Goal: Information Seeking & Learning: Learn about a topic

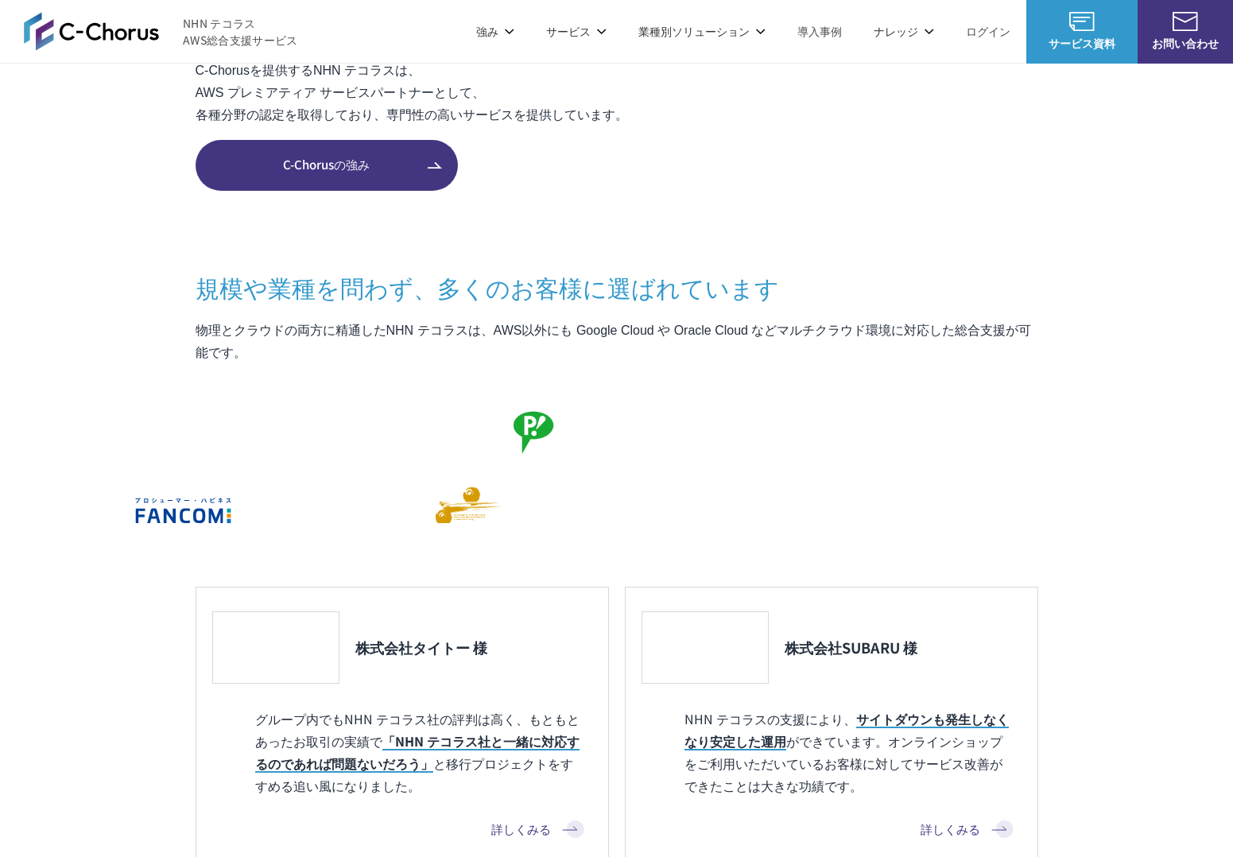
scroll to position [1210, 0]
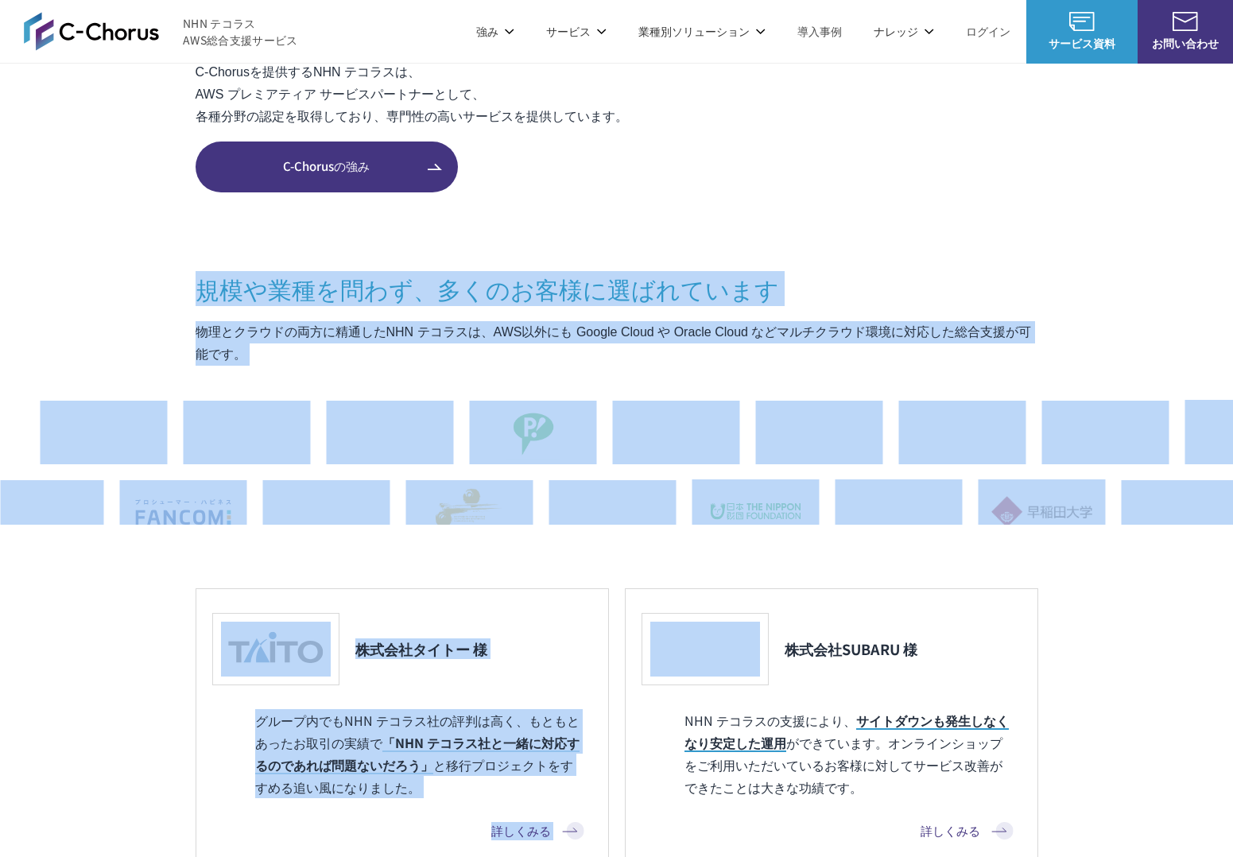
drag, startPoint x: 535, startPoint y: 196, endPoint x: 1042, endPoint y: 544, distance: 615.1
click at [1042, 542] on section "C-Chorusとは AWSの素晴らしさはそのままに コスト削減と利便性向上という付加価値を AWSを安く安心して活用できるAWS請求代行サービスや、 経験豊…" at bounding box center [616, 374] width 1233 height 1156
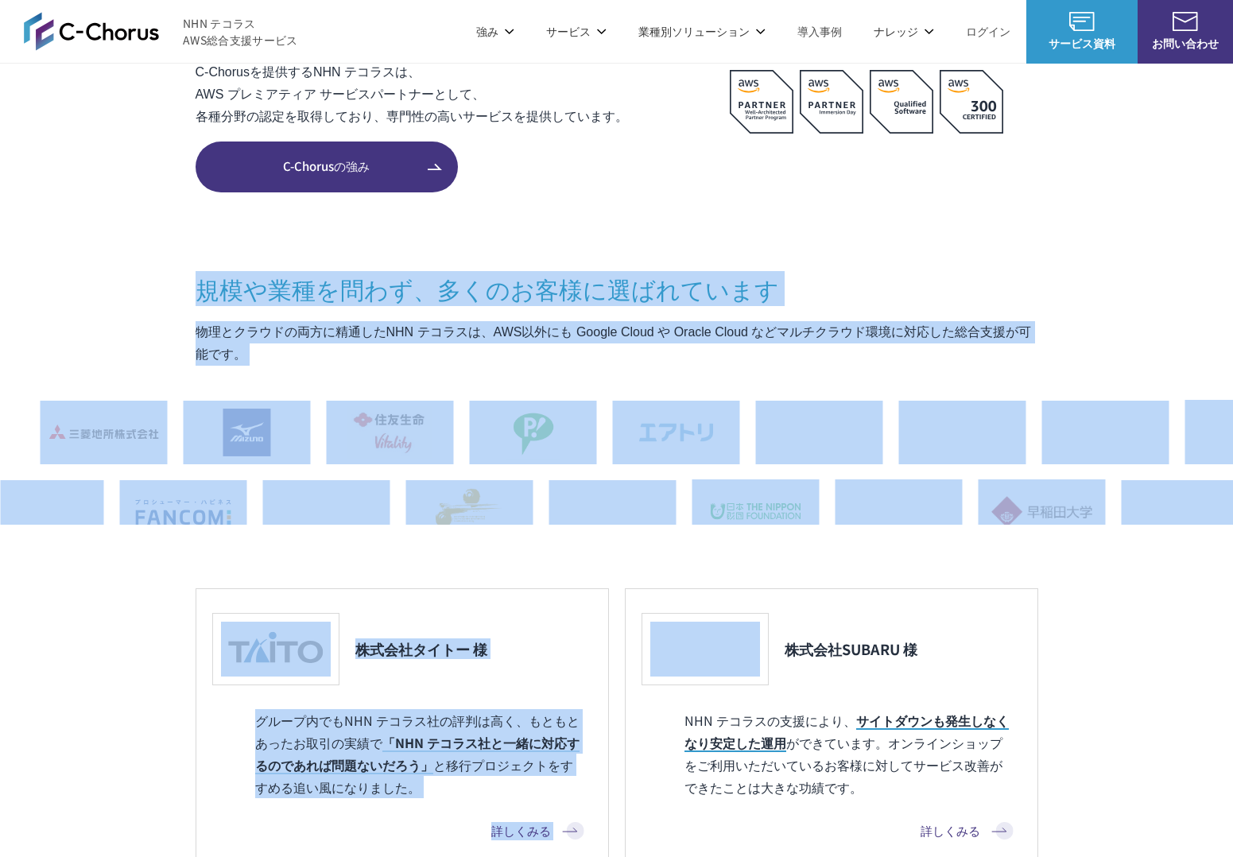
drag, startPoint x: 1042, startPoint y: 544, endPoint x: 1020, endPoint y: 553, distance: 24.2
click at [1042, 544] on section "C-Chorusとは AWSの素晴らしさはそのままに コスト削減と利便性向上という付加価値を AWSを安く安心して活用できるAWS請求代行サービスや、 経験豊…" at bounding box center [616, 374] width 1233 height 1156
drag, startPoint x: 751, startPoint y: 457, endPoint x: 155, endPoint y: 285, distance: 620.6
click at [155, 285] on section "C-Chorusとは AWSの素晴らしさはそのままに コスト削減と利便性向上という付加価値を AWSを安く安心して活用できるAWS請求代行サービスや、 経験豊…" at bounding box center [616, 374] width 1233 height 1156
drag, startPoint x: 155, startPoint y: 285, endPoint x: 163, endPoint y: 289, distance: 8.9
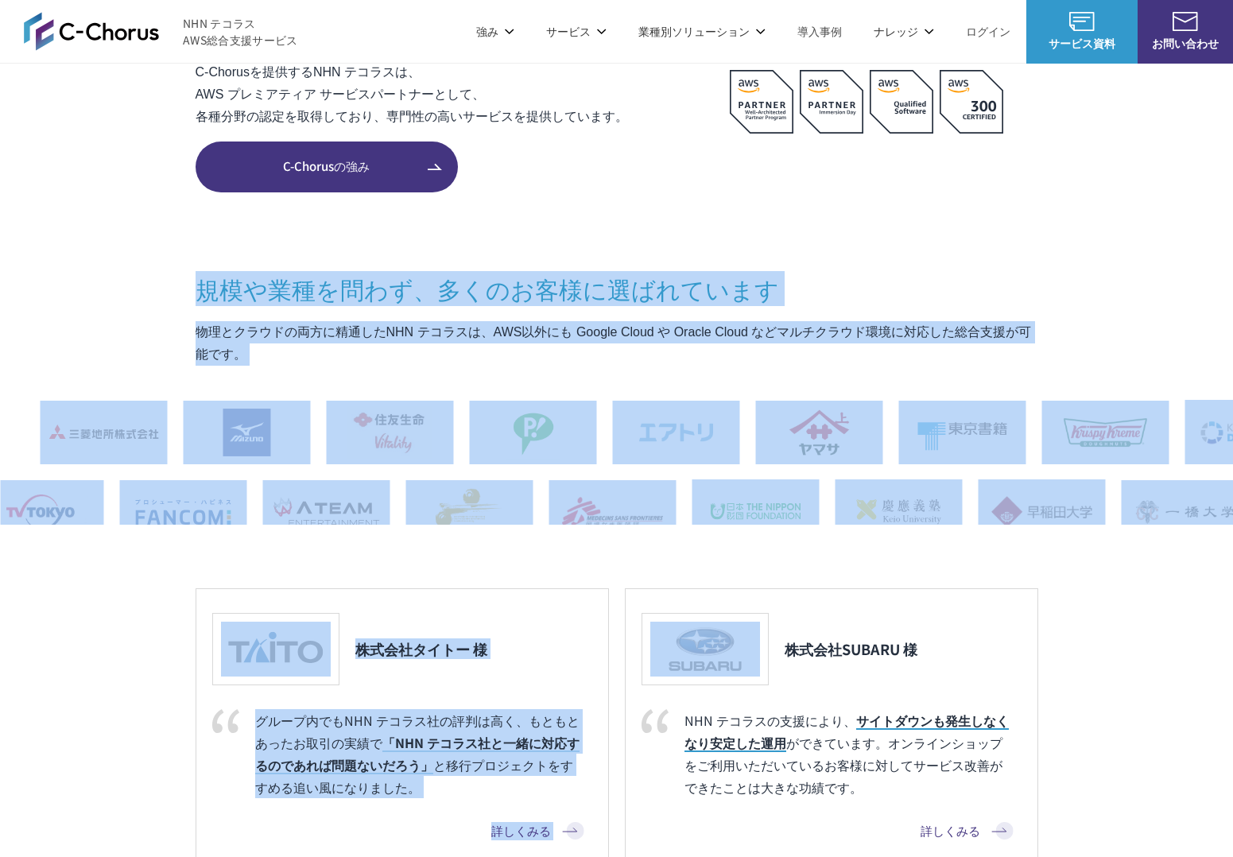
click at [156, 285] on section "C-Chorusとは AWSの素晴らしさはそのままに コスト削減と利便性向上という付加価値を AWSを安く安心して活用できるAWS請求代行サービスや、 経験豊…" at bounding box center [616, 374] width 1233 height 1156
drag, startPoint x: 197, startPoint y: 306, endPoint x: 1036, endPoint y: 540, distance: 870.7
click at [1032, 539] on section "C-Chorusとは AWSの素晴らしさはそのままに コスト削減と利便性向上という付加価値を AWSを安く安心して活用できるAWS請求代行サービスや、 経験豊…" at bounding box center [616, 374] width 1233 height 1156
click at [1036, 540] on div "規模や業種を問わず、 多くのお客様に選ばれています 物理とクラウドの両方に精通したNHN テコラスは、AWS以外にも Google Cloud や Oracl…" at bounding box center [617, 612] width 843 height 680
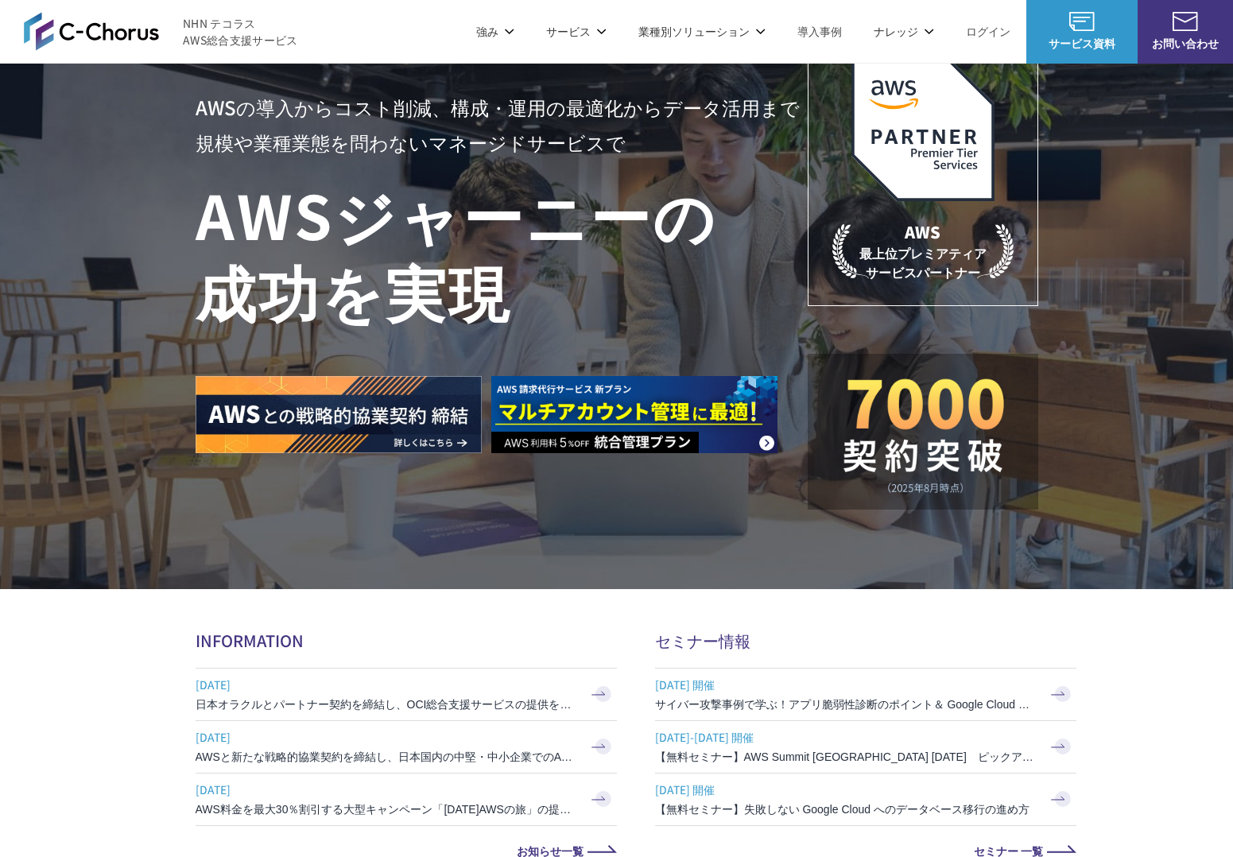
scroll to position [0, 0]
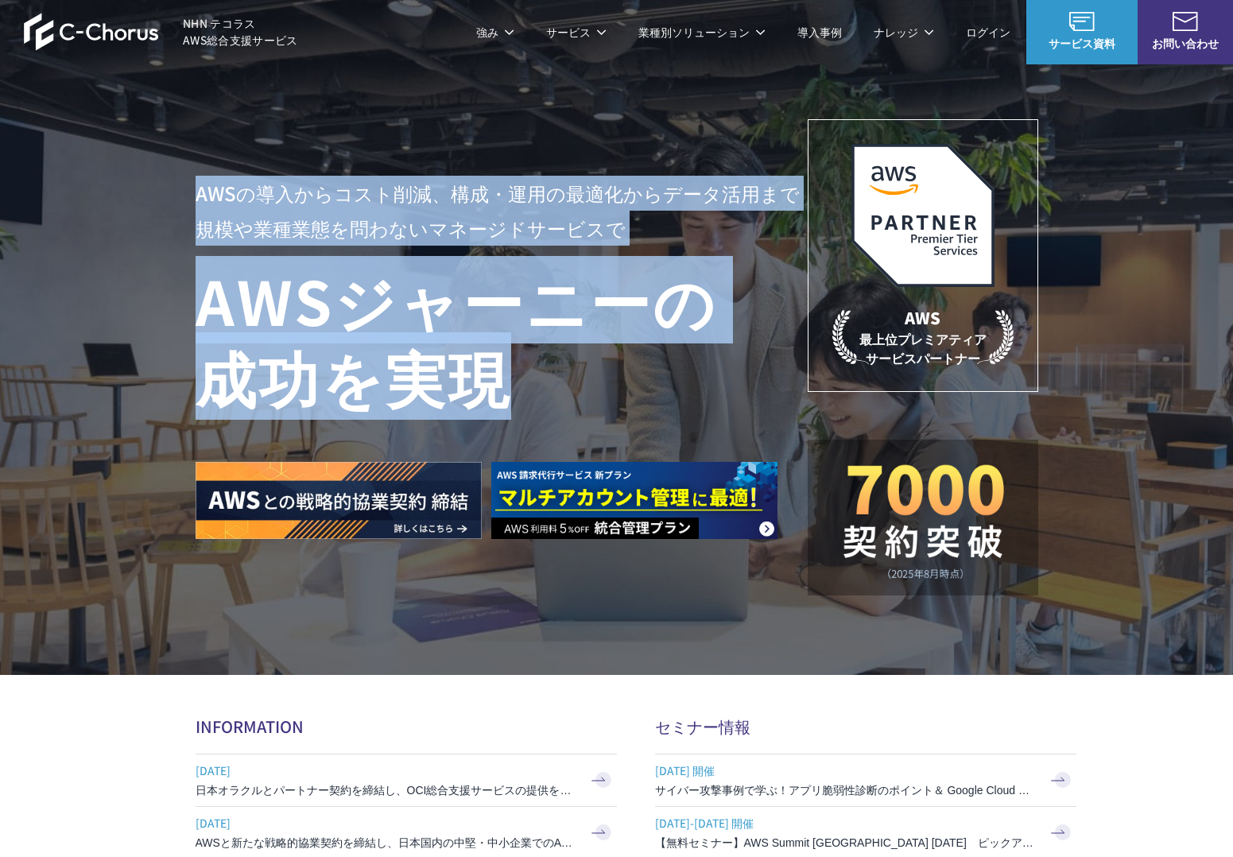
drag, startPoint x: 608, startPoint y: 391, endPoint x: 183, endPoint y: 185, distance: 472.5
click at [183, 185] on div "AWSの導入からコスト削減、 構成・運用の最適化からデータ活用まで 規模や業種業態を問わない マネージドサービスで AWS ジャーニーの 成功を実現 AWS …" at bounding box center [616, 337] width 1233 height 675
drag, startPoint x: 183, startPoint y: 185, endPoint x: 562, endPoint y: 374, distance: 423.7
click at [562, 374] on div "AWSの導入からコスト削減、 構成・運用の最適化からデータ活用まで 規模や業種業態を問わない マネージドサービスで AWS ジャーニーの 成功を実現 AWS …" at bounding box center [616, 337] width 1233 height 675
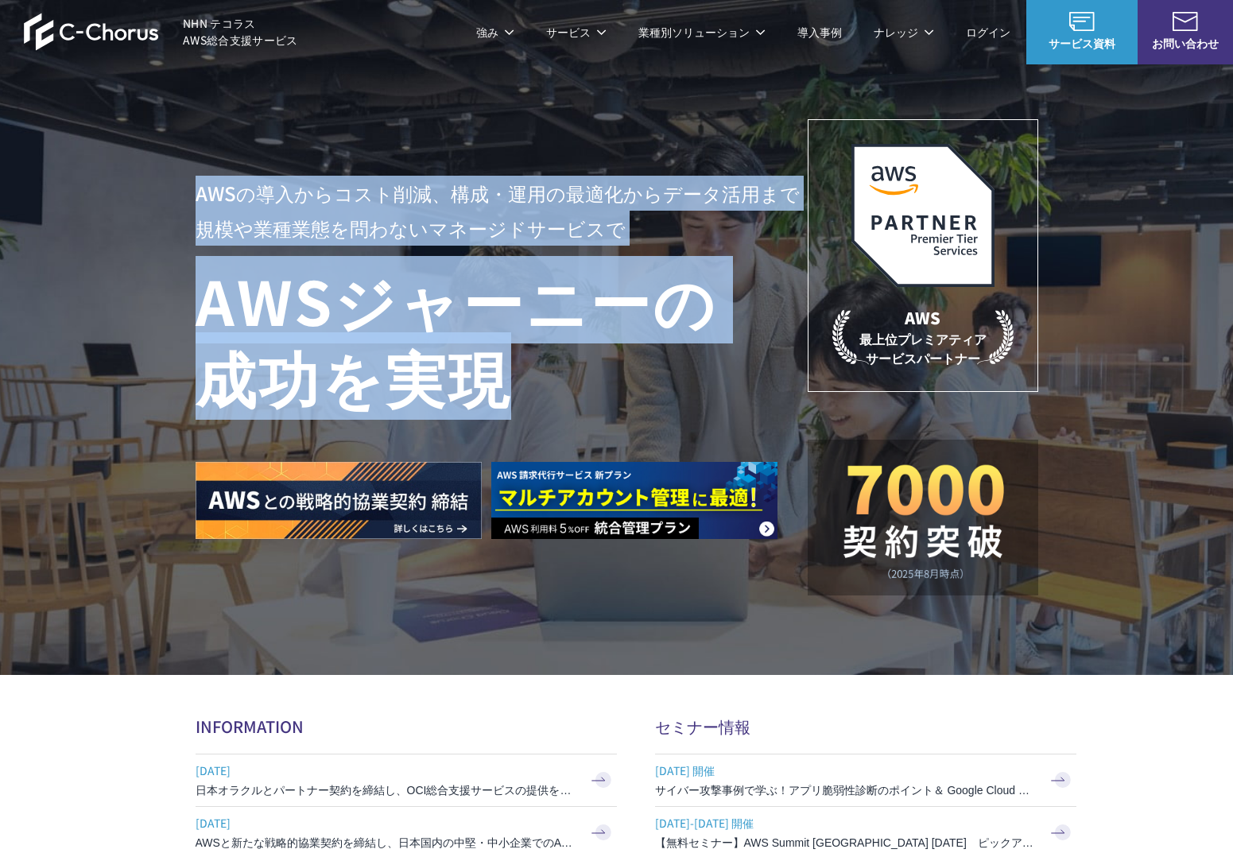
click at [562, 374] on h1 "AWS ジャーニーの 成功を実現" at bounding box center [502, 338] width 612 height 153
drag, startPoint x: 562, startPoint y: 374, endPoint x: 195, endPoint y: 203, distance: 405.0
click at [196, 203] on div "AWSの導入からコスト削減、 構成・運用の最適化からデータ活用まで 規模や業種業態を問わない マネージドサービスで AWS ジャーニーの 成功を実現" at bounding box center [502, 357] width 612 height 363
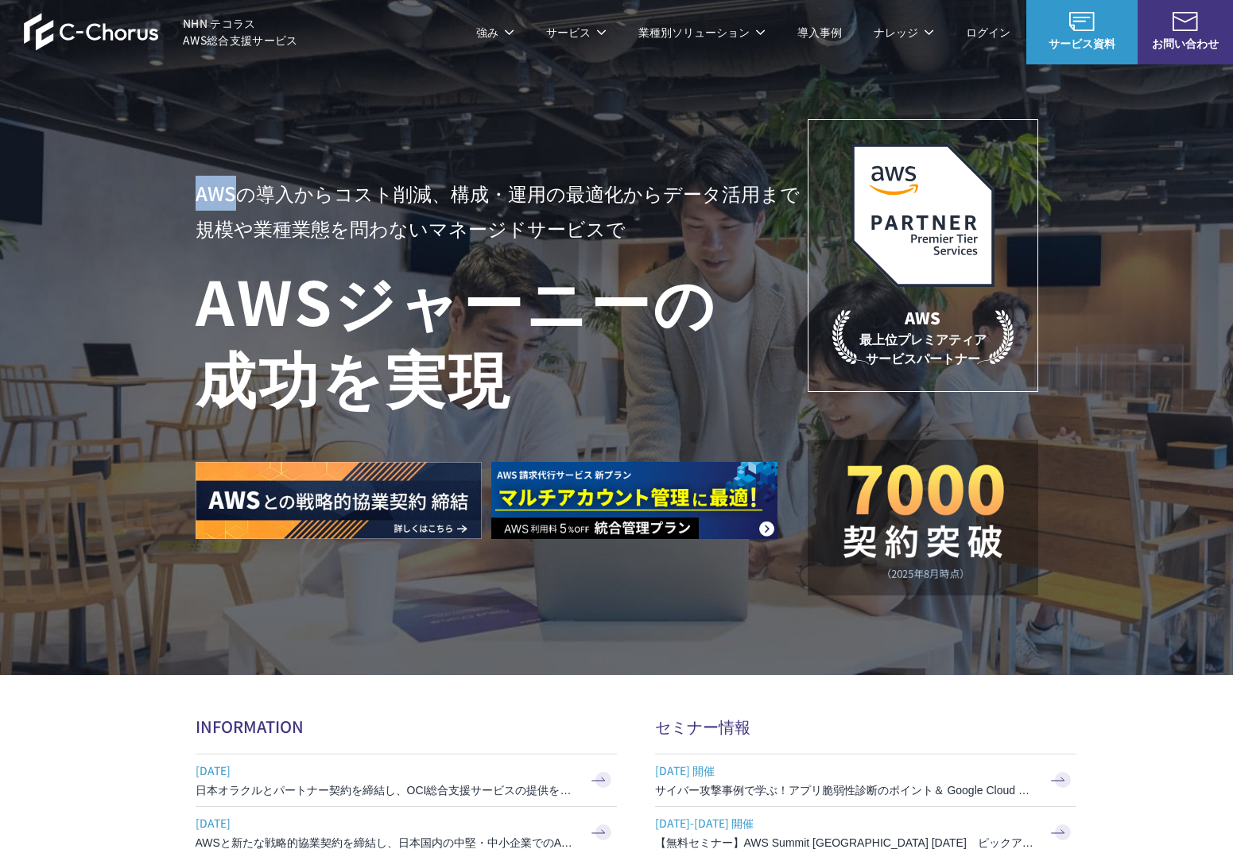
click at [196, 203] on p "AWSの導入からコスト削減、 構成・運用の最適化からデータ活用まで 規模や業種業態を問わない マネージドサービスで" at bounding box center [502, 211] width 612 height 70
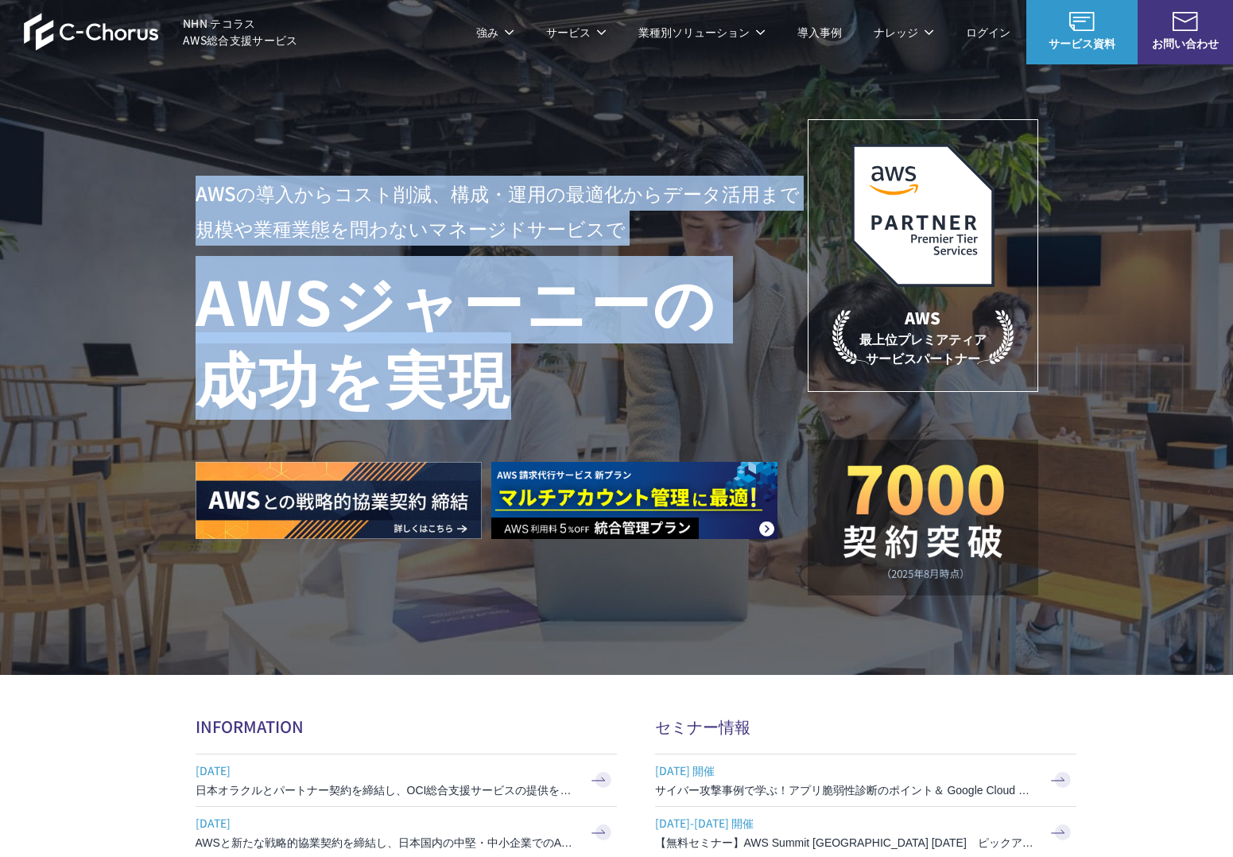
drag, startPoint x: 216, startPoint y: 216, endPoint x: 558, endPoint y: 382, distance: 379.7
click at [558, 382] on div "AWSの導入からコスト削減、 構成・運用の最適化からデータ活用まで 規模や業種業態を問わない マネージドサービスで AWS ジャーニーの 成功を実現" at bounding box center [502, 357] width 612 height 363
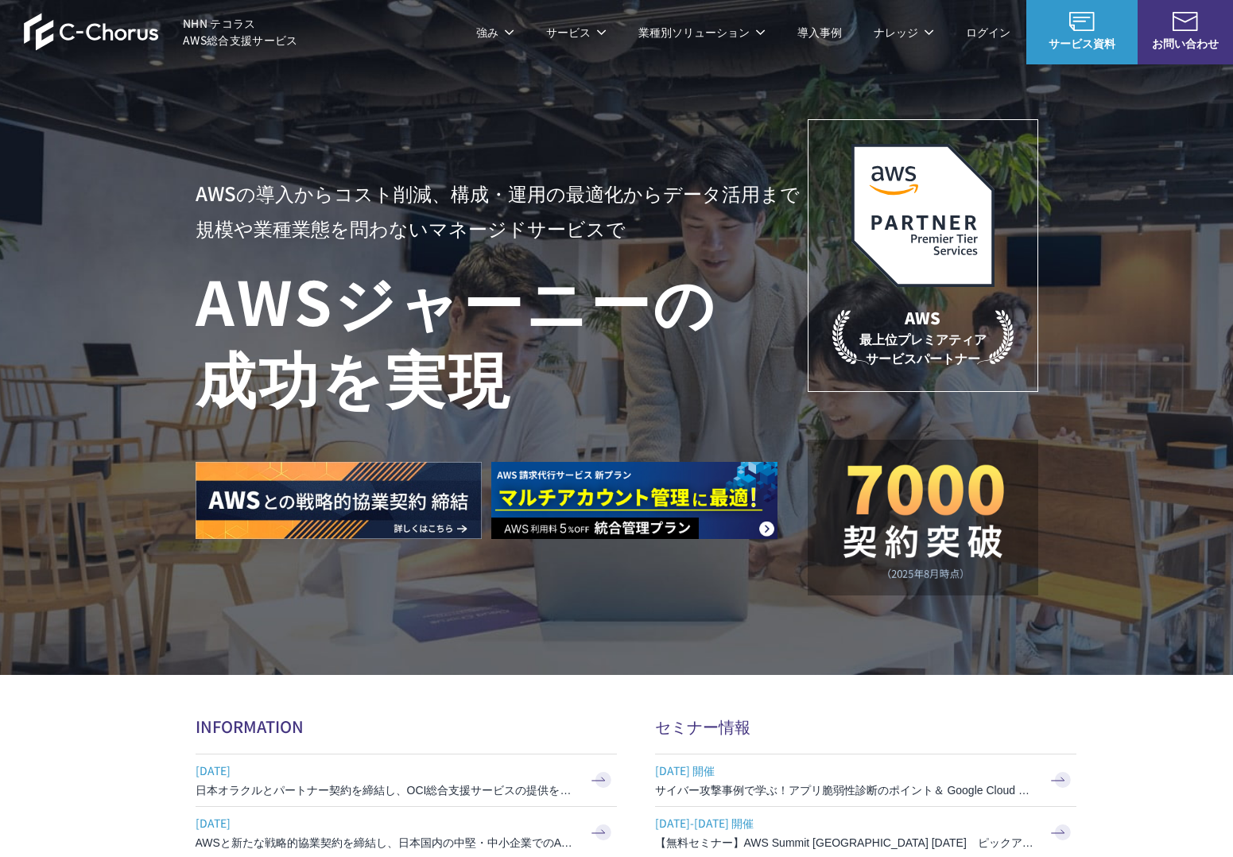
click at [558, 382] on h1 "AWS ジャーニーの 成功を実現" at bounding box center [502, 338] width 612 height 153
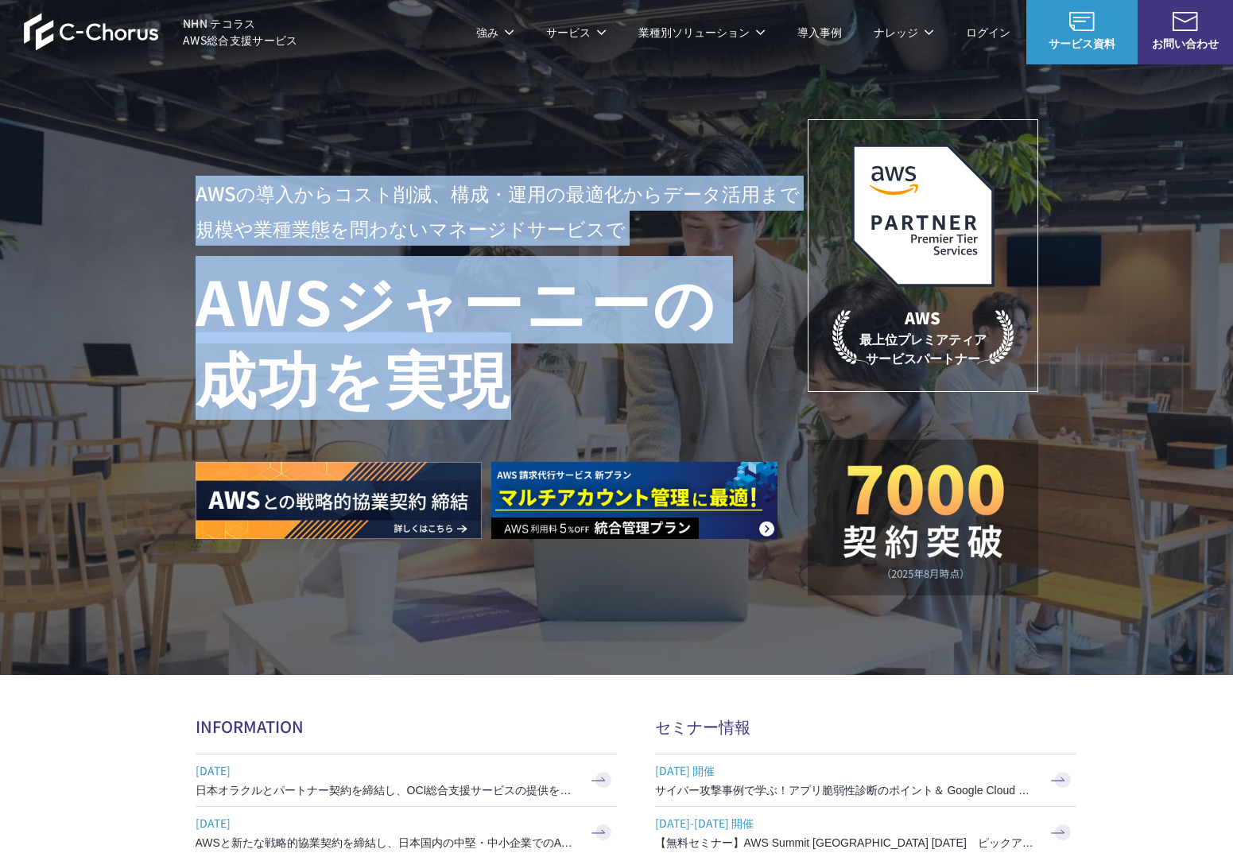
drag, startPoint x: 558, startPoint y: 382, endPoint x: 168, endPoint y: 189, distance: 435.1
click at [168, 189] on div "AWSの導入からコスト削減、 構成・運用の最適化からデータ活用まで 規模や業種業態を問わない マネージドサービスで AWS ジャーニーの 成功を実現 AWS …" at bounding box center [616, 337] width 1233 height 675
drag, startPoint x: 168, startPoint y: 189, endPoint x: 544, endPoint y: 361, distance: 413.3
click at [544, 361] on div "AWSの導入からコスト削減、 構成・運用の最適化からデータ活用まで 規模や業種業態を問わない マネージドサービスで AWS ジャーニーの 成功を実現 AWS …" at bounding box center [616, 337] width 1233 height 675
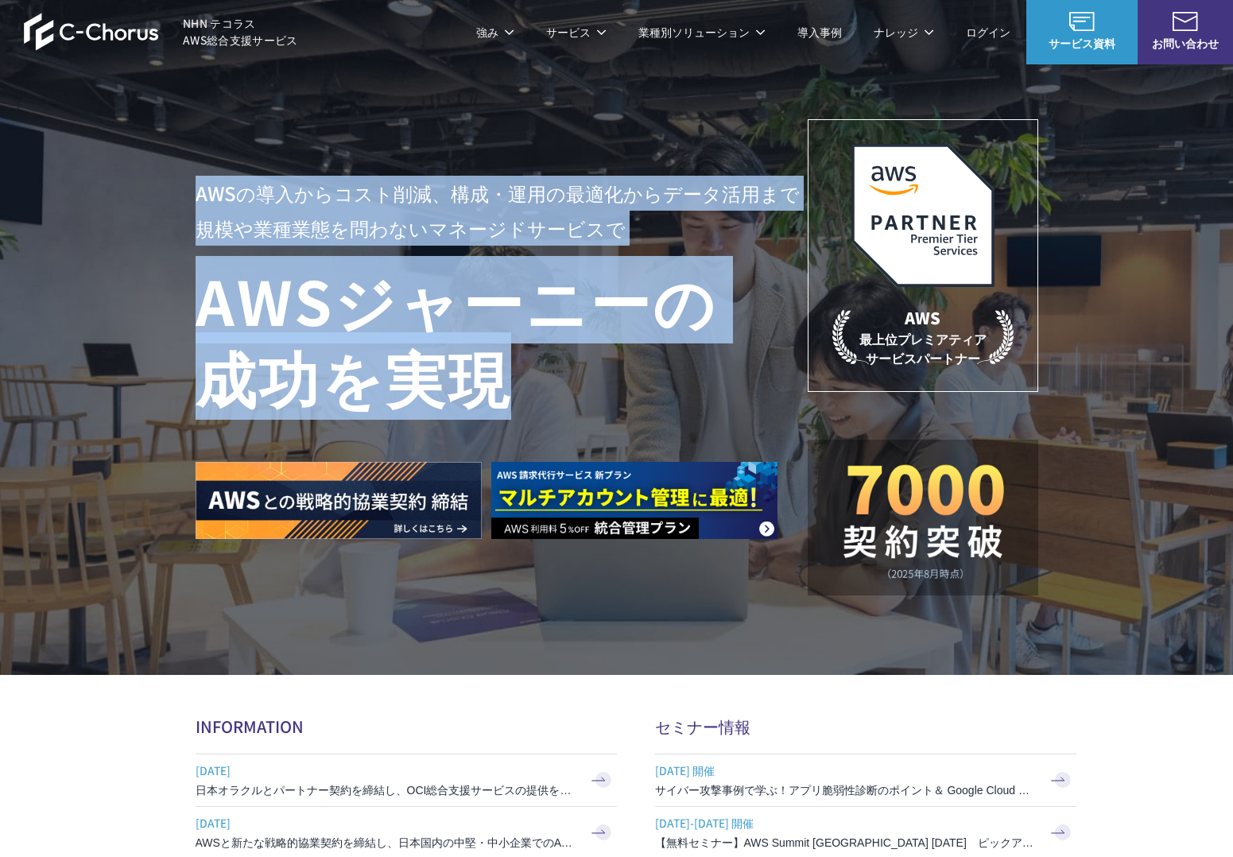
drag, startPoint x: 544, startPoint y: 361, endPoint x: 525, endPoint y: 376, distance: 23.7
click at [543, 361] on h1 "AWS ジャーニーの 成功を実現" at bounding box center [502, 338] width 612 height 153
drag, startPoint x: 502, startPoint y: 373, endPoint x: 129, endPoint y: 184, distance: 418.7
click at [129, 184] on div "AWSの導入からコスト削減、 構成・運用の最適化からデータ活用まで 規模や業種業態を問わない マネージドサービスで AWS ジャーニーの 成功を実現 AWS …" at bounding box center [616, 337] width 1233 height 675
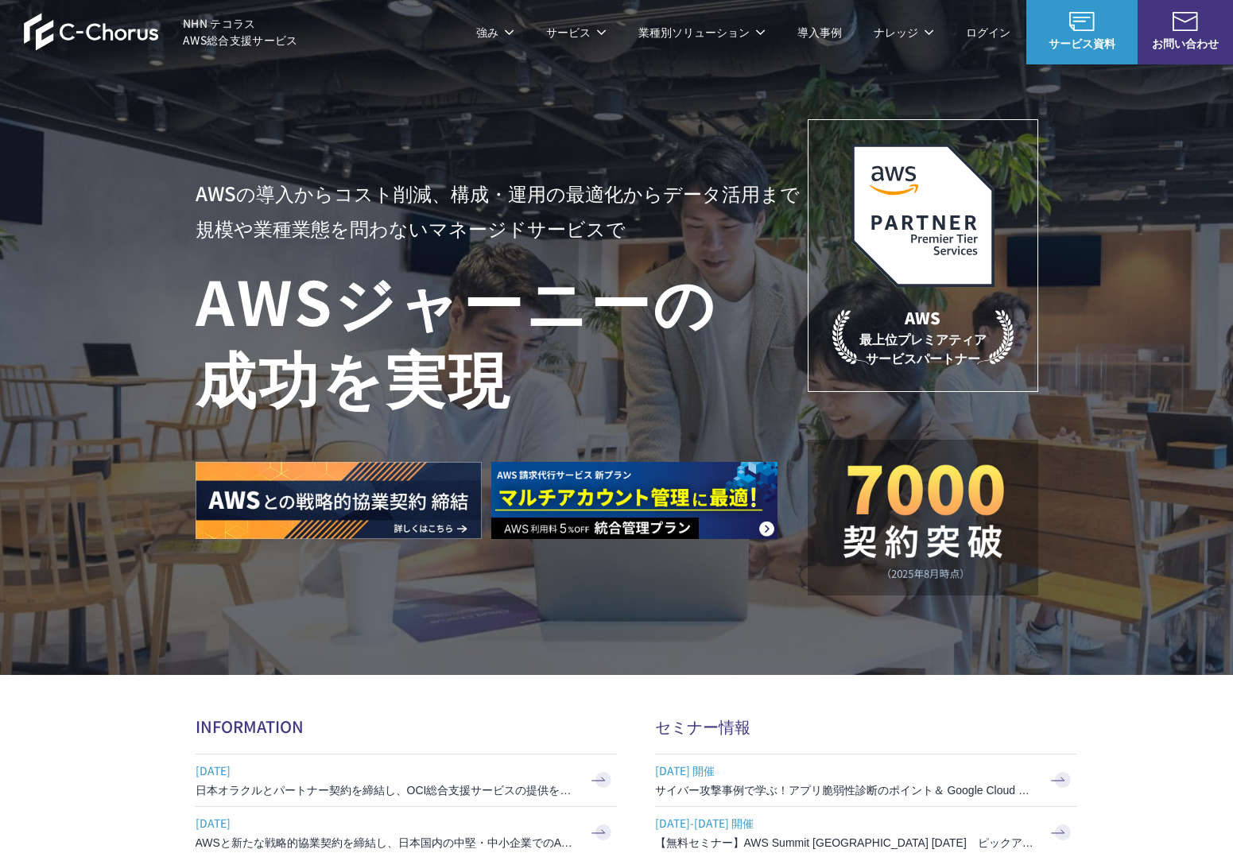
drag, startPoint x: 129, startPoint y: 184, endPoint x: 153, endPoint y: 193, distance: 26.4
click at [130, 184] on div "AWSの導入からコスト削減、 構成・運用の最適化からデータ活用まで 規模や業種業態を問わない マネージドサービスで AWS ジャーニーの 成功を実現 AWS …" at bounding box center [616, 337] width 1233 height 675
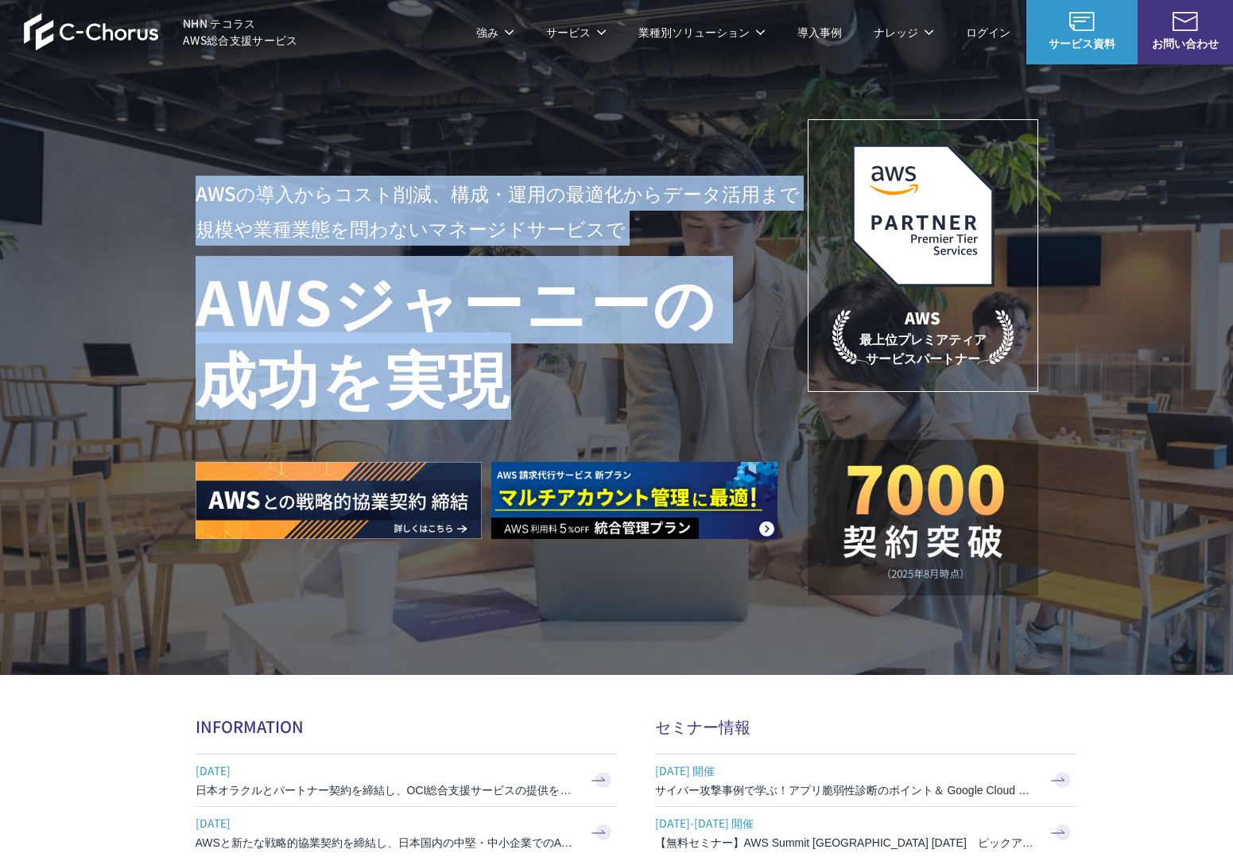
drag, startPoint x: 153, startPoint y: 193, endPoint x: 589, endPoint y: 392, distance: 478.8
click at [589, 392] on div "AWSの導入からコスト削減、 構成・運用の最適化からデータ活用まで 規模や業種業態を問わない マネージドサービスで AWS ジャーニーの 成功を実現 AWS …" at bounding box center [616, 337] width 1233 height 675
click at [589, 392] on h1 "AWS ジャーニーの 成功を実現" at bounding box center [502, 338] width 612 height 153
drag, startPoint x: 552, startPoint y: 381, endPoint x: 156, endPoint y: 188, distance: 440.1
click at [156, 188] on div "AWSの導入からコスト削減、 構成・運用の最適化からデータ活用まで 規模や業種業態を問わない マネージドサービスで AWS ジャーニーの 成功を実現 AWS …" at bounding box center [616, 337] width 1233 height 675
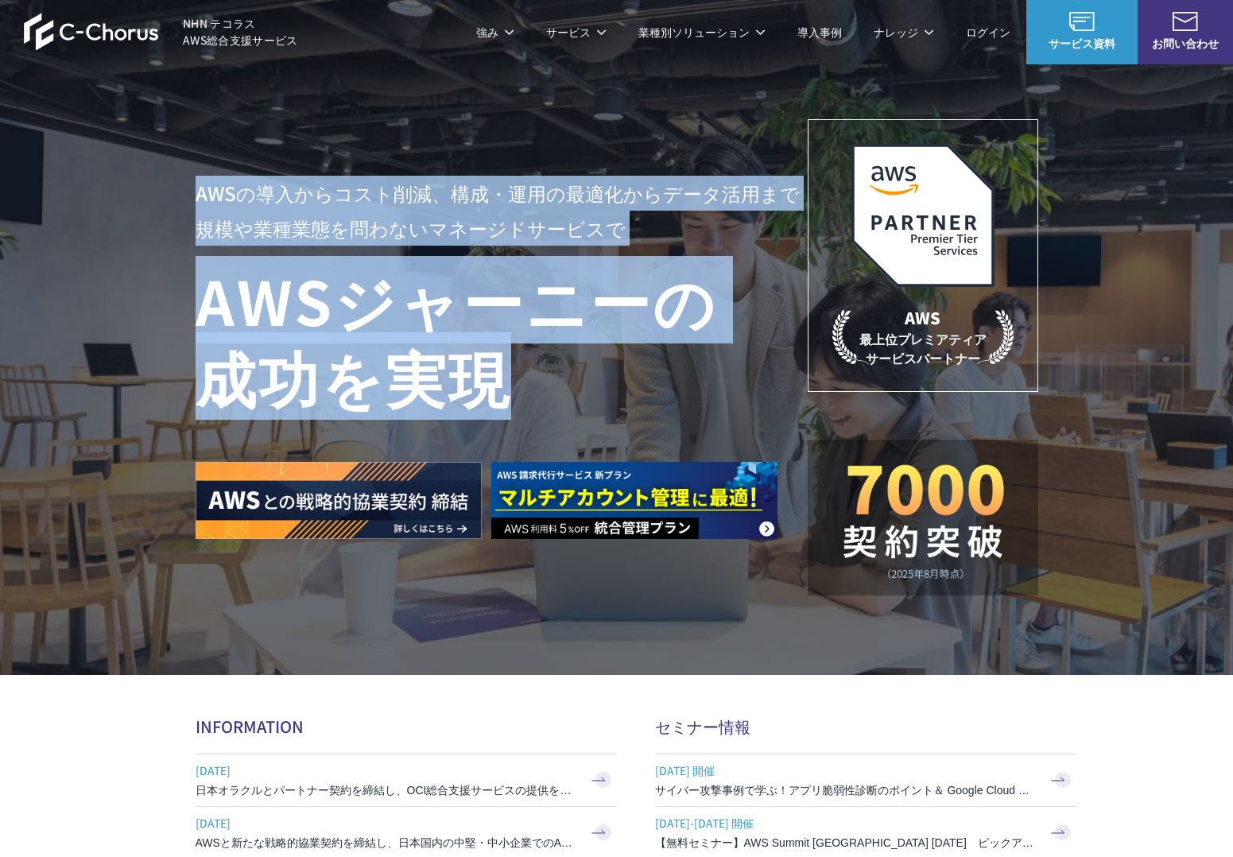
click at [156, 188] on div "AWSの導入からコスト削減、 構成・運用の最適化からデータ活用まで 規模や業種業態を問わない マネージドサービスで AWS ジャーニーの 成功を実現 AWS …" at bounding box center [616, 337] width 1233 height 675
drag, startPoint x: 192, startPoint y: 202, endPoint x: 632, endPoint y: 393, distance: 479.9
click at [632, 393] on div "AWSの導入からコスト削減、 構成・運用の最適化からデータ活用まで 規模や業種業態を問わない マネージドサービスで AWS ジャーニーの 成功を実現 AWS …" at bounding box center [616, 337] width 1233 height 675
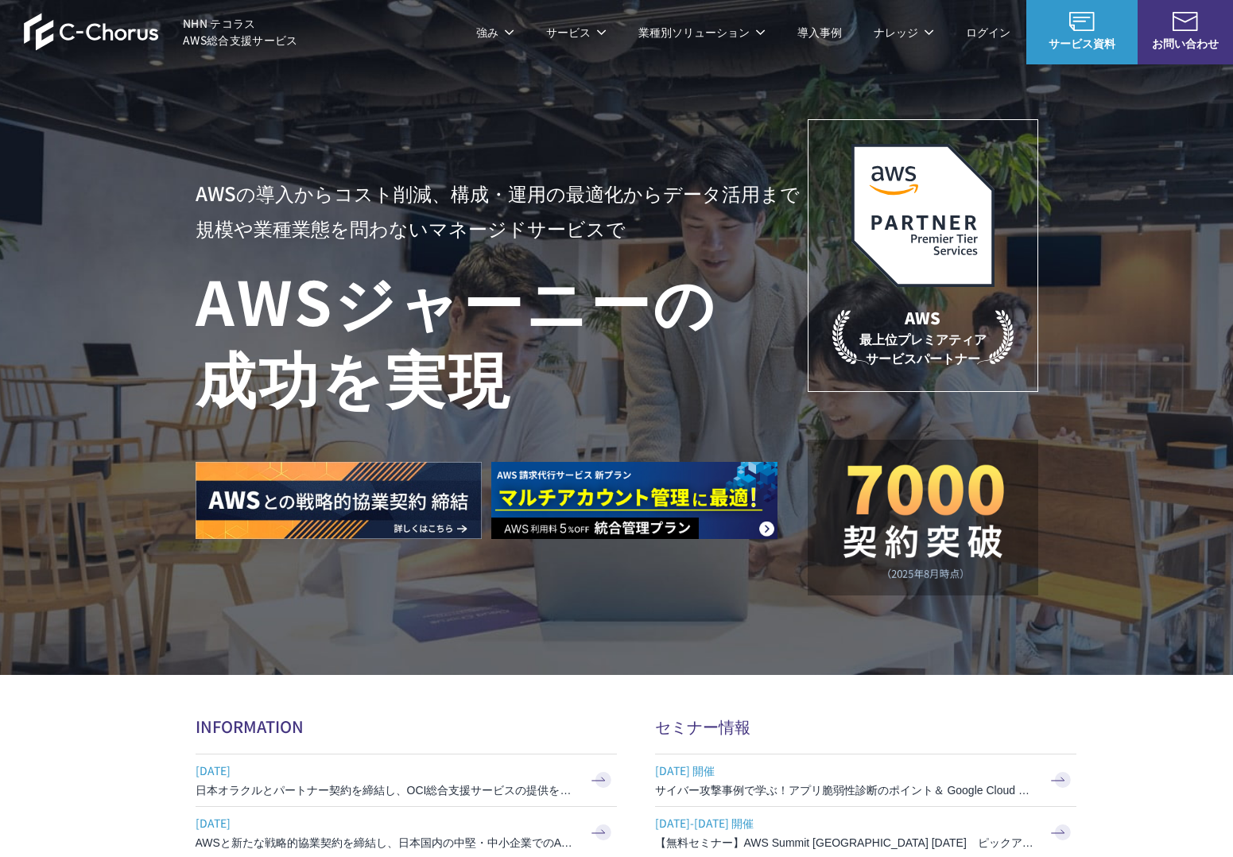
click at [631, 393] on h1 "AWS ジャーニーの 成功を実現" at bounding box center [502, 338] width 612 height 153
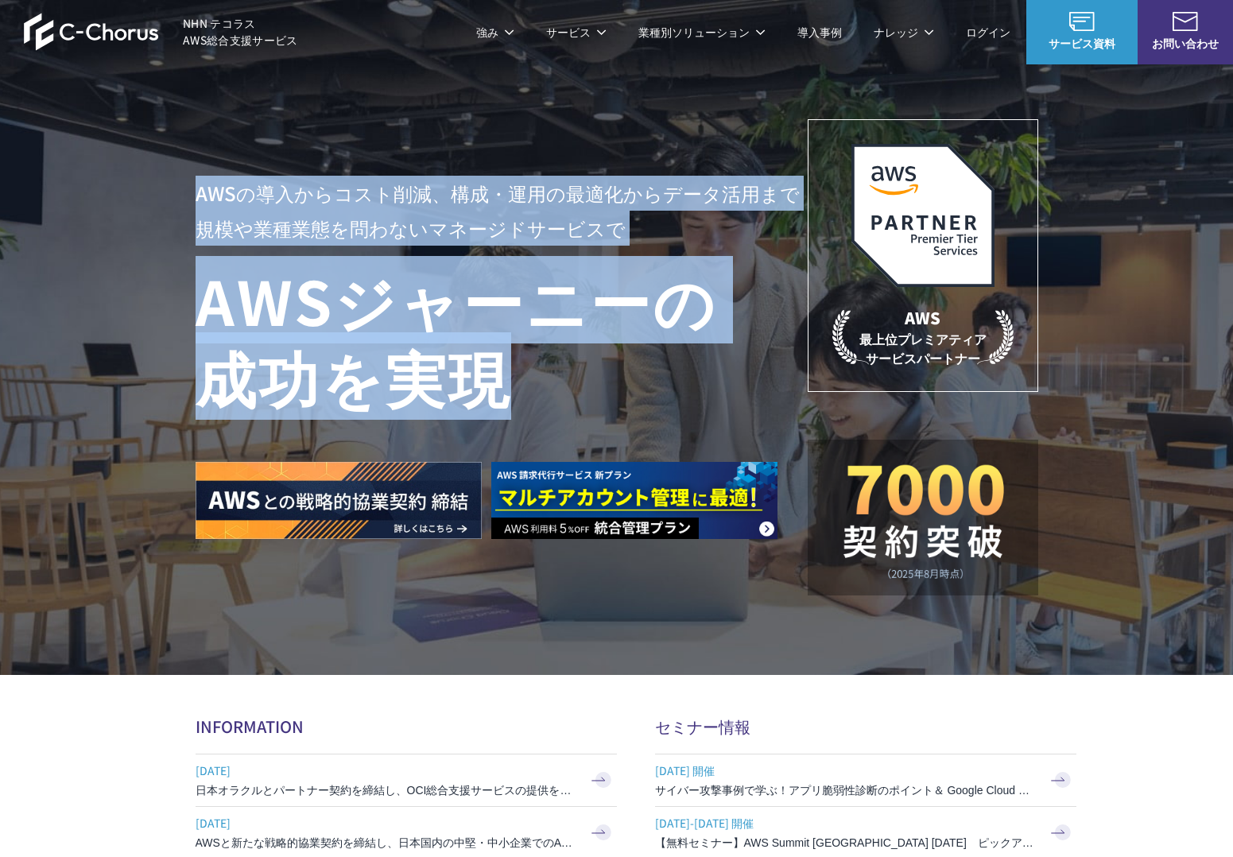
drag, startPoint x: 409, startPoint y: 312, endPoint x: 162, endPoint y: 179, distance: 280.6
click at [162, 179] on div "AWSの導入からコスト削減、 構成・運用の最適化からデータ活用まで 規模や業種業態を問わない マネージドサービスで AWS ジャーニーの 成功を実現 AWS …" at bounding box center [616, 337] width 1233 height 675
click at [161, 179] on div "AWSの導入からコスト削減、 構成・運用の最適化からデータ活用まで 規模や業種業態を問わない マネージドサービスで AWS ジャーニーの 成功を実現 AWS …" at bounding box center [616, 337] width 1233 height 675
drag, startPoint x: 162, startPoint y: 179, endPoint x: 600, endPoint y: 375, distance: 480.0
click at [600, 375] on div "AWSの導入からコスト削減、 構成・運用の最適化からデータ活用まで 規模や業種業態を問わない マネージドサービスで AWS ジャーニーの 成功を実現 AWS …" at bounding box center [616, 337] width 1233 height 675
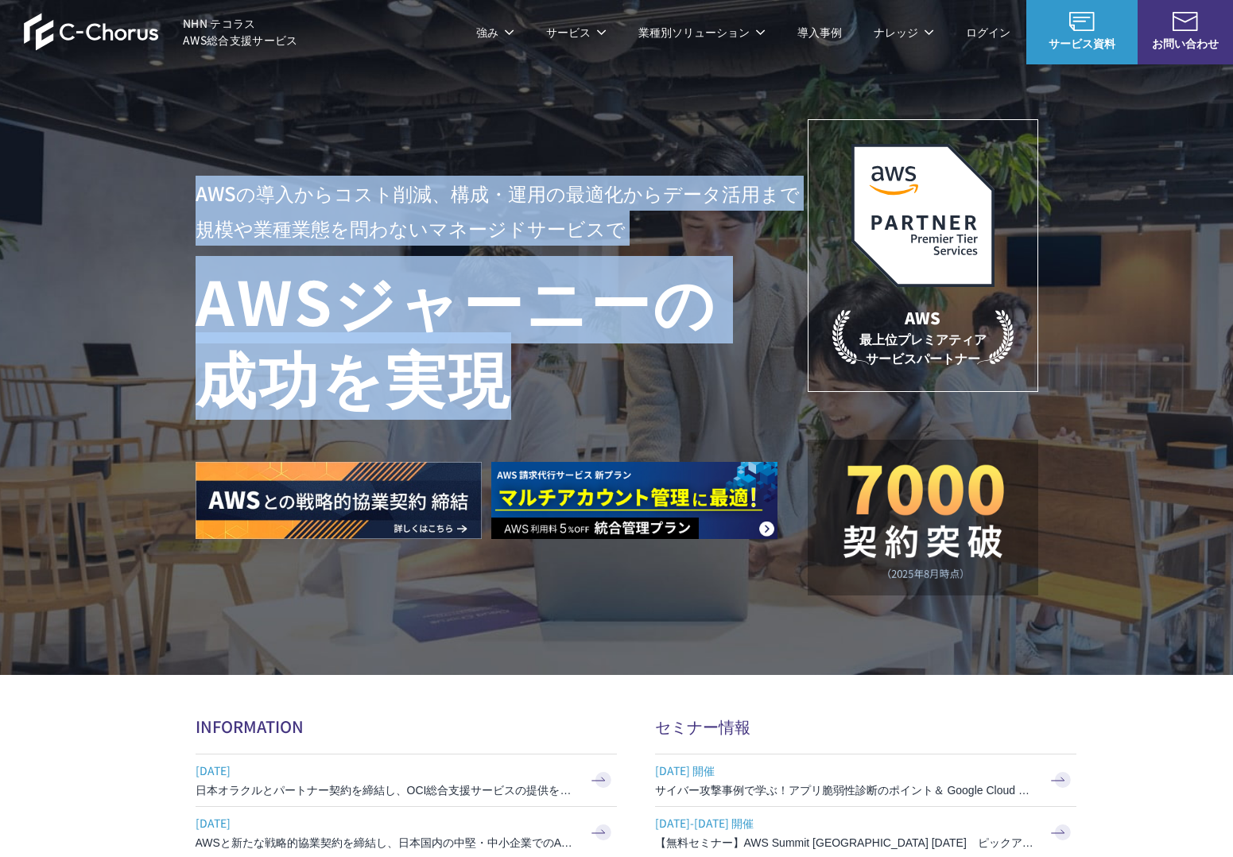
click at [600, 375] on h1 "AWS ジャーニーの 成功を実現" at bounding box center [502, 338] width 612 height 153
drag, startPoint x: 271, startPoint y: 242, endPoint x: 123, endPoint y: 168, distance: 165.3
click at [123, 168] on div "AWSの導入からコスト削減、 構成・運用の最適化からデータ活用まで 規模や業種業態を問わない マネージドサービスで AWS ジャーニーの 成功を実現 AWS …" at bounding box center [616, 337] width 1233 height 675
click at [122, 168] on div "AWSの導入からコスト削減、 構成・運用の最適化からデータ活用まで 規模や業種業態を問わない マネージドサービスで AWS ジャーニーの 成功を実現 AWS …" at bounding box center [616, 337] width 1233 height 675
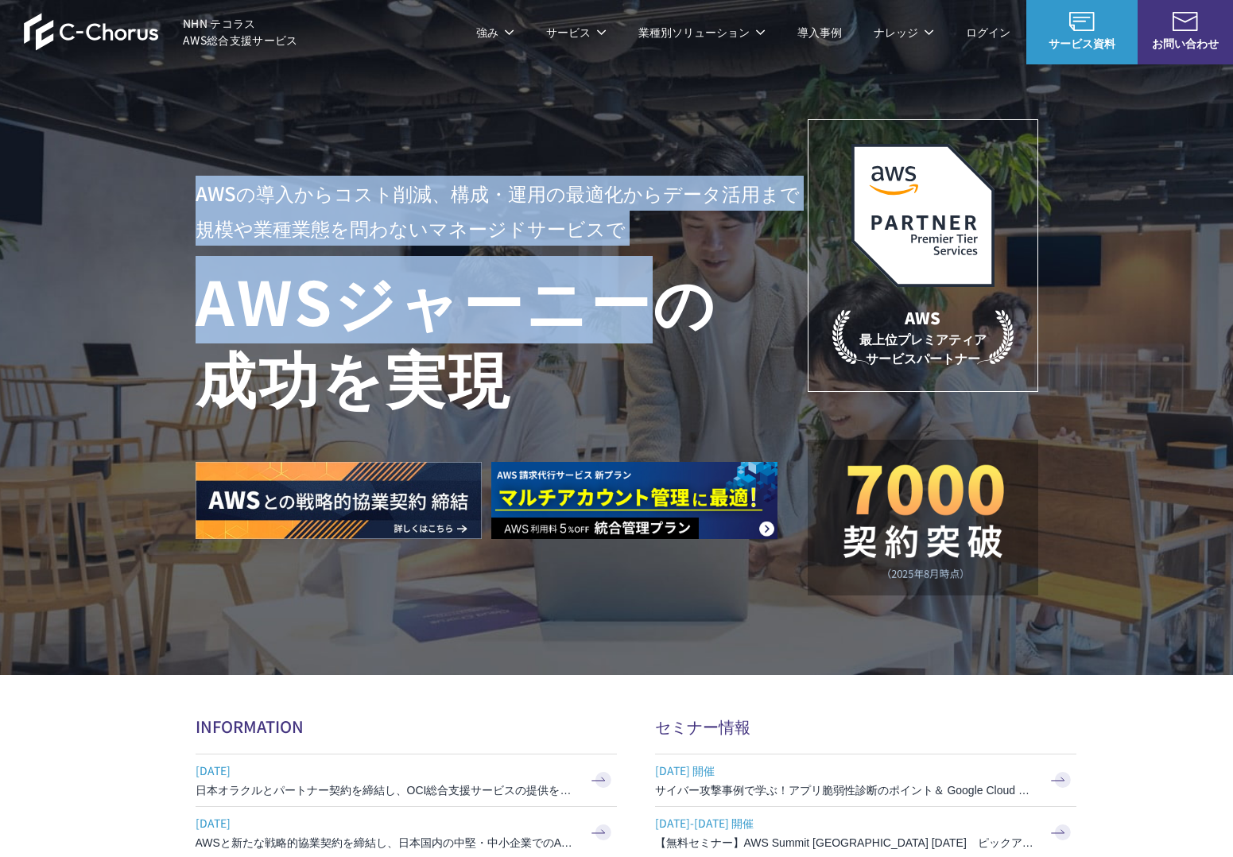
drag, startPoint x: 533, startPoint y: 335, endPoint x: 645, endPoint y: 382, distance: 121.5
click at [638, 379] on div "AWSの導入からコスト削減、 構成・運用の最適化からデータ活用まで 規模や業種業態を問わない マネージドサービスで AWS ジャーニーの 成功を実現 AWS …" at bounding box center [616, 337] width 1233 height 675
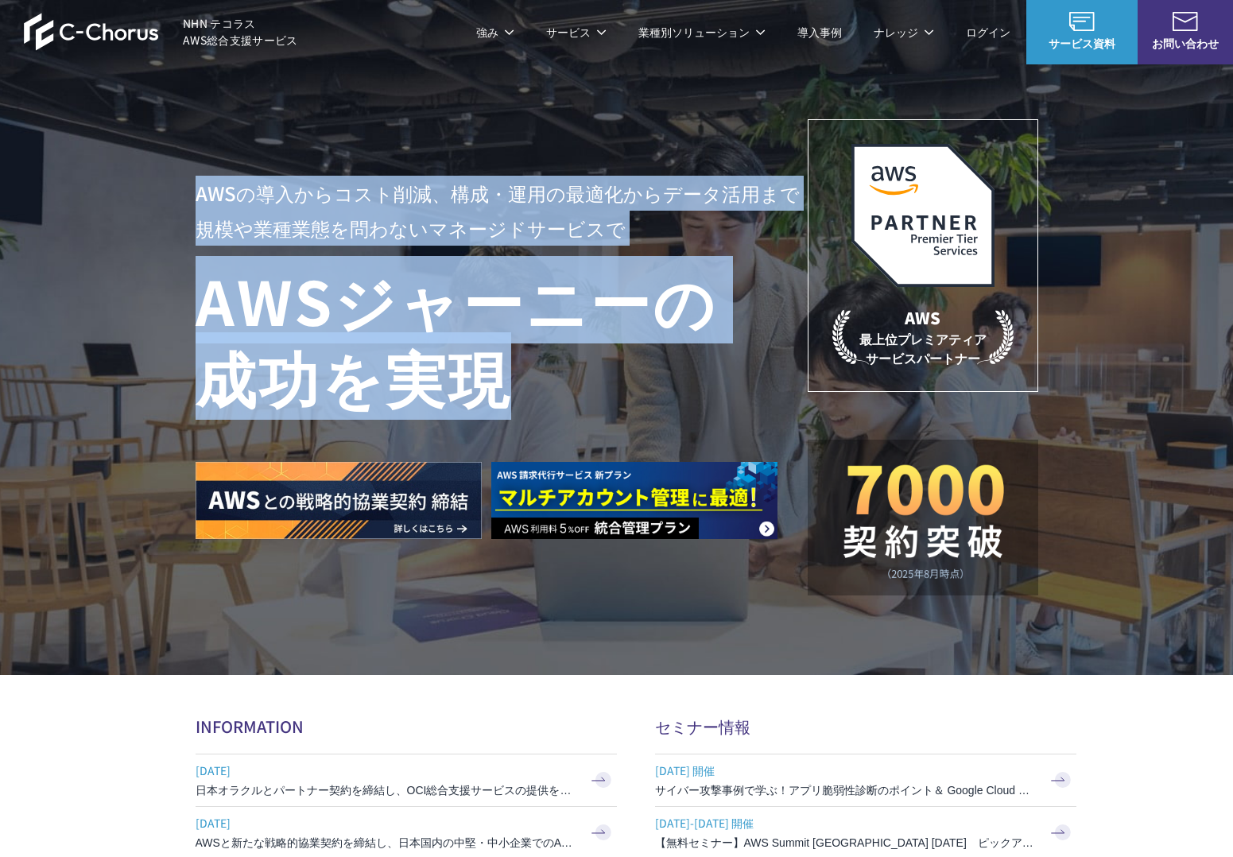
click at [645, 382] on h1 "AWS ジャーニーの 成功を実現" at bounding box center [502, 338] width 612 height 153
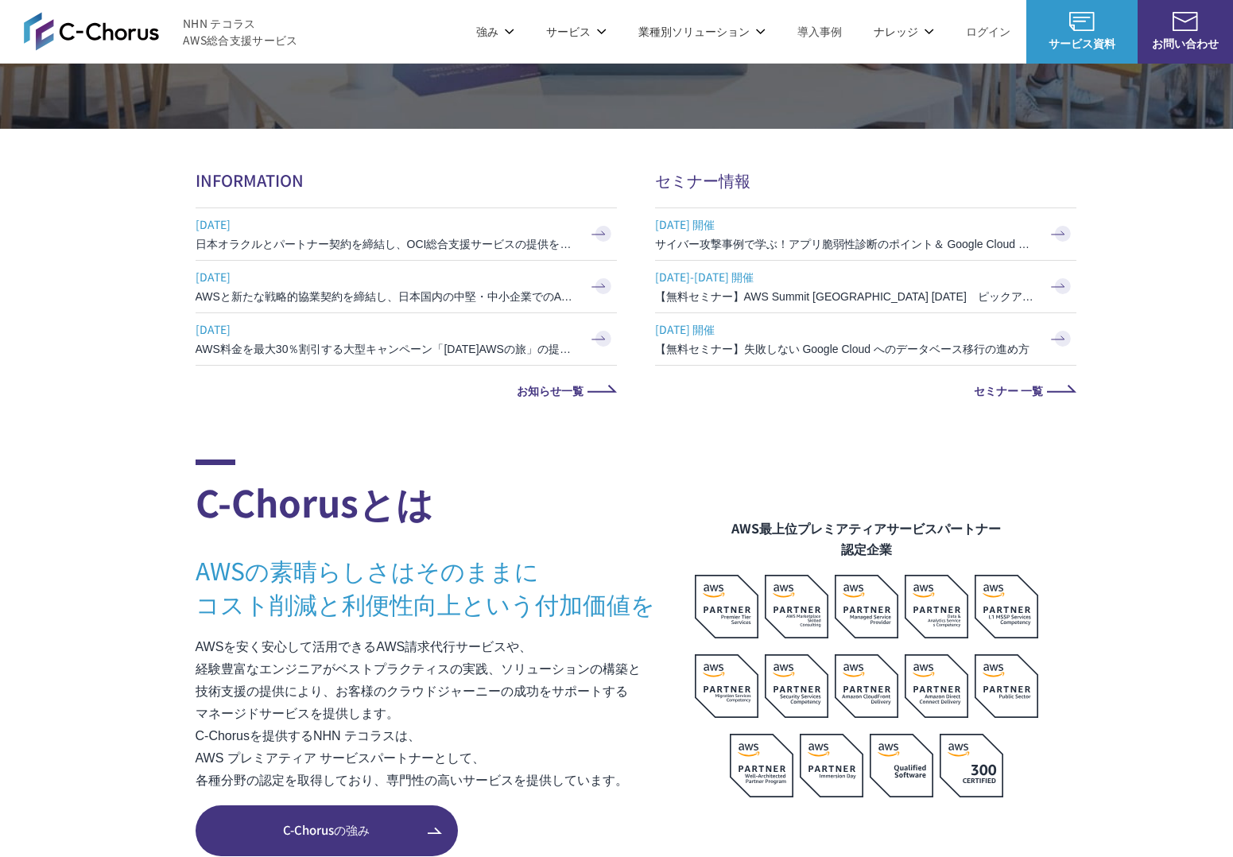
scroll to position [390, 0]
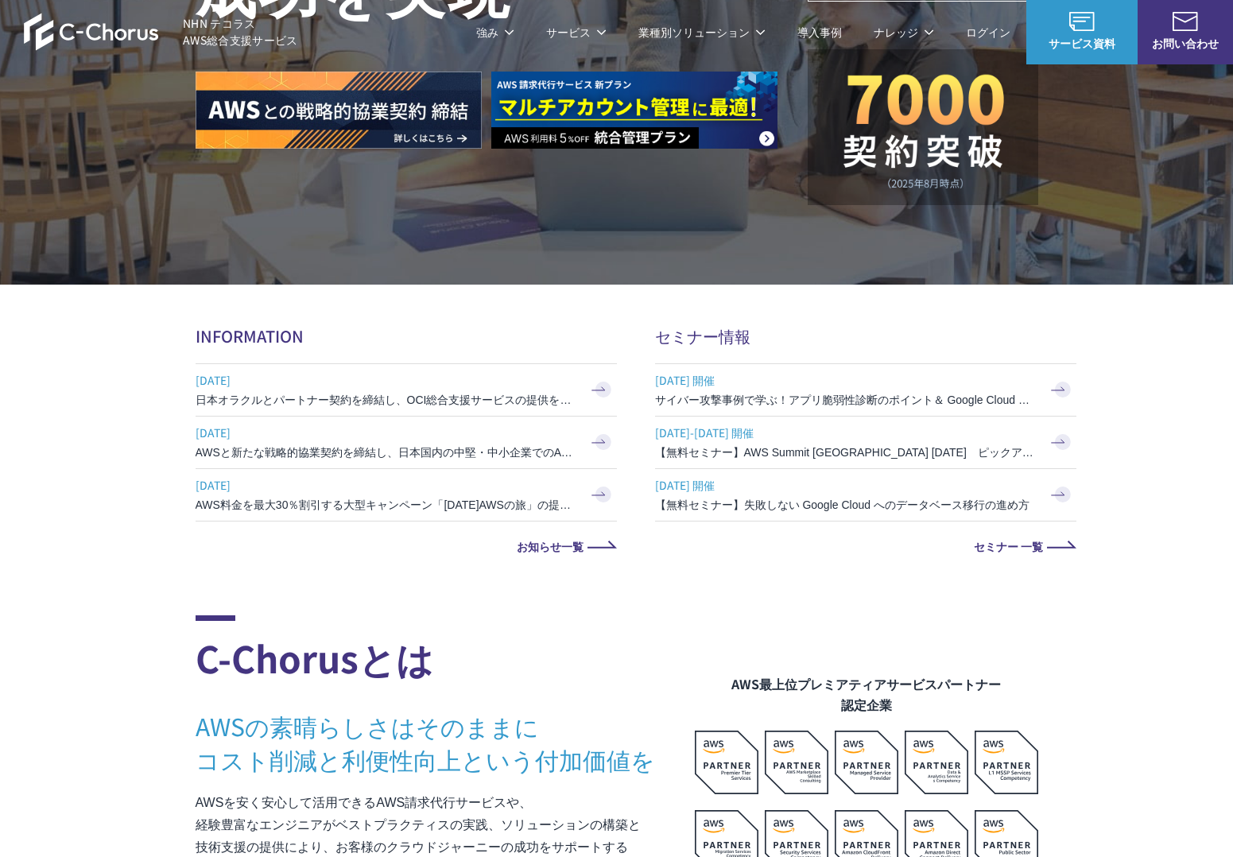
click at [640, 383] on div "INFORMATION [DATE] 日本オラクルとパートナー契約を締結し、OCI総合支援サービスの提供を開始 [DATE] AWSと新たな戦略的協業契約を締…" at bounding box center [617, 437] width 843 height 227
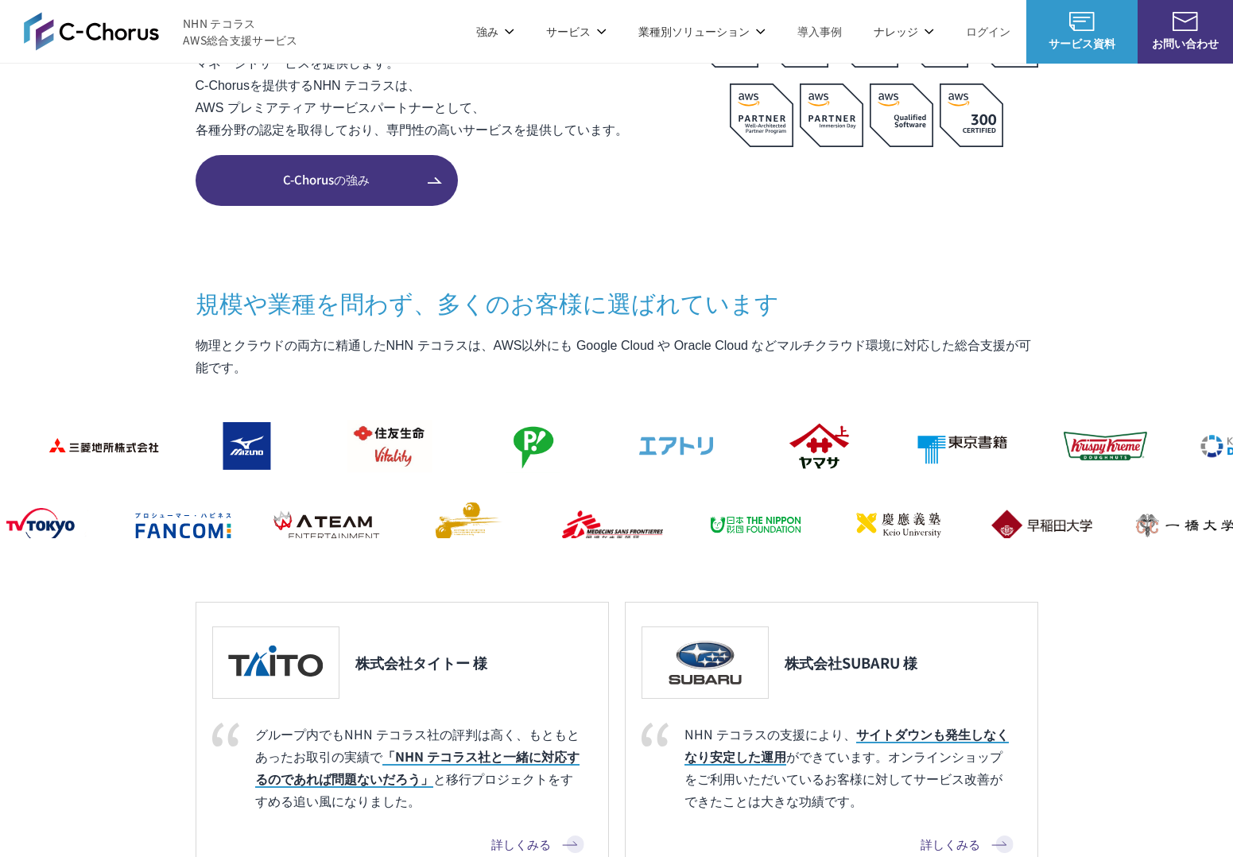
scroll to position [1195, 0]
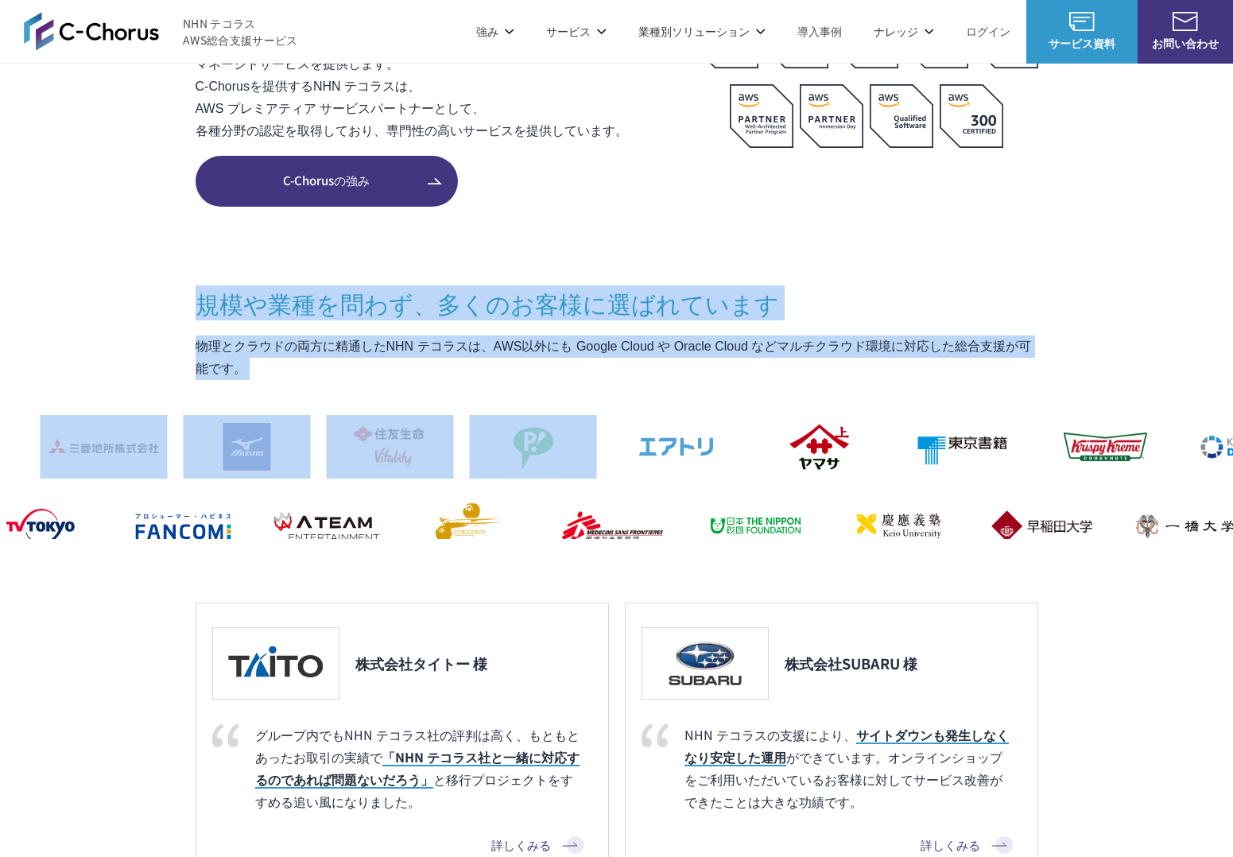
drag, startPoint x: 625, startPoint y: 379, endPoint x: 621, endPoint y: 269, distance: 109.8
click at [621, 269] on section "C-Chorusとは AWSの素晴らしさはそのままに コスト削減と利便性向上という付加価値を AWSを安く安心して活用できるAWS請求代行サービスや、 経験豊…" at bounding box center [616, 388] width 1233 height 1156
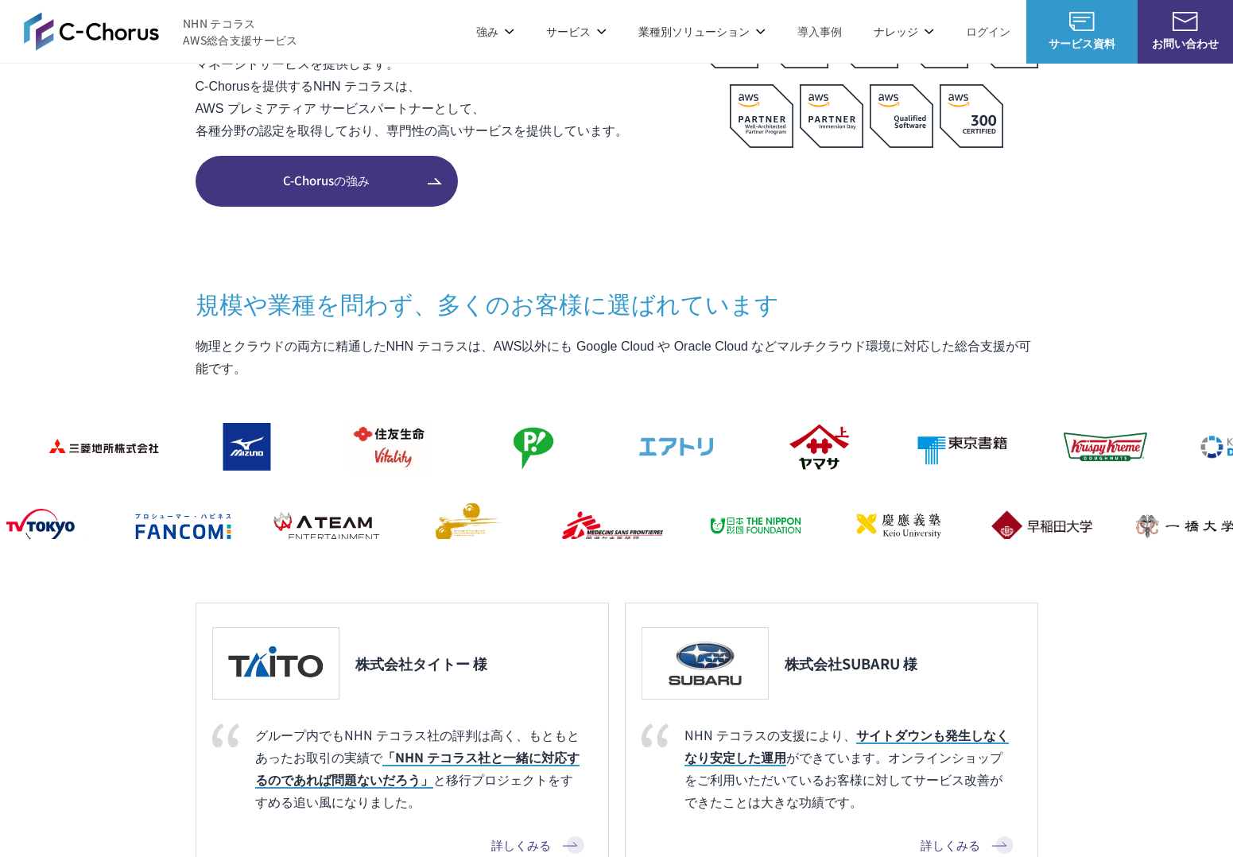
click at [620, 269] on section "C-Chorusとは AWSの素晴らしさはそのままに コスト削減と利便性向上という付加価値を AWSを安く安心して活用できるAWS請求代行サービスや、 経験豊…" at bounding box center [616, 388] width 1233 height 1156
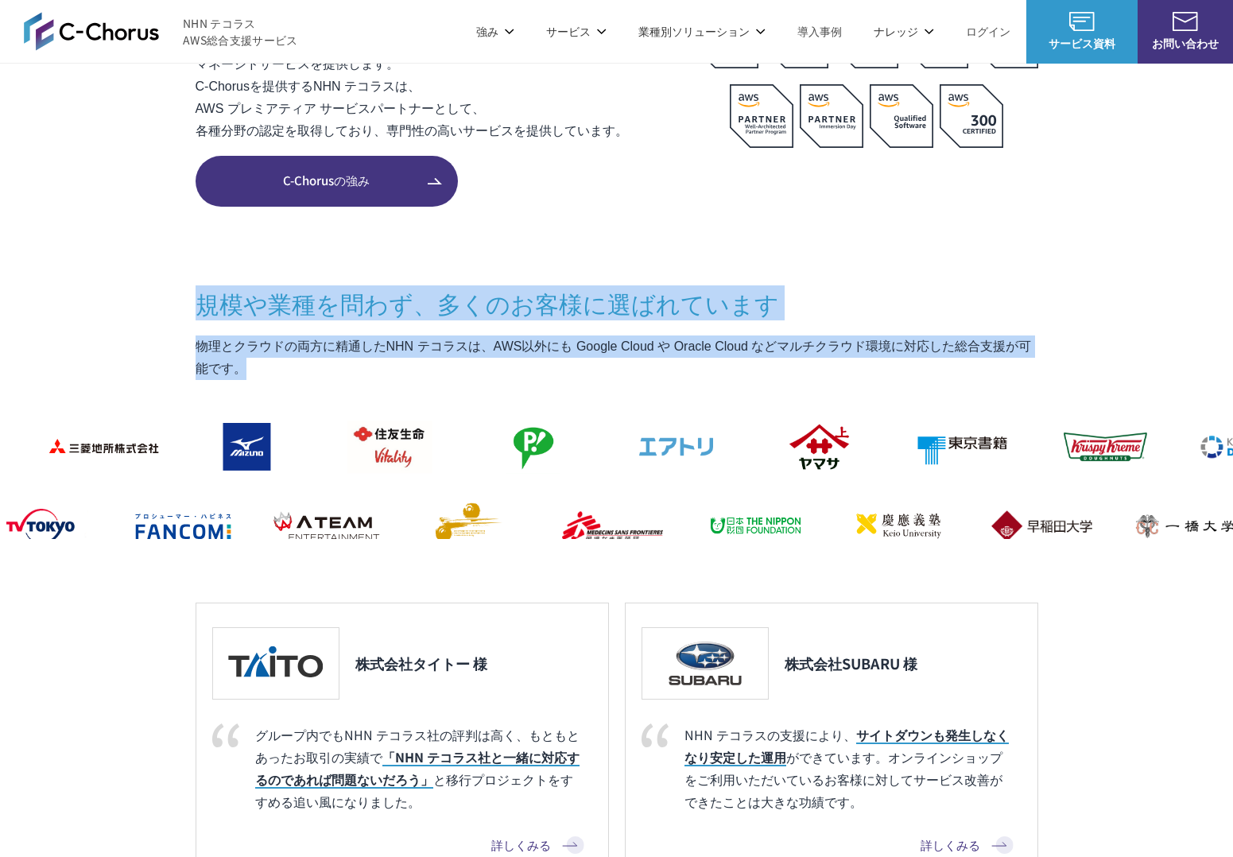
drag, startPoint x: 620, startPoint y: 269, endPoint x: 619, endPoint y: 362, distance: 93.0
click at [620, 360] on section "C-Chorusとは AWSの素晴らしさはそのままに コスト削減と利便性向上という付加価値を AWSを安く安心して活用できるAWS請求代行サービスや、 経験豊…" at bounding box center [616, 388] width 1233 height 1156
click at [619, 362] on p "物理とクラウドの両方に精通したNHN テコラスは、AWS以外にも Google Cloud や Oracle Cloud などマルチクラウド環境に対応した総合…" at bounding box center [617, 357] width 843 height 45
drag, startPoint x: 618, startPoint y: 367, endPoint x: 625, endPoint y: 268, distance: 99.6
click at [625, 268] on section "C-Chorusとは AWSの素晴らしさはそのままに コスト削減と利便性向上という付加価値を AWSを安く安心して活用できるAWS請求代行サービスや、 経験豊…" at bounding box center [616, 388] width 1233 height 1156
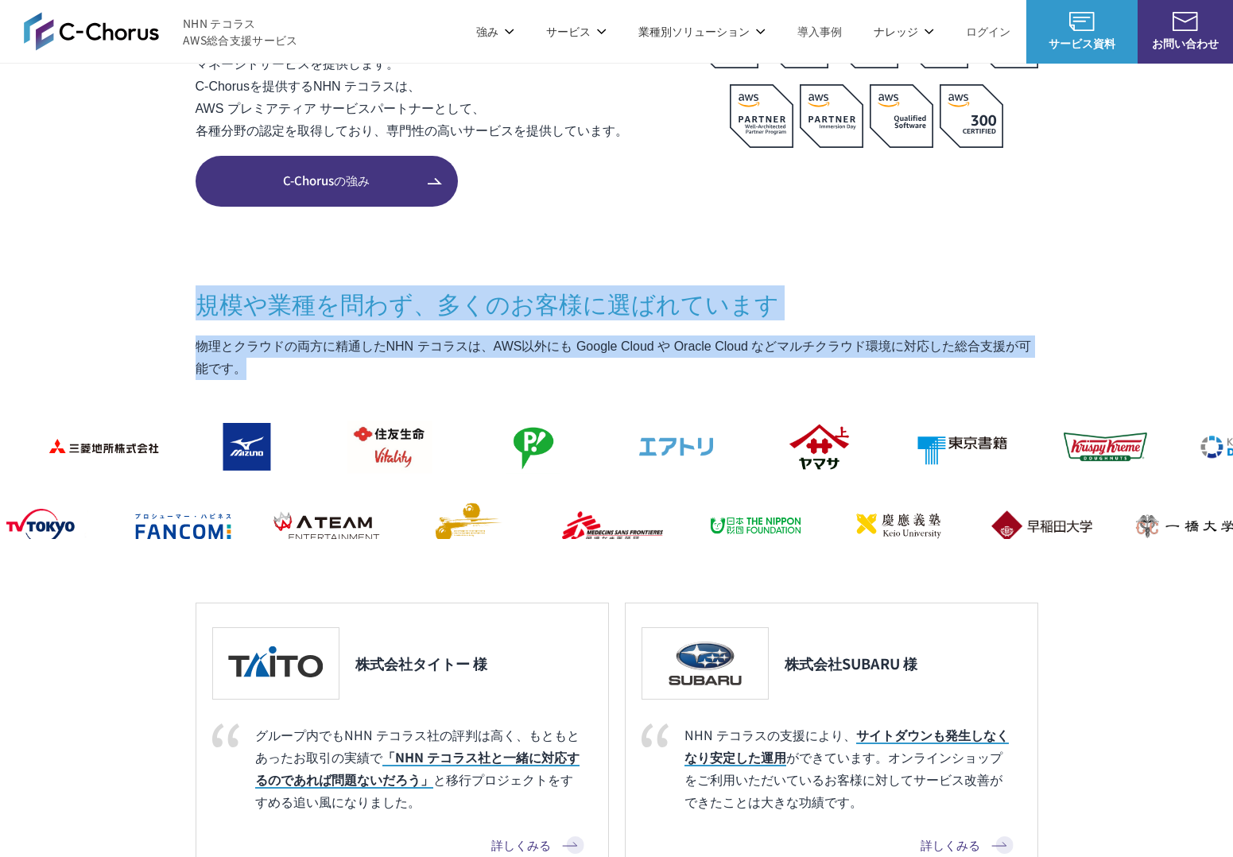
click at [625, 268] on section "C-Chorusとは AWSの素晴らしさはそのままに コスト削減と利便性向上という付加価値を AWSを安く安心して活用できるAWS請求代行サービスや、 経験豊…" at bounding box center [616, 388] width 1233 height 1156
drag, startPoint x: 625, startPoint y: 268, endPoint x: 610, endPoint y: 368, distance: 101.2
click at [610, 367] on section "C-Chorusとは AWSの素晴らしさはそのままに コスト削減と利便性向上という付加価値を AWSを安く安心して活用できるAWS請求代行サービスや、 経験豊…" at bounding box center [616, 388] width 1233 height 1156
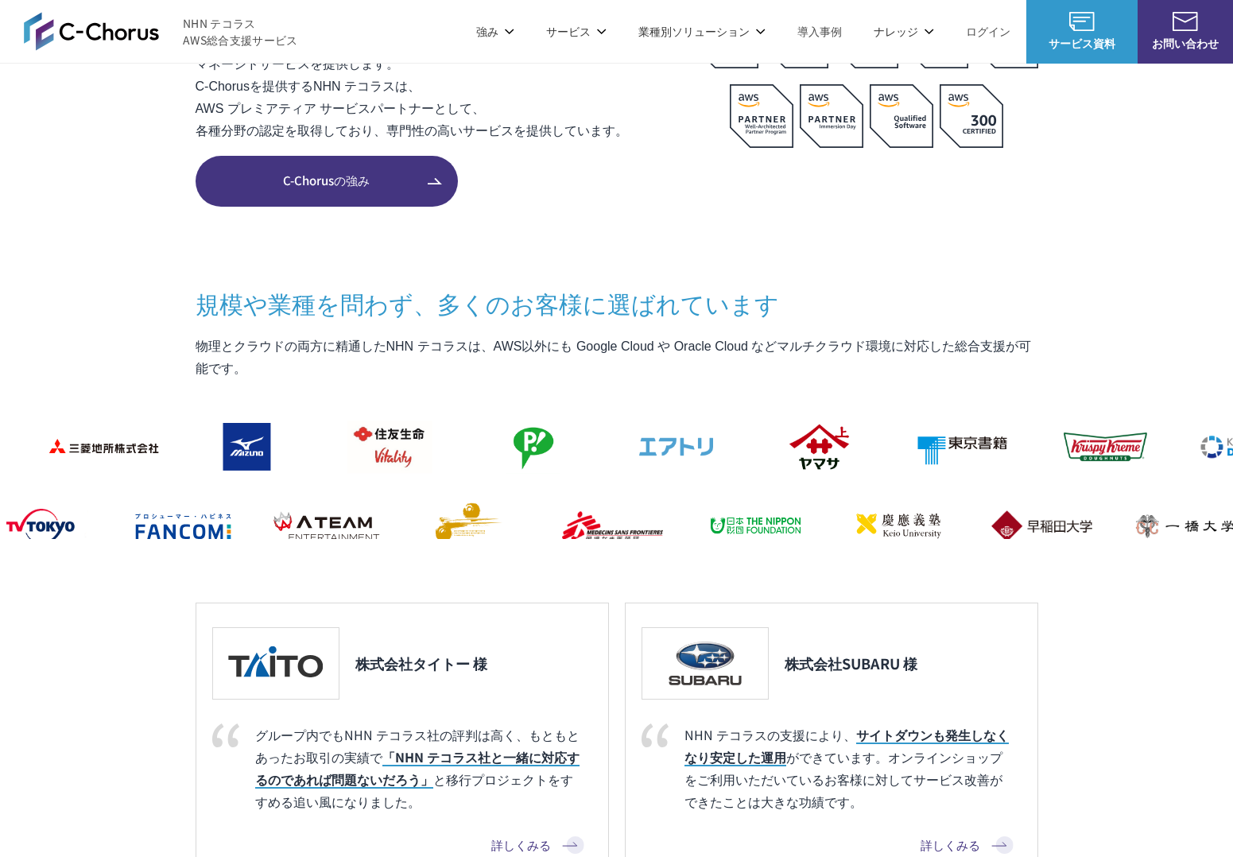
click at [610, 368] on p "物理とクラウドの両方に精通したNHN テコラスは、AWS以外にも Google Cloud や Oracle Cloud などマルチクラウド環境に対応した総合…" at bounding box center [617, 357] width 843 height 45
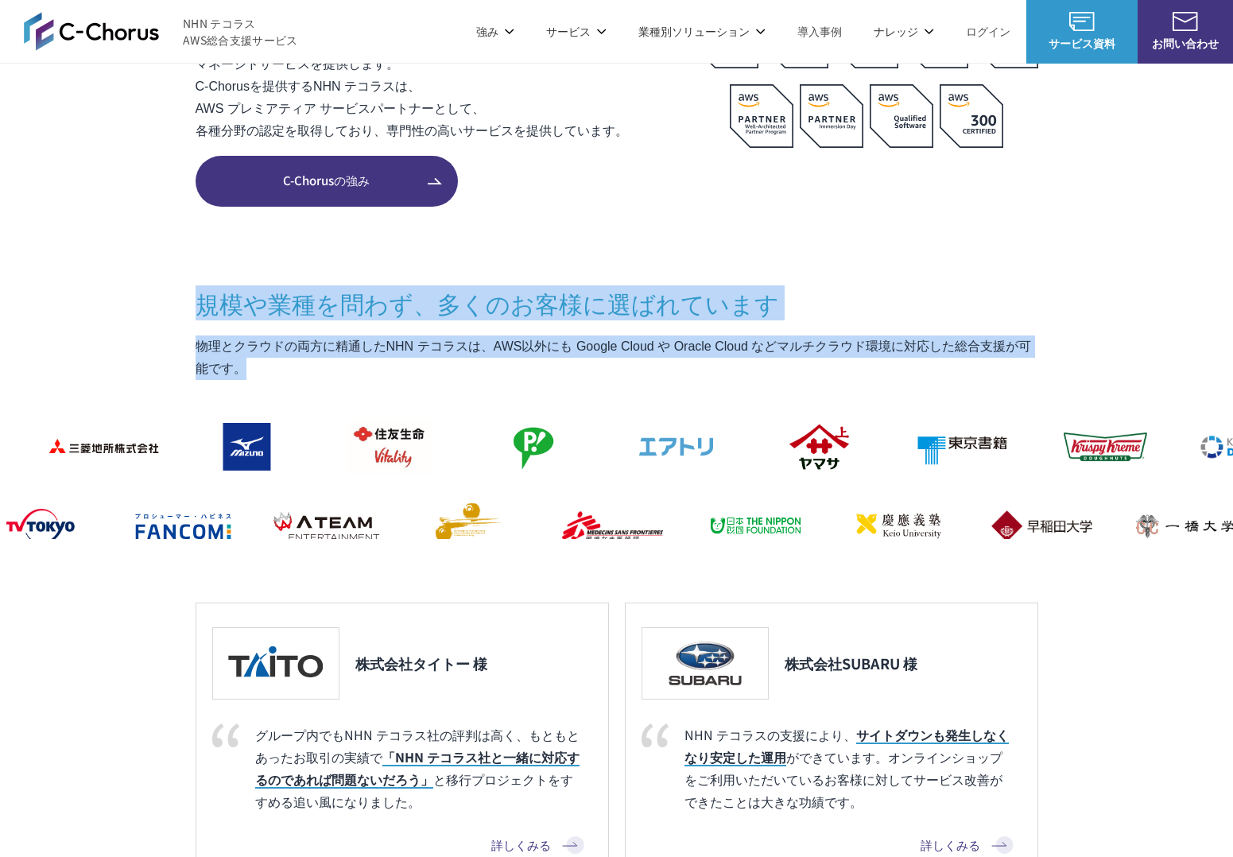
drag, startPoint x: 617, startPoint y: 316, endPoint x: 622, endPoint y: 253, distance: 63.8
click at [622, 253] on section "C-Chorusとは AWSの素晴らしさはそのままに コスト削減と利便性向上という付加価値を AWSを安く安心して活用できるAWS請求代行サービスや、 経験豊…" at bounding box center [616, 388] width 1233 height 1156
drag, startPoint x: 622, startPoint y: 253, endPoint x: 617, endPoint y: 374, distance: 120.9
click at [617, 374] on section "C-Chorusとは AWSの素晴らしさはそのままに コスト削減と利便性向上という付加価値を AWSを安く安心して活用できるAWS請求代行サービスや、 経験豊…" at bounding box center [616, 388] width 1233 height 1156
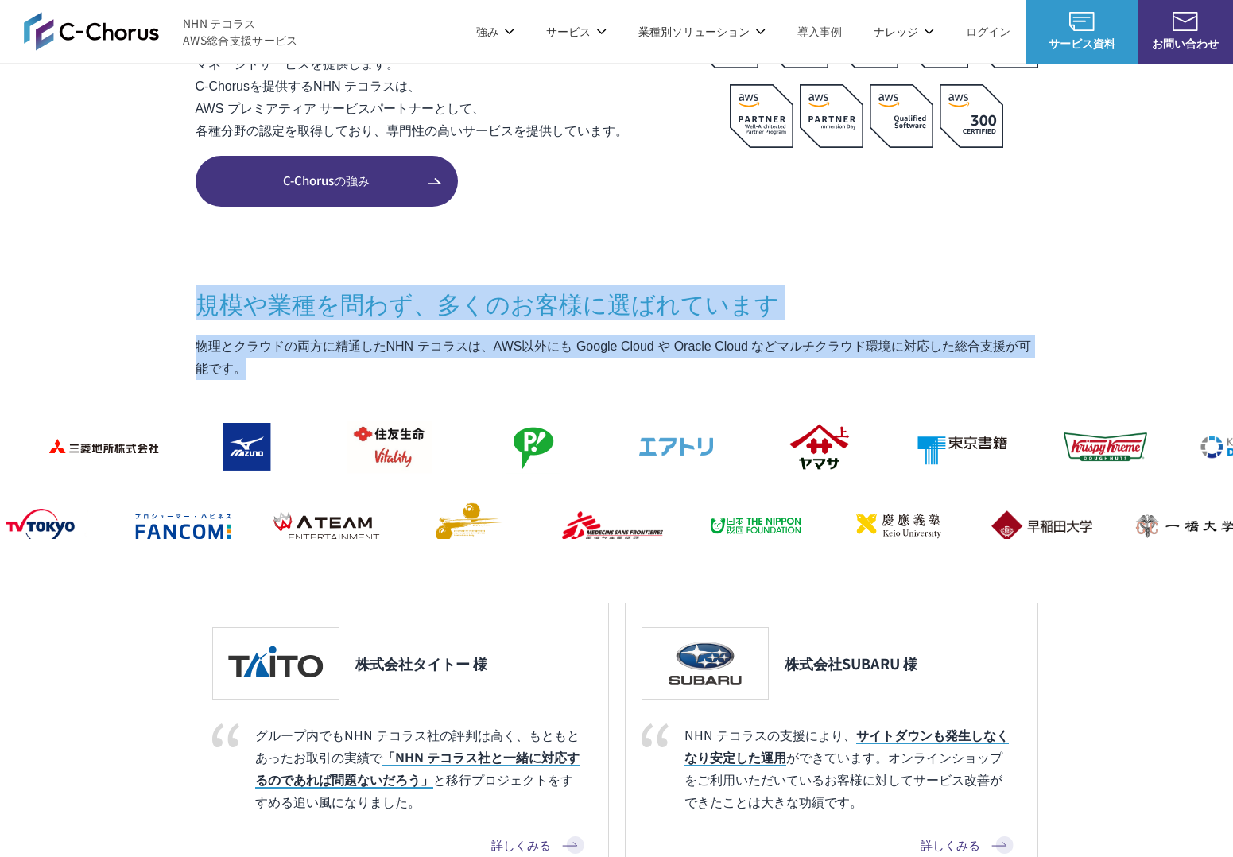
click at [617, 374] on p "物理とクラウドの両方に精通したNHN テコラスは、AWS以外にも Google Cloud や Oracle Cloud などマルチクラウド環境に対応した総合…" at bounding box center [617, 357] width 843 height 45
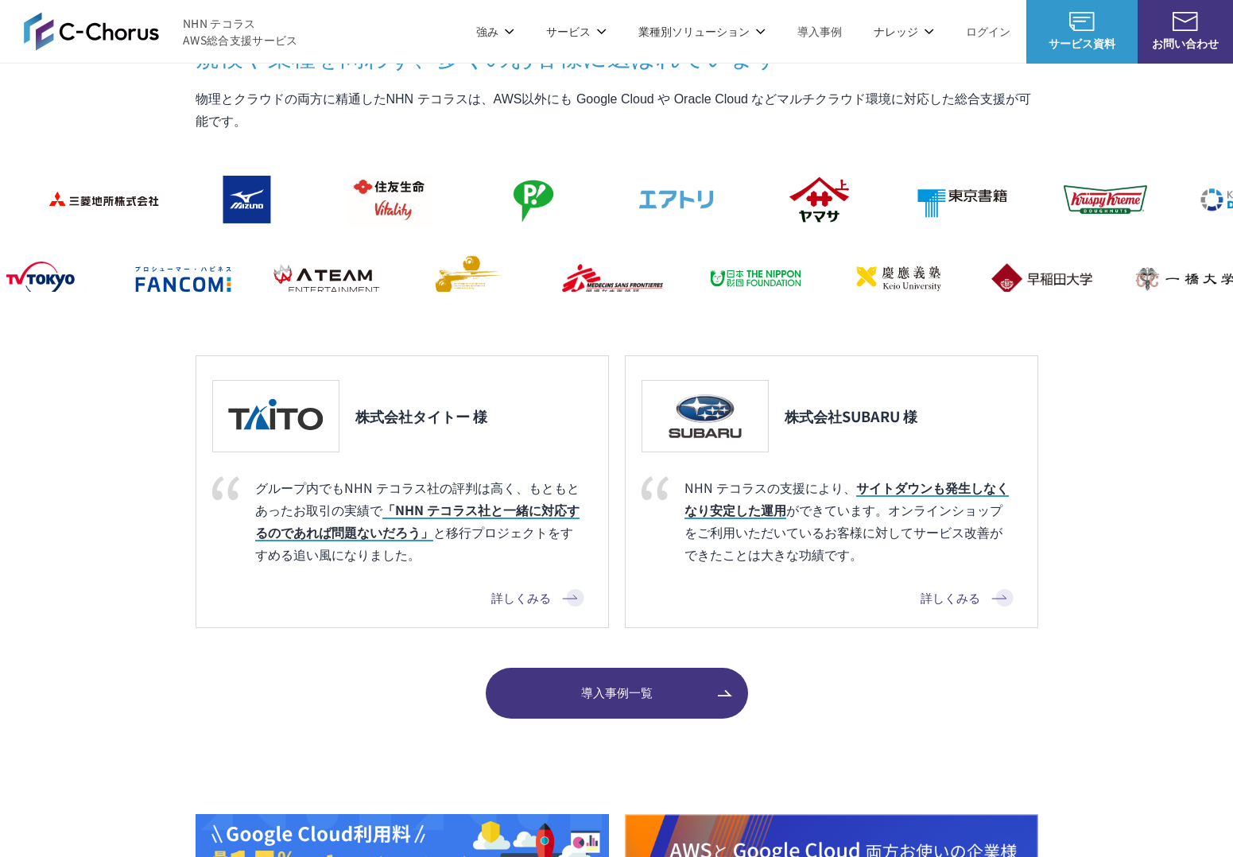
scroll to position [1408, 0]
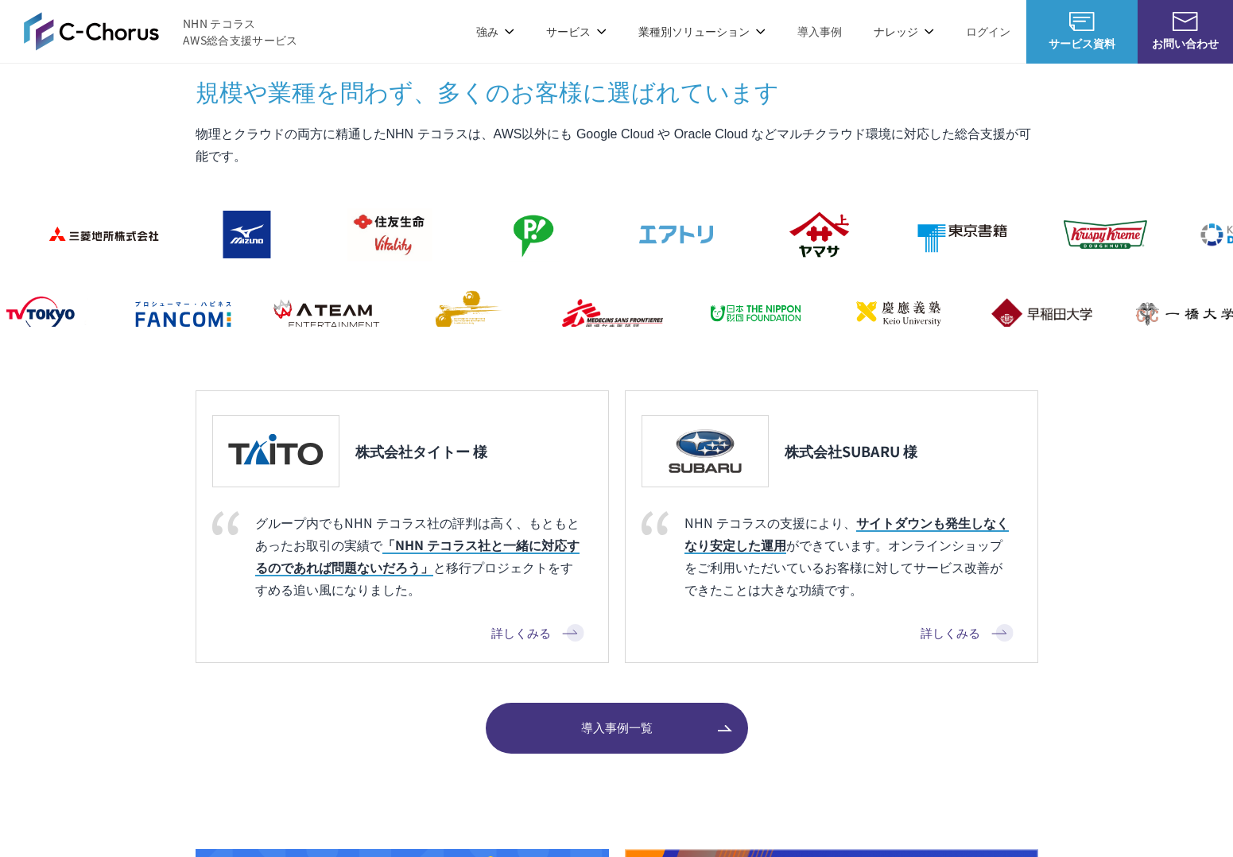
click at [643, 742] on link "導入事例一覧" at bounding box center [617, 728] width 262 height 51
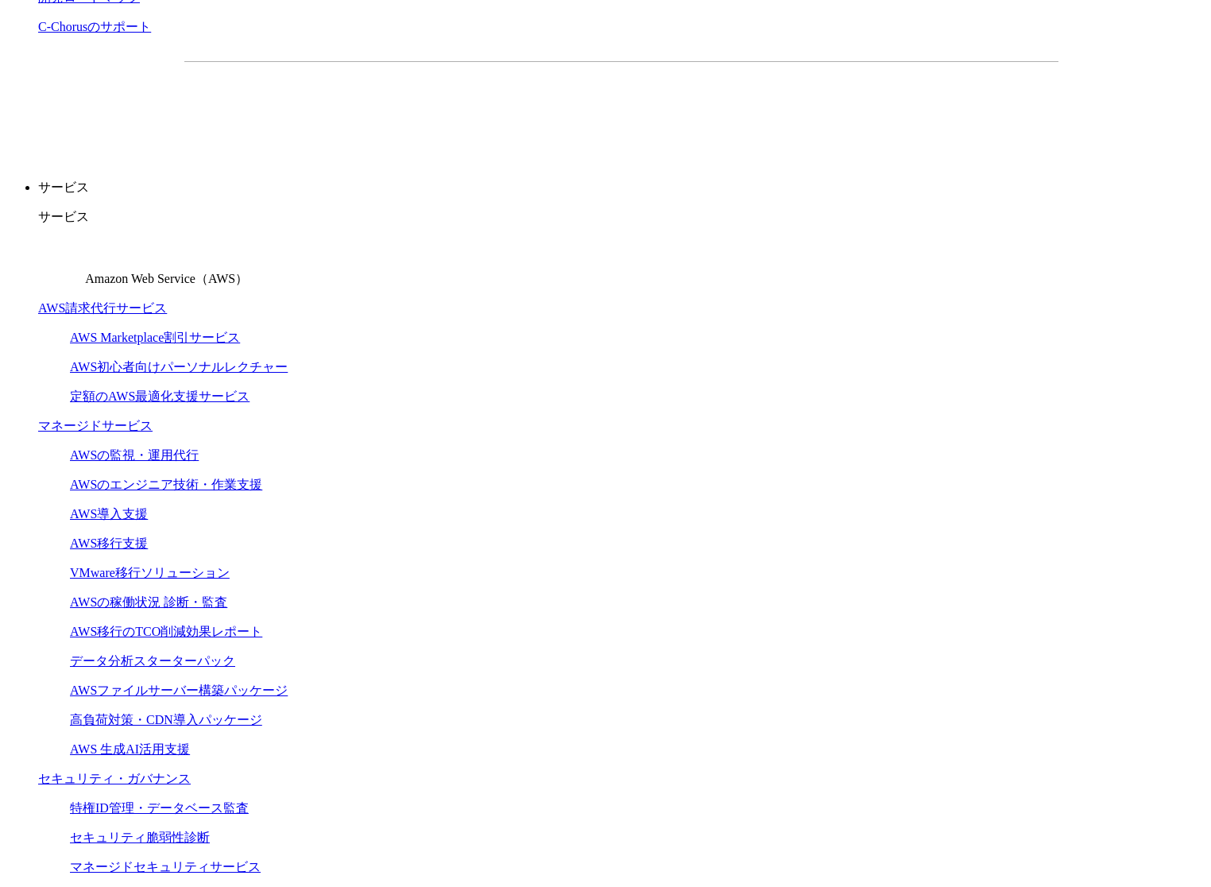
scroll to position [706, 0]
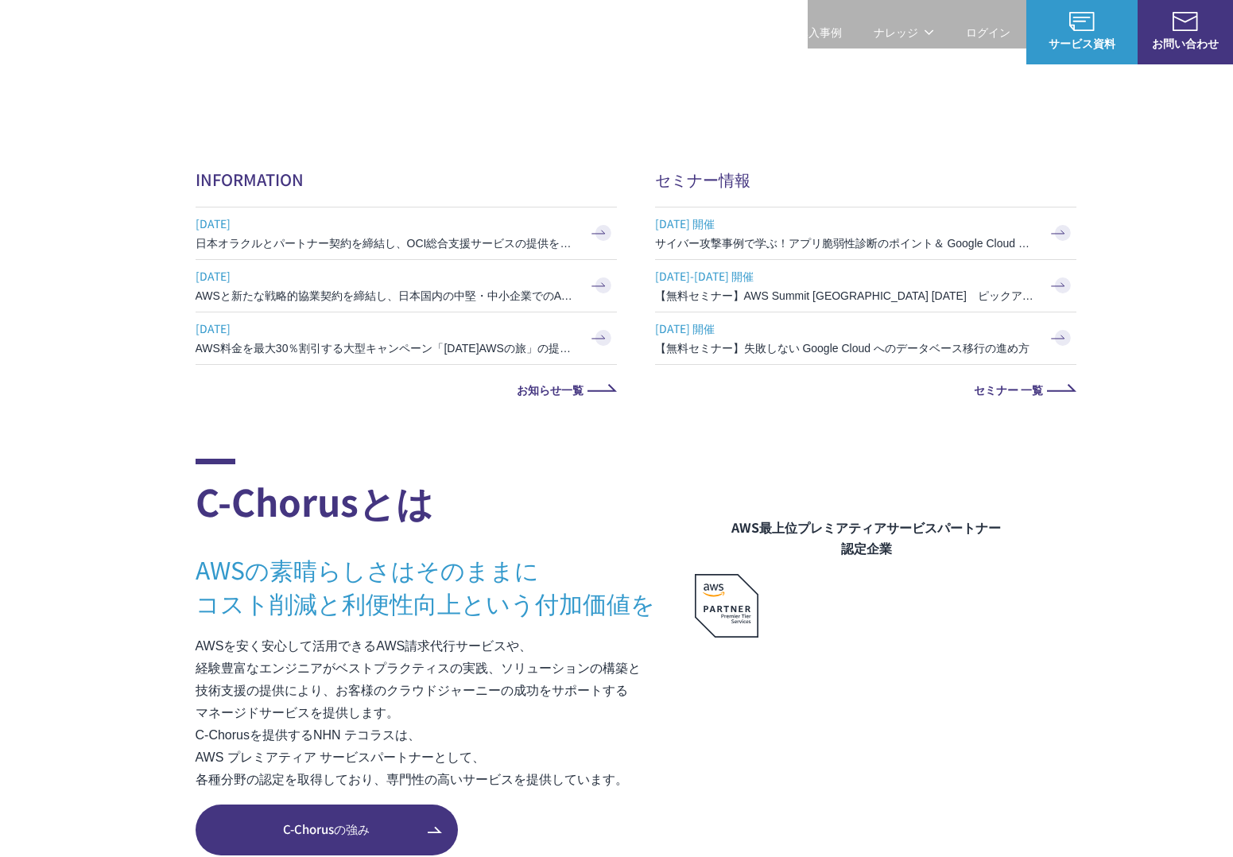
scroll to position [846, 0]
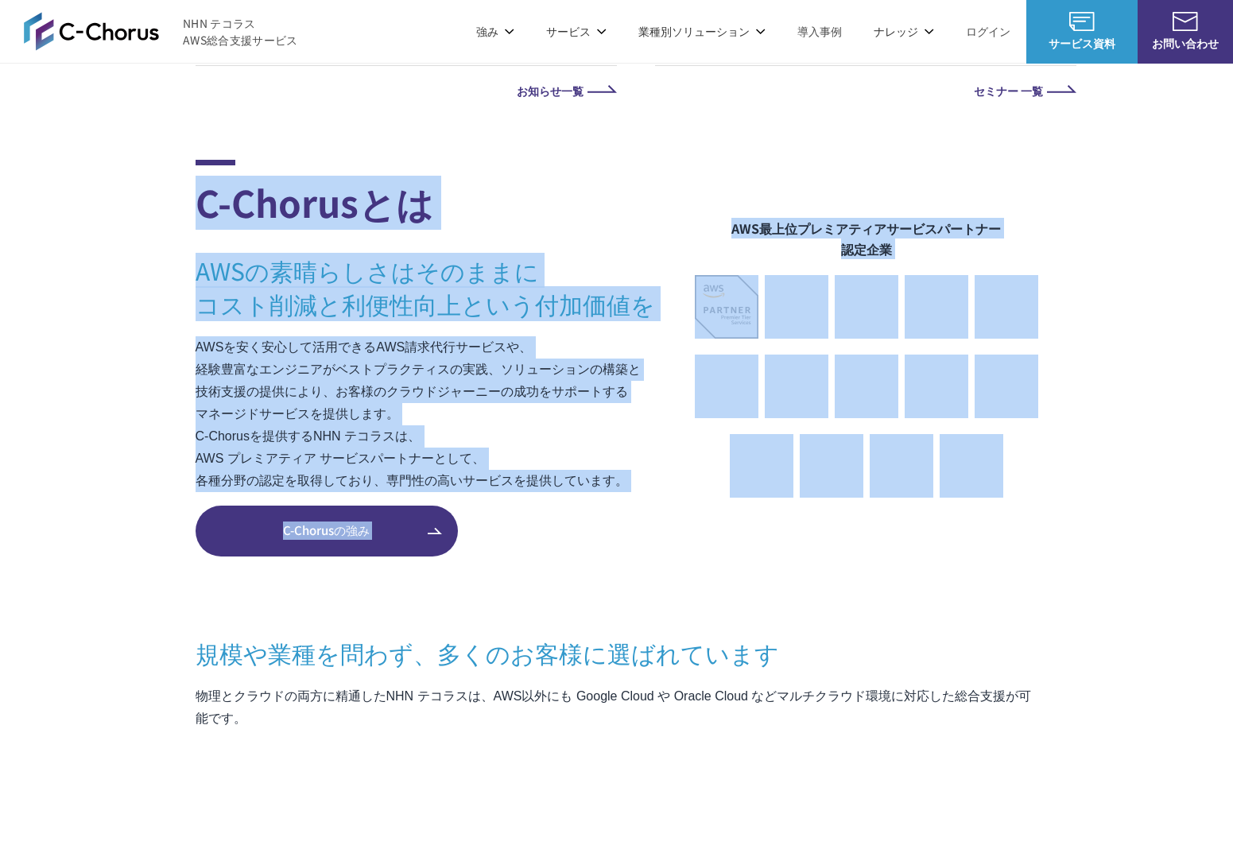
drag, startPoint x: 203, startPoint y: 208, endPoint x: 981, endPoint y: 561, distance: 854.4
click at [981, 561] on section "C-Chorusとは AWSの素晴らしさはそのままに コスト削減と利便性向上という付加価値を AWSを安く安心して活用できるAWS請求代行サービスや、 経験豊…" at bounding box center [616, 738] width 1233 height 1156
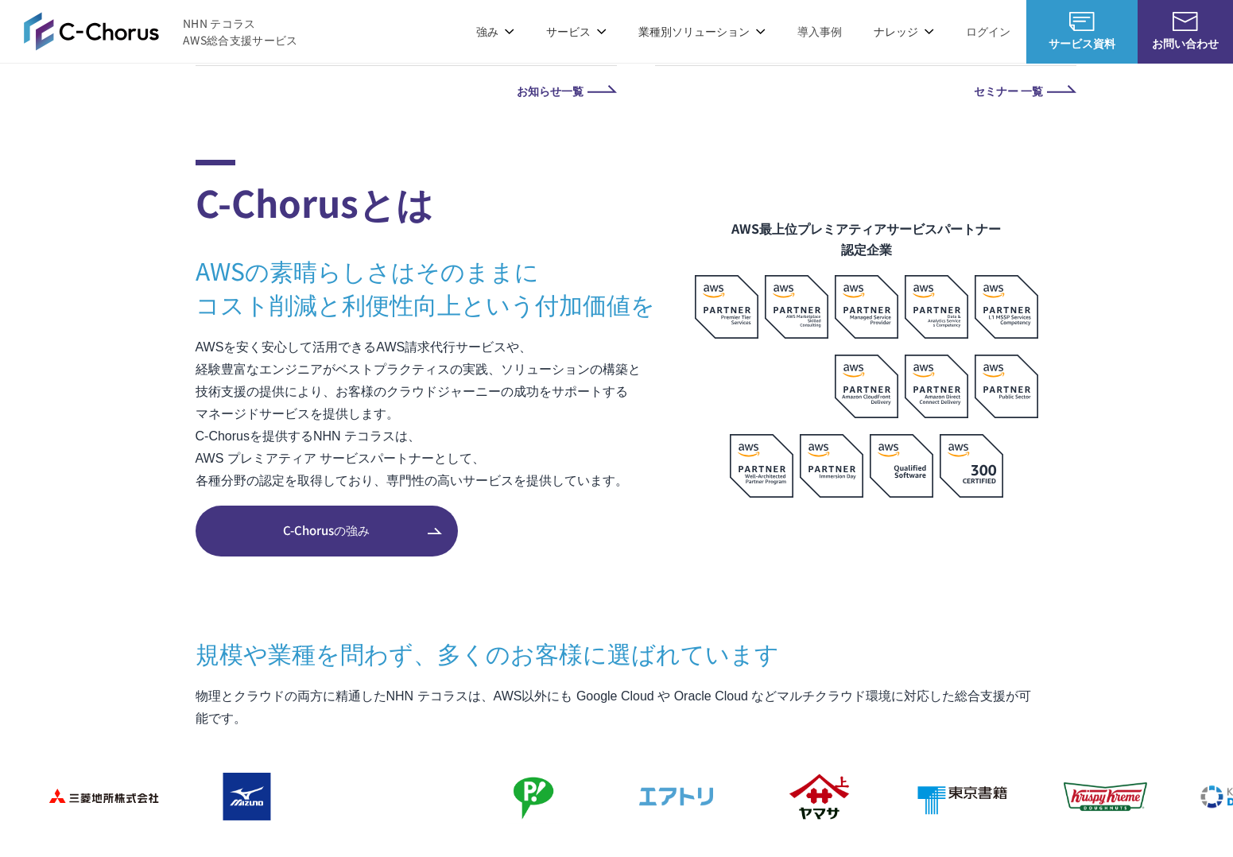
drag, startPoint x: 981, startPoint y: 561, endPoint x: 967, endPoint y: 563, distance: 13.6
click at [981, 561] on section "C-Chorusとは AWSの素晴らしさはそのままに コスト削減と利便性向上という付加価値を AWSを安く安心して活用できるAWS請求代行サービスや、 経験豊…" at bounding box center [616, 738] width 1233 height 1156
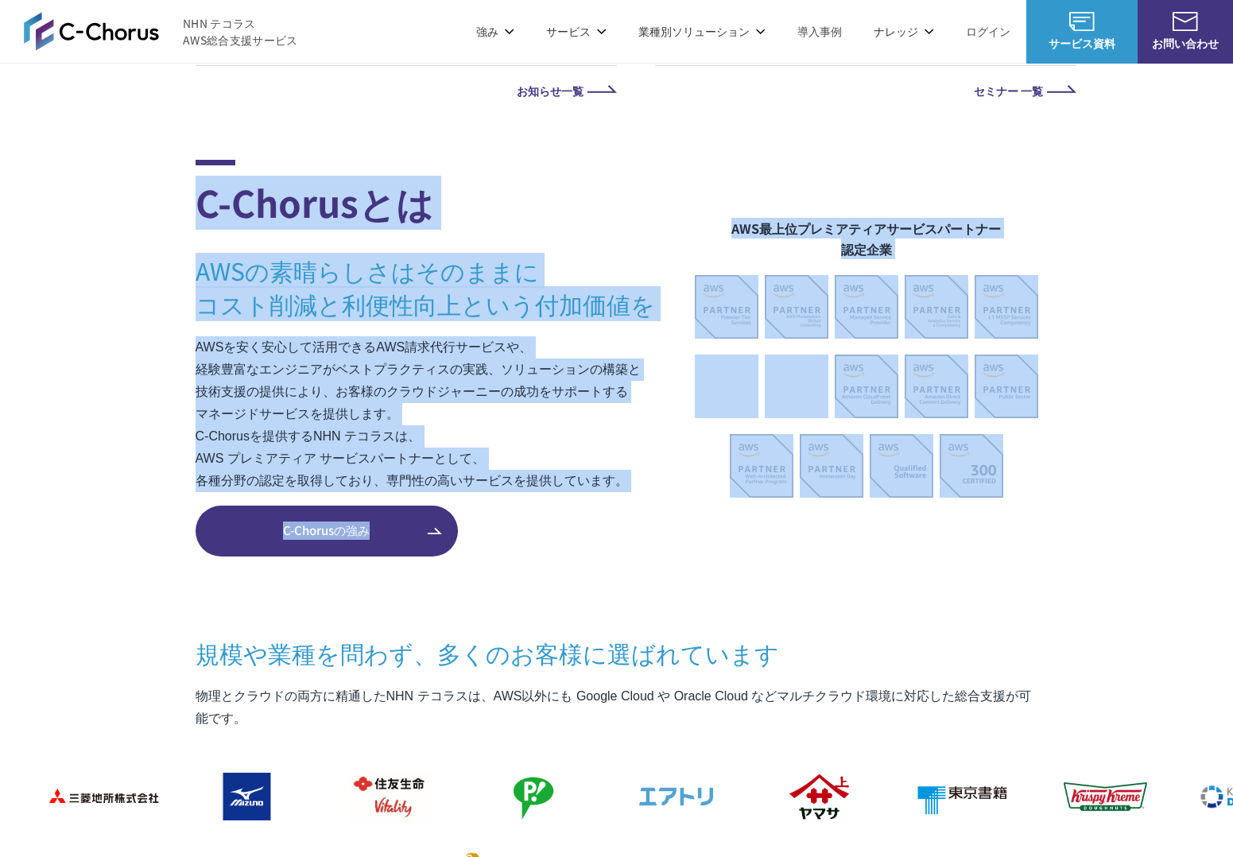
drag, startPoint x: 454, startPoint y: 403, endPoint x: 196, endPoint y: 170, distance: 347.8
click at [196, 170] on div "C-Chorusとは AWSの素晴らしさはそのままに コスト削減と利便性向上という付加価値を AWSを安く安心して活用できるAWS請求代行サービスや、 経験豊…" at bounding box center [617, 358] width 843 height 397
click at [196, 170] on h2 "C-Chorusとは" at bounding box center [445, 195] width 499 height 70
drag, startPoint x: 204, startPoint y: 176, endPoint x: 900, endPoint y: 550, distance: 789.5
click at [886, 549] on div "C-Chorusとは AWSの素晴らしさはそのままに コスト削減と利便性向上という付加価値を AWSを安く安心して活用できるAWS請求代行サービスや、 経験豊…" at bounding box center [617, 358] width 843 height 397
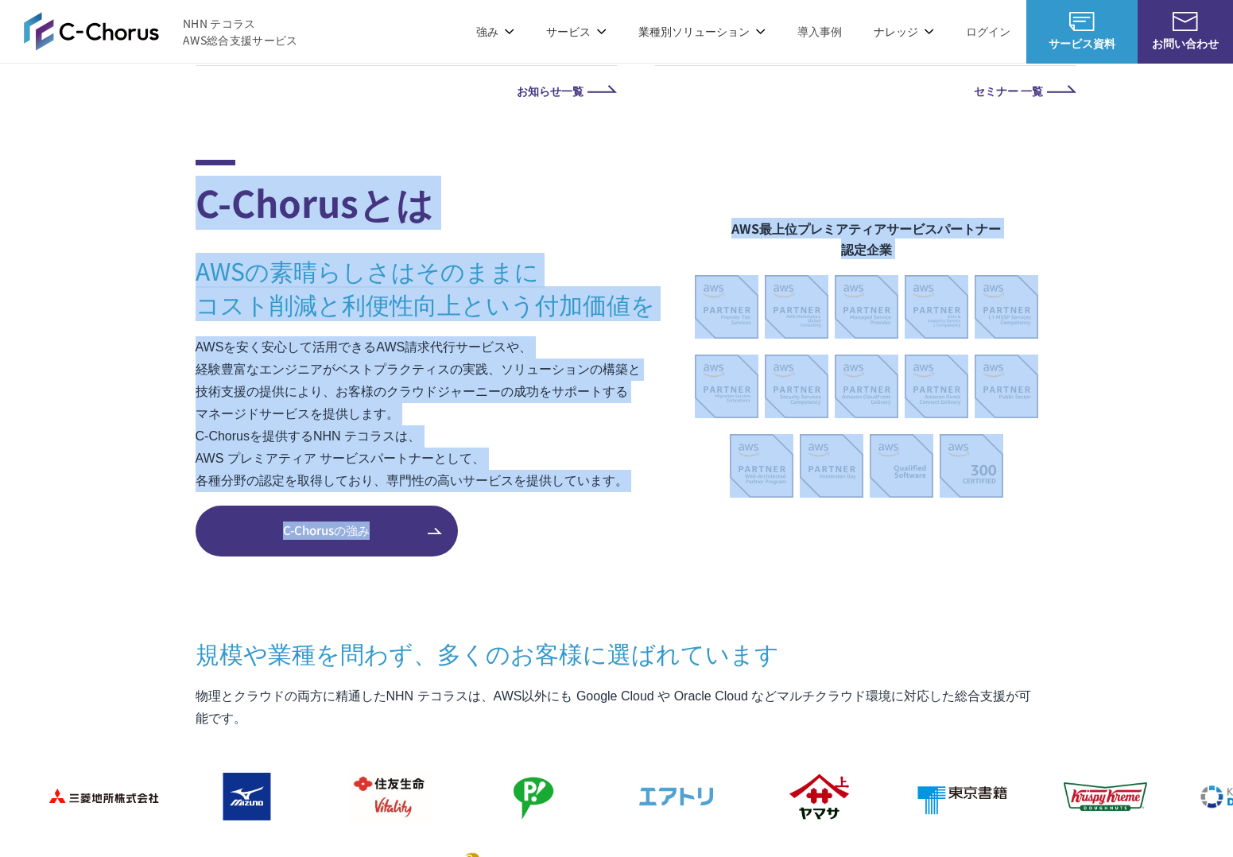
click at [900, 550] on p "C-Chorusの強み" at bounding box center [617, 531] width 843 height 51
drag, startPoint x: 857, startPoint y: 540, endPoint x: 117, endPoint y: 196, distance: 816.1
click at [117, 196] on section "C-Chorusとは AWSの素晴らしさはそのままに コスト削減と利便性向上という付加価値を AWSを安く安心して活用できるAWS請求代行サービスや、 経験豊…" at bounding box center [616, 738] width 1233 height 1156
drag, startPoint x: 117, startPoint y: 196, endPoint x: 803, endPoint y: 575, distance: 783.4
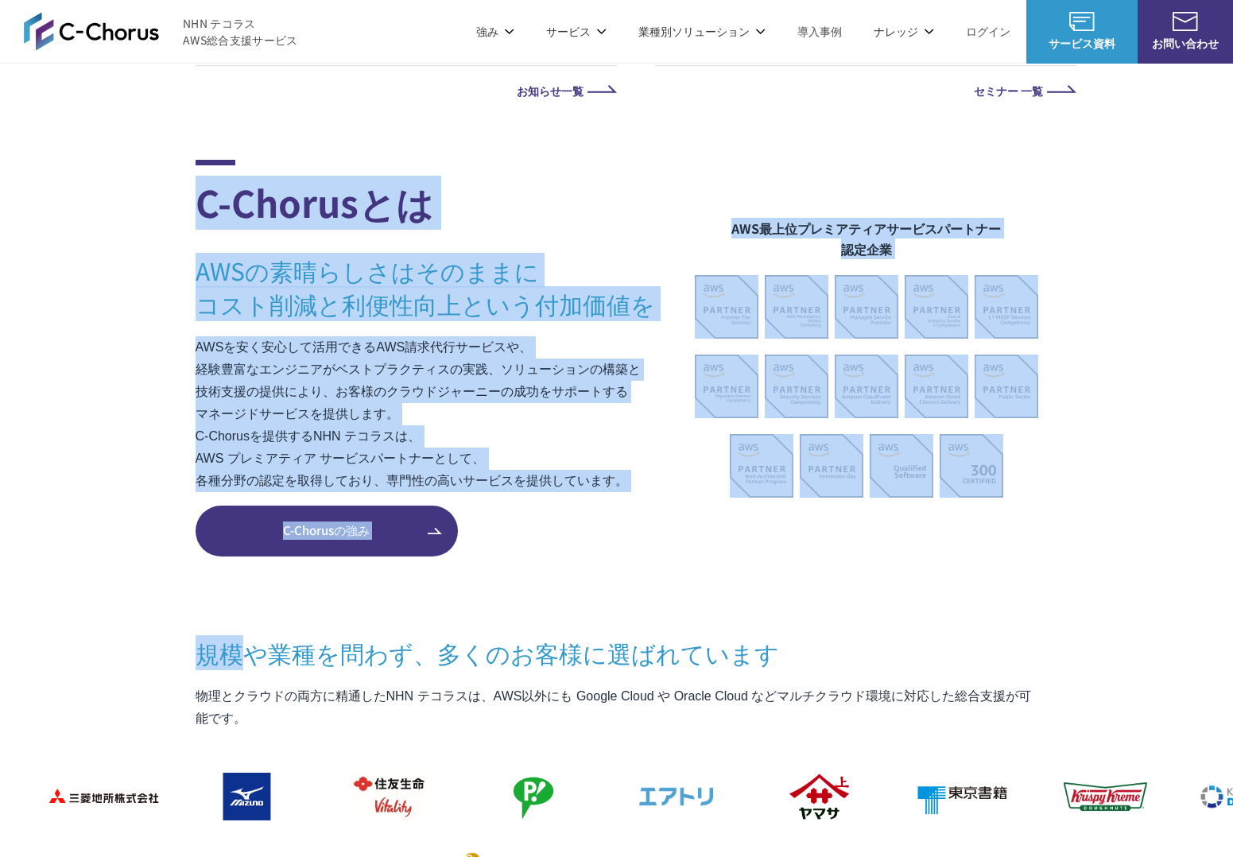
click at [803, 575] on section "C-Chorusとは AWSの素晴らしさはそのままに コスト削減と利便性向上という付加価値を AWSを安く安心して活用できるAWS請求代行サービスや、 経験豊…" at bounding box center [616, 738] width 1233 height 1156
drag, startPoint x: 803, startPoint y: 575, endPoint x: 779, endPoint y: 566, distance: 25.4
click at [803, 575] on section "C-Chorusとは AWSの素晴らしさはそのままに コスト削減と利便性向上という付加価値を AWSを安く安心して活用できるAWS請求代行サービスや、 経験豊…" at bounding box center [616, 738] width 1233 height 1156
drag, startPoint x: 779, startPoint y: 566, endPoint x: 179, endPoint y: 219, distance: 693.0
click at [179, 219] on section "C-Chorusとは AWSの素晴らしさはそのままに コスト削減と利便性向上という付加価値を AWSを安く安心して活用できるAWS請求代行サービスや、 経験豊…" at bounding box center [616, 738] width 1233 height 1156
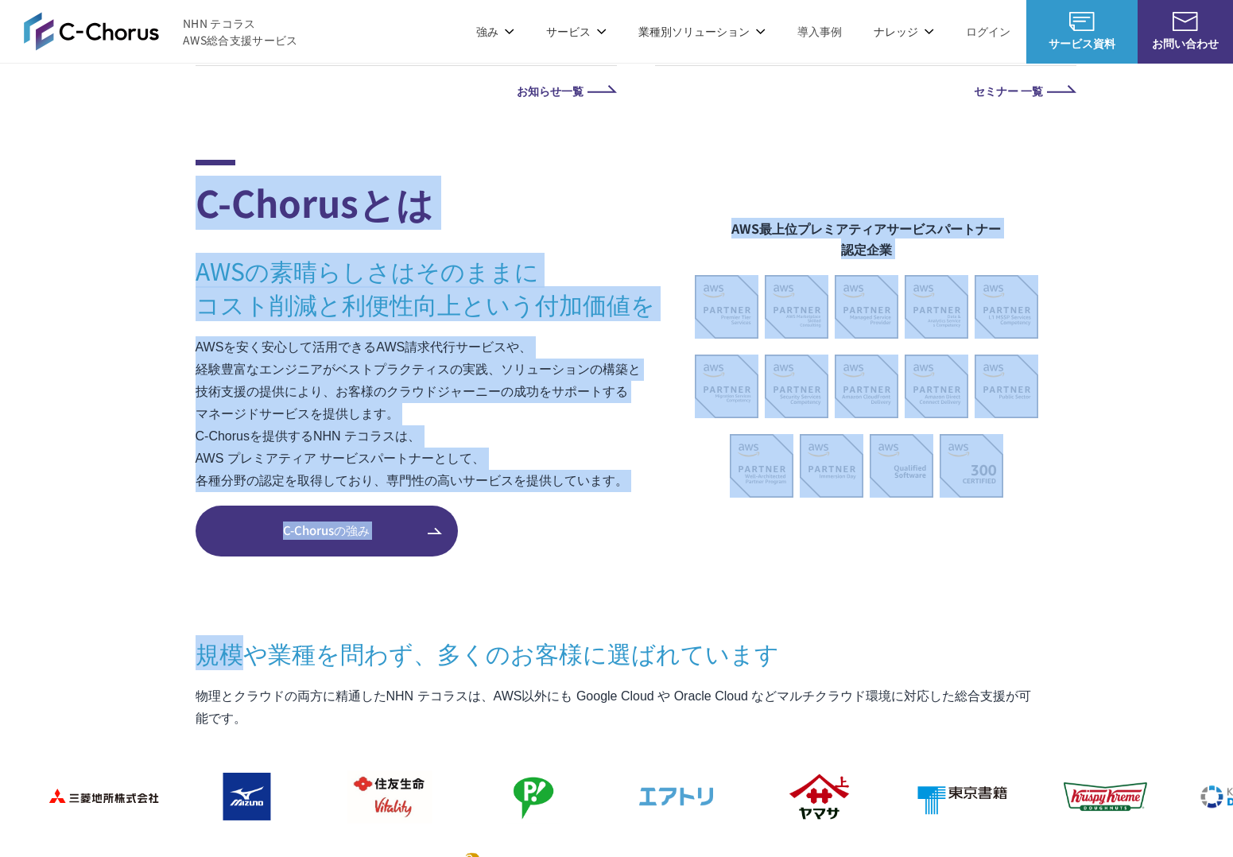
click at [179, 219] on section "C-Chorusとは AWSの素晴らしさはそのままに コスト削減と利便性向上という付加価値を AWSを安く安心して活用できるAWS請求代行サービスや、 経験豊…" at bounding box center [616, 738] width 1233 height 1156
drag, startPoint x: 646, startPoint y: 536, endPoint x: 725, endPoint y: 564, distance: 83.5
click at [725, 564] on section "C-Chorusとは AWSの素晴らしさはそのままに コスト削減と利便性向上という付加価値を AWSを安く安心して活用できるAWS請求代行サービスや、 経験豊…" at bounding box center [616, 738] width 1233 height 1156
drag, startPoint x: 721, startPoint y: 567, endPoint x: 76, endPoint y: 190, distance: 747.3
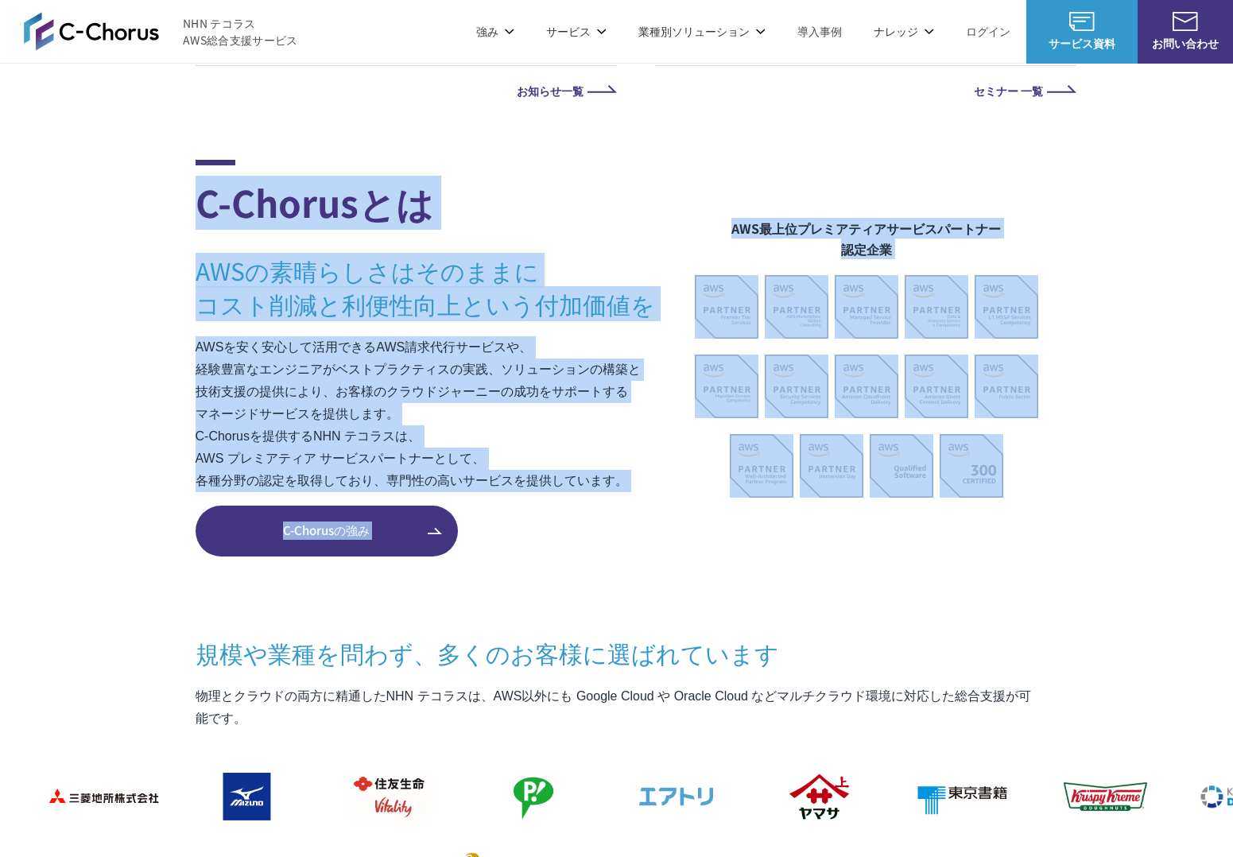
click at [37, 182] on section "C-Chorusとは AWSの素晴らしさはそのままに コスト削減と利便性向上という付加価値を AWSを安く安心して活用できるAWS請求代行サービスや、 経験豊…" at bounding box center [616, 738] width 1233 height 1156
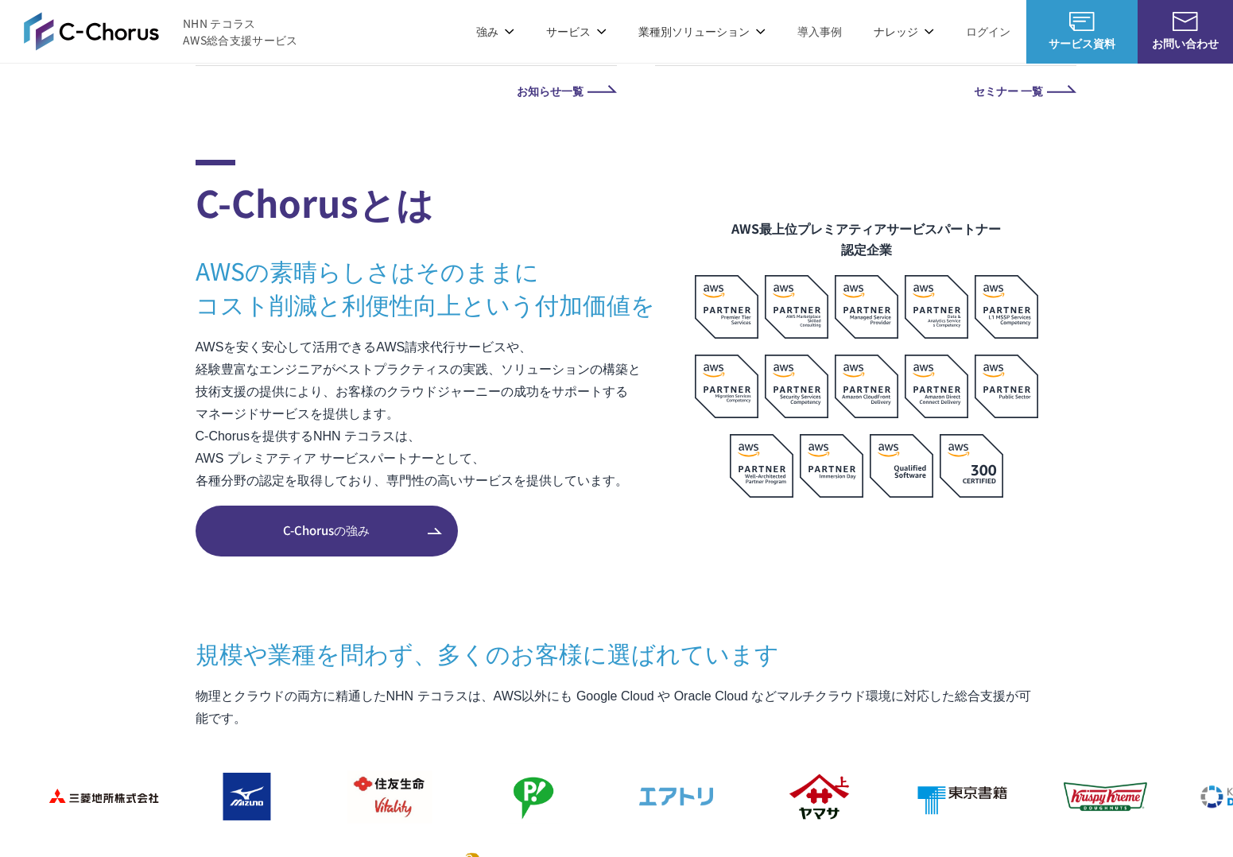
drag, startPoint x: 120, startPoint y: 200, endPoint x: 131, endPoint y: 205, distance: 12.1
click at [120, 200] on section "C-Chorusとは AWSの素晴らしさはそのままに コスト削減と利便性向上という付加価値を AWSを安く安心して活用できるAWS請求代行サービスや、 経験豊…" at bounding box center [616, 738] width 1233 height 1156
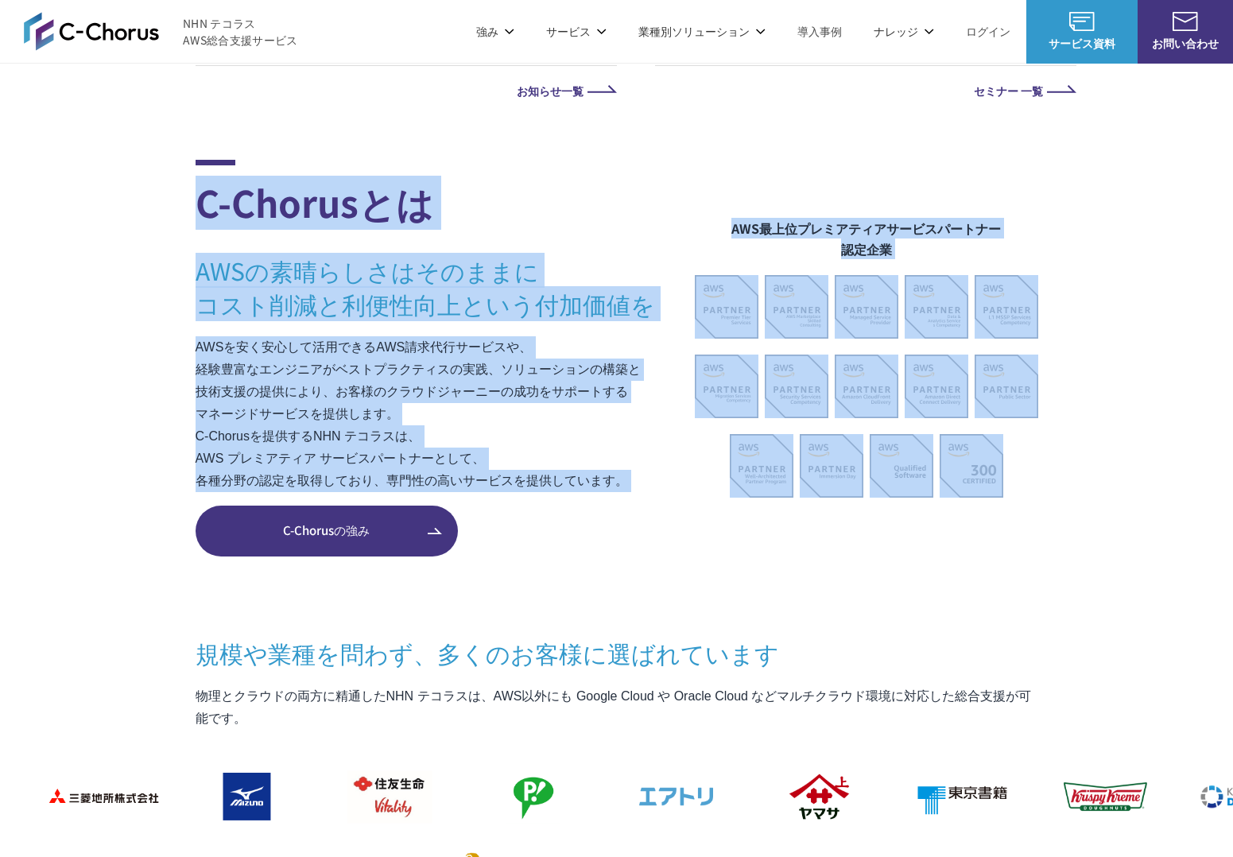
drag, startPoint x: 177, startPoint y: 251, endPoint x: 637, endPoint y: 511, distance: 528.5
click at [637, 511] on section "C-Chorusとは AWSの素晴らしさはそのままに コスト削減と利便性向上という付加価値を AWSを安く安心して活用できるAWS請求代行サービスや、 経験豊…" at bounding box center [616, 738] width 1233 height 1156
drag, startPoint x: 742, startPoint y: 571, endPoint x: 176, endPoint y: 192, distance: 681.4
click at [176, 192] on section "C-Chorusとは AWSの素晴らしさはそのままに コスト削減と利便性向上という付加価値を AWSを安く安心して活用できるAWS請求代行サービスや、 経験豊…" at bounding box center [616, 738] width 1233 height 1156
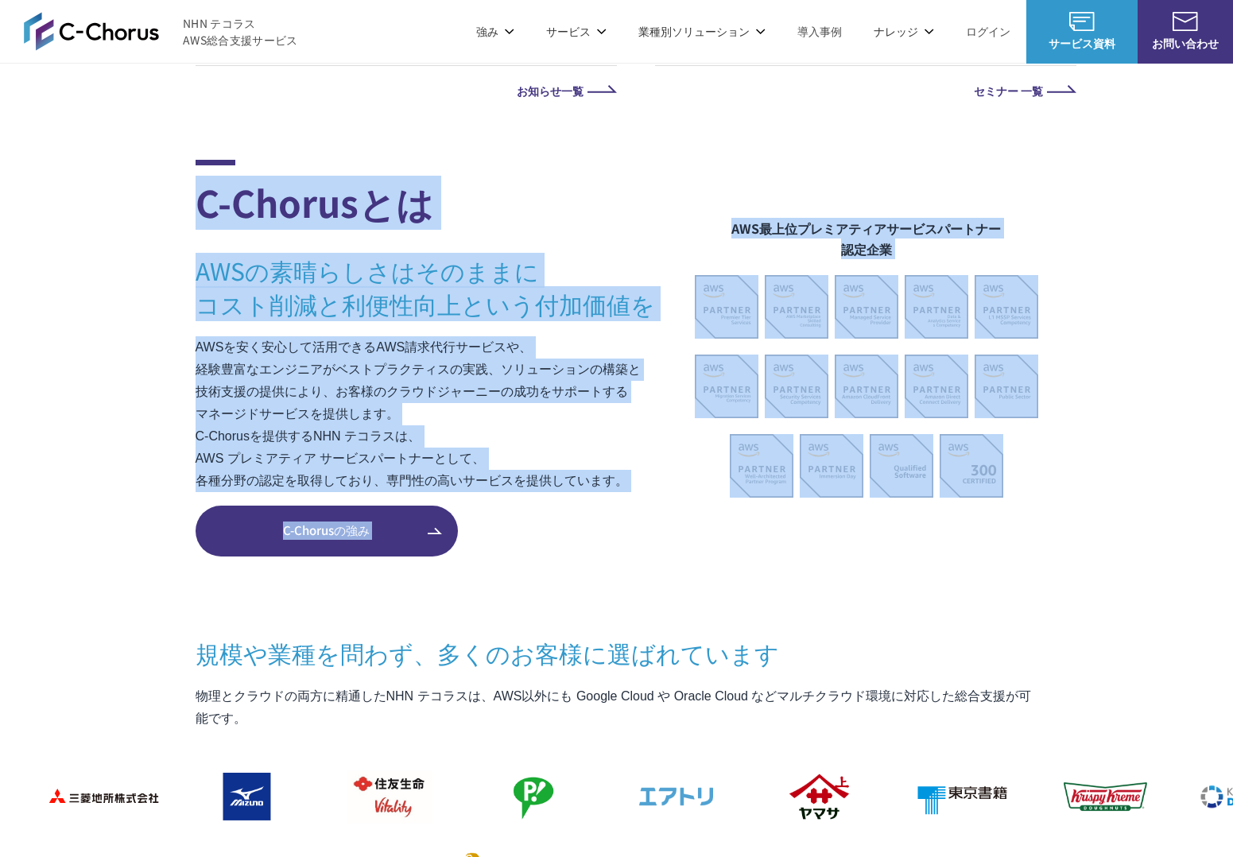
drag, startPoint x: 176, startPoint y: 192, endPoint x: 728, endPoint y: 549, distance: 657.7
click at [728, 549] on section "C-Chorusとは AWSの素晴らしさはそのままに コスト削減と利便性向上という付加価値を AWSを安く安心して活用できるAWS請求代行サービスや、 経験豊…" at bounding box center [616, 738] width 1233 height 1156
click at [728, 549] on p "C-Chorusの強み" at bounding box center [617, 531] width 843 height 51
drag, startPoint x: 651, startPoint y: 546, endPoint x: 158, endPoint y: 197, distance: 603.8
click at [158, 197] on section "C-Chorusとは AWSの素晴らしさはそのままに コスト削減と利便性向上という付加価値を AWSを安く安心して活用できるAWS請求代行サービスや、 経験豊…" at bounding box center [616, 738] width 1233 height 1156
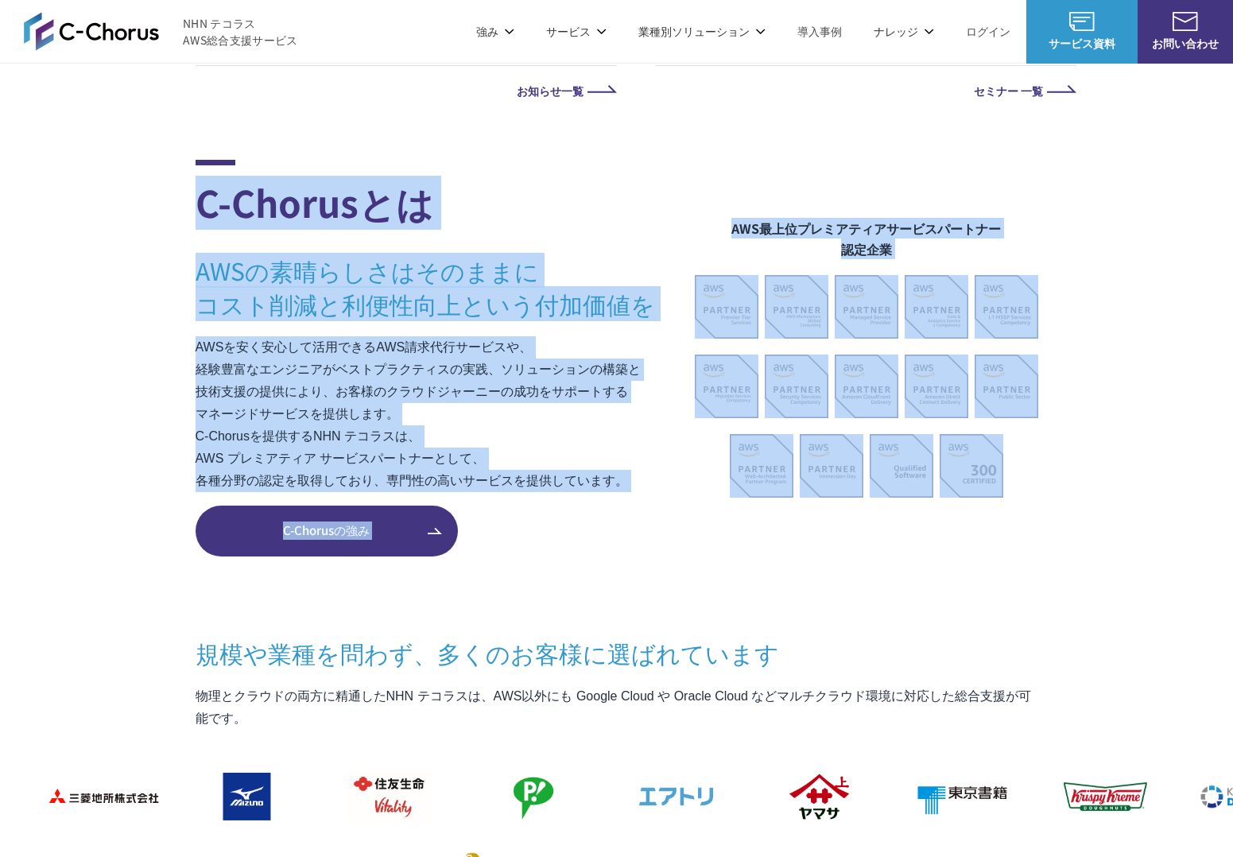
click at [158, 197] on section "C-Chorusとは AWSの素晴らしさはそのままに コスト削減と利便性向上という付加価値を AWSを安く安心して活用できるAWS請求代行サービスや、 経験豊…" at bounding box center [616, 738] width 1233 height 1156
drag, startPoint x: 517, startPoint y: 413, endPoint x: 798, endPoint y: 557, distance: 315.3
click at [798, 556] on section "C-Chorusとは AWSの素晴らしさはそのままに コスト削減と利便性向上という付加価値を AWSを安く安心して活用できるAWS請求代行サービスや、 経験豊…" at bounding box center [616, 738] width 1233 height 1156
click at [799, 557] on section "C-Chorusとは AWSの素晴らしさはそのままに コスト削減と利便性向上という付加価値を AWSを安く安心して活用できるAWS請求代行サービスや、 経験豊…" at bounding box center [616, 738] width 1233 height 1156
drag, startPoint x: 796, startPoint y: 562, endPoint x: 158, endPoint y: 183, distance: 741.7
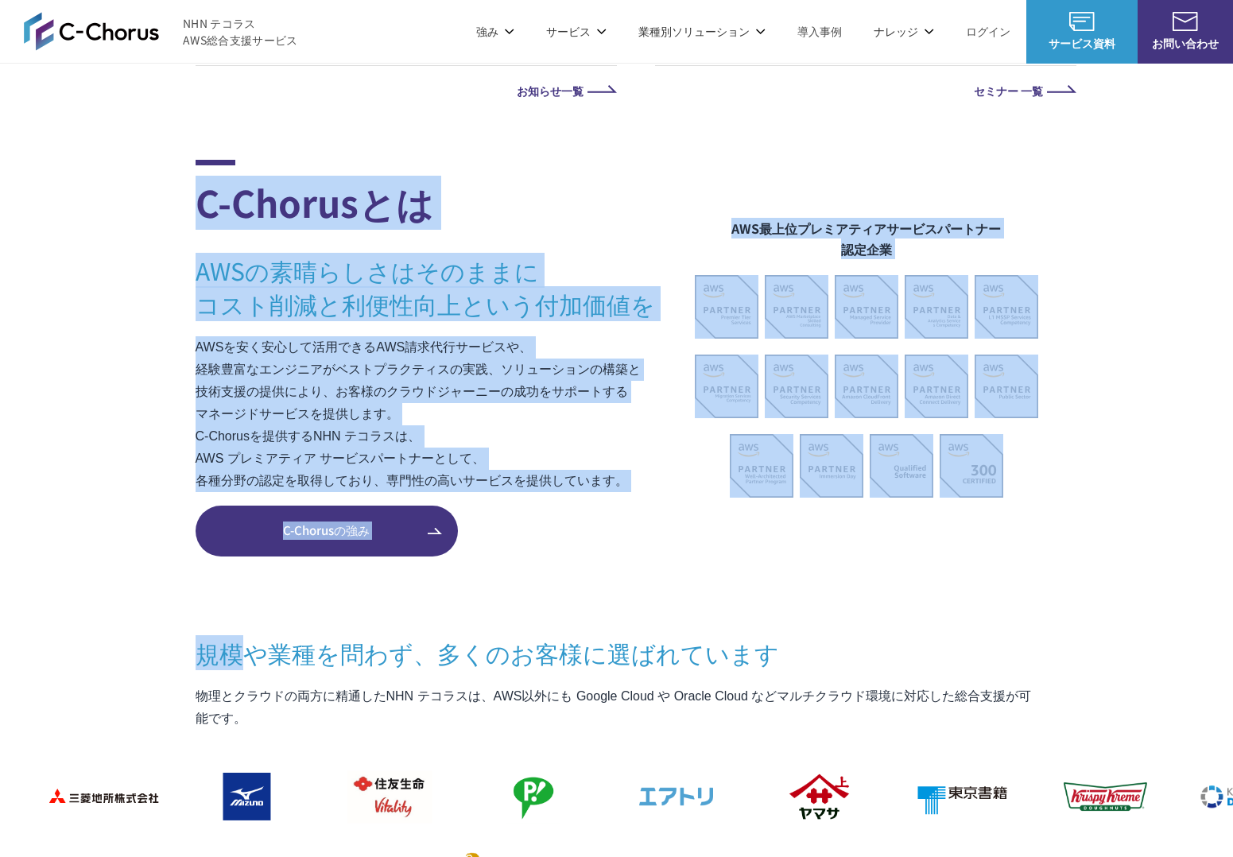
click at [158, 183] on section "C-Chorusとは AWSの素晴らしさはそのままに コスト削減と利便性向上という付加価値を AWSを安く安心して活用できるAWS請求代行サービスや、 経験豊…" at bounding box center [616, 738] width 1233 height 1156
drag, startPoint x: 158, startPoint y: 183, endPoint x: 231, endPoint y: 253, distance: 101.2
click at [158, 183] on section "C-Chorusとは AWSの素晴らしさはそのままに コスト削減と利便性向上という付加価値を AWSを安く安心して活用できるAWS請求代行サービスや、 経験豊…" at bounding box center [616, 738] width 1233 height 1156
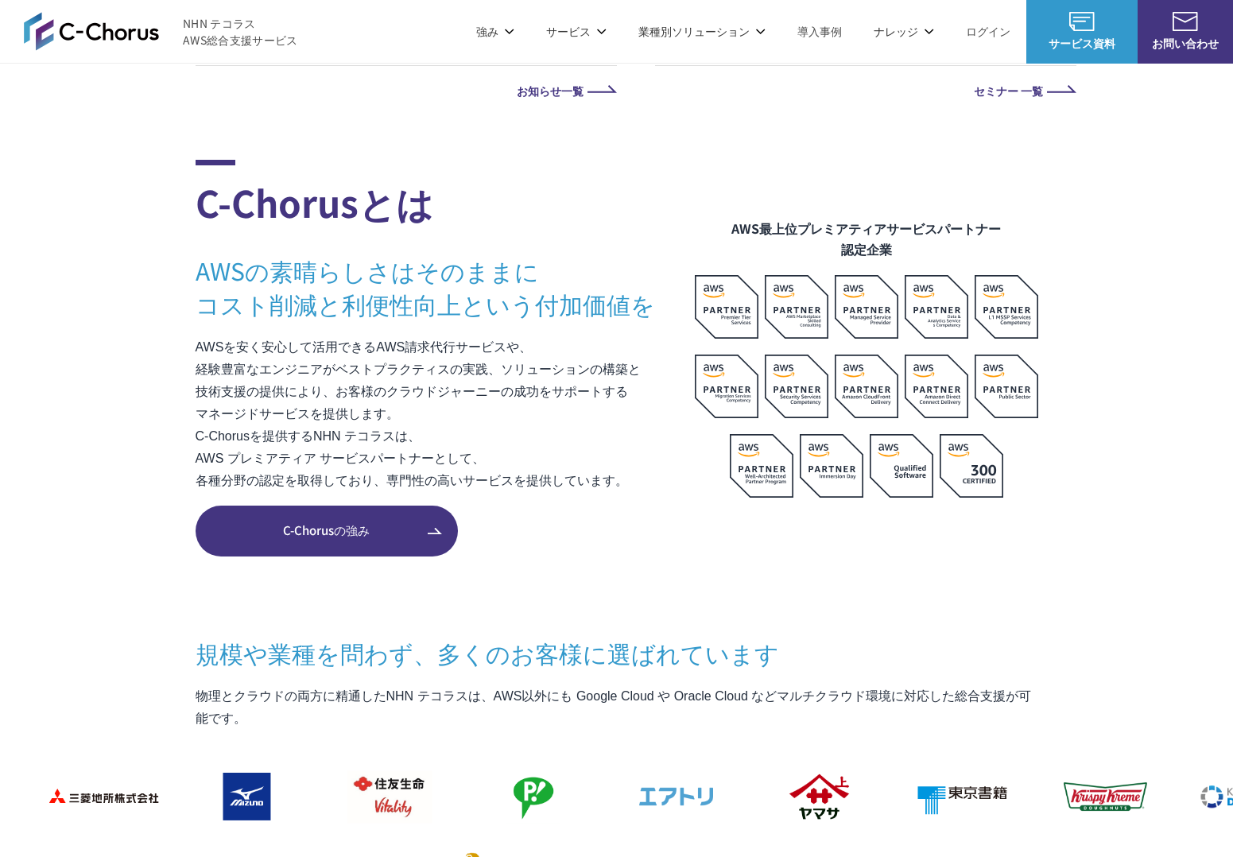
drag, startPoint x: 231, startPoint y: 253, endPoint x: 752, endPoint y: 559, distance: 603.9
click at [752, 559] on section "C-Chorusとは AWSの素晴らしさはそのままに コスト削減と利便性向上という付加価値を AWSを安く安心して活用できるAWS請求代行サービスや、 経験豊…" at bounding box center [616, 738] width 1233 height 1156
drag, startPoint x: 149, startPoint y: 90, endPoint x: 650, endPoint y: 306, distance: 545.4
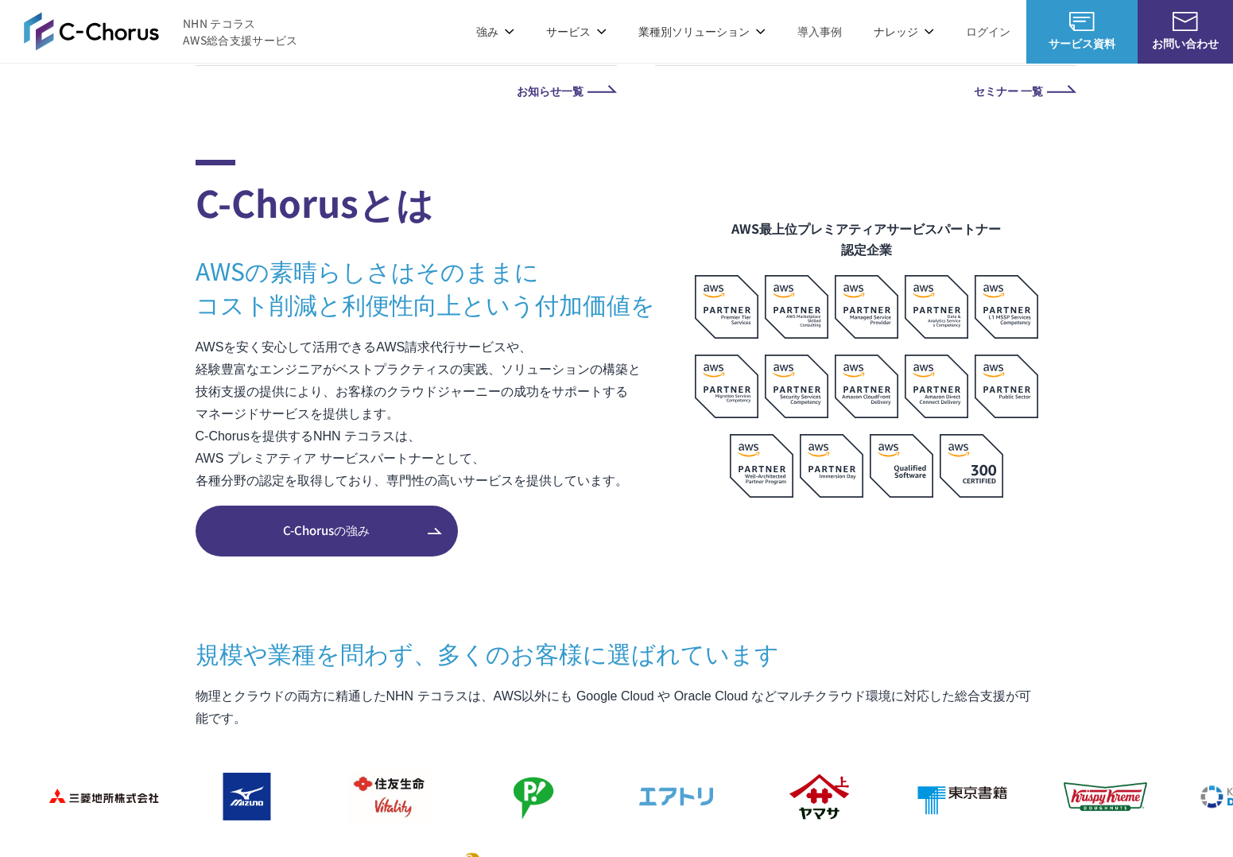
click at [650, 306] on h3 "AWSの素晴らしさはそのままに コスト削減と利便性向上という付加価値を" at bounding box center [445, 287] width 499 height 67
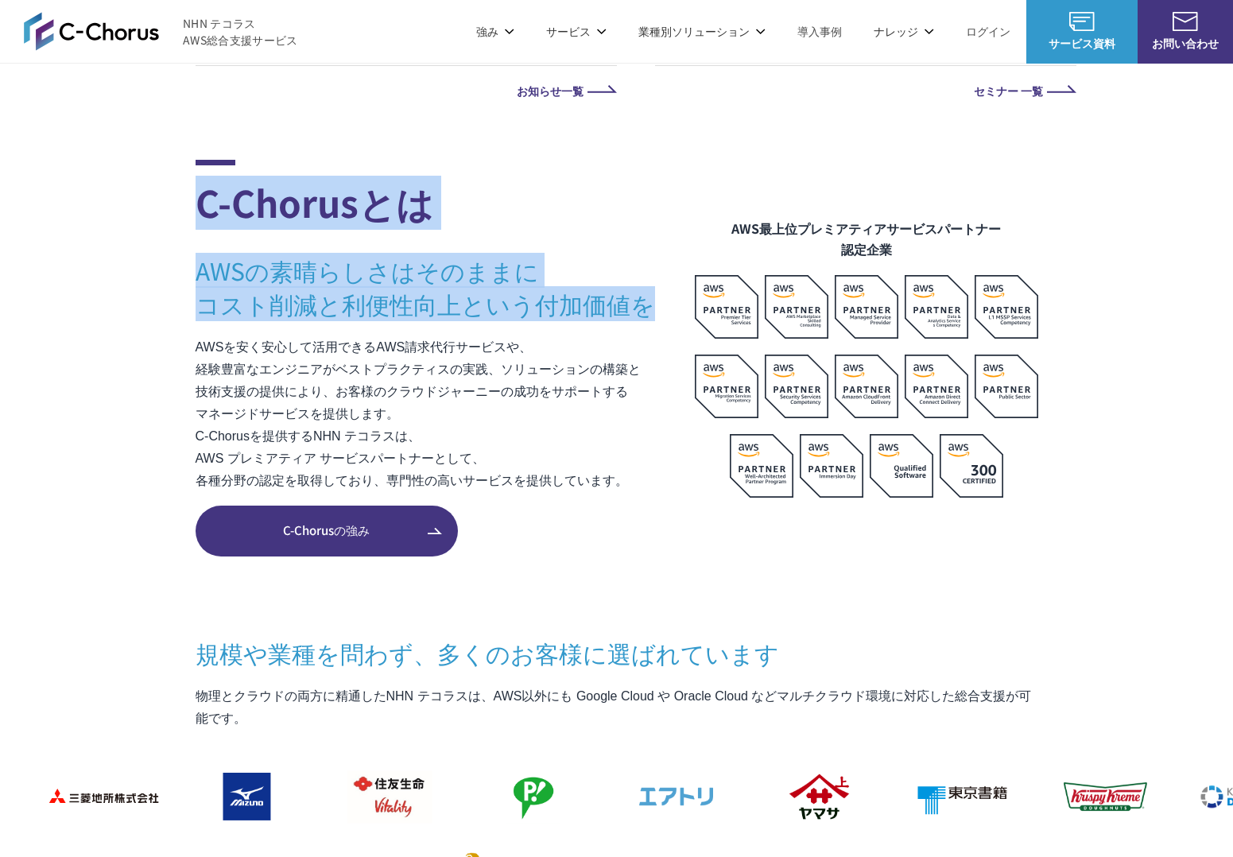
drag, startPoint x: 640, startPoint y: 312, endPoint x: 570, endPoint y: 165, distance: 162.8
click at [570, 165] on div "C-Chorusとは AWSの素晴らしさはそのままに コスト削減と利便性向上という付加価値を AWSを安く安心して活用できるAWS請求代行サービスや、 経験豊…" at bounding box center [445, 329] width 499 height 338
click at [570, 165] on h2 "C-Chorusとは" at bounding box center [445, 195] width 499 height 70
drag, startPoint x: 572, startPoint y: 168, endPoint x: 653, endPoint y: 308, distance: 162.4
click at [653, 308] on div "C-Chorusとは AWSの素晴らしさはそのままに コスト削減と利便性向上という付加価値を AWSを安く安心して活用できるAWS請求代行サービスや、 経験豊…" at bounding box center [445, 329] width 499 height 338
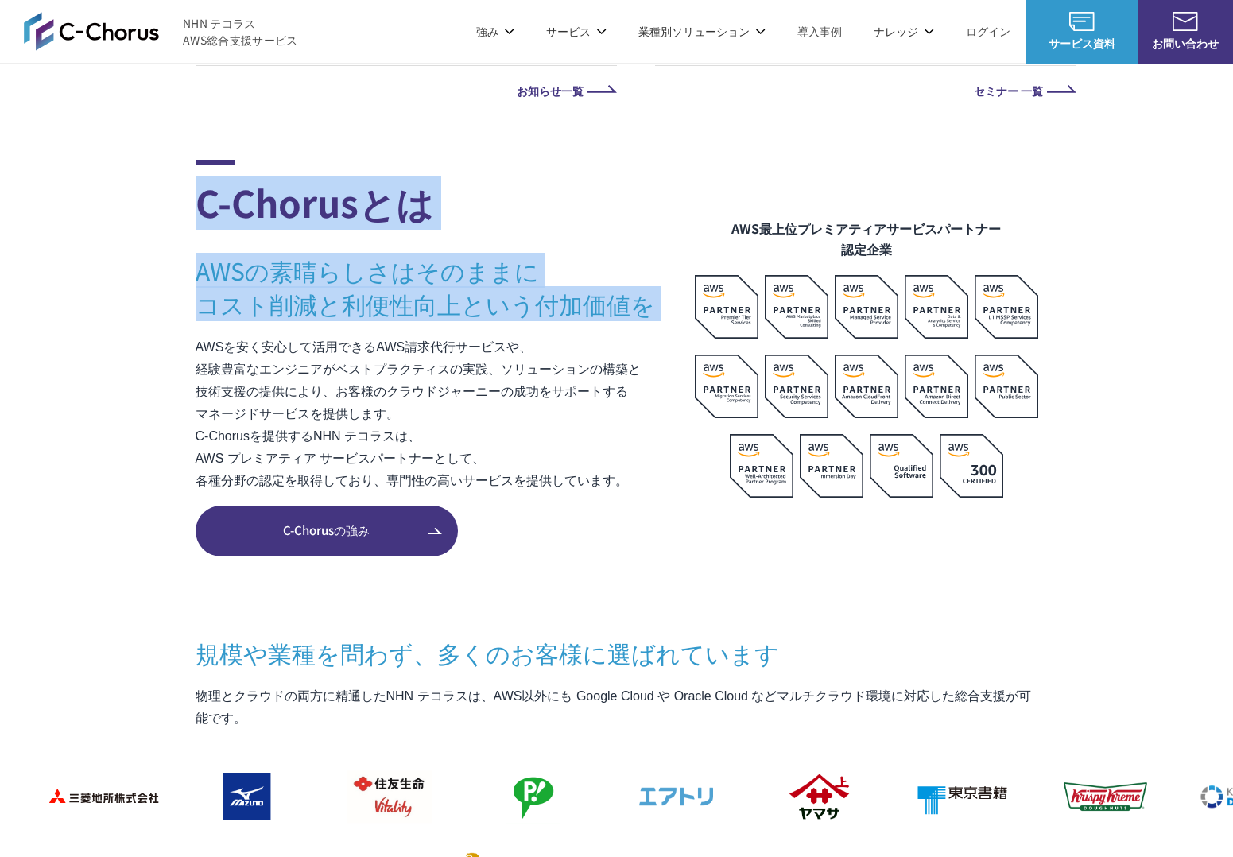
click at [653, 308] on h3 "AWSの素晴らしさはそのままに コスト削減と利便性向上という付加価値を" at bounding box center [445, 287] width 499 height 67
drag, startPoint x: 653, startPoint y: 306, endPoint x: 599, endPoint y: 157, distance: 158.6
drag, startPoint x: 601, startPoint y: 161, endPoint x: 645, endPoint y: 297, distance: 142.8
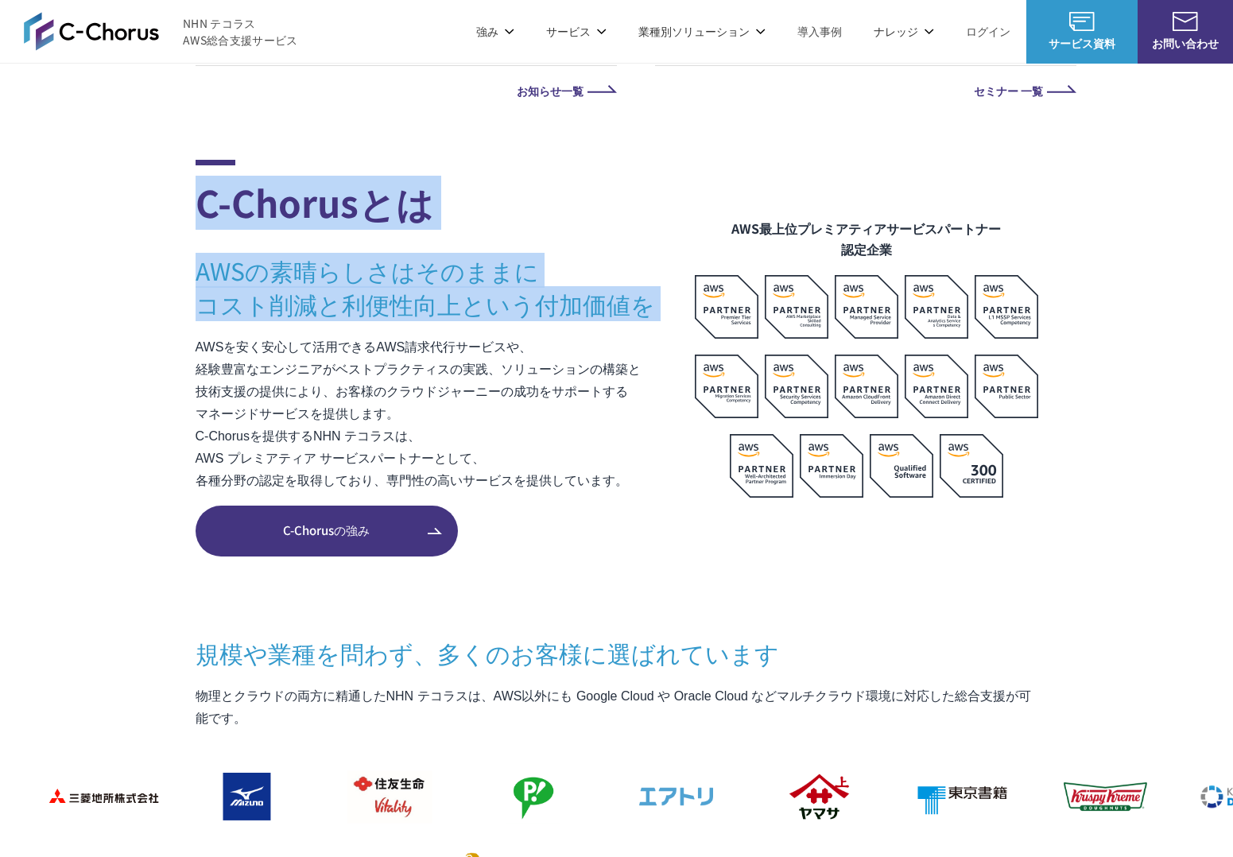
click at [644, 297] on h3 "AWSの素晴らしさはそのままに コスト削減と利便性向上という付加価値を" at bounding box center [445, 287] width 499 height 67
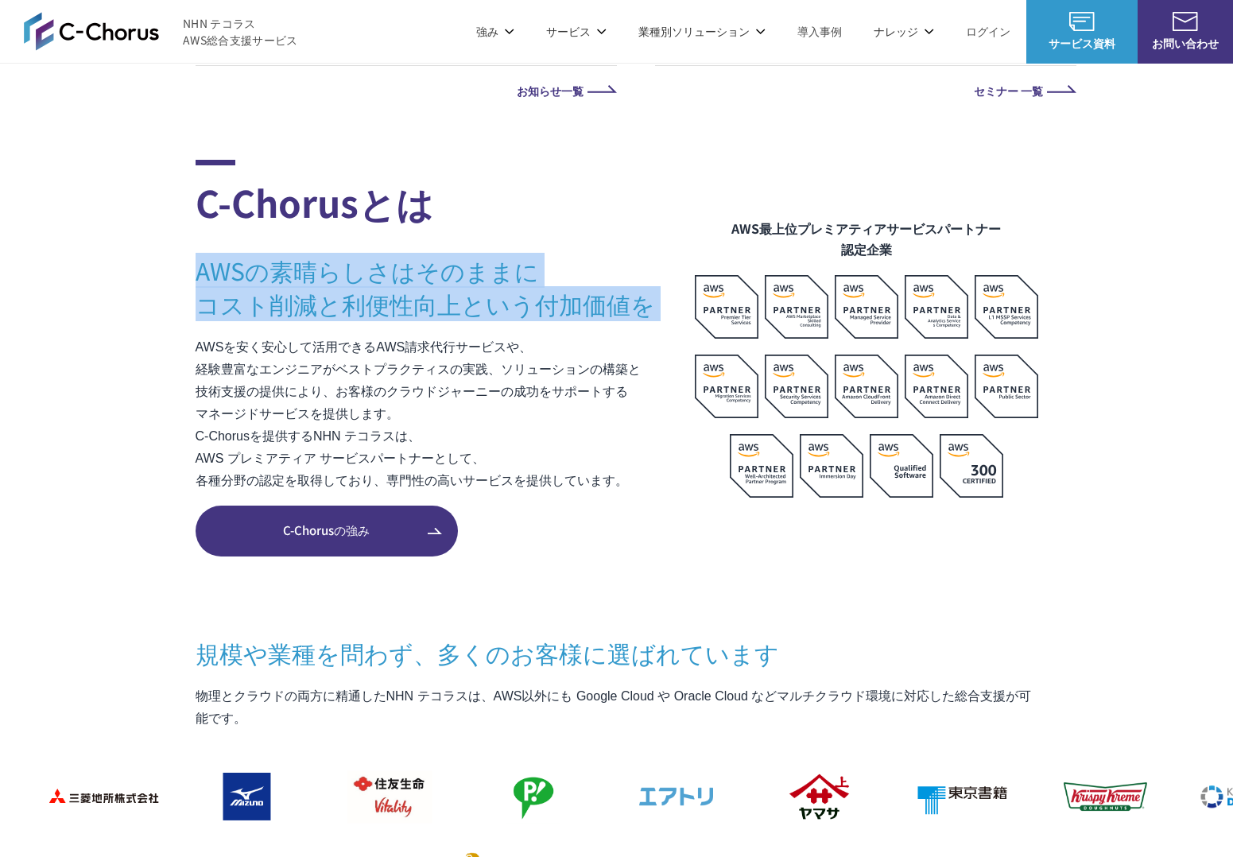
drag, startPoint x: 643, startPoint y: 300, endPoint x: 606, endPoint y: 175, distance: 130.0
click at [606, 175] on div "C-Chorusとは AWSの素晴らしさはそのままに コスト削減と利便性向上という付加価値を AWSを安く安心して活用できるAWS請求代行サービスや、 経験豊…" at bounding box center [445, 329] width 499 height 338
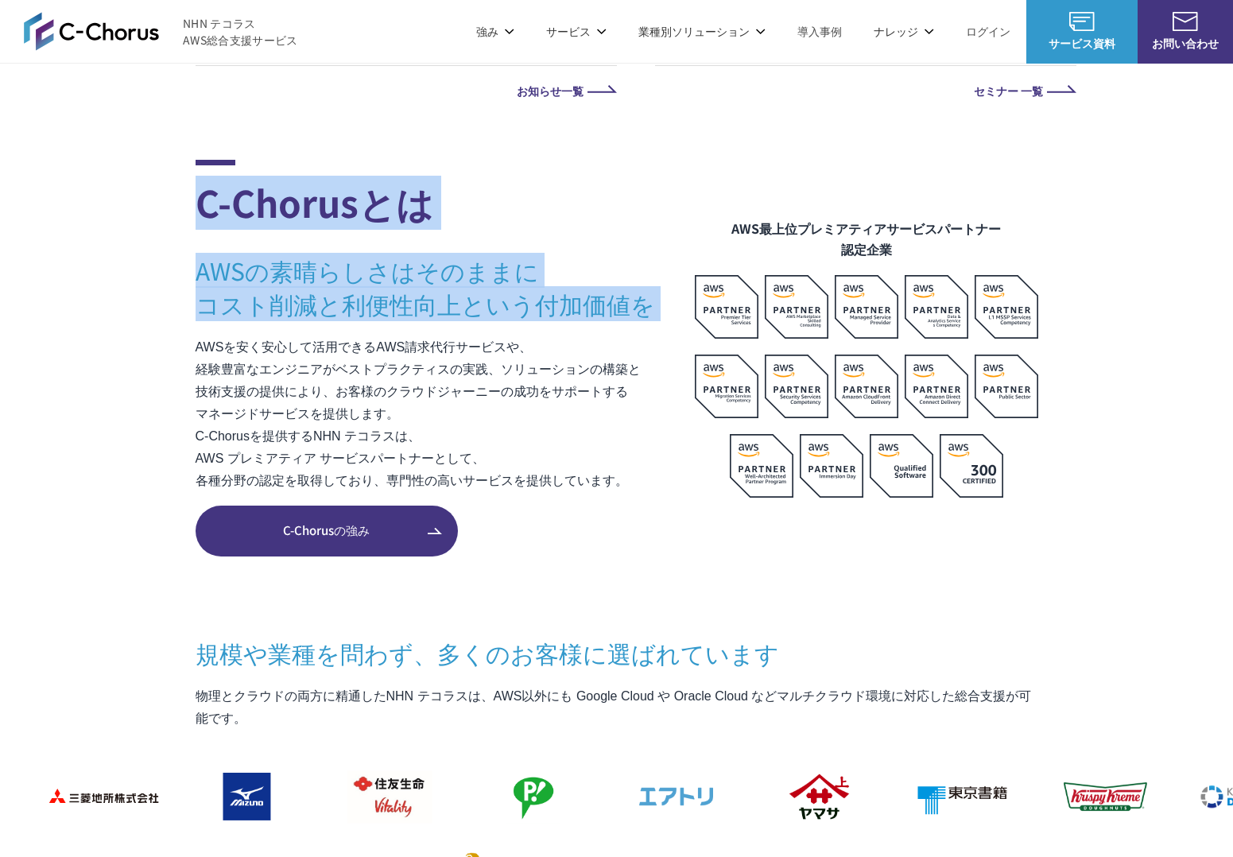
click at [606, 175] on h2 "C-Chorusとは" at bounding box center [445, 195] width 499 height 70
drag, startPoint x: 606, startPoint y: 175, endPoint x: 651, endPoint y: 329, distance: 160.5
click at [652, 329] on div "C-Chorusとは AWSの素晴らしさはそのままに コスト削減と利便性向上という付加価値を AWSを安く安心して活用できるAWS請求代行サービスや、 経験豊…" at bounding box center [445, 329] width 499 height 338
drag, startPoint x: 651, startPoint y: 329, endPoint x: 649, endPoint y: 318, distance: 11.4
click at [651, 328] on div "C-Chorusとは AWSの素晴らしさはそのままに コスト削減と利便性向上という付加価値を AWSを安く安心して活用できるAWS請求代行サービスや、 経験豊…" at bounding box center [445, 329] width 499 height 338
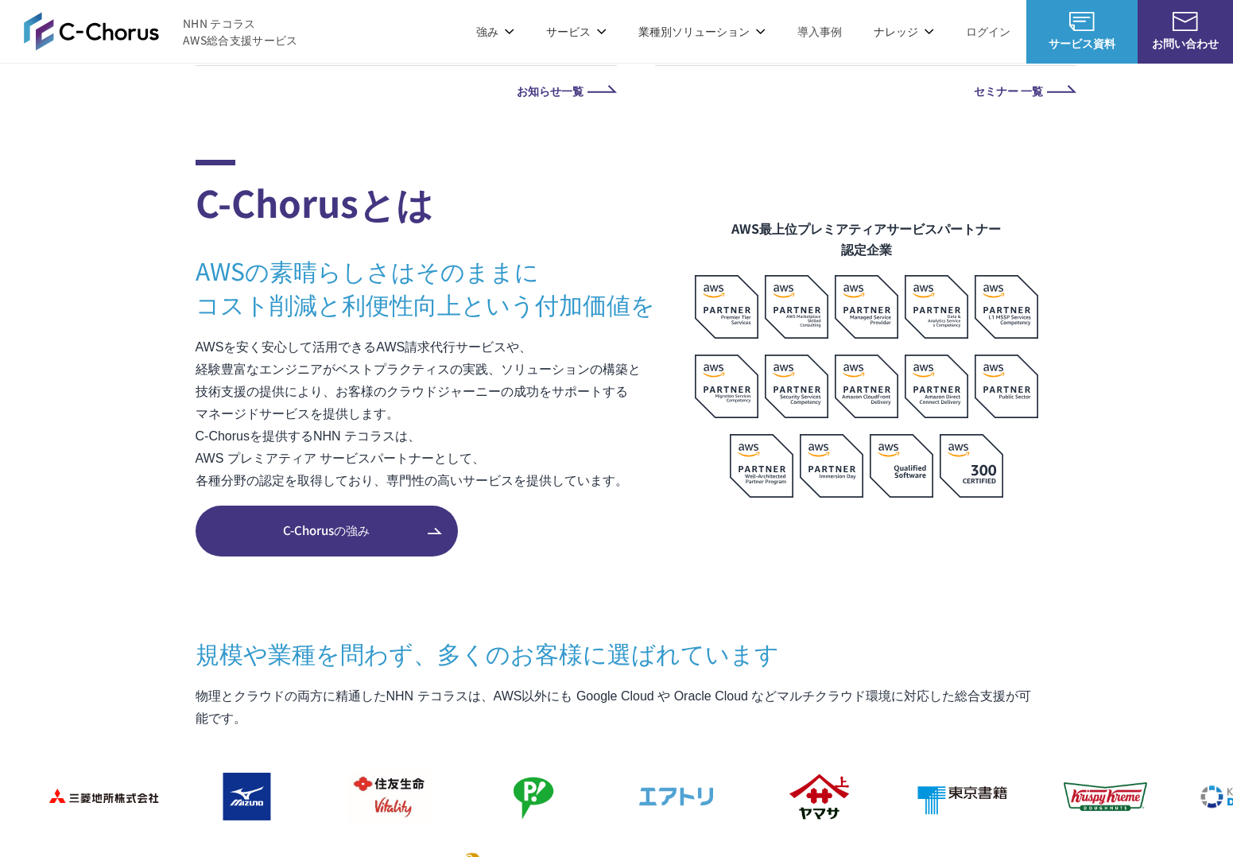
drag, startPoint x: 649, startPoint y: 318, endPoint x: 606, endPoint y: 133, distance: 189.9
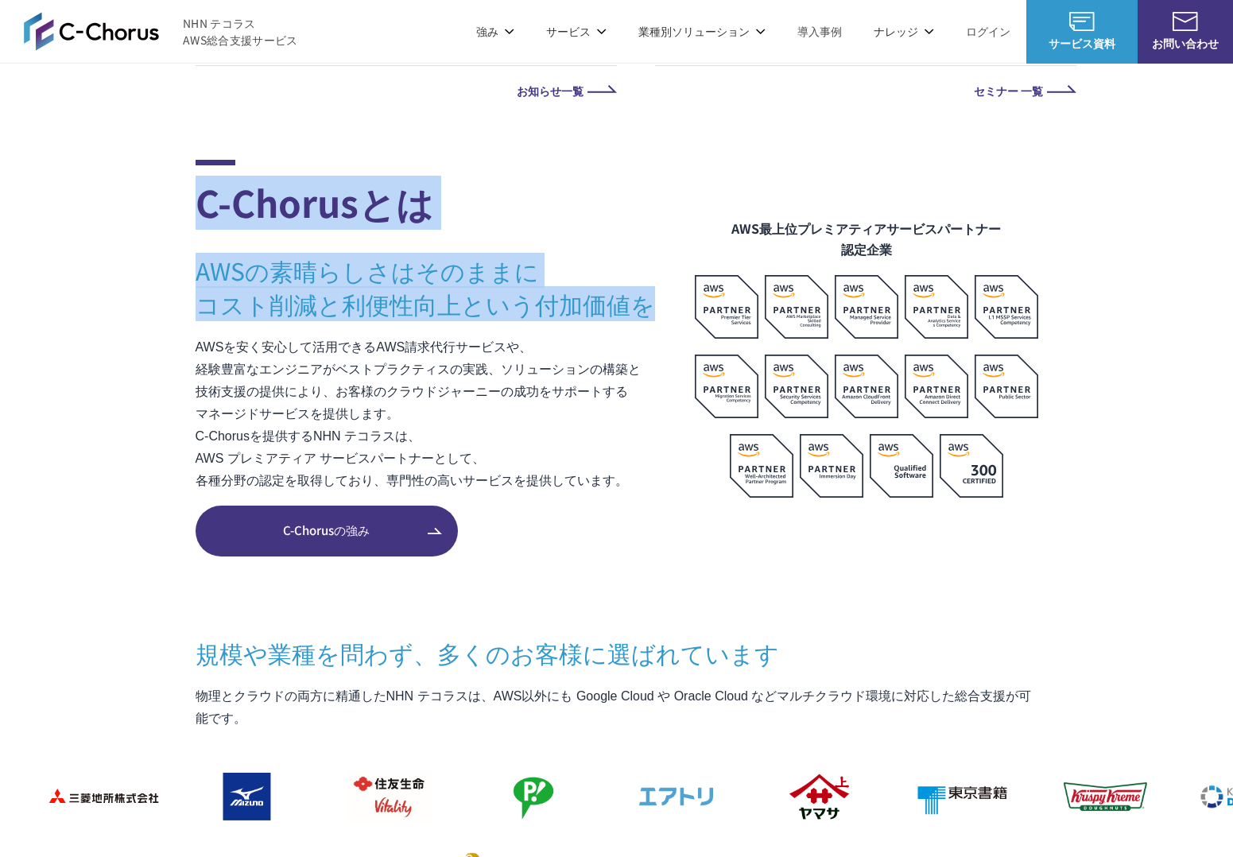
drag, startPoint x: 604, startPoint y: 138, endPoint x: 633, endPoint y: 308, distance: 172.6
click at [633, 308] on h3 "AWSの素晴らしさはそのままに コスト削減と利便性向上という付加価値を" at bounding box center [445, 287] width 499 height 67
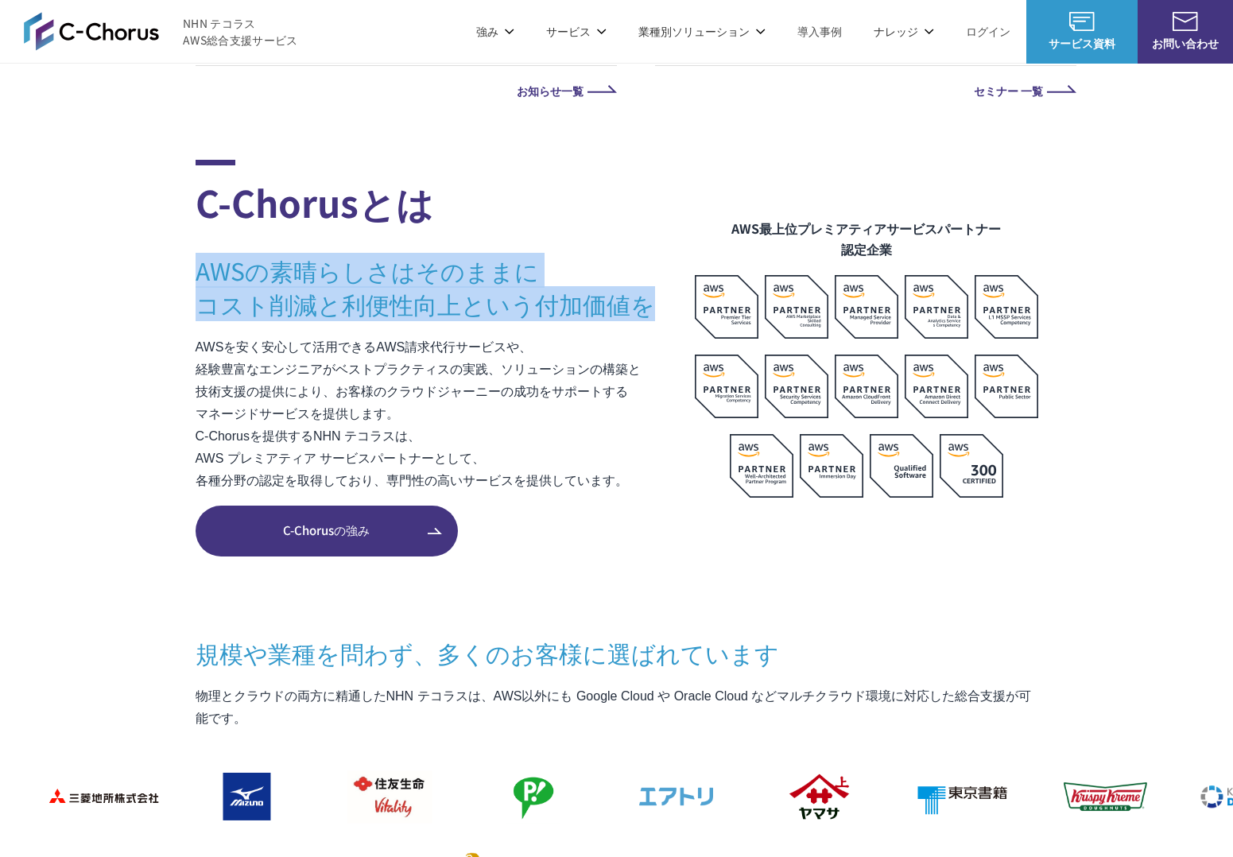
drag, startPoint x: 618, startPoint y: 253, endPoint x: 606, endPoint y: 184, distance: 70.2
click at [606, 184] on div "C-Chorusとは AWSの素晴らしさはそのままに コスト削減と利便性向上という付加価値を AWSを安く安心して活用できるAWS請求代行サービスや、 経験豊…" at bounding box center [445, 329] width 499 height 338
click at [606, 184] on h2 "C-Chorusとは" at bounding box center [445, 195] width 499 height 70
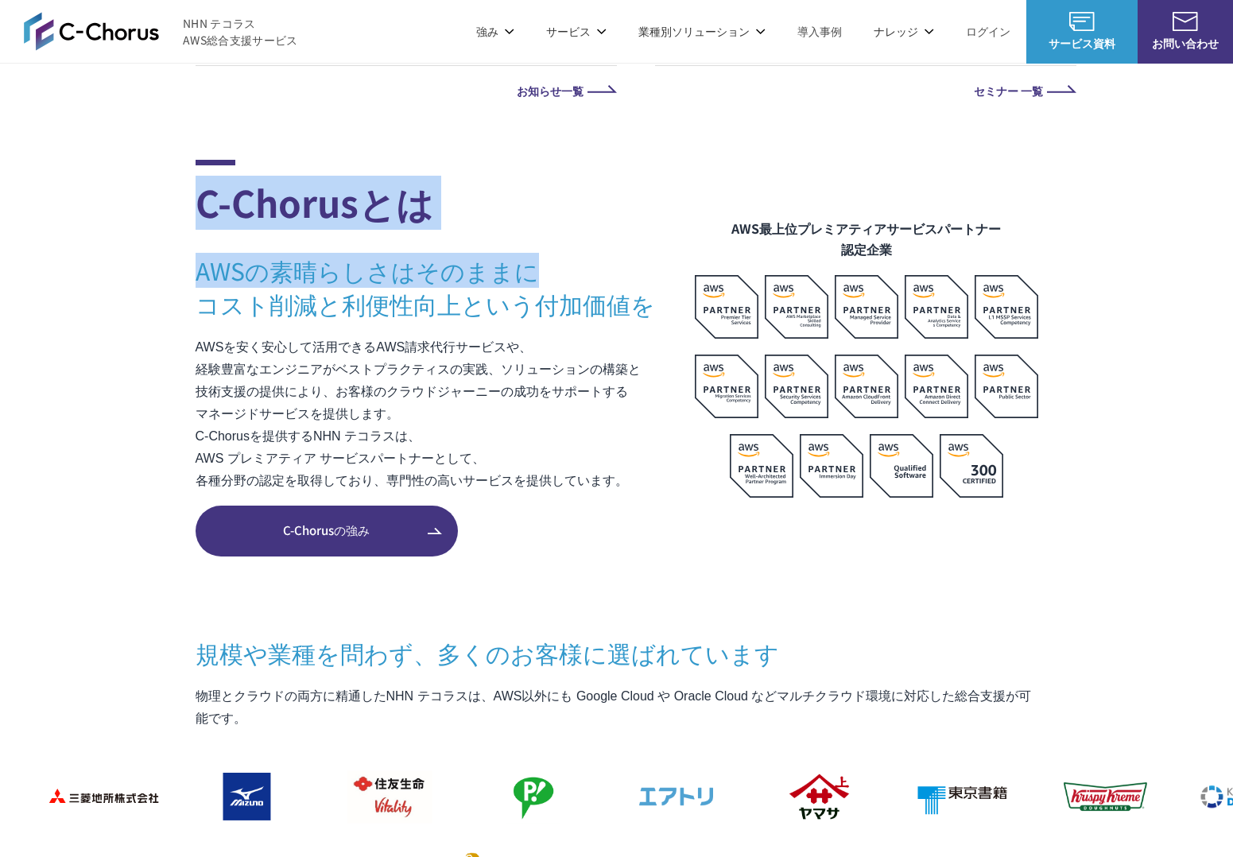
drag, startPoint x: 602, startPoint y: 155, endPoint x: 637, endPoint y: 277, distance: 126.3
drag, startPoint x: 637, startPoint y: 277, endPoint x: 643, endPoint y: 315, distance: 38.7
click at [637, 277] on h3 "AWSの素晴らしさはそのままに コスト削減と利便性向上という付加価値を" at bounding box center [445, 287] width 499 height 67
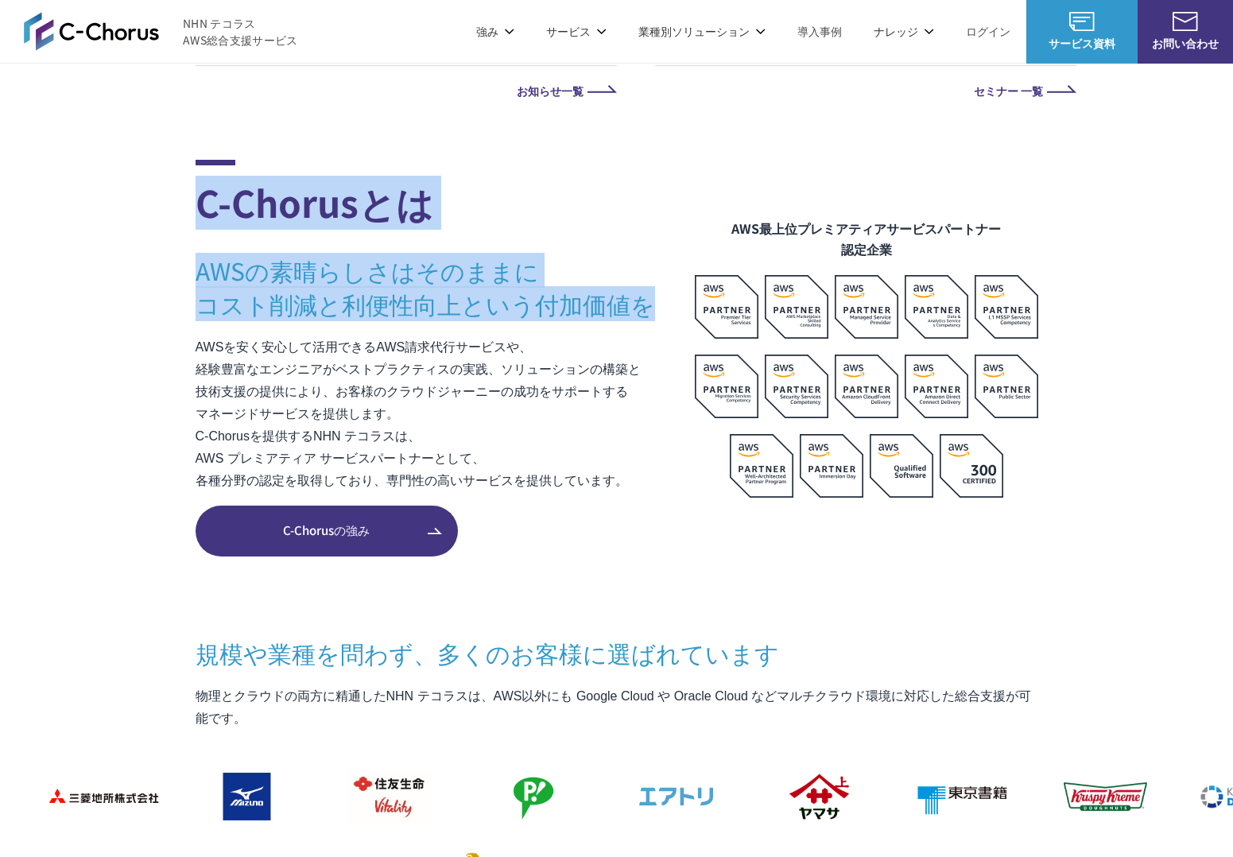
drag, startPoint x: 643, startPoint y: 315, endPoint x: 603, endPoint y: 172, distance: 148.5
click at [603, 172] on div "C-Chorusとは AWSの素晴らしさはそのままに コスト削減と利便性向上という付加価値を AWSを安く安心して活用できるAWS請求代行サービスや、 経験豊…" at bounding box center [445, 329] width 499 height 338
click at [603, 172] on h2 "C-Chorusとは" at bounding box center [445, 195] width 499 height 70
drag, startPoint x: 603, startPoint y: 172, endPoint x: 646, endPoint y: 305, distance: 140.3
click at [646, 305] on div "C-Chorusとは AWSの素晴らしさはそのままに コスト削減と利便性向上という付加価値を AWSを安く安心して活用できるAWS請求代行サービスや、 経験豊…" at bounding box center [445, 329] width 499 height 338
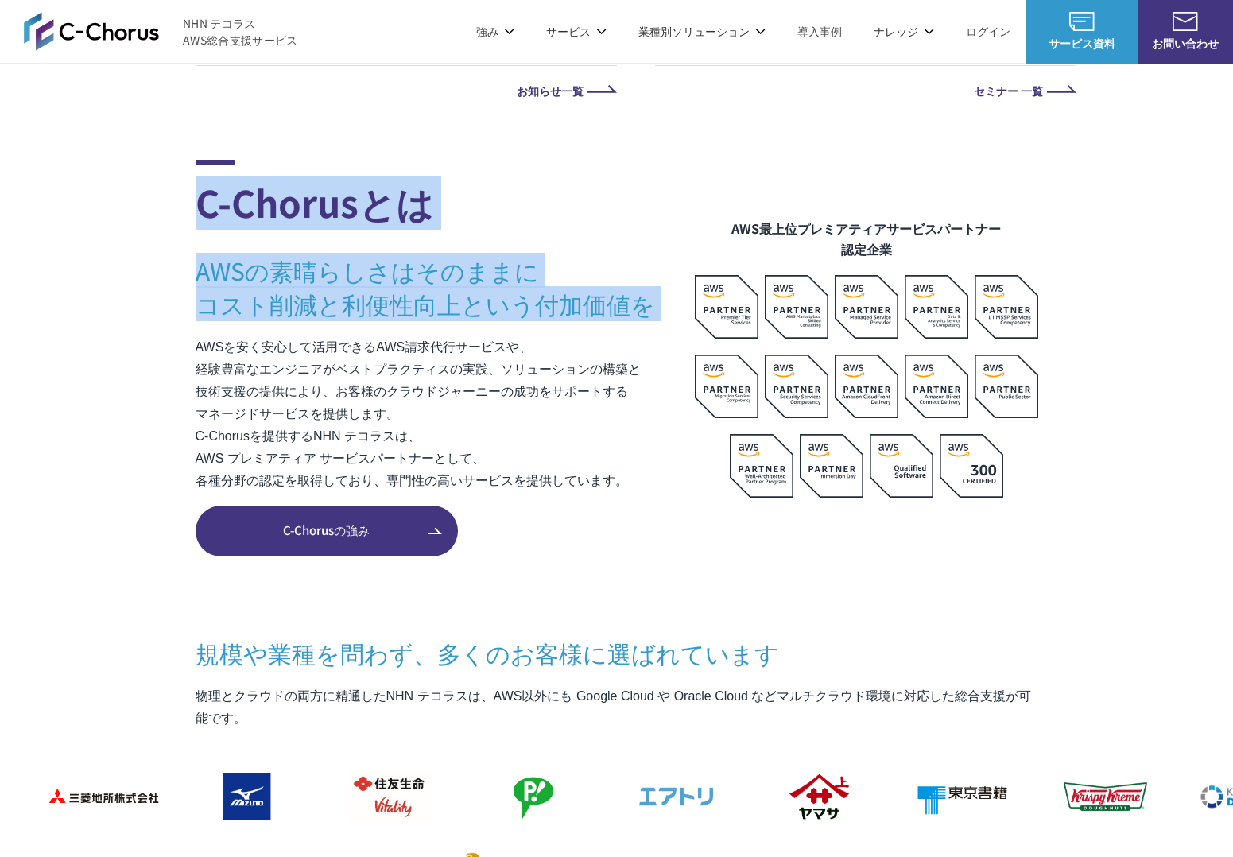
click at [646, 305] on h3 "AWSの素晴らしさはそのままに コスト削減と利便性向上という付加価値を" at bounding box center [445, 287] width 499 height 67
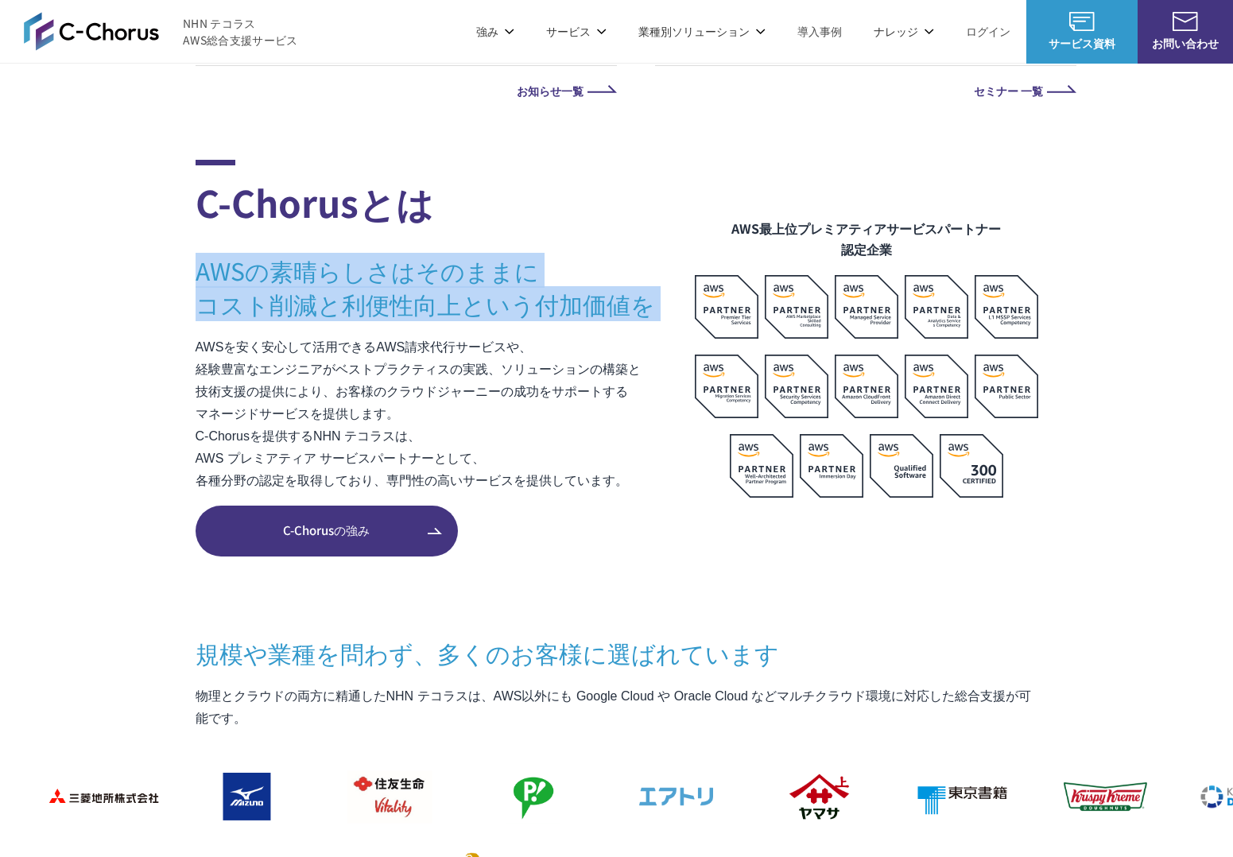
drag, startPoint x: 646, startPoint y: 305, endPoint x: 599, endPoint y: 176, distance: 137.0
click at [599, 176] on div "C-Chorusとは AWSの素晴らしさはそのままに コスト削減と利便性向上という付加価値を AWSを安く安心して活用できるAWS請求代行サービスや、 経験豊…" at bounding box center [445, 329] width 499 height 338
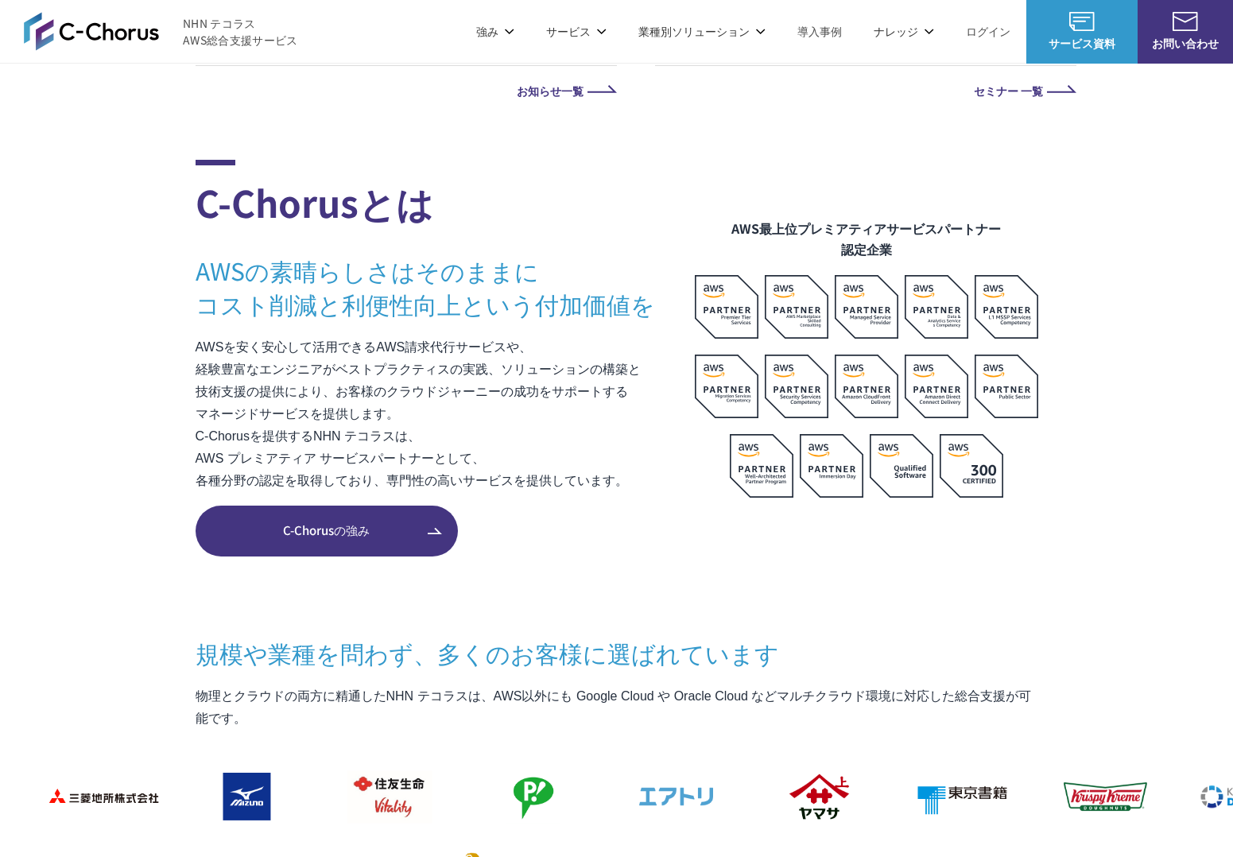
click at [599, 176] on h2 "C-Chorusとは" at bounding box center [445, 195] width 499 height 70
click at [231, 307] on h3 "AWSの素晴らしさはそのままに コスト削減と利便性向上という付加価値を" at bounding box center [445, 287] width 499 height 67
click at [211, 306] on h3 "AWSの素晴らしさはそのままに コスト削減と利便性向上という付加価値を" at bounding box center [445, 287] width 499 height 67
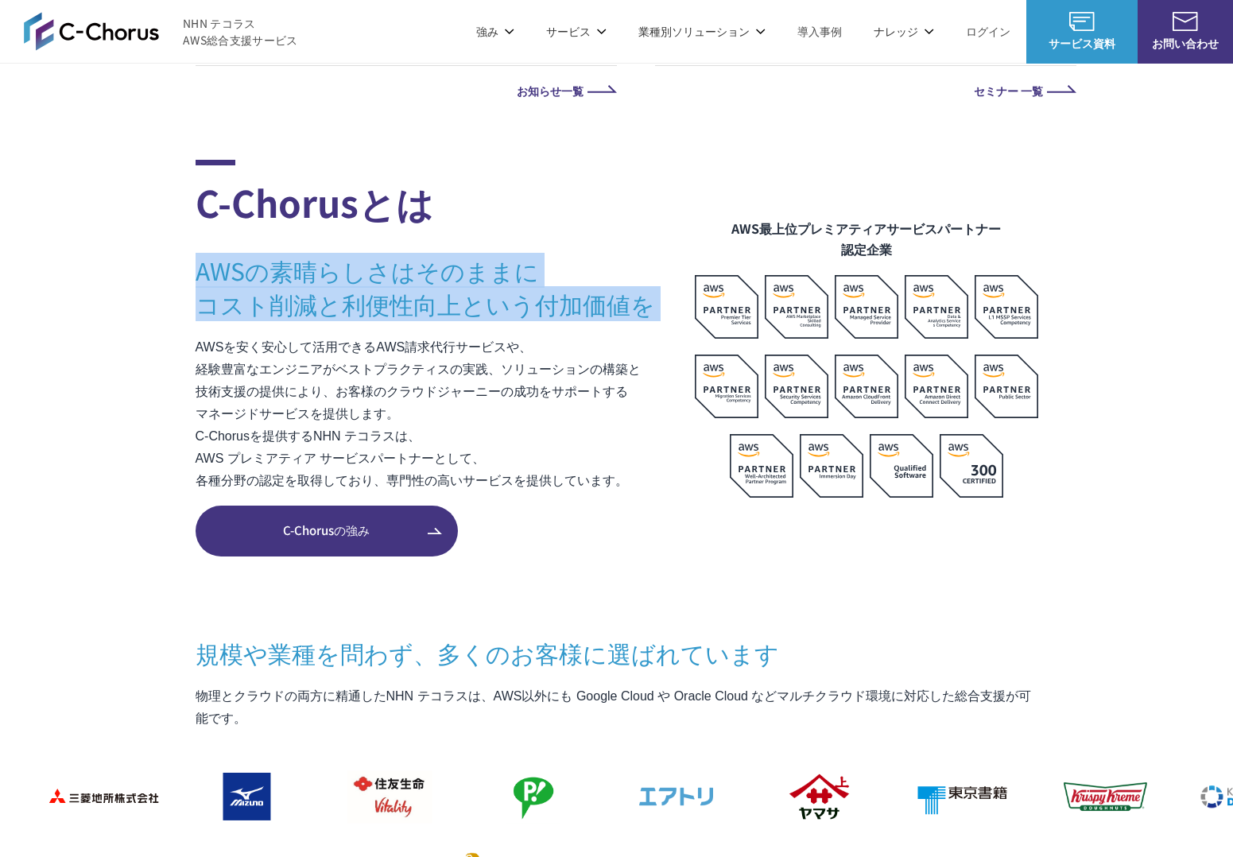
drag, startPoint x: 176, startPoint y: 248, endPoint x: 178, endPoint y: 337, distance: 89.1
click at [178, 337] on section "C-Chorusとは AWSの素晴らしさはそのままに コスト削減と利便性向上という付加価値を AWSを安く安心して活用できるAWS請求代行サービスや、 経験豊…" at bounding box center [616, 738] width 1233 height 1156
drag, startPoint x: 178, startPoint y: 337, endPoint x: 172, endPoint y: 311, distance: 26.8
click at [178, 337] on section "C-Chorusとは AWSの素晴らしさはそのままに コスト削減と利便性向上という付加価値を AWSを安く安心して活用できるAWS請求代行サービスや、 経験豊…" at bounding box center [616, 738] width 1233 height 1156
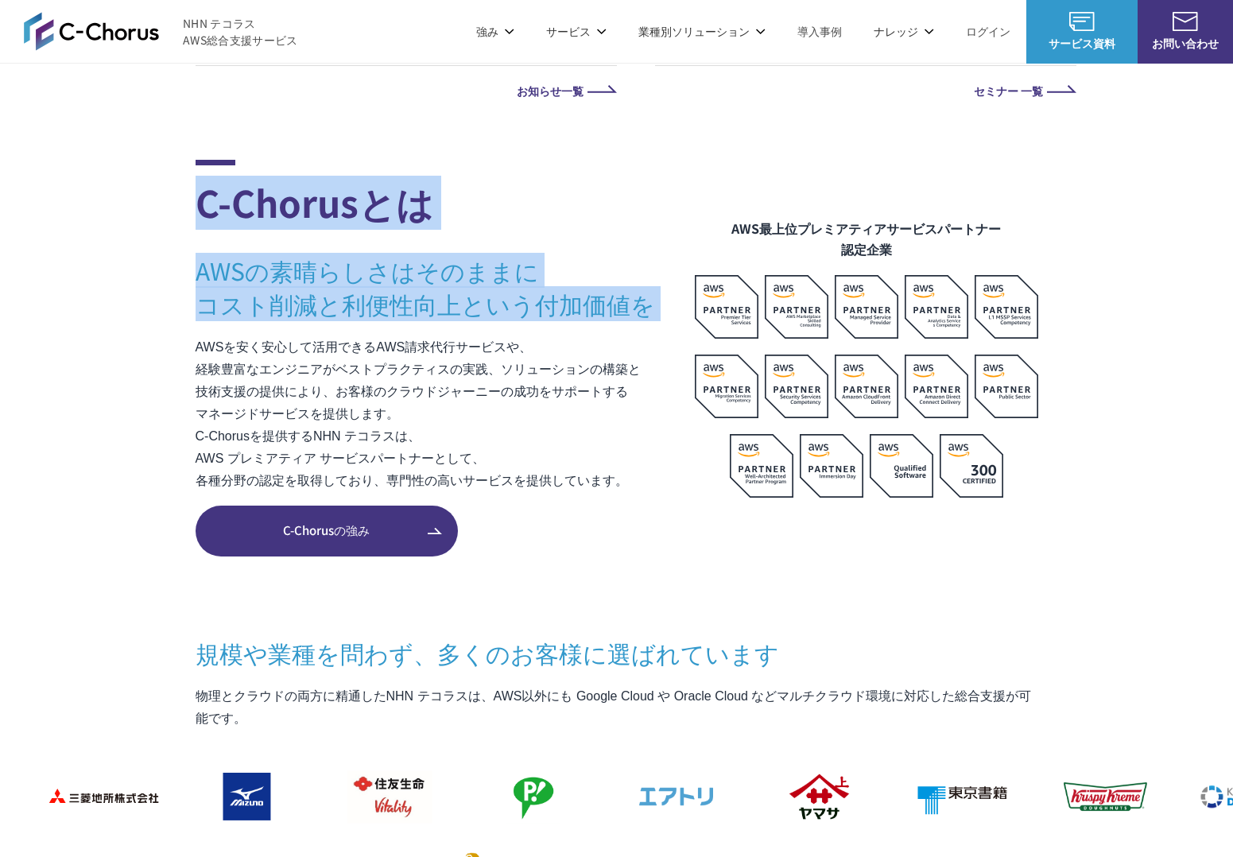
drag, startPoint x: 172, startPoint y: 311, endPoint x: 166, endPoint y: 208, distance: 102.7
click at [166, 210] on section "C-Chorusとは AWSの素晴らしさはそのままに コスト削減と利便性向上という付加価値を AWSを安く安心して活用できるAWS請求代行サービスや、 経験豊…" at bounding box center [616, 738] width 1233 height 1156
click at [166, 208] on section "C-Chorusとは AWSの素晴らしさはそのままに コスト削減と利便性向上という付加価値を AWSを安く安心して活用できるAWS請求代行サービスや、 経験豊…" at bounding box center [616, 738] width 1233 height 1156
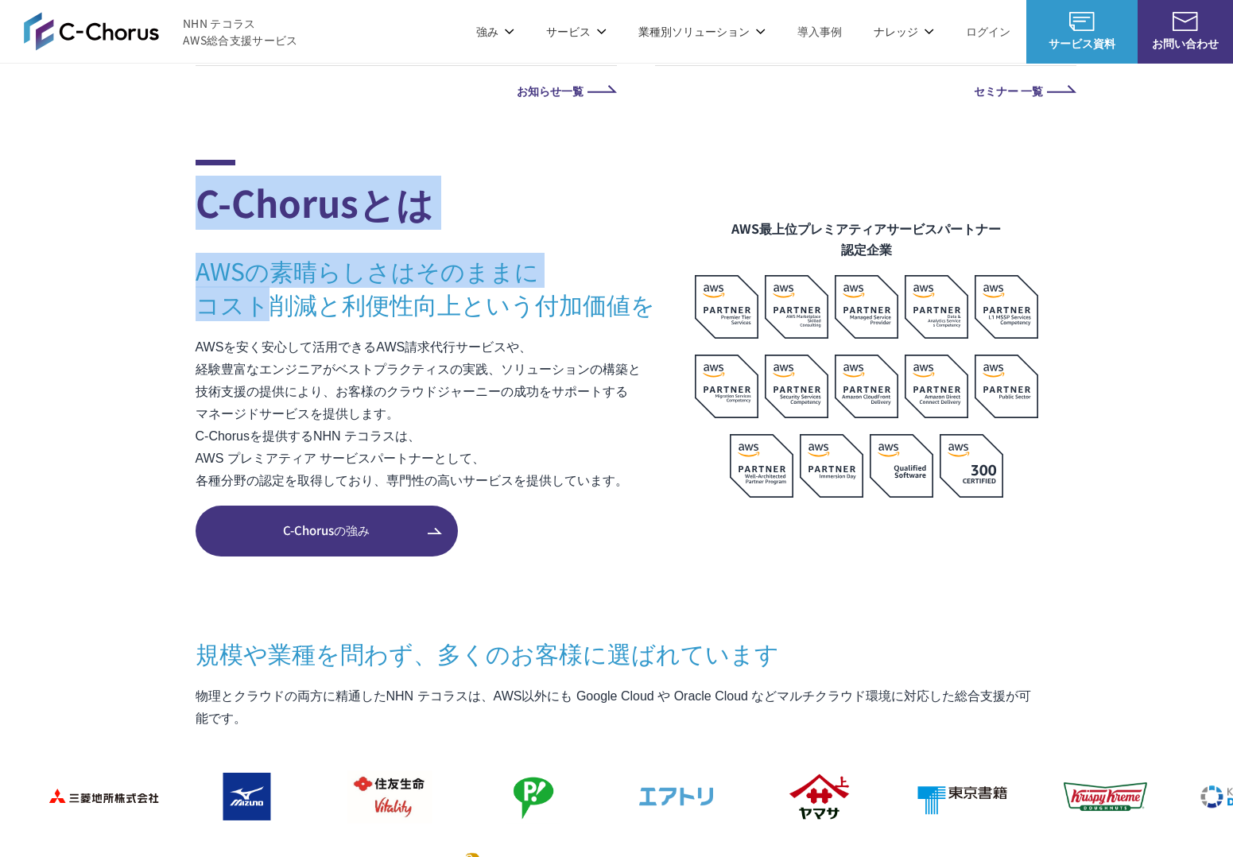
drag, startPoint x: 166, startPoint y: 208, endPoint x: 171, endPoint y: 337, distance: 128.9
click at [172, 336] on section "C-Chorusとは AWSの素晴らしさはそのままに コスト削減と利便性向上という付加価値を AWSを安く安心して活用できるAWS請求代行サービスや、 経験豊…" at bounding box center [616, 738] width 1233 height 1156
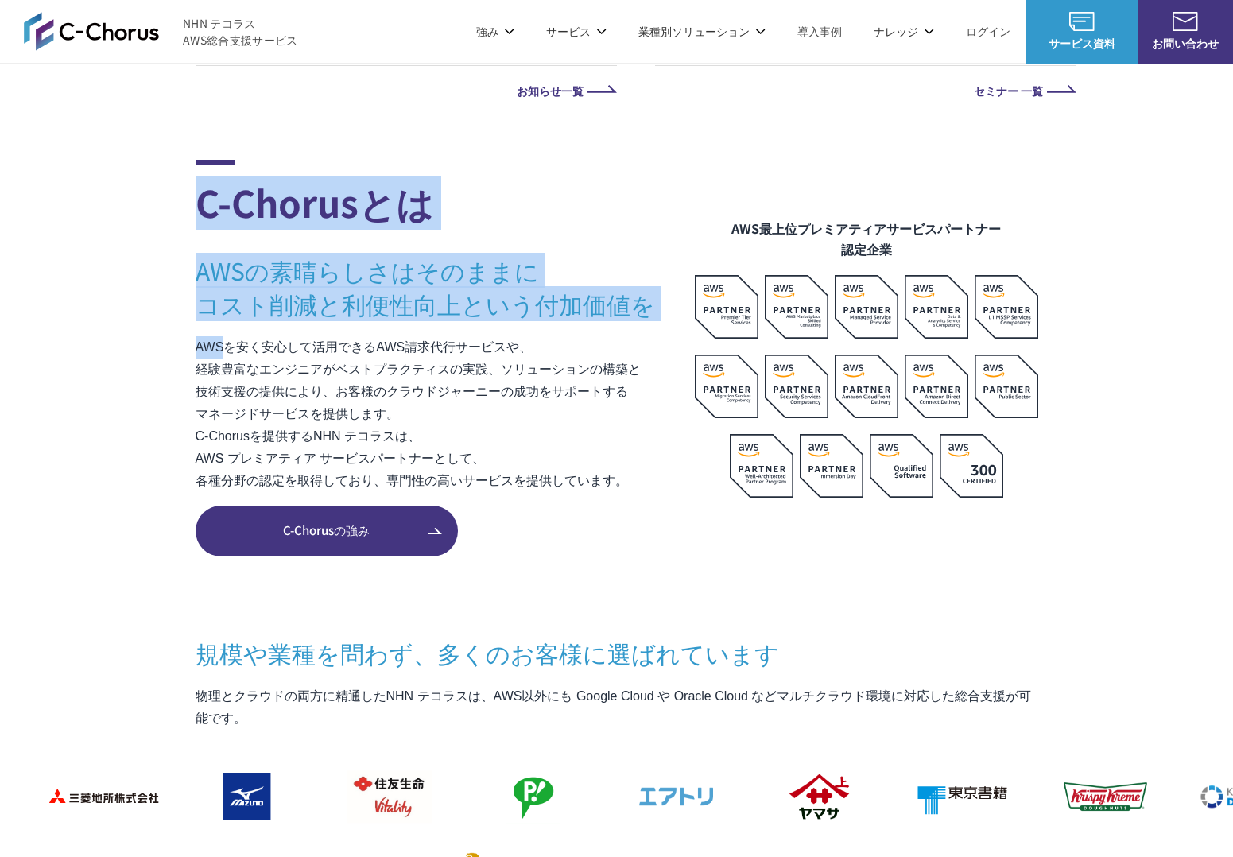
drag, startPoint x: 171, startPoint y: 337, endPoint x: 165, endPoint y: 327, distance: 11.0
click at [171, 337] on section "C-Chorusとは AWSの素晴らしさはそのままに コスト削減と利便性向上という付加価値を AWSを安く安心して活用できるAWS請求代行サービスや、 経験豊…" at bounding box center [616, 738] width 1233 height 1156
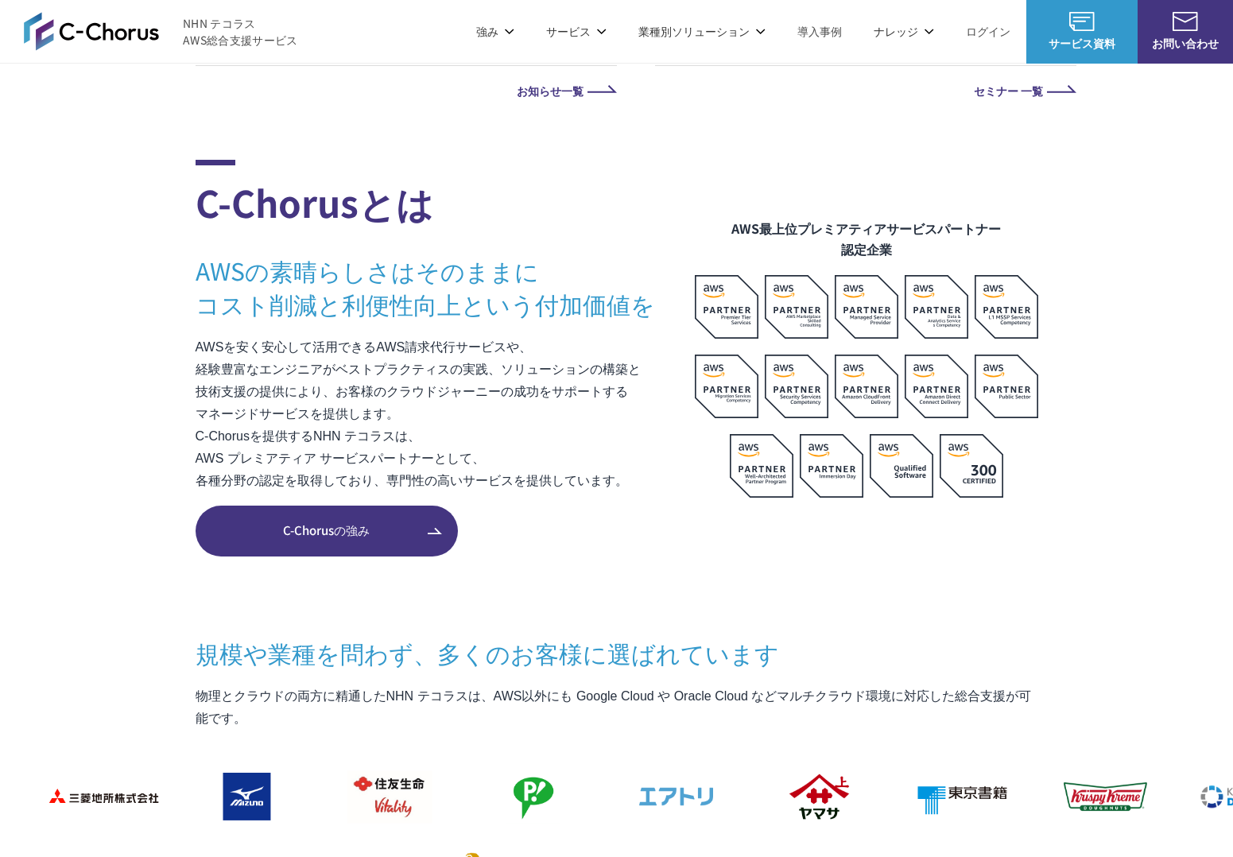
drag, startPoint x: 157, startPoint y: 293, endPoint x: 158, endPoint y: 169, distance: 124.0
click at [158, 169] on section "C-Chorusとは AWSの素晴らしさはそのままに コスト削減と利便性向上という付加価値を AWSを安く安心して活用できるAWS請求代行サービスや、 経験豊…" at bounding box center [616, 738] width 1233 height 1156
drag, startPoint x: 158, startPoint y: 169, endPoint x: 159, endPoint y: 183, distance: 13.5
click at [158, 169] on section "C-Chorusとは AWSの素晴らしさはそのままに コスト削減と利便性向上という付加価値を AWSを安く安心して活用できるAWS請求代行サービスや、 経験豊…" at bounding box center [616, 738] width 1233 height 1156
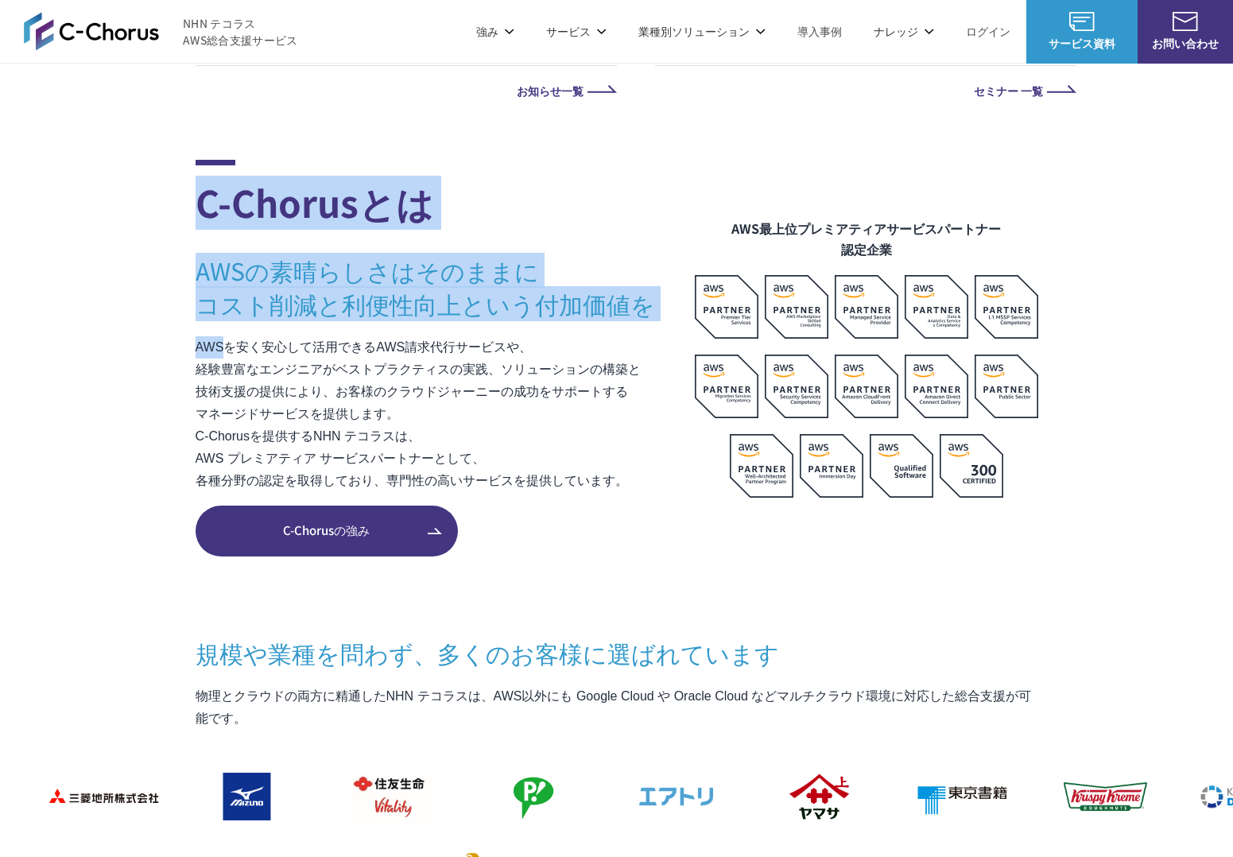
drag, startPoint x: 159, startPoint y: 183, endPoint x: 195, endPoint y: 355, distance: 175.4
click at [195, 354] on section "C-Chorusとは AWSの素晴らしさはそのままに コスト削減と利便性向上という付加価値を AWSを安く安心して活用できるAWS請求代行サービスや、 経験豊…" at bounding box center [616, 738] width 1233 height 1156
click at [196, 355] on p "AWSを安く安心して活用できるAWS請求代行サービスや、 経験豊富なエンジニアがベストプラクティスの実践、ソリューションの構築と 技術支援の提供により、お客様…" at bounding box center [445, 414] width 499 height 156
drag, startPoint x: 165, startPoint y: 339, endPoint x: 187, endPoint y: 200, distance: 140.7
click at [187, 200] on section "C-Chorusとは AWSの素晴らしさはそのままに コスト削減と利便性向上という付加価値を AWSを安く安心して活用できるAWS請求代行サービスや、 経験豊…" at bounding box center [616, 738] width 1233 height 1156
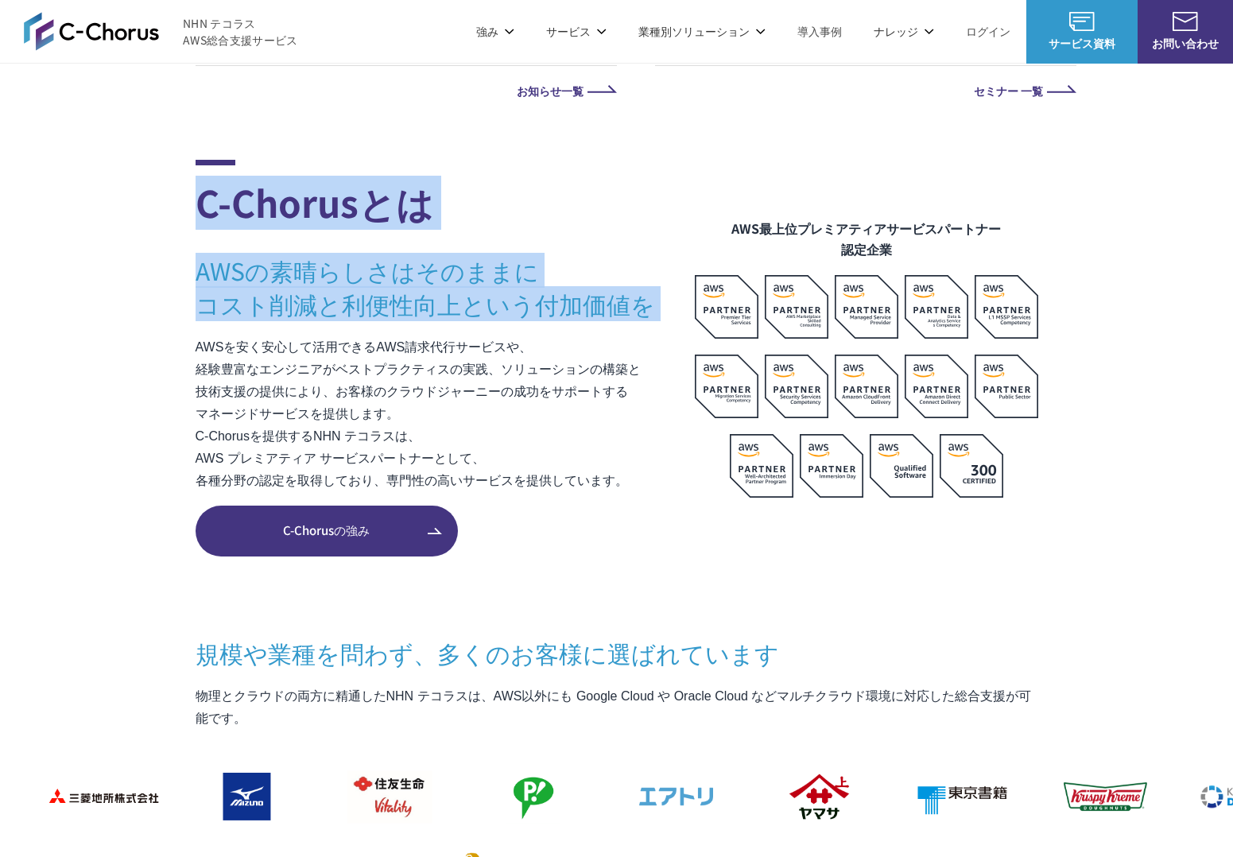
click at [187, 200] on section "C-Chorusとは AWSの素晴らしさはそのままに コスト削減と利便性向上という付加価値を AWSを安く安心して活用できるAWS請求代行サービスや、 経験豊…" at bounding box center [616, 738] width 1233 height 1156
drag, startPoint x: 191, startPoint y: 212, endPoint x: 175, endPoint y: 347, distance: 135.3
click at [176, 344] on section "C-Chorusとは AWSの素晴らしさはそのままに コスト削減と利便性向上という付加価値を AWSを安く安心して活用できるAWS請求代行サービスや、 経験豊…" at bounding box center [616, 738] width 1233 height 1156
click at [175, 347] on section "C-Chorusとは AWSの素晴らしさはそのままに コスト削減と利便性向上という付加価値を AWSを安く安心して活用できるAWS請求代行サービスや、 経験豊…" at bounding box center [616, 738] width 1233 height 1156
drag, startPoint x: 162, startPoint y: 337, endPoint x: 177, endPoint y: 180, distance: 157.3
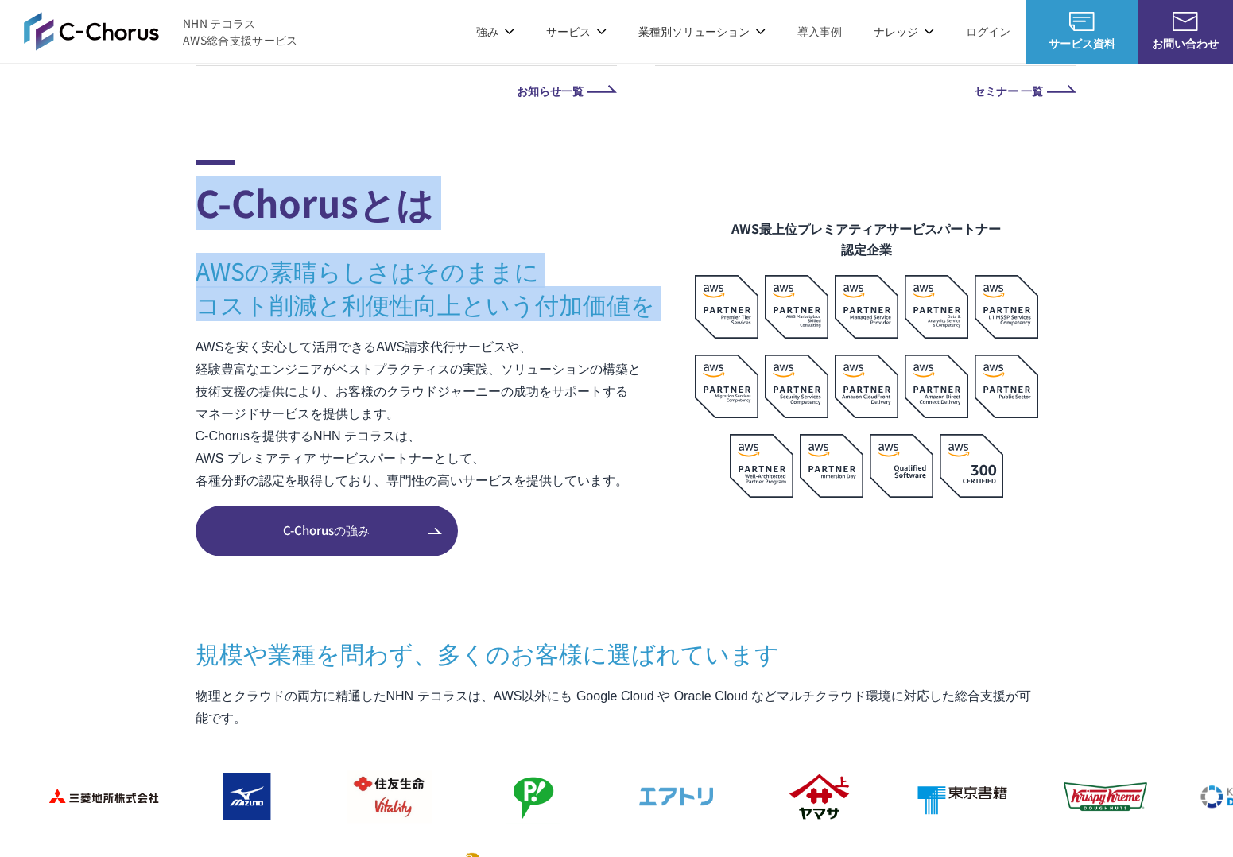
click at [177, 180] on section "C-Chorusとは AWSの素晴らしさはそのままに コスト削減と利便性向上という付加価値を AWSを安く安心して活用できるAWS請求代行サービスや、 経験豊…" at bounding box center [616, 738] width 1233 height 1156
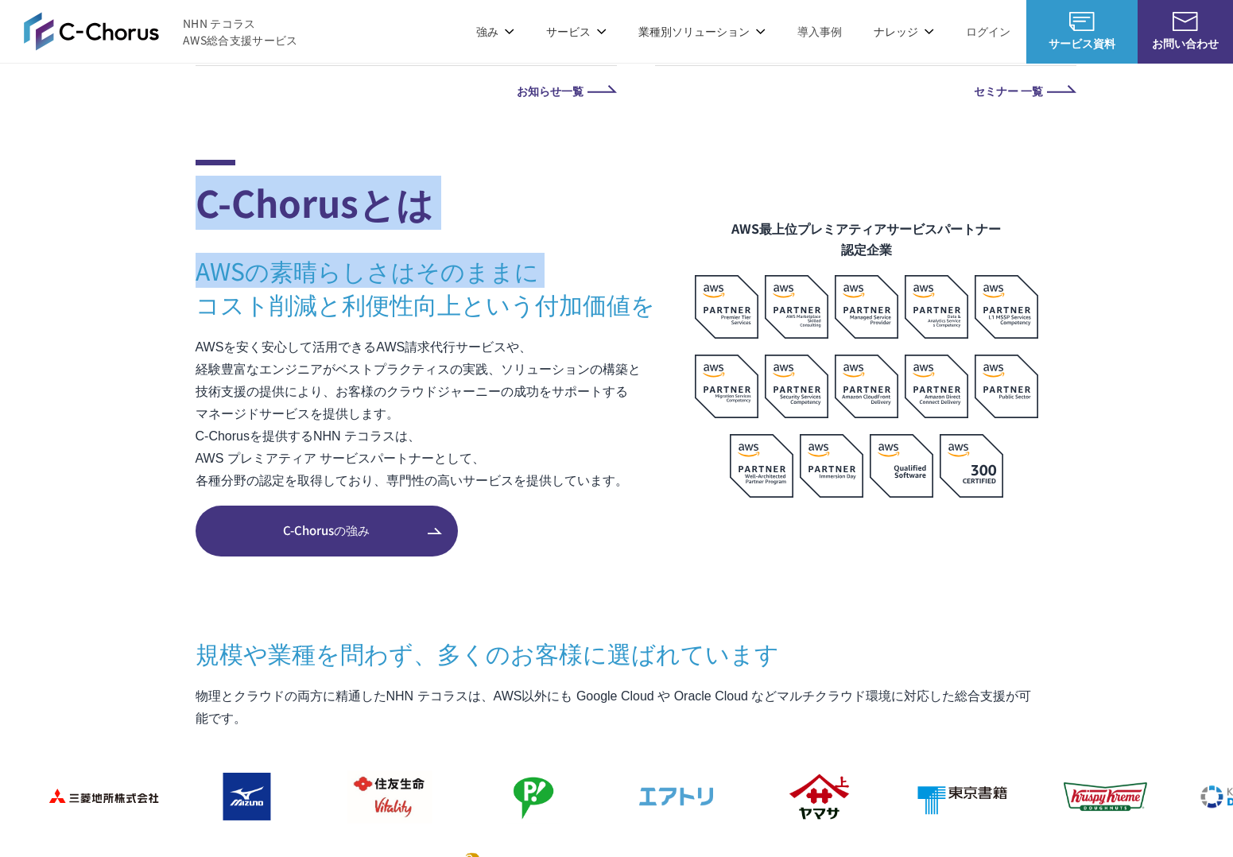
drag, startPoint x: 185, startPoint y: 192, endPoint x: 164, endPoint y: 337, distance: 147.0
click at [164, 337] on section "C-Chorusとは AWSの素晴らしさはそのままに コスト削減と利便性向上という付加価値を AWSを安く安心して活用できるAWS請求代行サービスや、 経験豊…" at bounding box center [616, 738] width 1233 height 1156
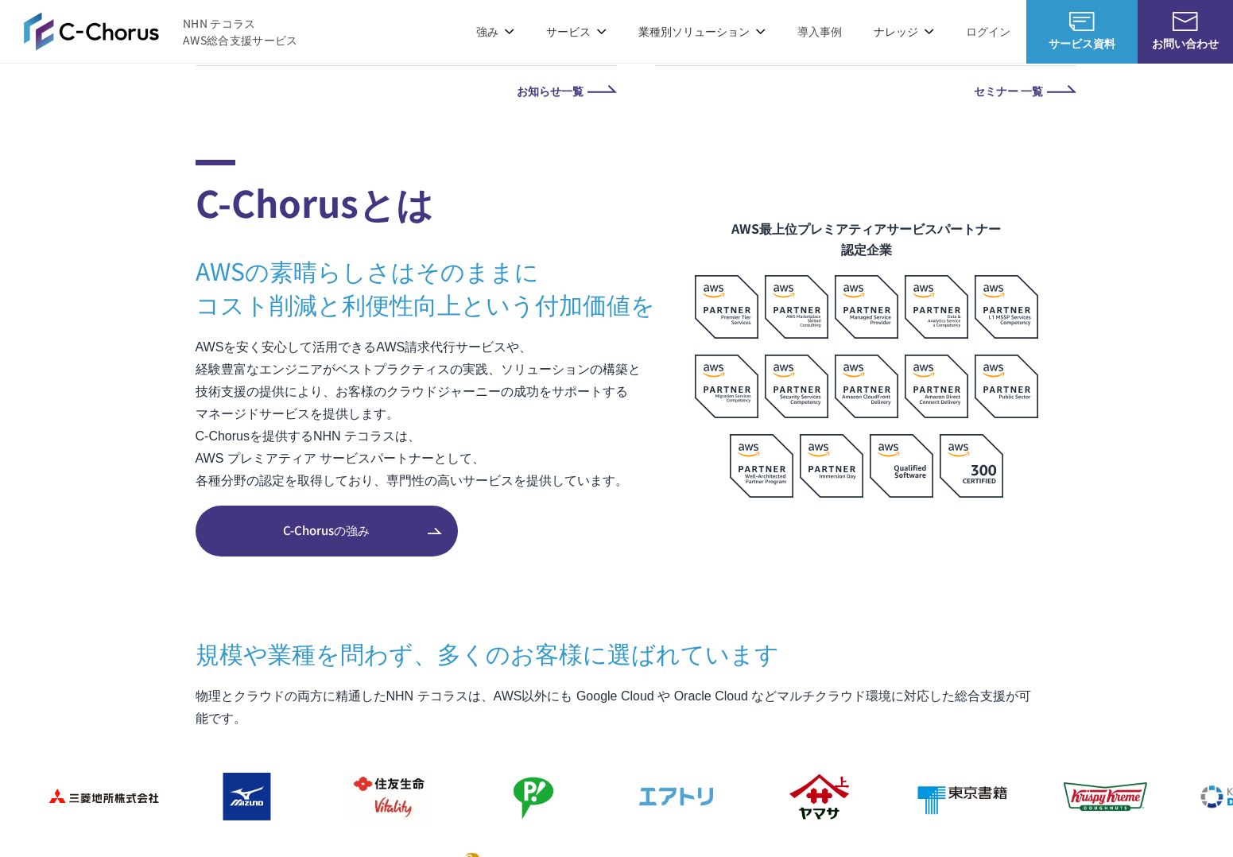
drag, startPoint x: 164, startPoint y: 337, endPoint x: 158, endPoint y: 331, distance: 8.4
click at [164, 337] on section "C-Chorusとは AWSの素晴らしさはそのままに コスト削減と利便性向上という付加価値を AWSを安く安心して活用できるAWS請求代行サービスや、 経験豊…" at bounding box center [616, 738] width 1233 height 1156
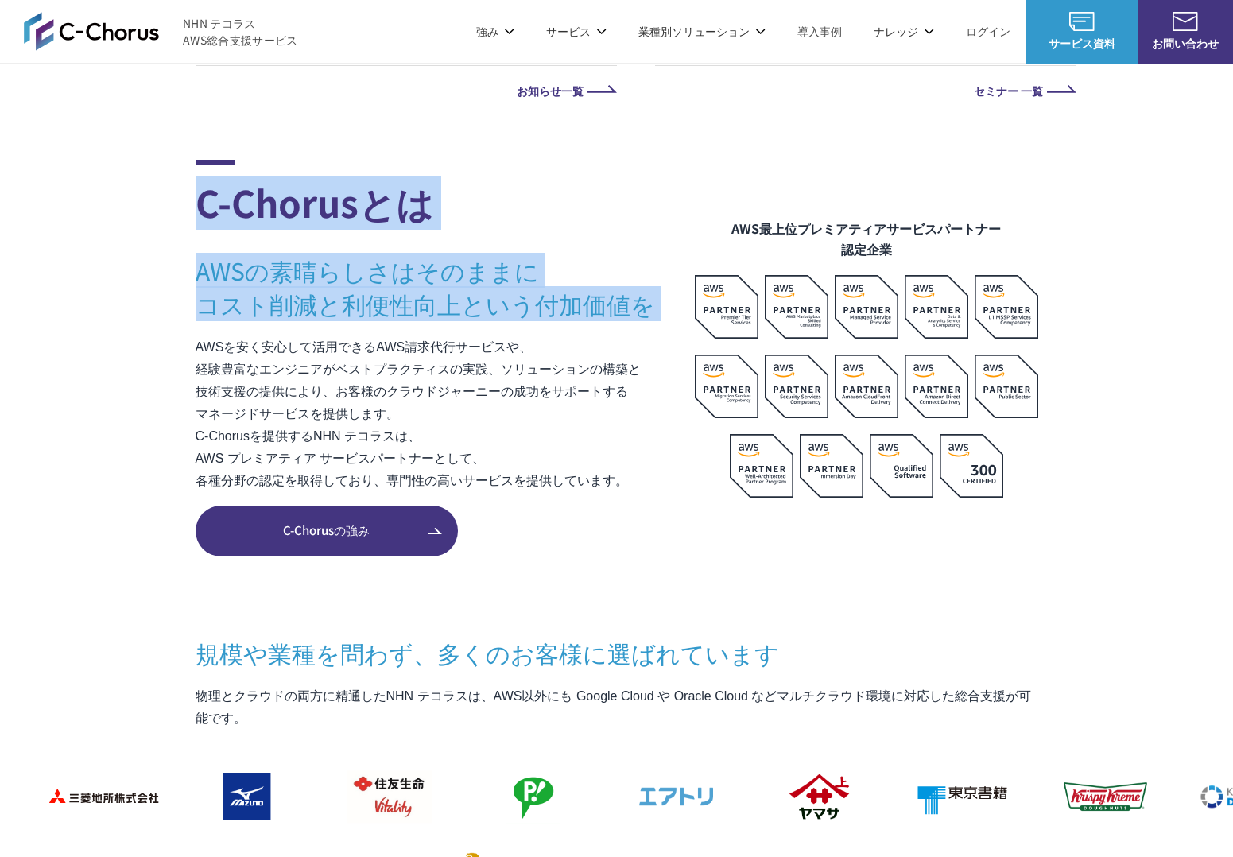
drag, startPoint x: 158, startPoint y: 331, endPoint x: 165, endPoint y: 193, distance: 137.7
click at [165, 193] on section "C-Chorusとは AWSの素晴らしさはそのままに コスト削減と利便性向上という付加価値を AWSを安く安心して活用できるAWS請求代行サービスや、 経験豊…" at bounding box center [616, 738] width 1233 height 1156
drag, startPoint x: 169, startPoint y: 202, endPoint x: 155, endPoint y: 331, distance: 130.3
click at [156, 331] on section "C-Chorusとは AWSの素晴らしさはそのままに コスト削減と利便性向上という付加価値を AWSを安く安心して活用できるAWS請求代行サービスや、 経験豊…" at bounding box center [616, 738] width 1233 height 1156
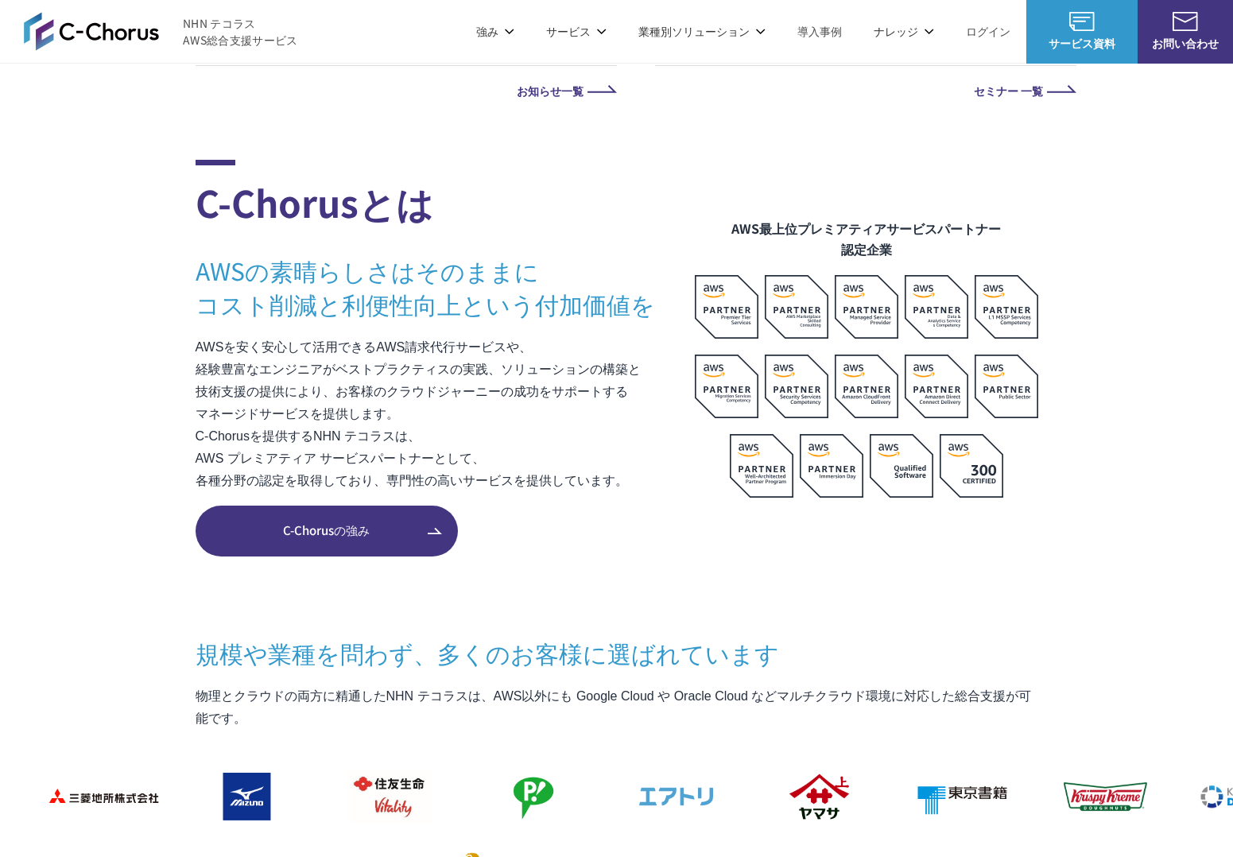
click at [150, 335] on section "C-Chorusとは AWSの素晴らしさはそのままに コスト削減と利便性向上という付加価値を AWSを安く安心して活用できるAWS請求代行サービスや、 経験豊…" at bounding box center [616, 738] width 1233 height 1156
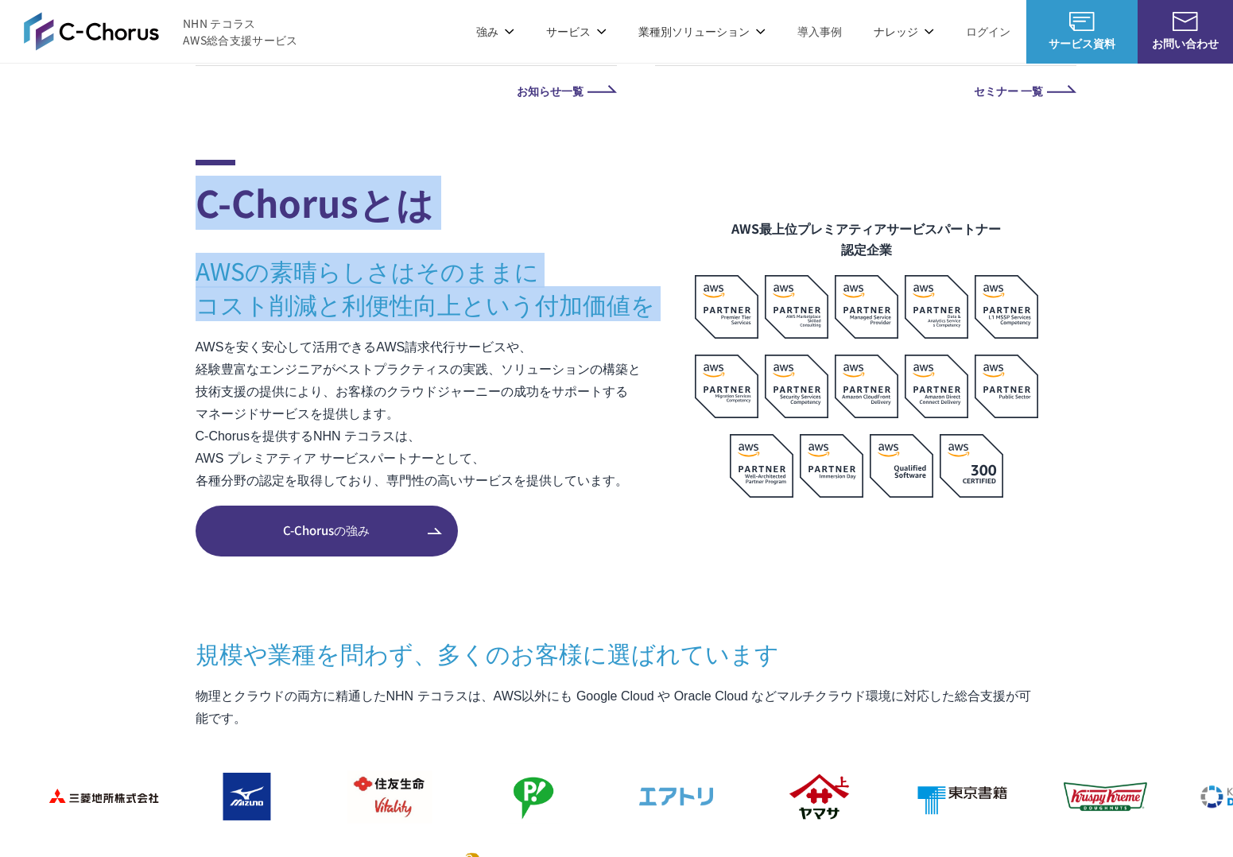
drag, startPoint x: 149, startPoint y: 336, endPoint x: 161, endPoint y: 188, distance: 149.2
click at [161, 188] on section "C-Chorusとは AWSの素晴らしさはそのままに コスト削減と利便性向上という付加価値を AWSを安く安心して活用できるAWS請求代行サービスや、 経験豊…" at bounding box center [616, 738] width 1233 height 1156
drag, startPoint x: 165, startPoint y: 204, endPoint x: 161, endPoint y: 329, distance: 124.9
click at [161, 329] on section "C-Chorusとは AWSの素晴らしさはそのままに コスト削減と利便性向上という付加価値を AWSを安く安心して活用できるAWS請求代行サービスや、 経験豊…" at bounding box center [616, 738] width 1233 height 1156
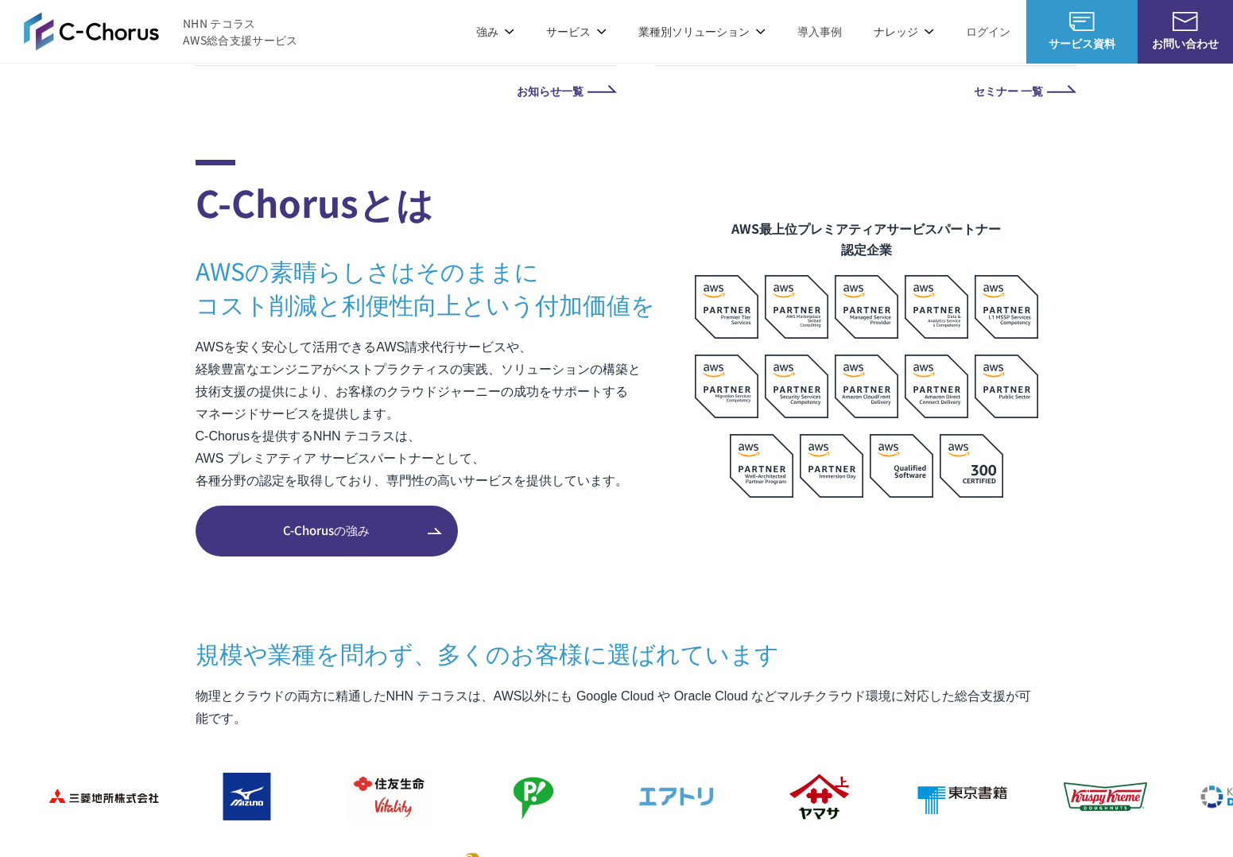
click at [159, 330] on section "C-Chorusとは AWSの素晴らしさはそのままに コスト削減と利便性向上という付加価値を AWSを安く安心して活用できるAWS請求代行サービスや、 経験豊…" at bounding box center [616, 738] width 1233 height 1156
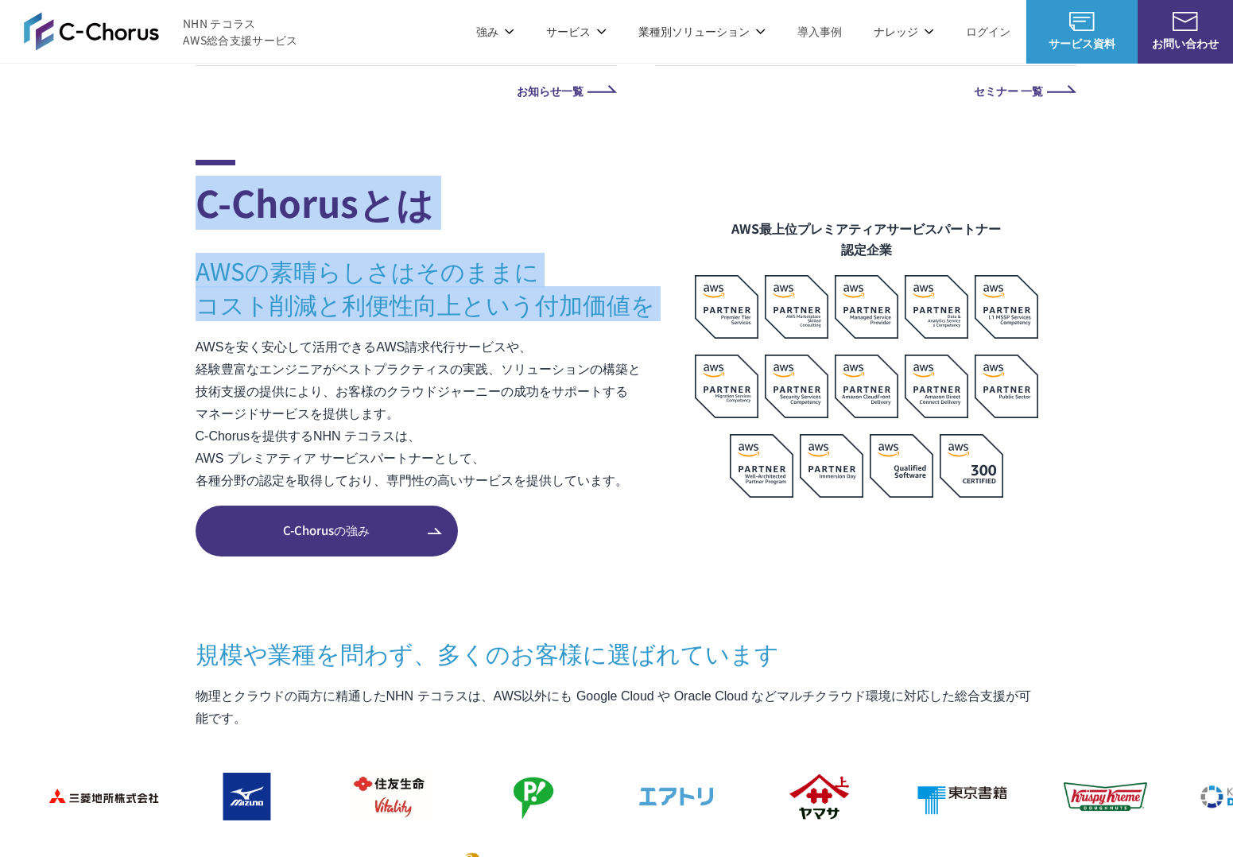
drag, startPoint x: 155, startPoint y: 324, endPoint x: 165, endPoint y: 183, distance: 141.1
click at [165, 182] on section "C-Chorusとは AWSの素晴らしさはそのままに コスト削減と利便性向上という付加価値を AWSを安く安心して活用できるAWS請求代行サービスや、 経験豊…" at bounding box center [616, 738] width 1233 height 1156
click at [165, 183] on section "C-Chorusとは AWSの素晴らしさはそのままに コスト削減と利便性向上という付加価値を AWSを安く安心して活用できるAWS請求代行サービスや、 経験豊…" at bounding box center [616, 738] width 1233 height 1156
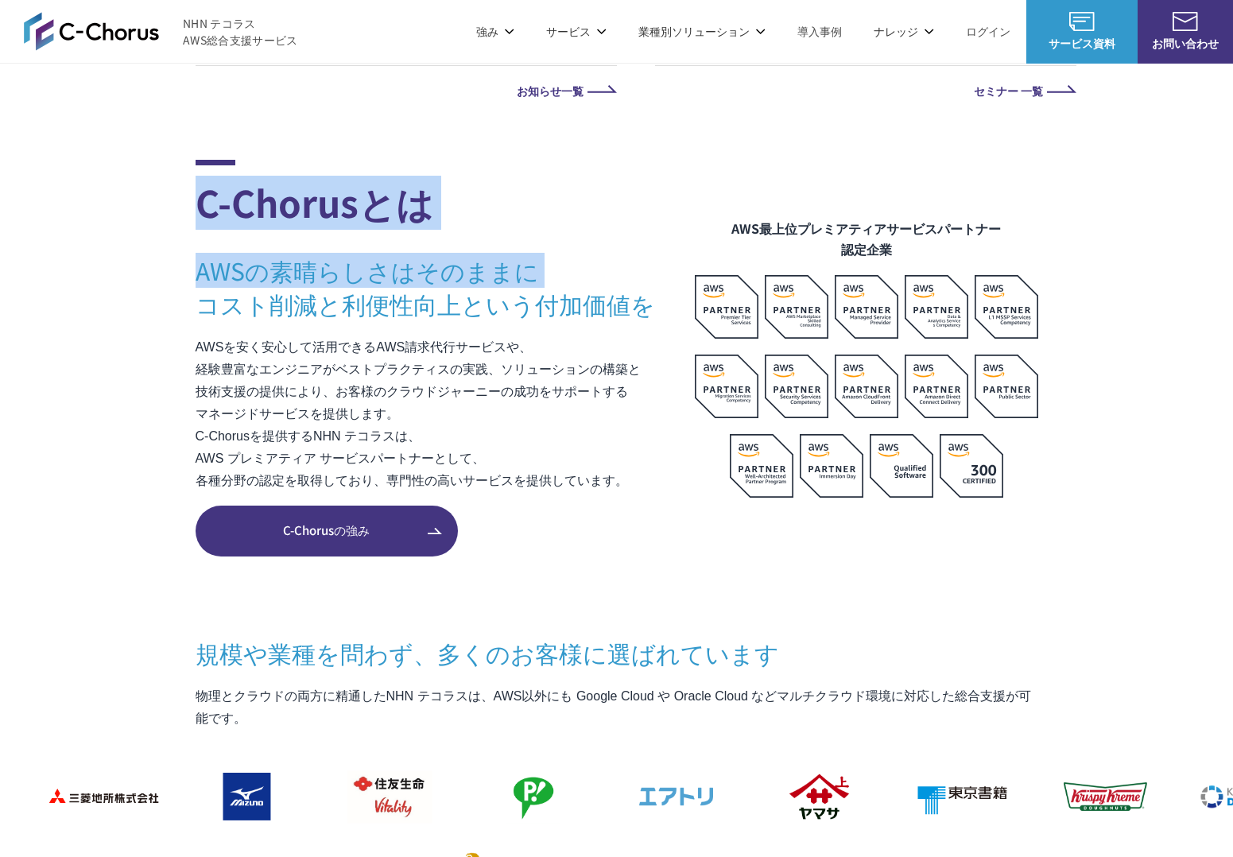
drag, startPoint x: 169, startPoint y: 218, endPoint x: 169, endPoint y: 324, distance: 106.5
click at [169, 324] on section "C-Chorusとは AWSの素晴らしさはそのままに コスト削減と利便性向上という付加価値を AWSを安く安心して活用できるAWS請求代行サービスや、 経験豊…" at bounding box center [616, 738] width 1233 height 1156
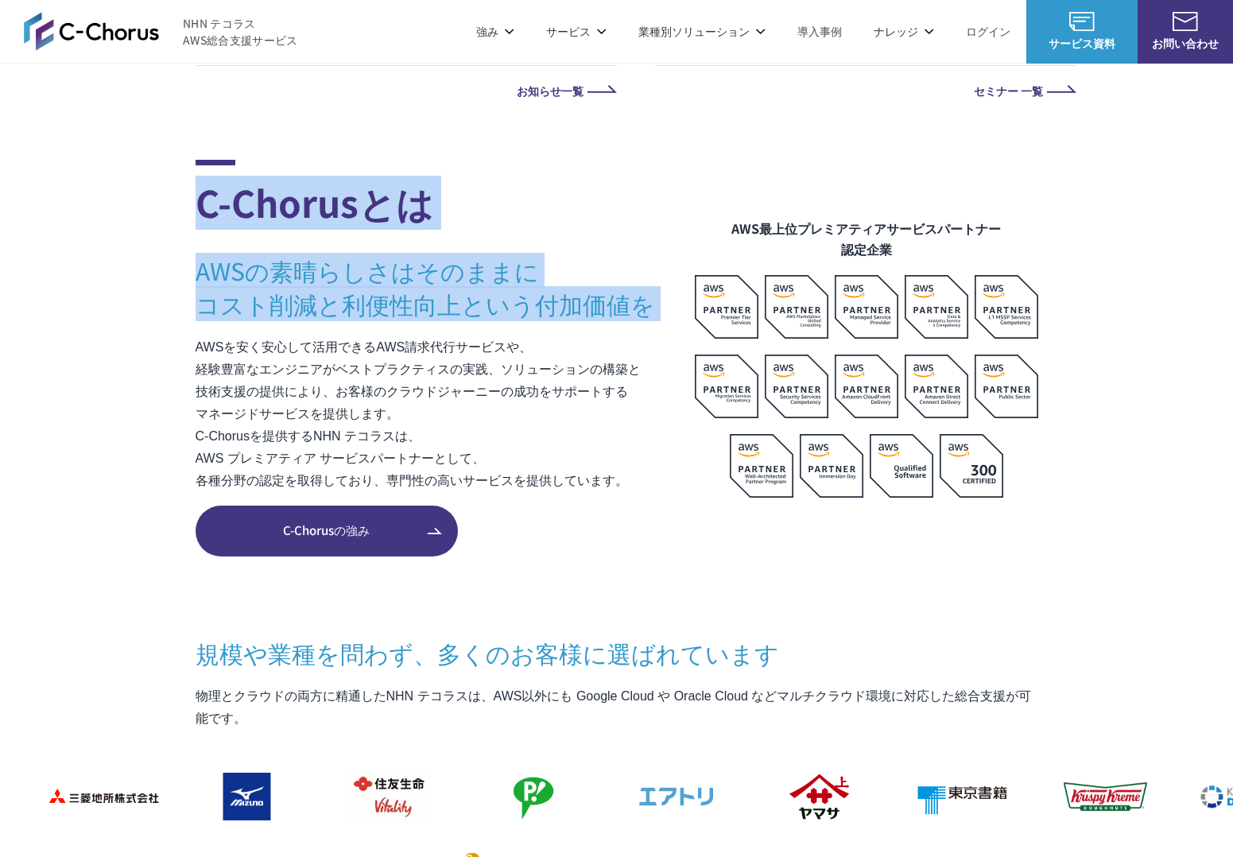
drag, startPoint x: 169, startPoint y: 324, endPoint x: 167, endPoint y: 316, distance: 8.1
click at [169, 325] on section "C-Chorusとは AWSの素晴らしさはそのままに コスト削減と利便性向上という付加価値を AWSを安く安心して活用できるAWS請求代行サービスや、 経験豊…" at bounding box center [616, 738] width 1233 height 1156
drag, startPoint x: 167, startPoint y: 316, endPoint x: 170, endPoint y: 171, distance: 145.5
click at [170, 171] on section "C-Chorusとは AWSの素晴らしさはそのままに コスト削減と利便性向上という付加価値を AWSを安く安心して活用できるAWS請求代行サービスや、 経験豊…" at bounding box center [616, 738] width 1233 height 1156
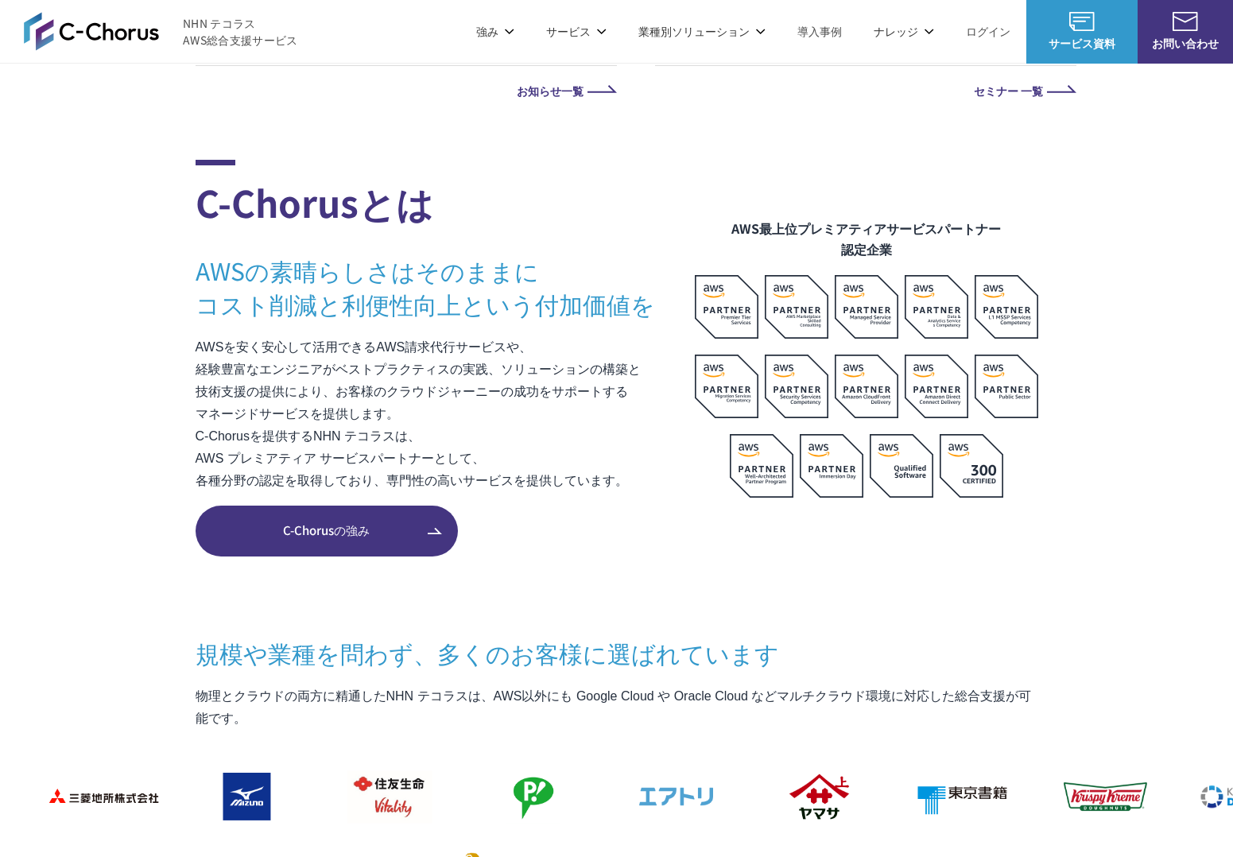
click at [169, 171] on section "C-Chorusとは AWSの素晴らしさはそのままに コスト削減と利便性向上という付加価値を AWSを安く安心して活用できるAWS請求代行サービスや、 経験豊…" at bounding box center [616, 738] width 1233 height 1156
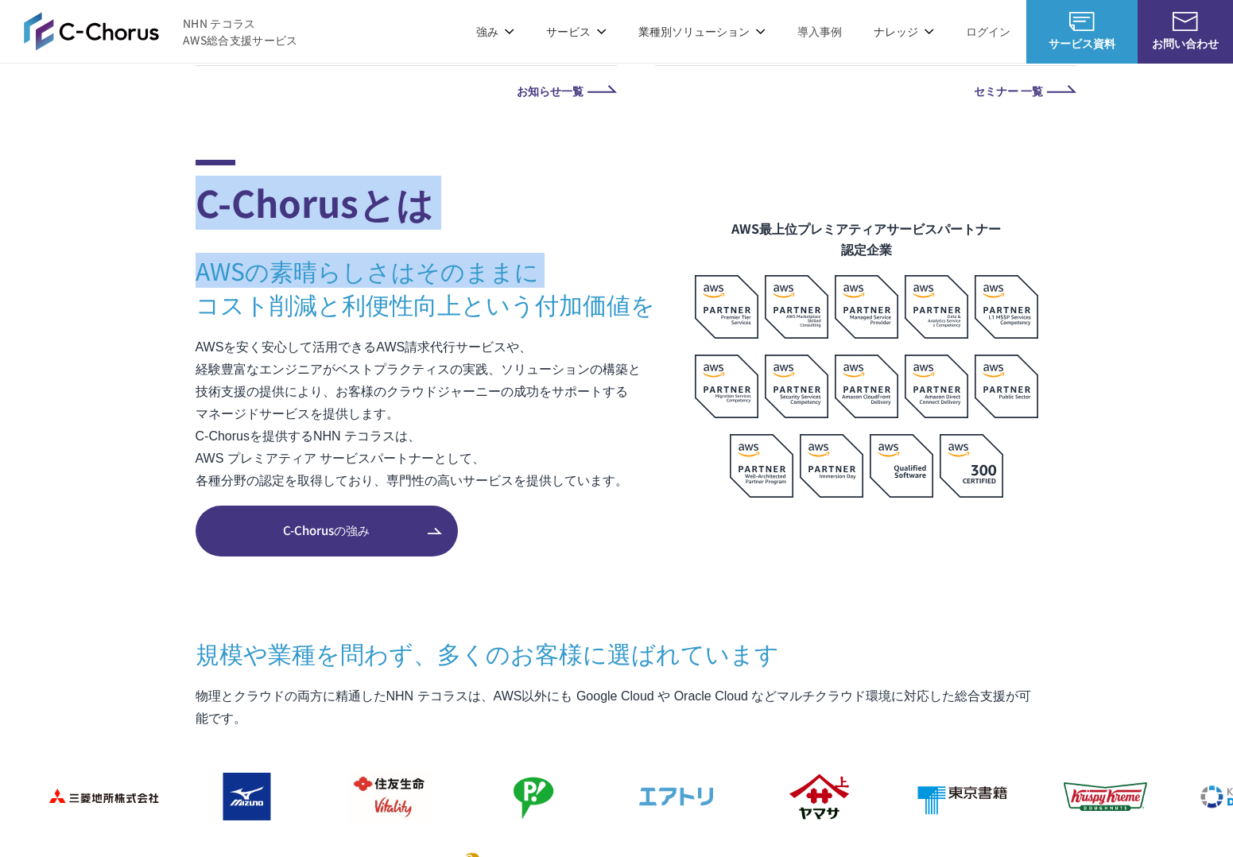
drag, startPoint x: 152, startPoint y: 280, endPoint x: 151, endPoint y: 311, distance: 31.0
click at [151, 311] on section "C-Chorusとは AWSの素晴らしさはそのままに コスト削減と利便性向上という付加価値を AWSを安く安心して活用できるAWS請求代行サービスや、 経験豊…" at bounding box center [616, 738] width 1233 height 1156
click at [151, 313] on section "C-Chorusとは AWSの素晴らしさはそのままに コスト削減と利便性向上という付加価値を AWSを安く安心して活用できるAWS請求代行サービスや、 経験豊…" at bounding box center [616, 738] width 1233 height 1156
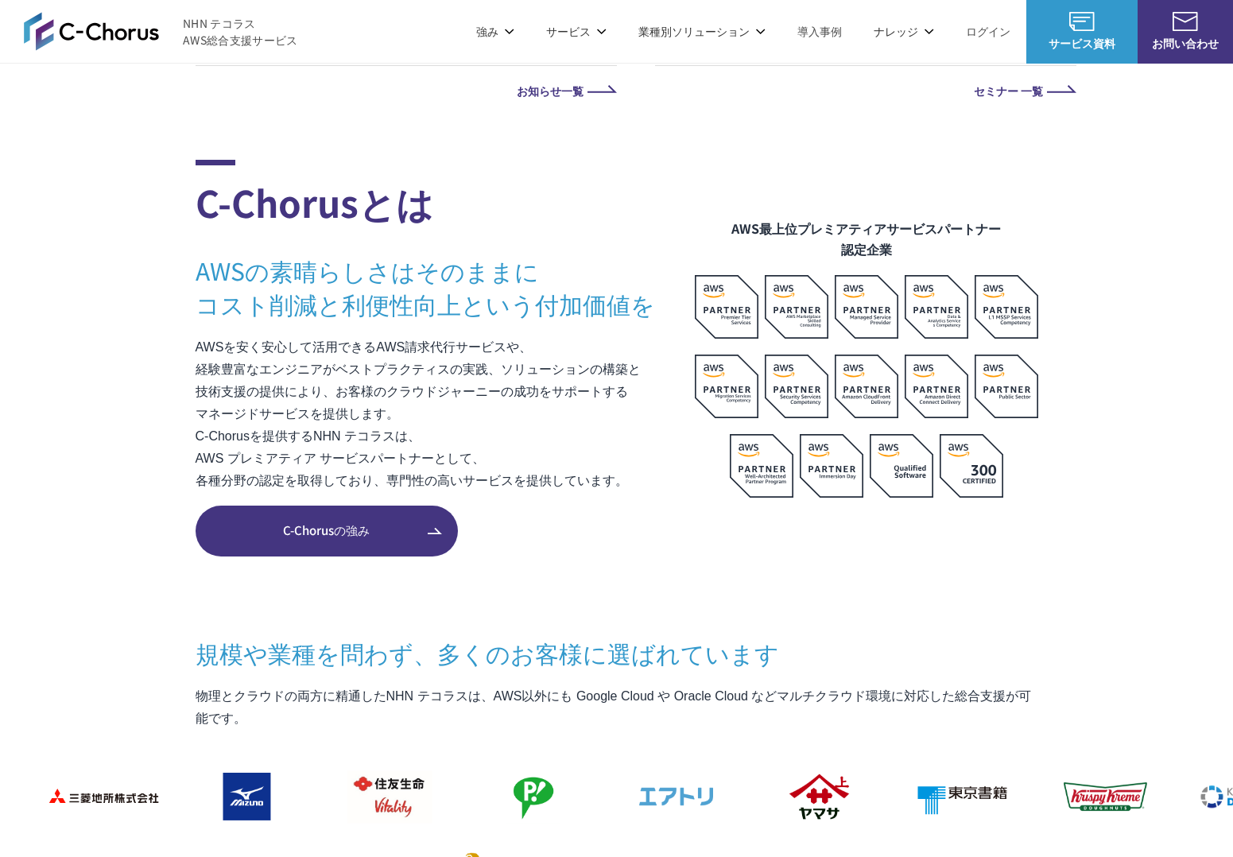
click at [149, 321] on section "C-Chorusとは AWSの素晴らしさはそのままに コスト削減と利便性向上という付加価値を AWSを安く安心して活用できるAWS請求代行サービスや、 経験豊…" at bounding box center [616, 738] width 1233 height 1156
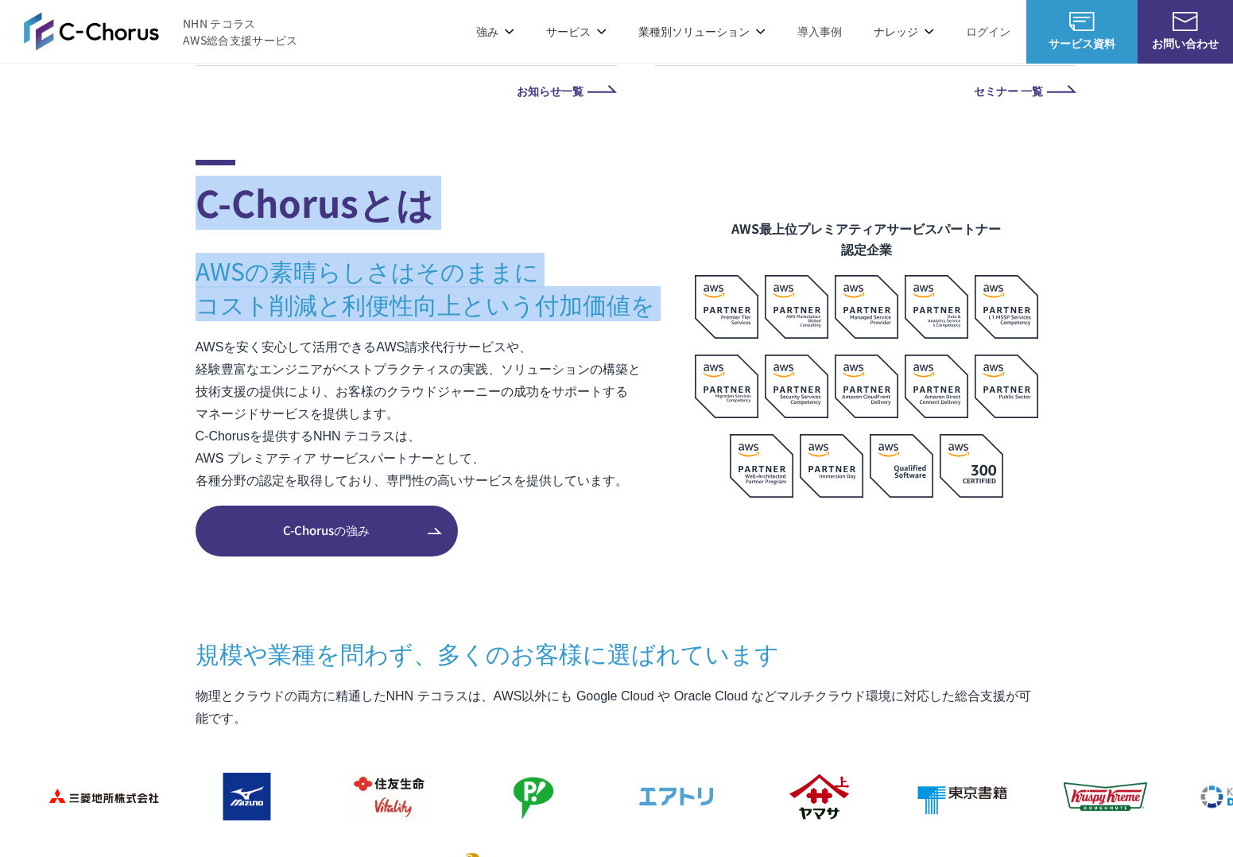
drag, startPoint x: 151, startPoint y: 289, endPoint x: 163, endPoint y: 188, distance: 100.9
click at [164, 187] on section "C-Chorusとは AWSの素晴らしさはそのままに コスト削減と利便性向上という付加価値を AWSを安く安心して活用できるAWS請求代行サービスや、 経験豊…" at bounding box center [616, 738] width 1233 height 1156
click at [163, 188] on section "C-Chorusとは AWSの素晴らしさはそのままに コスト削減と利便性向上という付加価値を AWSを安く安心して活用できるAWS請求代行サービスや、 経験豊…" at bounding box center [616, 738] width 1233 height 1156
drag, startPoint x: 164, startPoint y: 198, endPoint x: 174, endPoint y: 337, distance: 139.5
click at [174, 337] on section "C-Chorusとは AWSの素晴らしさはそのままに コスト削減と利便性向上という付加価値を AWSを安く安心して活用できるAWS請求代行サービスや、 経験豊…" at bounding box center [616, 738] width 1233 height 1156
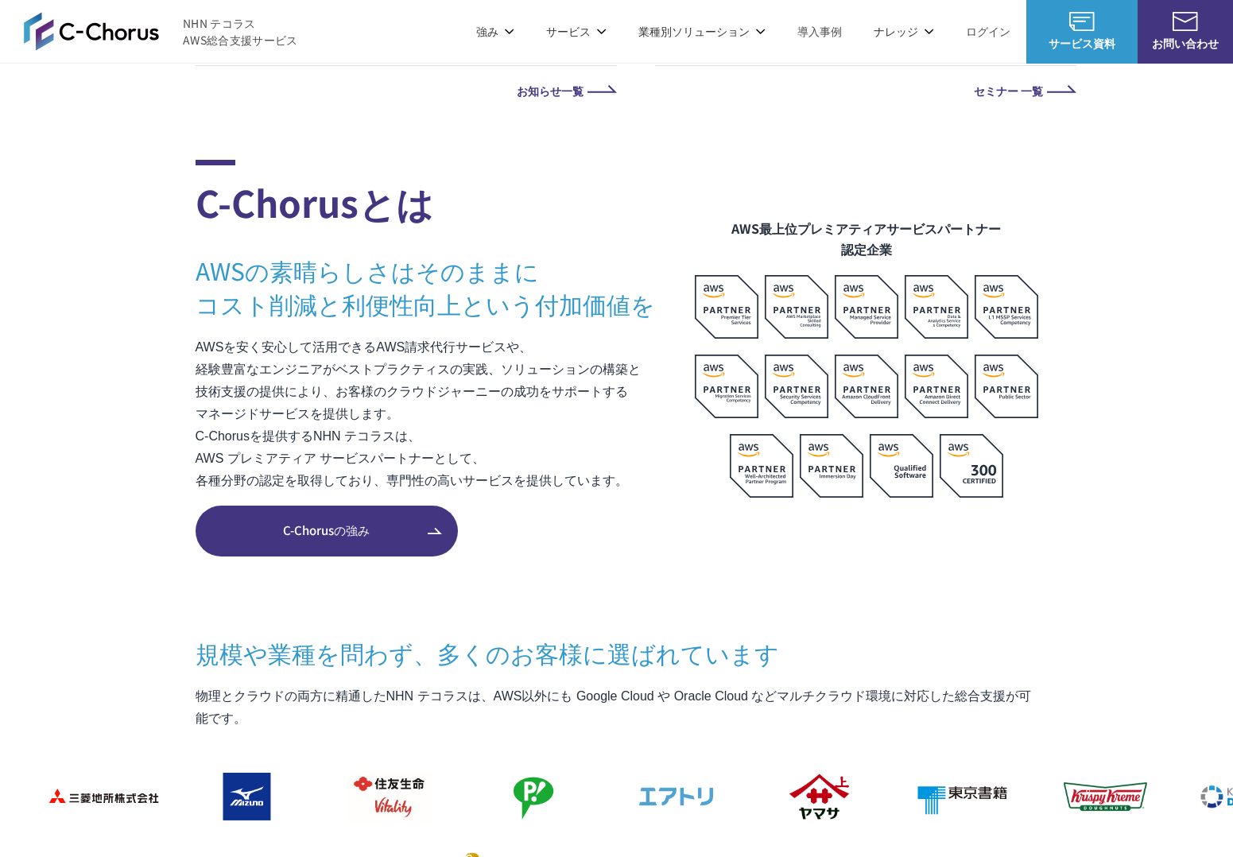
click at [174, 338] on section "C-Chorusとは AWSの素晴らしさはそのままに コスト削減と利便性向上という付加価値を AWSを安く安心して活用できるAWS請求代行サービスや、 経験豊…" at bounding box center [616, 738] width 1233 height 1156
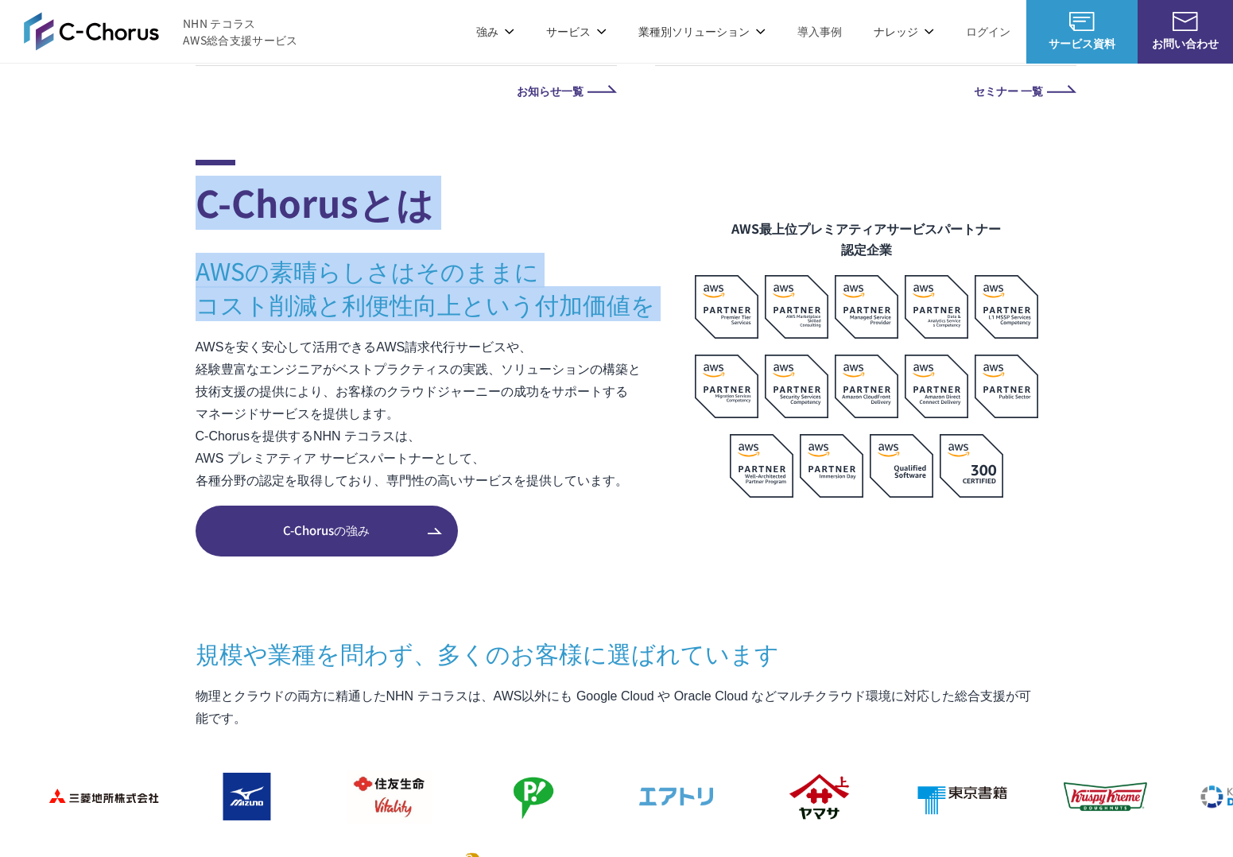
drag, startPoint x: 174, startPoint y: 302, endPoint x: 184, endPoint y: 172, distance: 130.7
click at [184, 172] on section "C-Chorusとは AWSの素晴らしさはそのままに コスト削減と利便性向上という付加価値を AWSを安く安心して活用できるAWS請求代行サービスや、 経験豊…" at bounding box center [616, 738] width 1233 height 1156
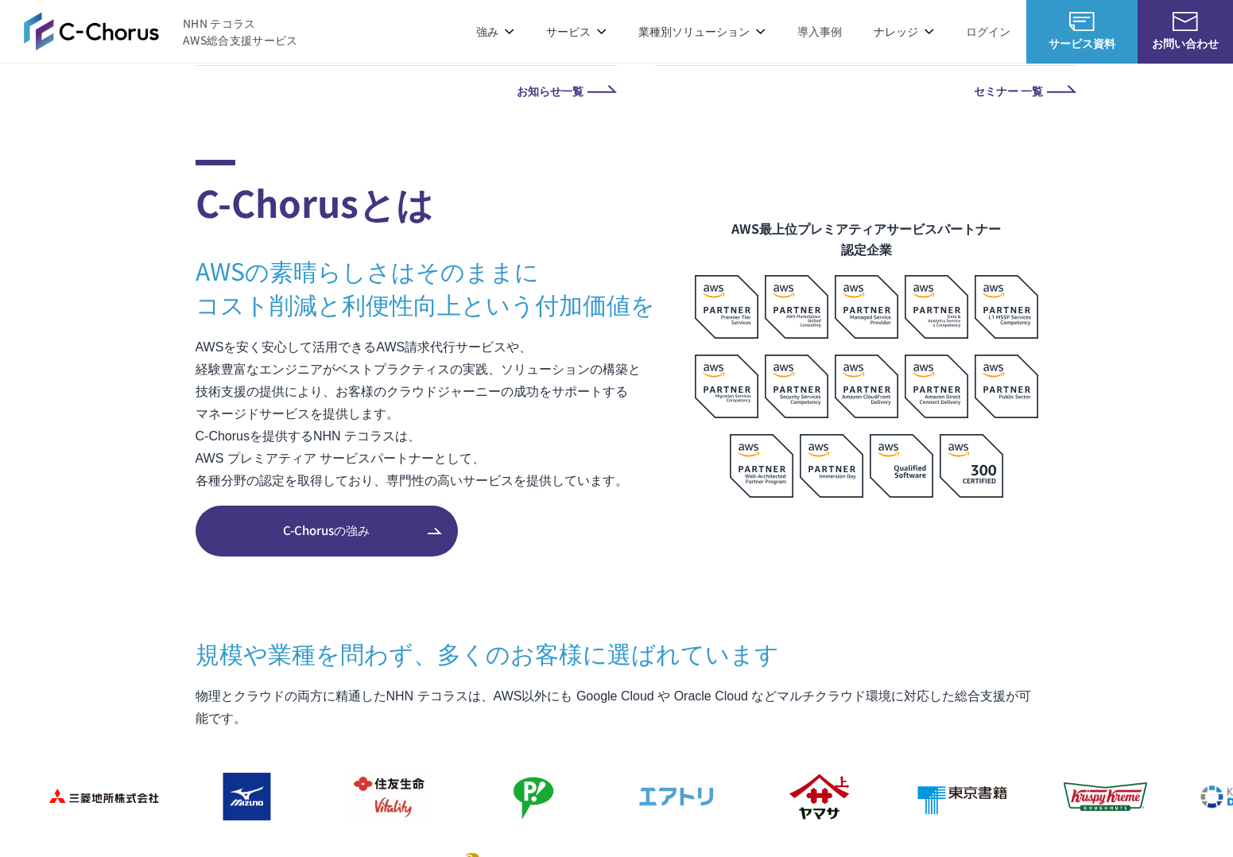
drag, startPoint x: 184, startPoint y: 172, endPoint x: 182, endPoint y: 239, distance: 67.6
click at [184, 172] on section "C-Chorusとは AWSの素晴らしさはそのままに コスト削減と利便性向上という付加価値を AWSを安く安心して活用できるAWS請求代行サービスや、 経験豊…" at bounding box center [616, 738] width 1233 height 1156
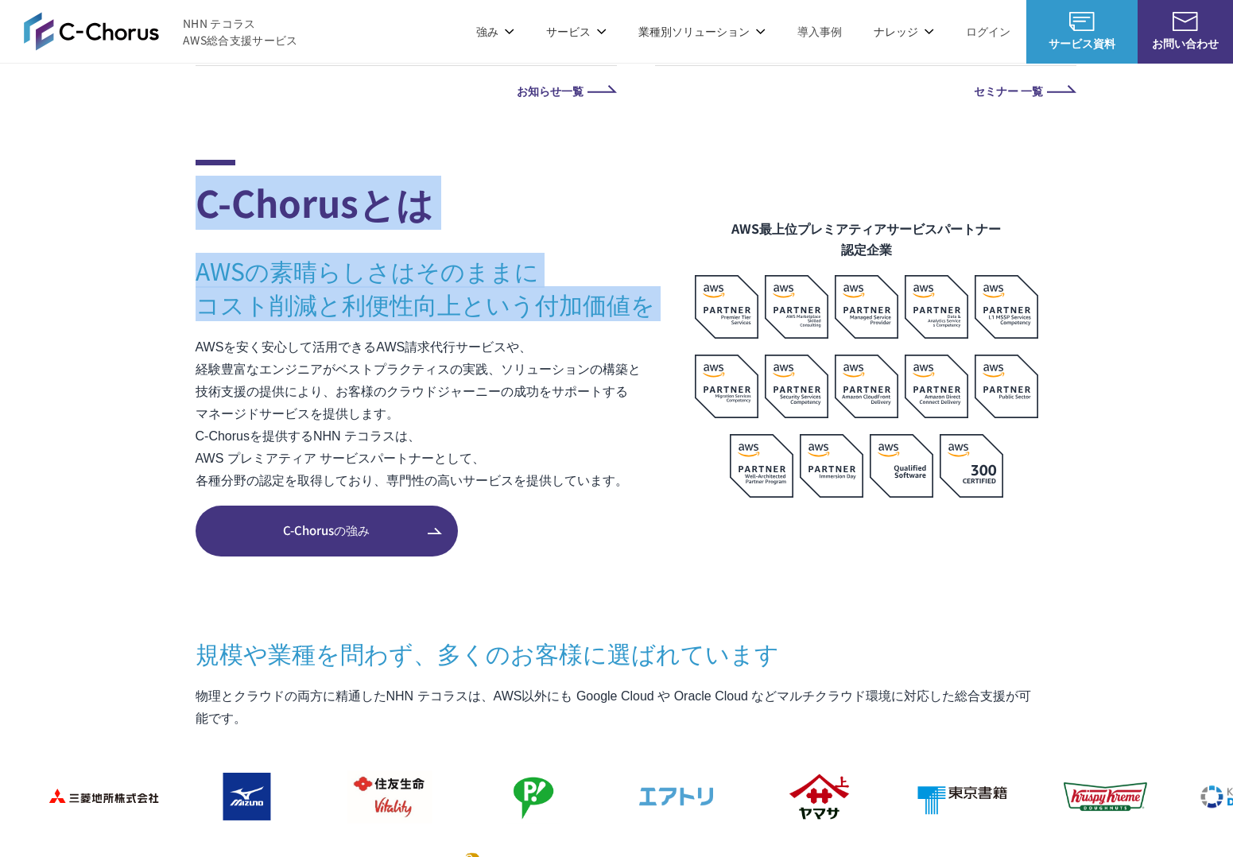
drag, startPoint x: 182, startPoint y: 239, endPoint x: 179, endPoint y: 347, distance: 107.4
click at [179, 347] on section "C-Chorusとは AWSの素晴らしさはそのままに コスト削減と利便性向上という付加価値を AWSを安く安心して活用できるAWS請求代行サービスや、 経験豊…" at bounding box center [616, 738] width 1233 height 1156
drag, startPoint x: 182, startPoint y: 205, endPoint x: 181, endPoint y: 171, distance: 34.2
click at [181, 171] on section "C-Chorusとは AWSの素晴らしさはそのままに コスト削減と利便性向上という付加価値を AWSを安く安心して活用できるAWS請求代行サービスや、 経験豊…" at bounding box center [616, 738] width 1233 height 1156
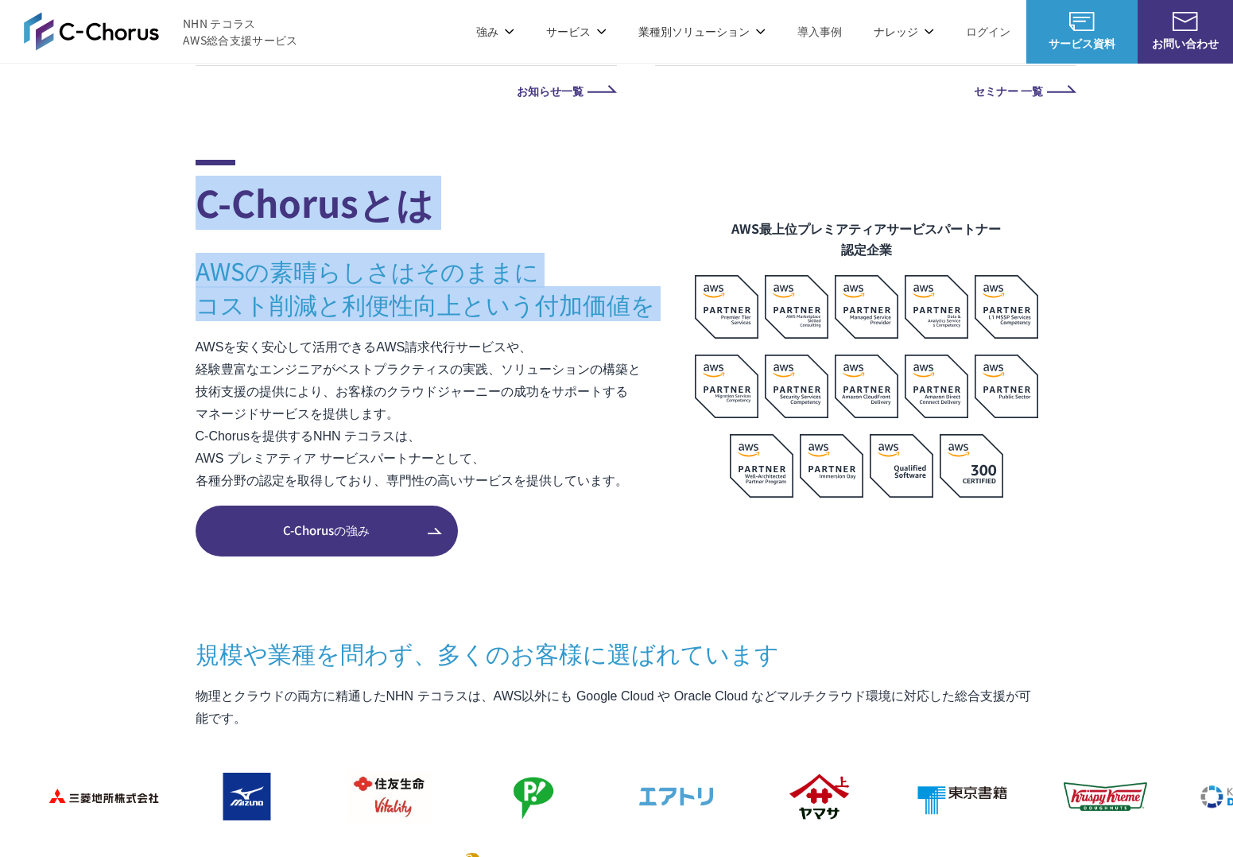
click at [181, 171] on section "C-Chorusとは AWSの素晴らしさはそのままに コスト削減と利便性向上という付加価値を AWSを安く安心して活用できるAWS請求代行サービスや、 経験豊…" at bounding box center [616, 738] width 1233 height 1156
drag, startPoint x: 176, startPoint y: 323, endPoint x: 176, endPoint y: 376, distance: 53.3
click at [176, 376] on section "C-Chorusとは AWSの素晴らしさはそのままに コスト削減と利便性向上という付加価値を AWSを安く安心して活用できるAWS請求代行サービスや、 経験豊…" at bounding box center [616, 738] width 1233 height 1156
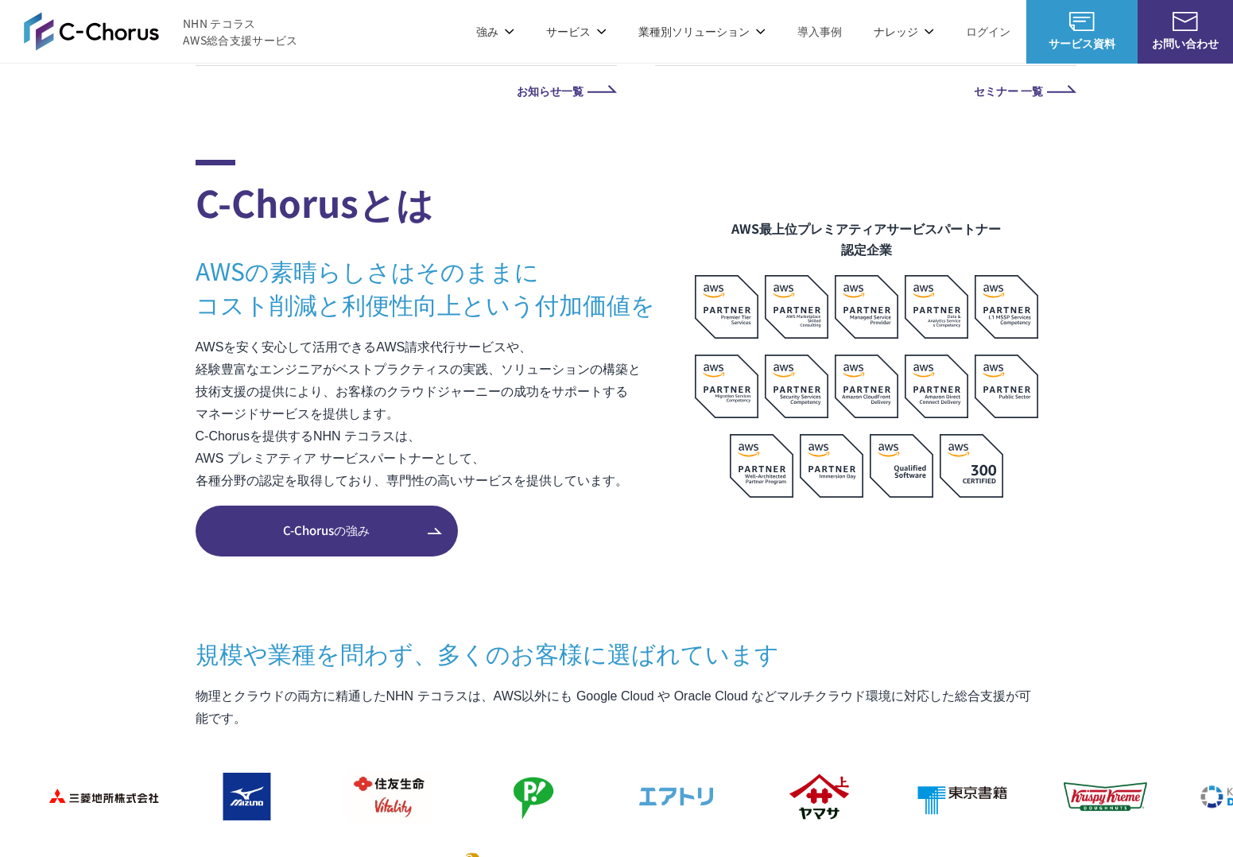
drag, startPoint x: 176, startPoint y: 376, endPoint x: 171, endPoint y: 369, distance: 8.6
click at [175, 376] on section "C-Chorusとは AWSの素晴らしさはそのままに コスト削減と利便性向上という付加価値を AWSを安く安心して活用できるAWS請求代行サービスや、 経験豊…" at bounding box center [616, 738] width 1233 height 1156
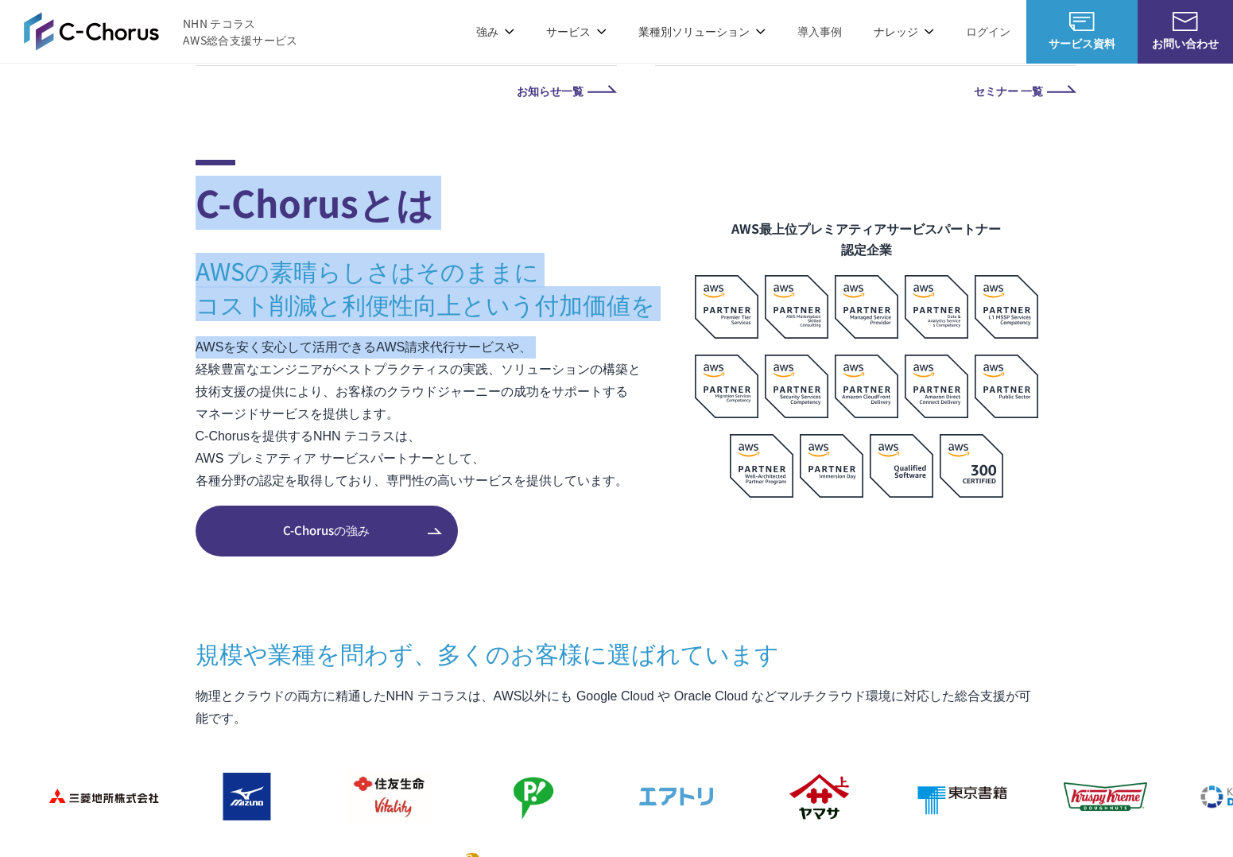
drag
click at [180, 194] on section "C-Chorusとは AWSの素晴らしさはそのままに コスト削減と利便性向上という付加価値を AWSを安く安心して活用できるAWS請求代行サービスや、 経験豊…" at bounding box center [616, 738] width 1233 height 1156
click at [163, 349] on section "C-Chorusとは AWSの素晴らしさはそのままに コスト削減と利便性向上という付加価値を AWSを安く安心して活用できるAWS請求代行サービスや、 経験豊…" at bounding box center [616, 738] width 1233 height 1156
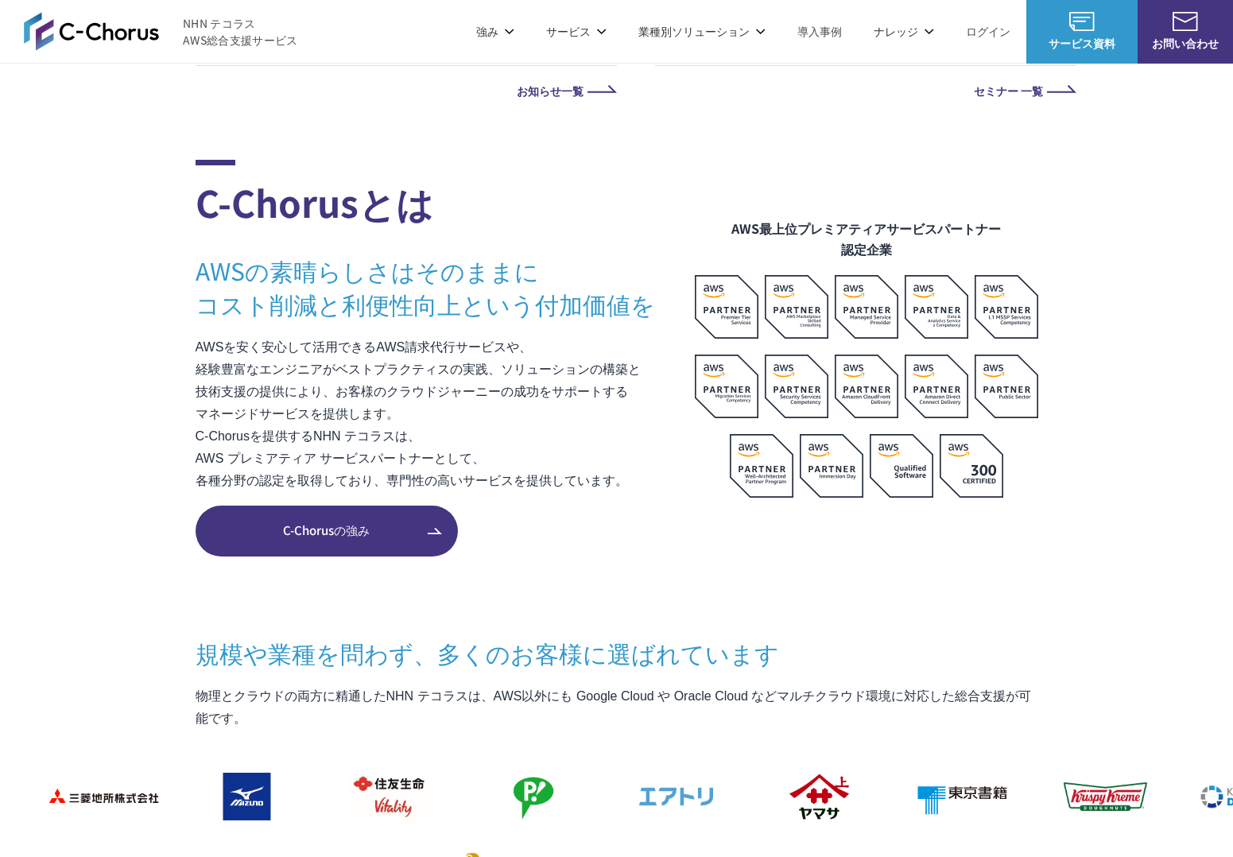
click at [163, 353] on section "C-Chorusとは AWSの素晴らしさはそのままに コスト削減と利便性向上という付加価値を AWSを安く安心して活用できるAWS請求代行サービスや、 経験豊…" at bounding box center [616, 738] width 1233 height 1156
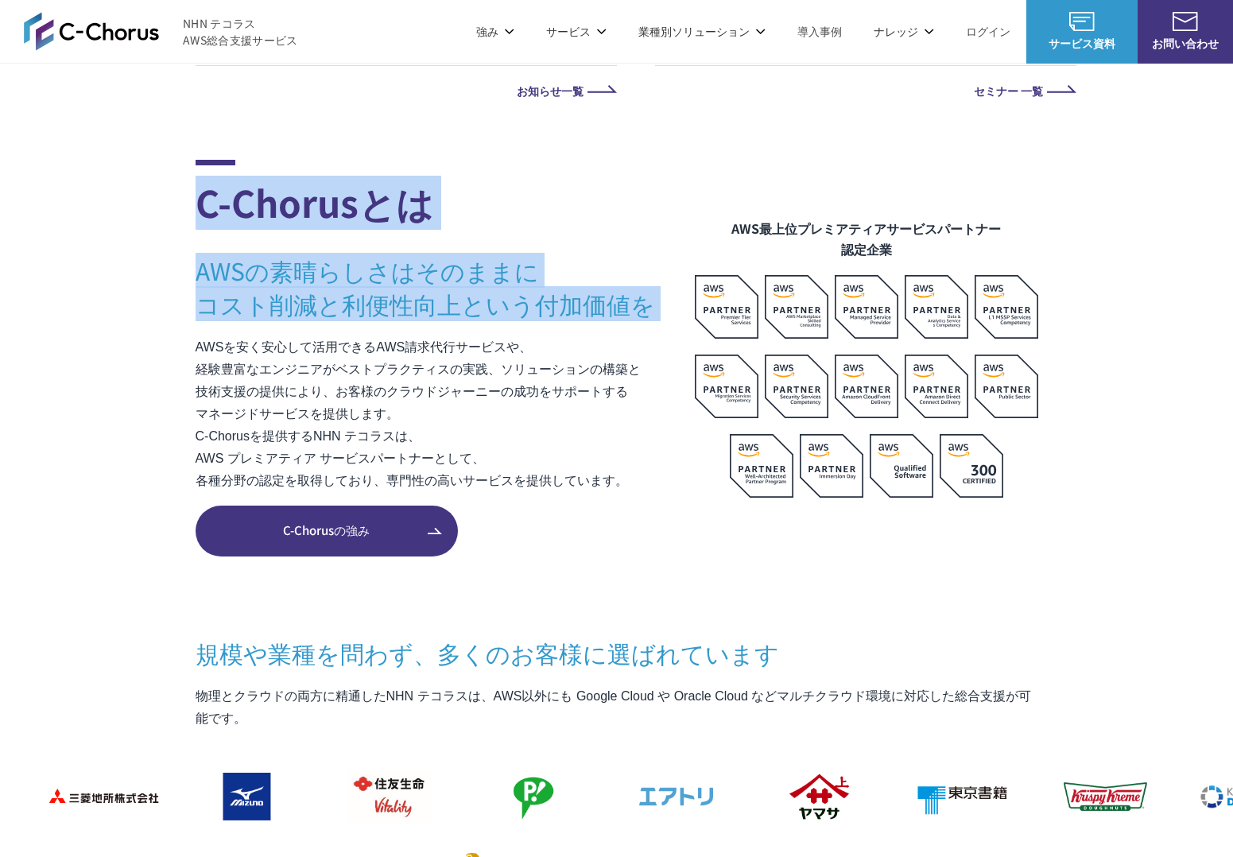
click at [168, 215] on section "C-Chorusとは AWSの素晴らしさはそのままに コスト削減と利便性向上という付加価値を AWSを安く安心して活用できるAWS請求代行サービスや、 経験豊…" at bounding box center [616, 738] width 1233 height 1156
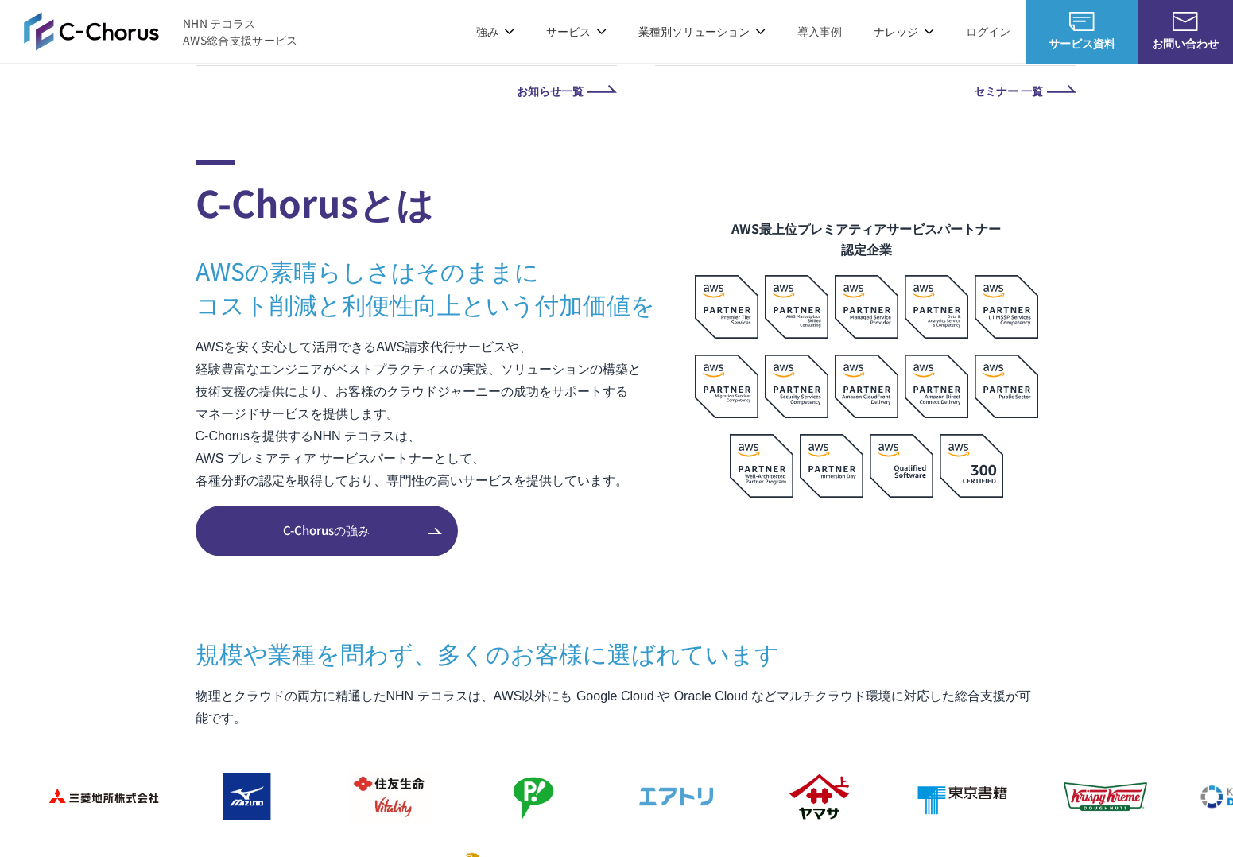
click at [168, 215] on section "C-Chorusとは AWSの素晴らしさはそのままに コスト削減と利便性向上という付加価値を AWSを安く安心して活用できるAWS請求代行サービスや、 経験豊…" at bounding box center [616, 738] width 1233 height 1156
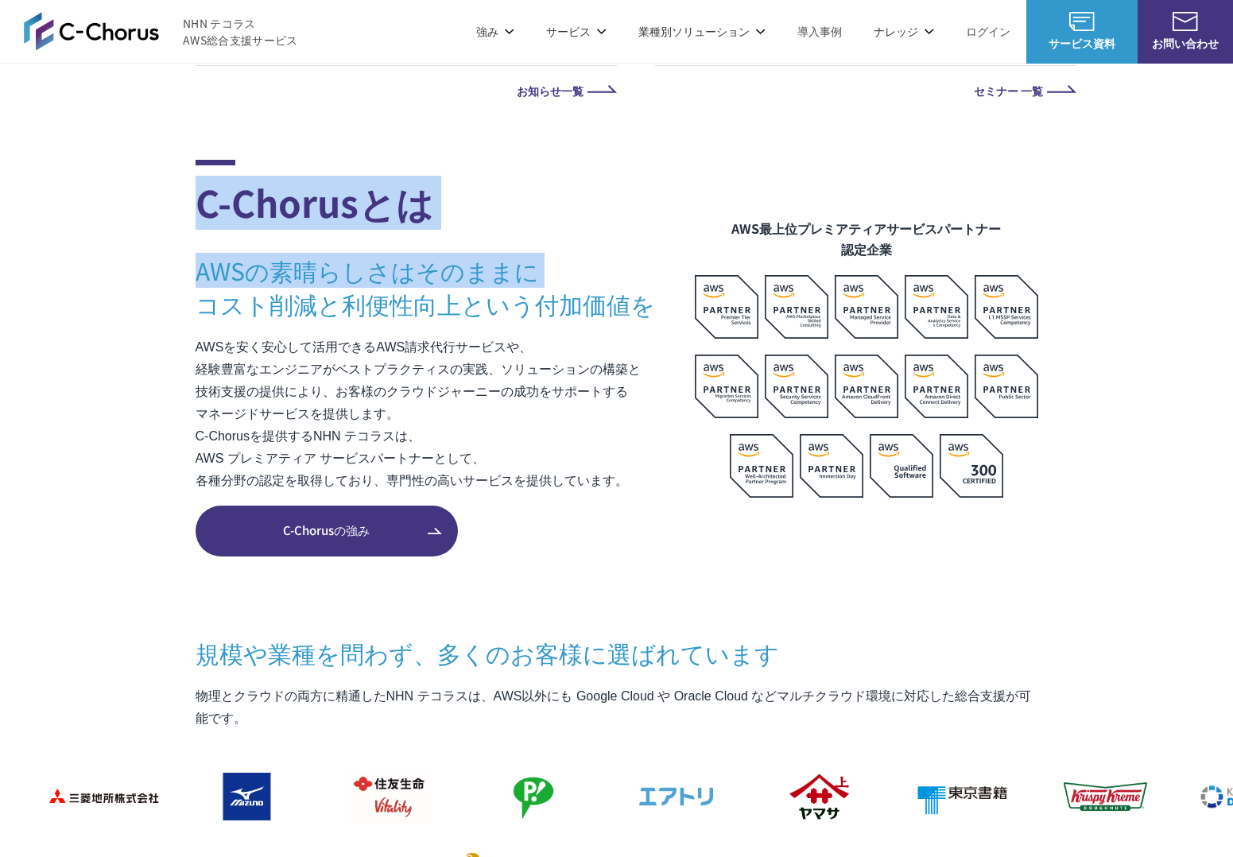
click at [183, 323] on section "C-Chorusとは AWSの素晴らしさはそのままに コスト削減と利便性向上という付加価値を AWSを安く安心して活用できるAWS請求代行サービスや、 経験豊…" at bounding box center [616, 738] width 1233 height 1156
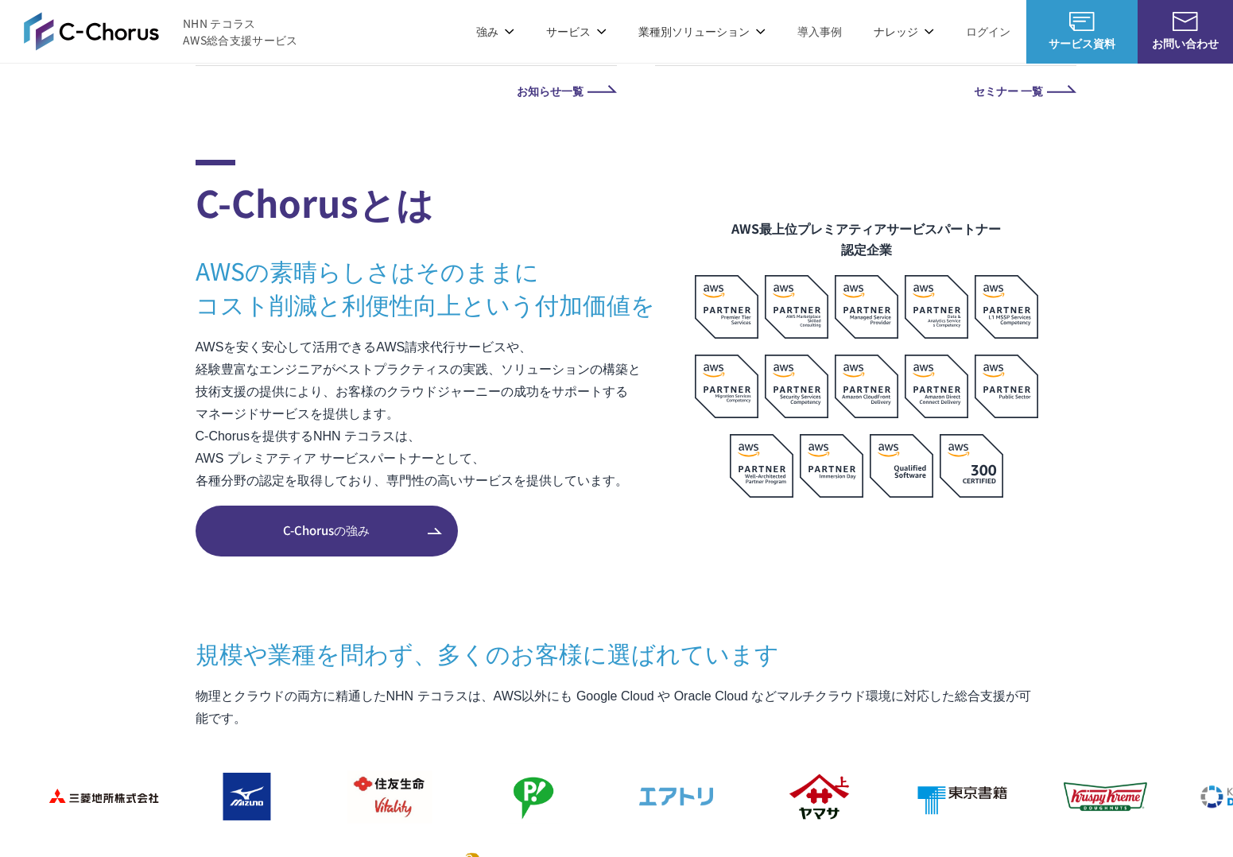
click at [183, 327] on section "C-Chorusとは AWSの素晴らしさはそのままに コスト削減と利便性向上という付加価値を AWSを安く安心して活用できるAWS請求代行サービスや、 経験豊…" at bounding box center [616, 738] width 1233 height 1156
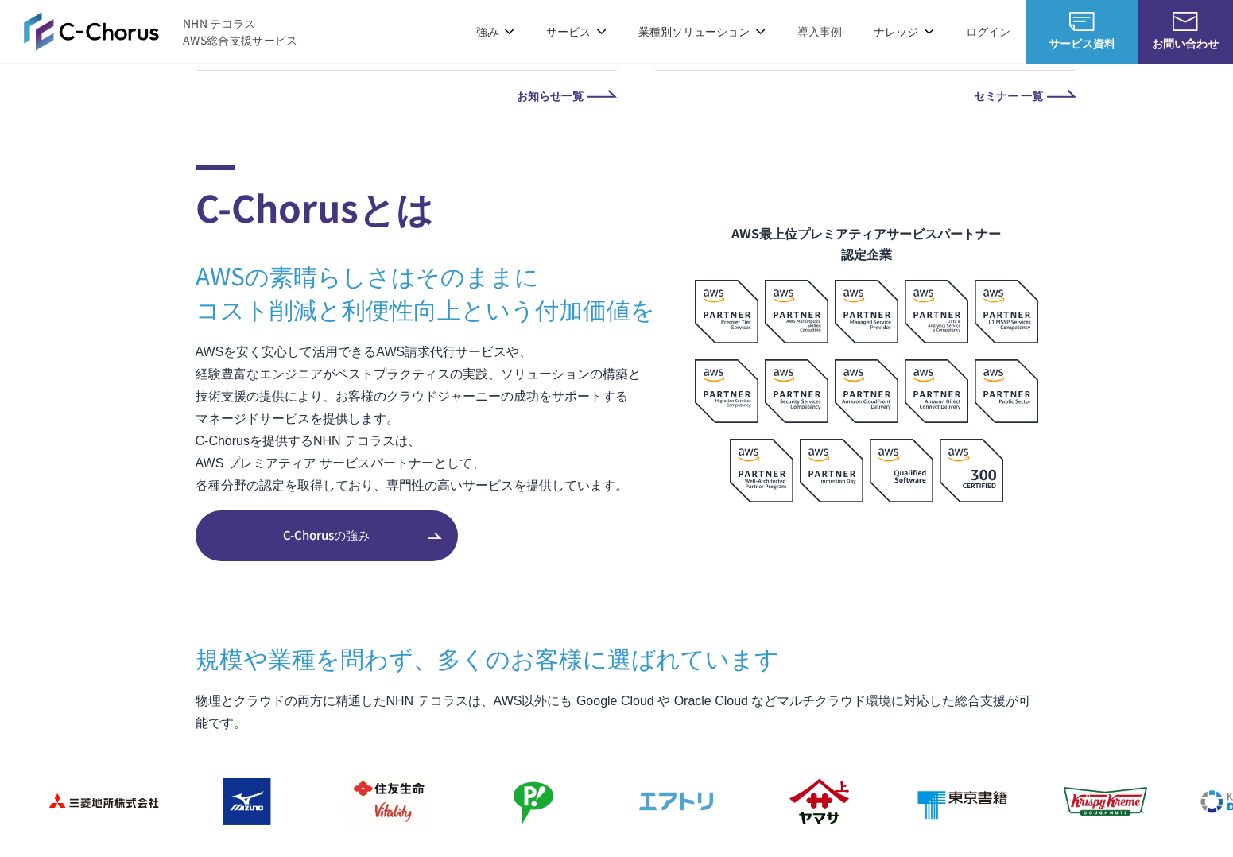
scroll to position [839, 0]
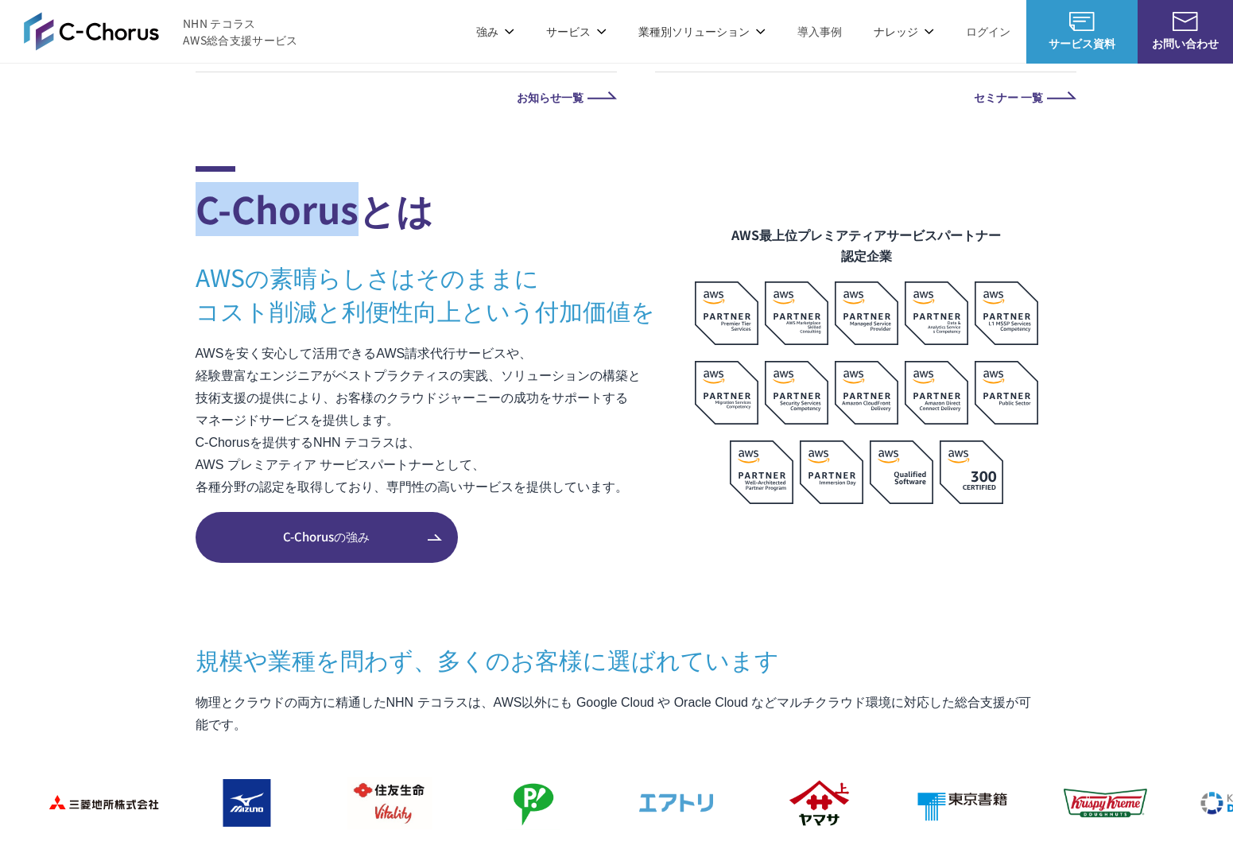
drag, startPoint x: 171, startPoint y: 215, endPoint x: 389, endPoint y: 215, distance: 218.6
click at [386, 214] on section "C-Chorusとは AWSの素晴らしさはそのままに コスト削減と利便性向上という付加価値を AWSを安く安心して活用できるAWS請求代行サービスや、 経験豊…" at bounding box center [616, 744] width 1233 height 1156
drag, startPoint x: 389, startPoint y: 215, endPoint x: 432, endPoint y: 229, distance: 45.2
click at [397, 215] on h2 "C-Chorusとは" at bounding box center [445, 201] width 499 height 70
drag, startPoint x: 440, startPoint y: 204, endPoint x: 394, endPoint y: 181, distance: 50.8
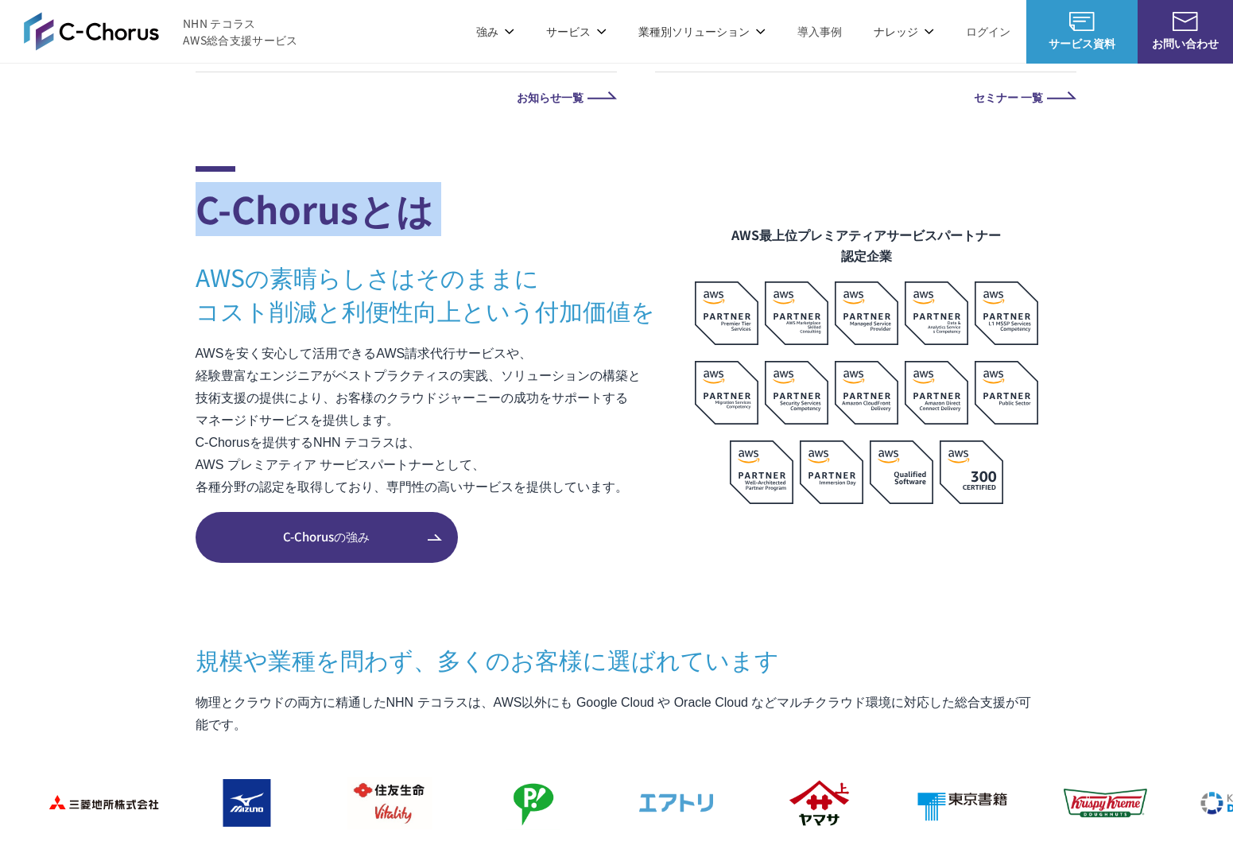
click at [394, 181] on div "C-Chorusとは AWSの素晴らしさはそのままに コスト削減と利便性向上という付加価値を AWSを安く安心して活用できるAWS請求代行サービスや、 経験豊…" at bounding box center [445, 335] width 499 height 338
click at [394, 181] on h2 "C-Chorusとは" at bounding box center [445, 201] width 499 height 70
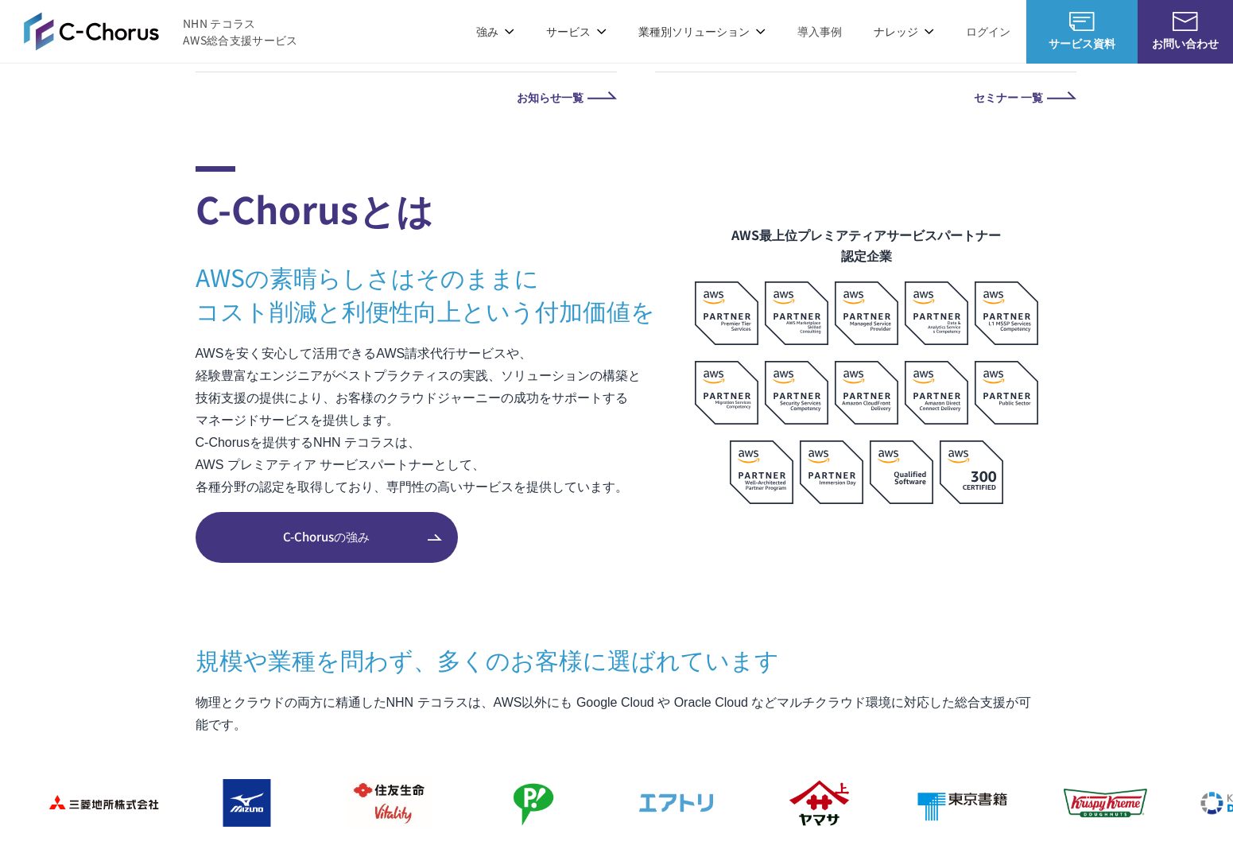
scroll to position [0, 0]
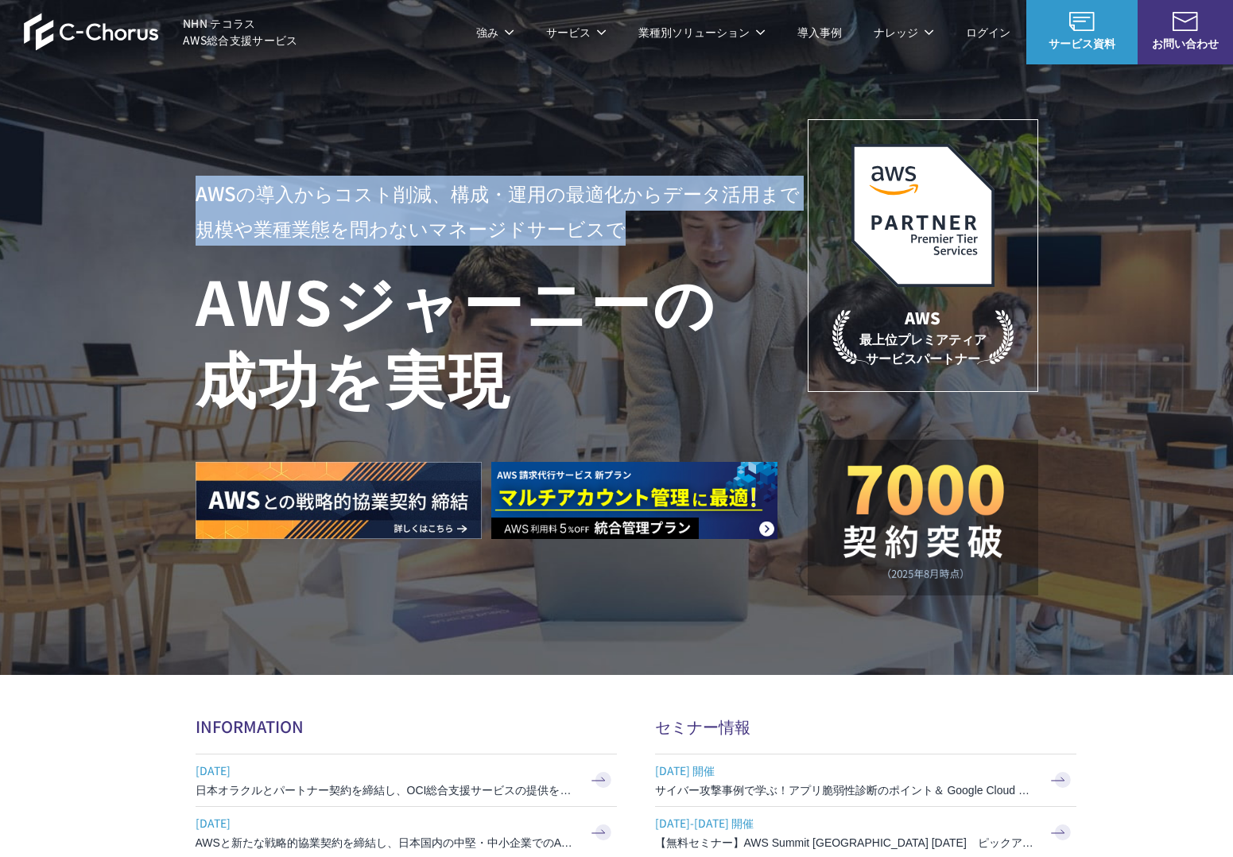
drag, startPoint x: 183, startPoint y: 190, endPoint x: 625, endPoint y: 220, distance: 443.0
click at [625, 220] on div "AWSの導入からコスト削減、 構成・運用の最適化からデータ活用まで 規模や業種業態を問わない マネージドサービスで AWS ジャーニーの 成功を実現 AWS …" at bounding box center [616, 337] width 1233 height 675
drag, startPoint x: 625, startPoint y: 220, endPoint x: 632, endPoint y: 227, distance: 9.6
click at [625, 220] on p "AWSの導入からコスト削減、 構成・運用の最適化からデータ活用まで 規模や業種業態を問わない マネージドサービスで" at bounding box center [502, 211] width 612 height 70
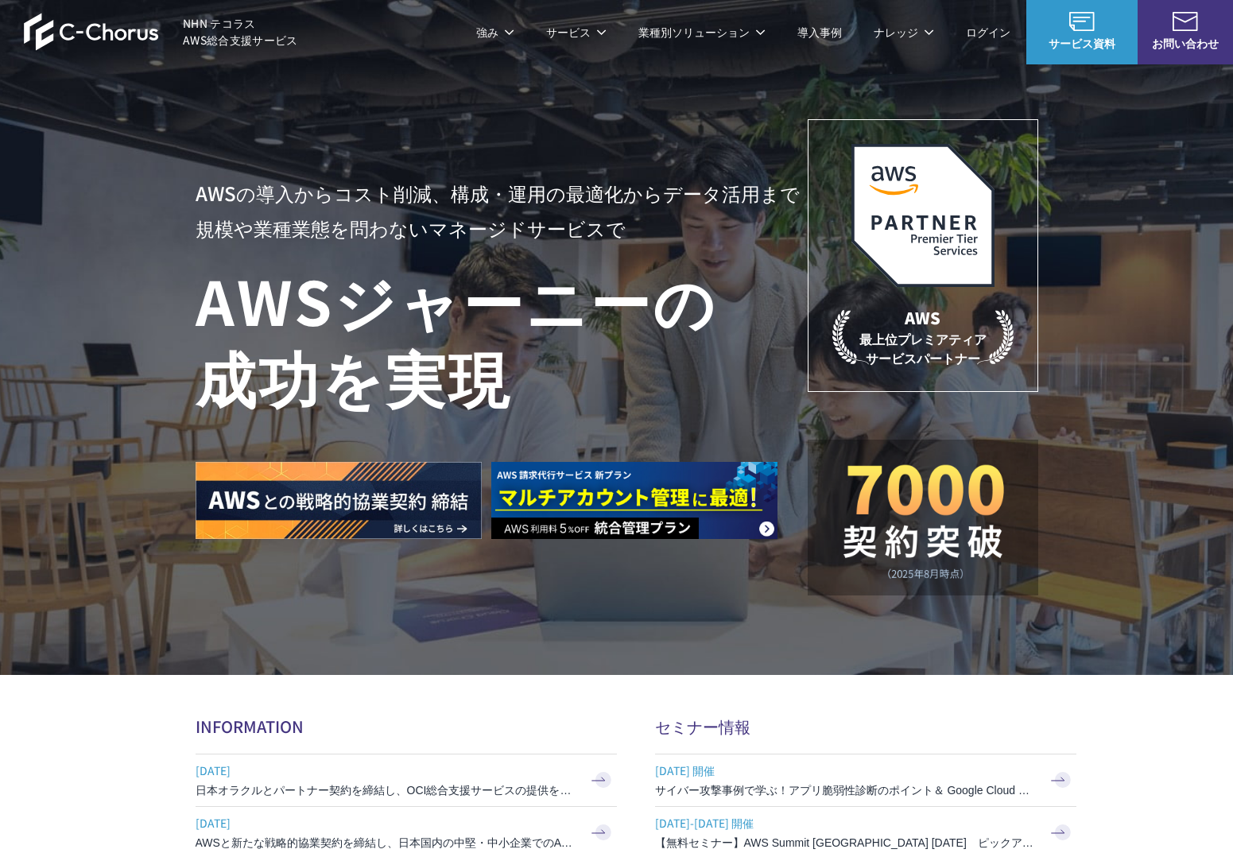
click at [281, 138] on link "AWS請求代行サービス" at bounding box center [264, 135] width 112 height 16
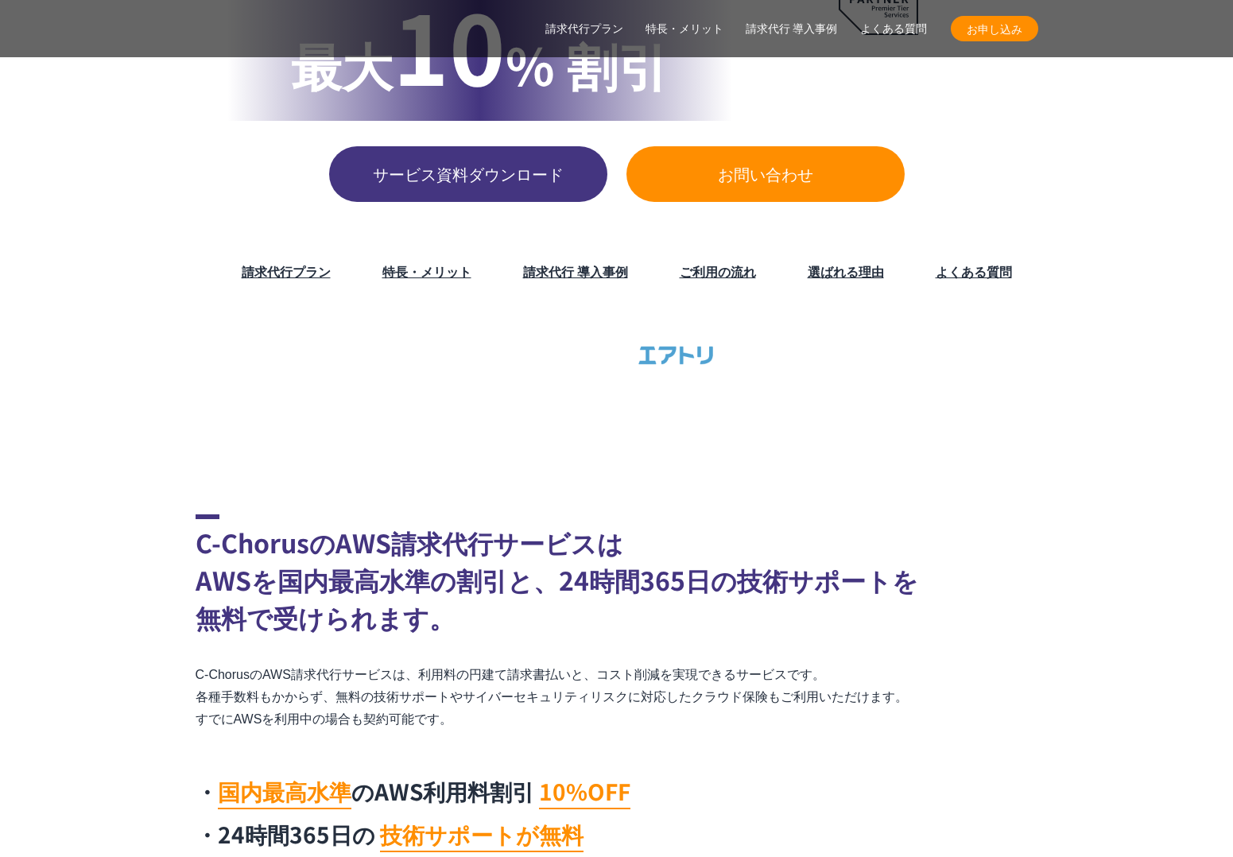
scroll to position [303, 0]
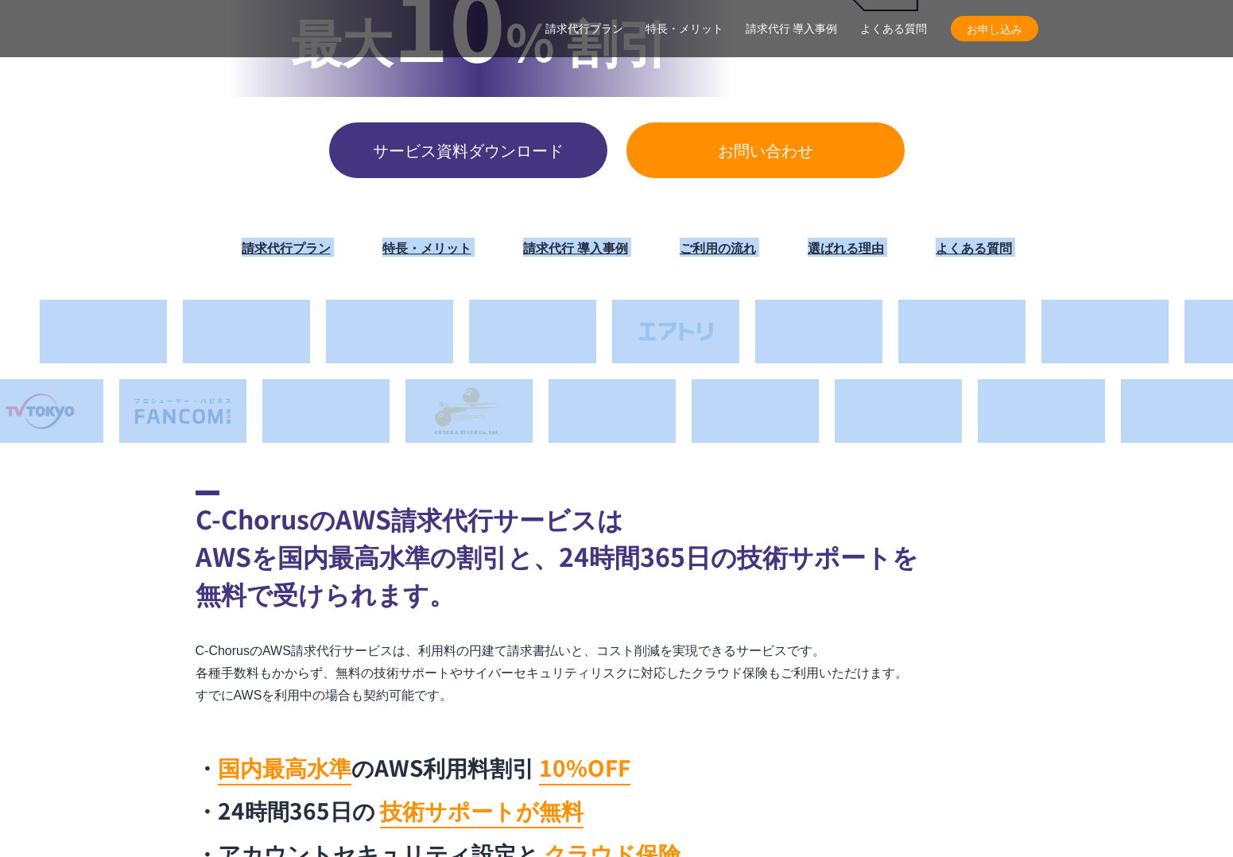
drag, startPoint x: 188, startPoint y: 215, endPoint x: 165, endPoint y: 482, distance: 267.2
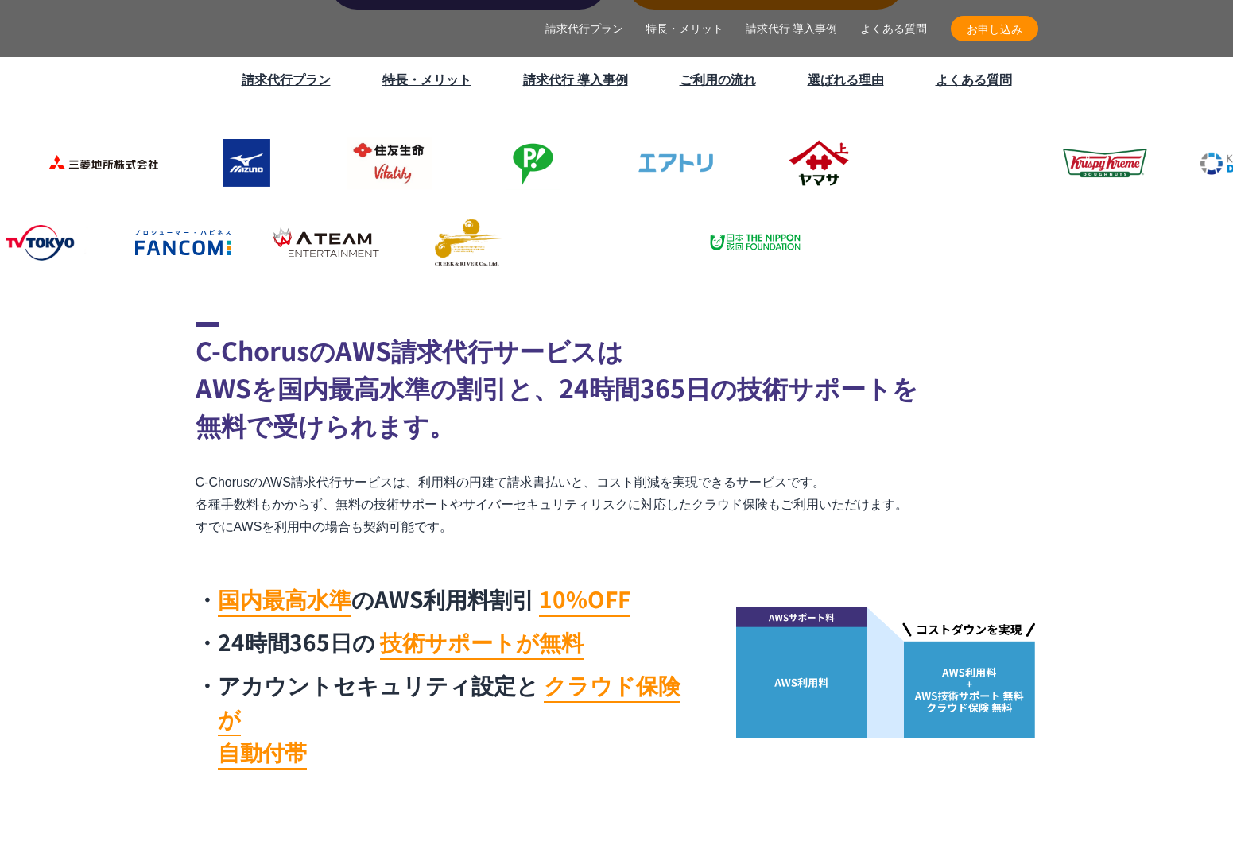
scroll to position [691, 0]
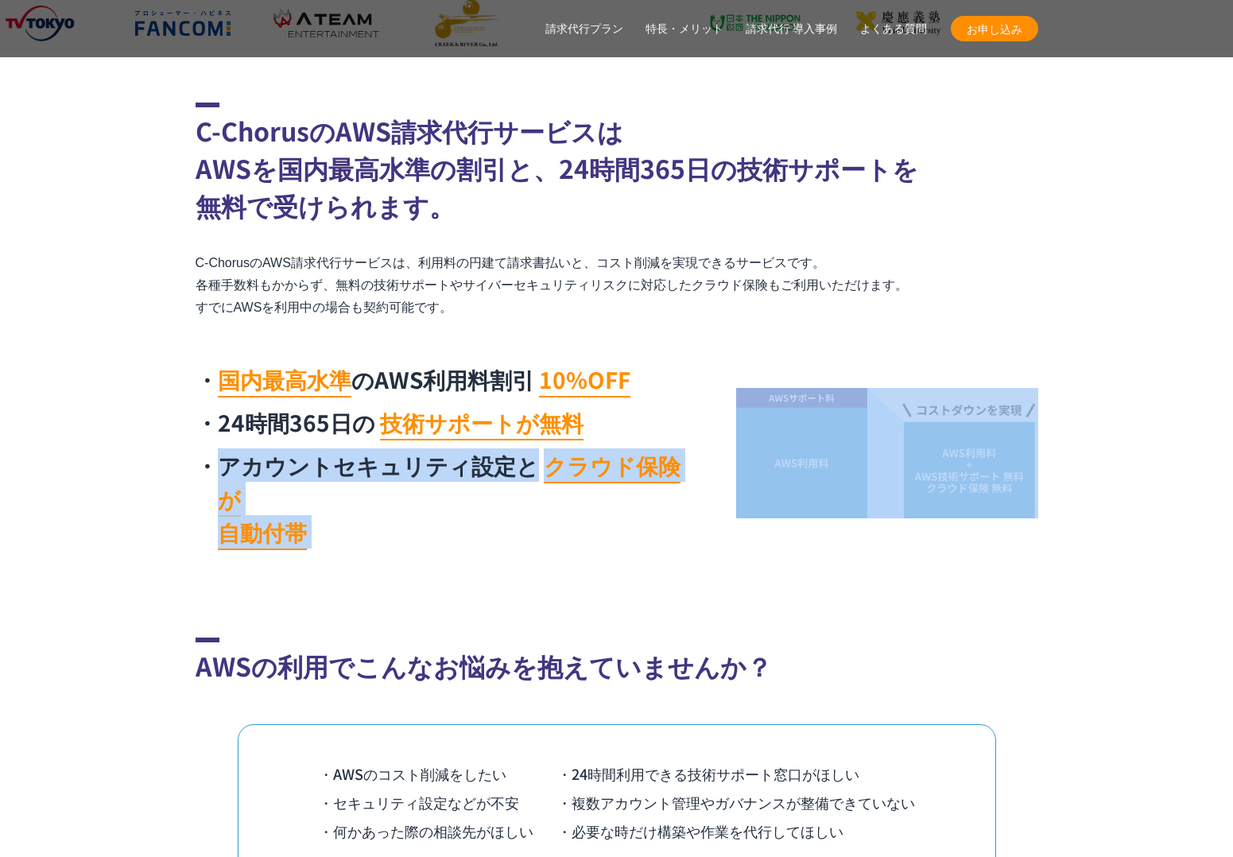
drag, startPoint x: 166, startPoint y: 459, endPoint x: 921, endPoint y: 602, distance: 768.4
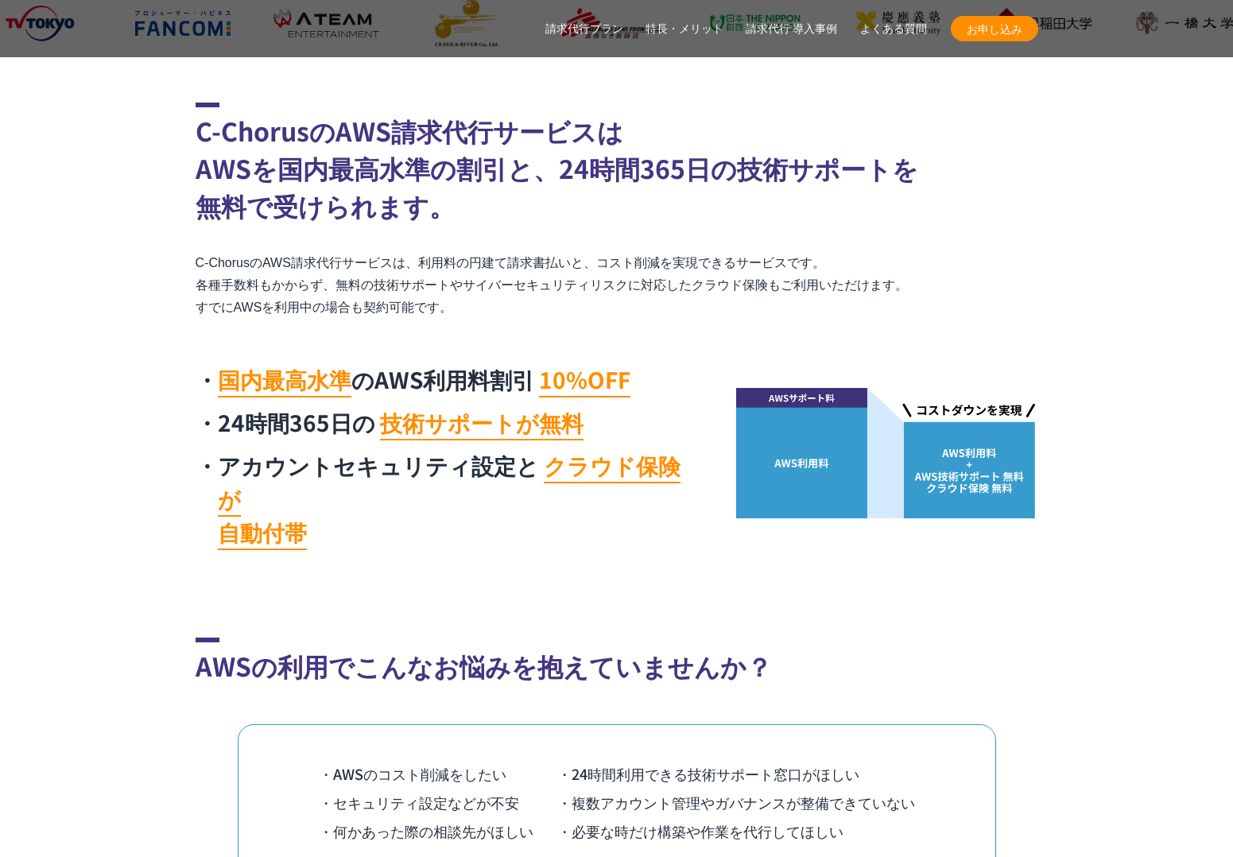
drag, startPoint x: 929, startPoint y: 590, endPoint x: 845, endPoint y: 304, distance: 297.5
click at [845, 304] on p "C-ChorusのAWS請求代行サービスは、利用料の円建て請求書払いと、コスト削減を実現できるサービスです。 各種手数料もかからず、無料の技術サポートやサイバ…" at bounding box center [617, 285] width 843 height 67
drag, startPoint x: 843, startPoint y: 305, endPoint x: 847, endPoint y: 550, distance: 244.8
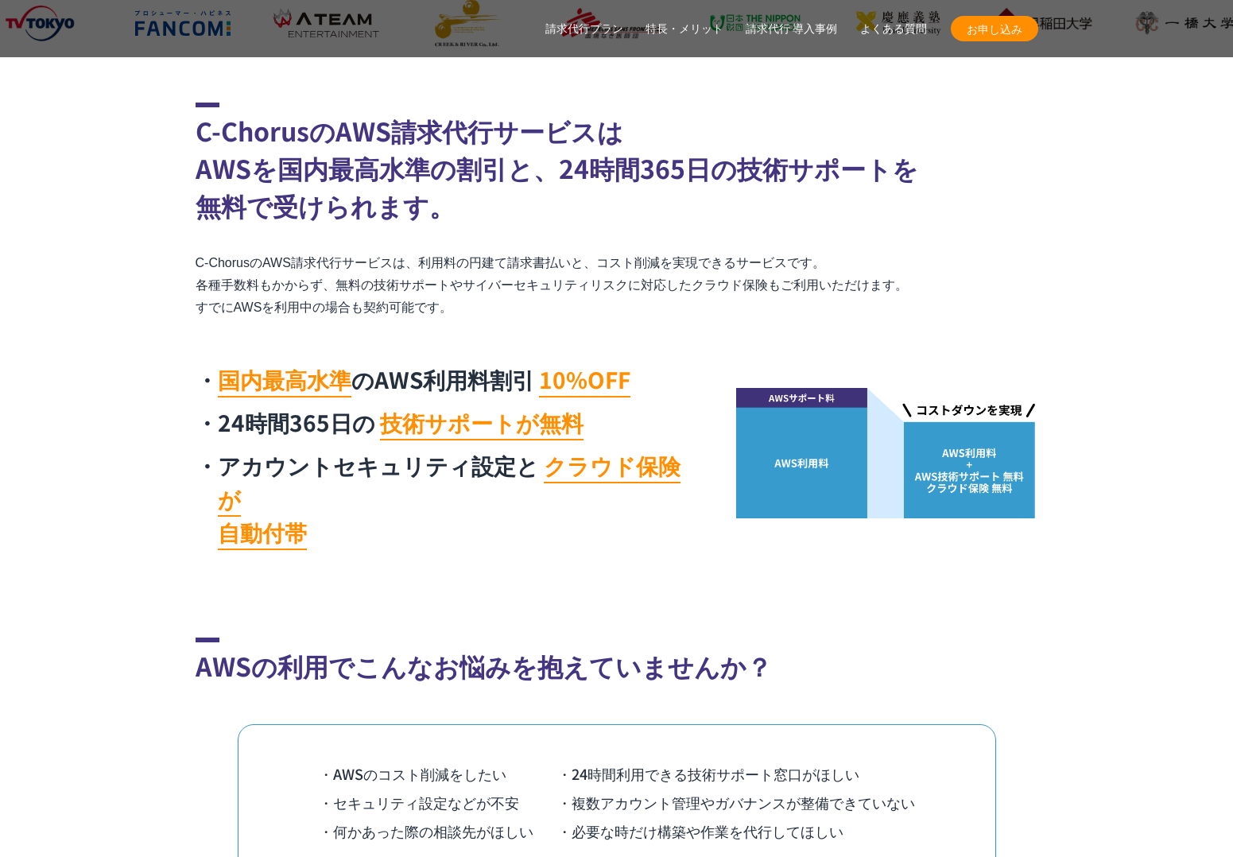
drag, startPoint x: 847, startPoint y: 550, endPoint x: 819, endPoint y: 564, distance: 30.6
drag, startPoint x: 819, startPoint y: 564, endPoint x: 780, endPoint y: 301, distance: 266.1
click at [780, 301] on p "C-ChorusのAWS請求代行サービスは、利用料の円建て請求書払いと、コスト削減を実現できるサービスです。 各種手数料もかからず、無料の技術サポートやサイバ…" at bounding box center [617, 285] width 843 height 67
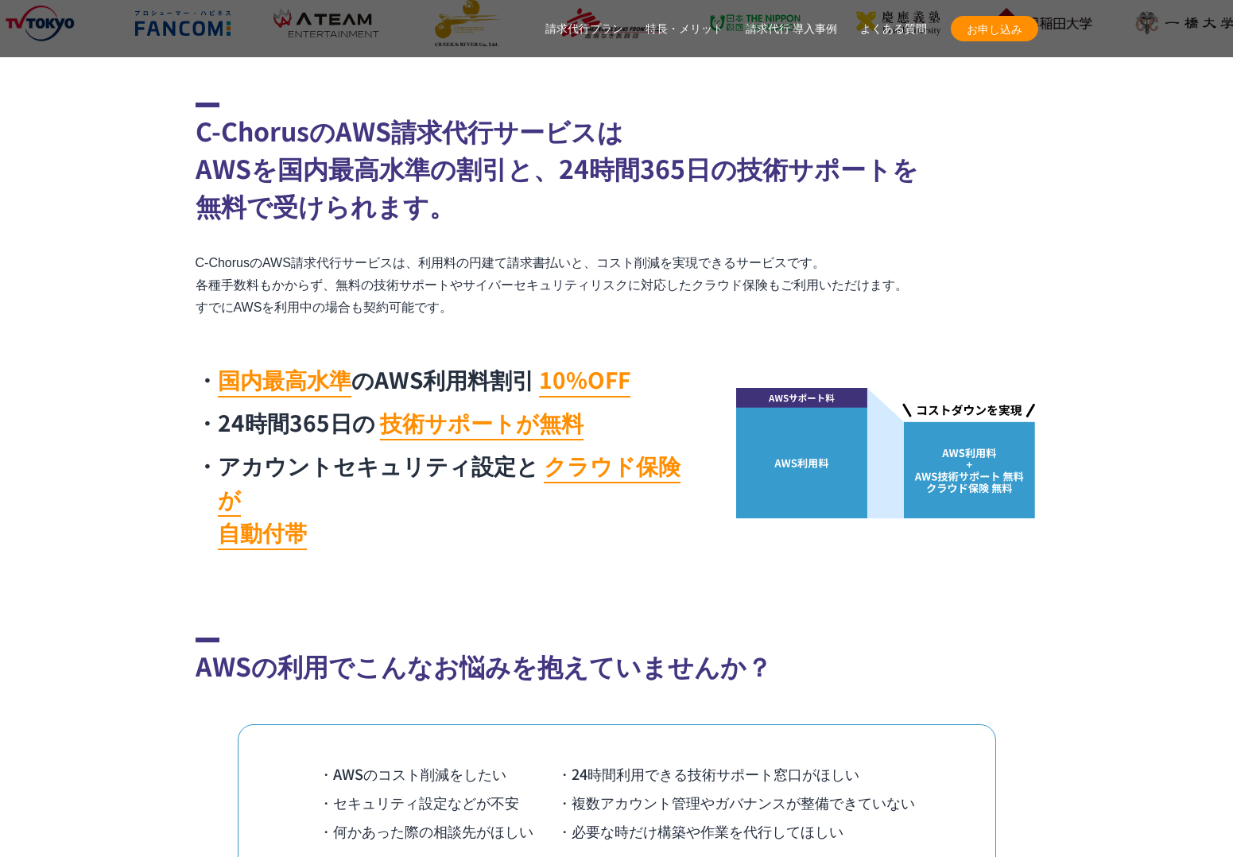
drag, startPoint x: 780, startPoint y: 301, endPoint x: 770, endPoint y: 533, distance: 231.5
drag, startPoint x: 768, startPoint y: 533, endPoint x: 785, endPoint y: 311, distance: 223.2
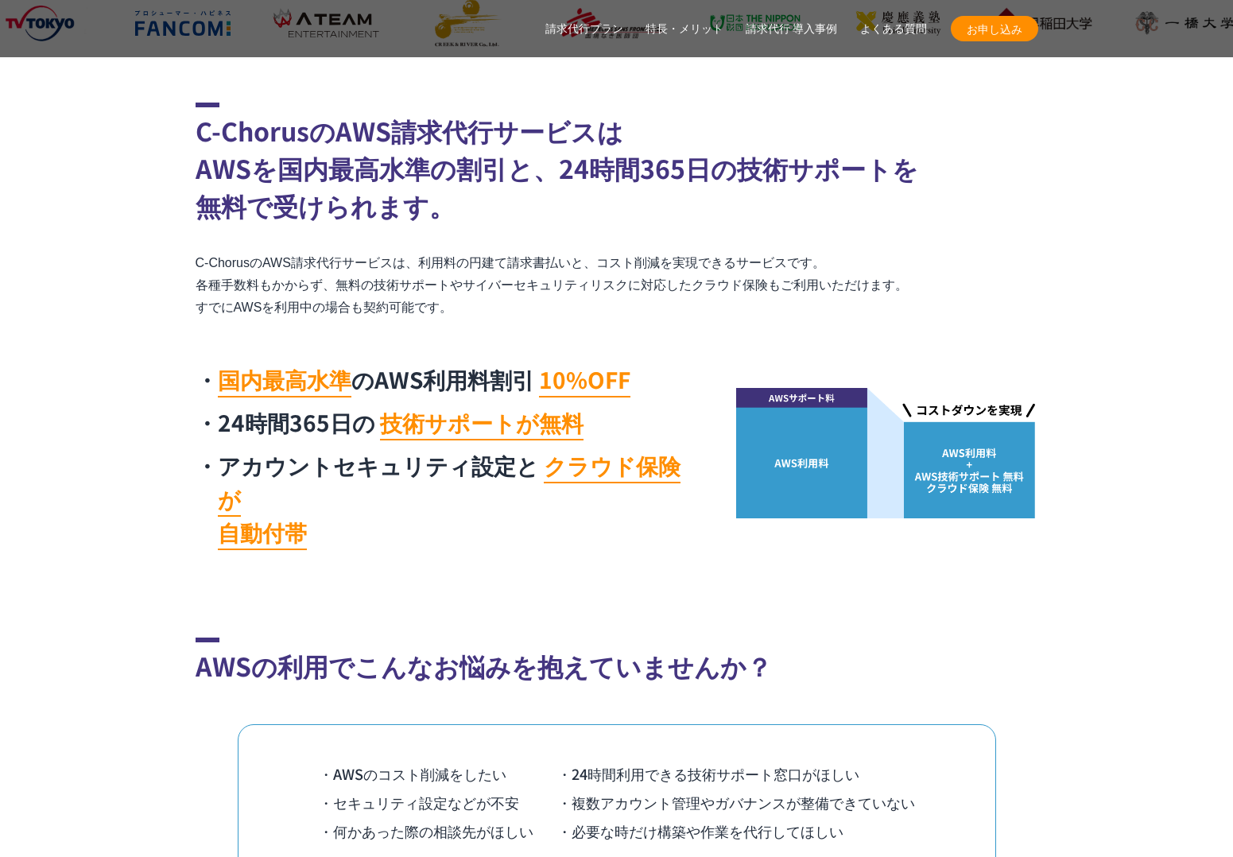
click at [785, 311] on p "C-ChorusのAWS請求代行サービスは、利用料の円建て請求書払いと、コスト削減を実現できるサービスです。 各種手数料もかからず、無料の技術サポートやサイバ…" at bounding box center [617, 285] width 843 height 67
drag, startPoint x: 785, startPoint y: 311, endPoint x: 769, endPoint y: 548, distance: 237.4
drag, startPoint x: 757, startPoint y: 552, endPoint x: 765, endPoint y: 309, distance: 242.6
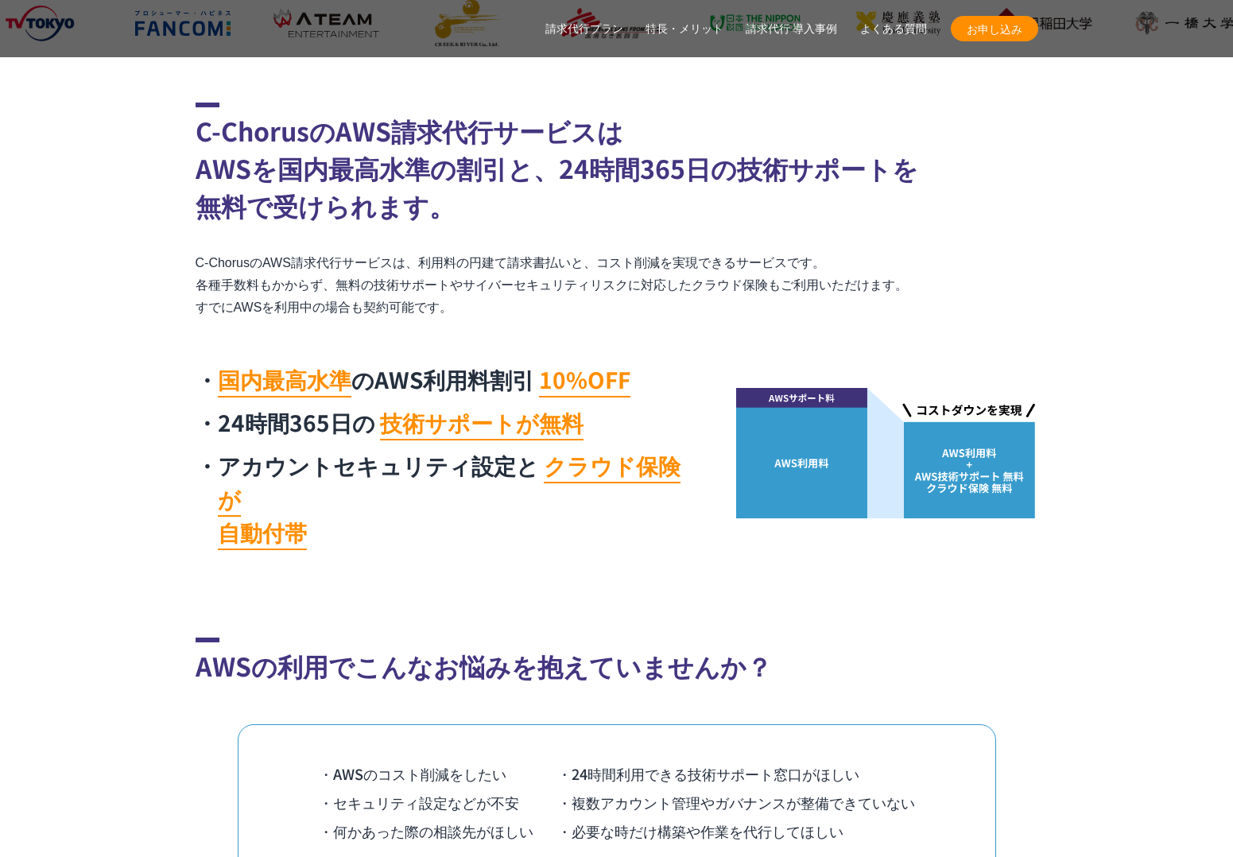
click at [765, 309] on p "C-ChorusのAWS請求代行サービスは、利用料の円建て請求書払いと、コスト削減を実現できるサービスです。 各種手数料もかからず、無料の技術サポートやサイバ…" at bounding box center [617, 285] width 843 height 67
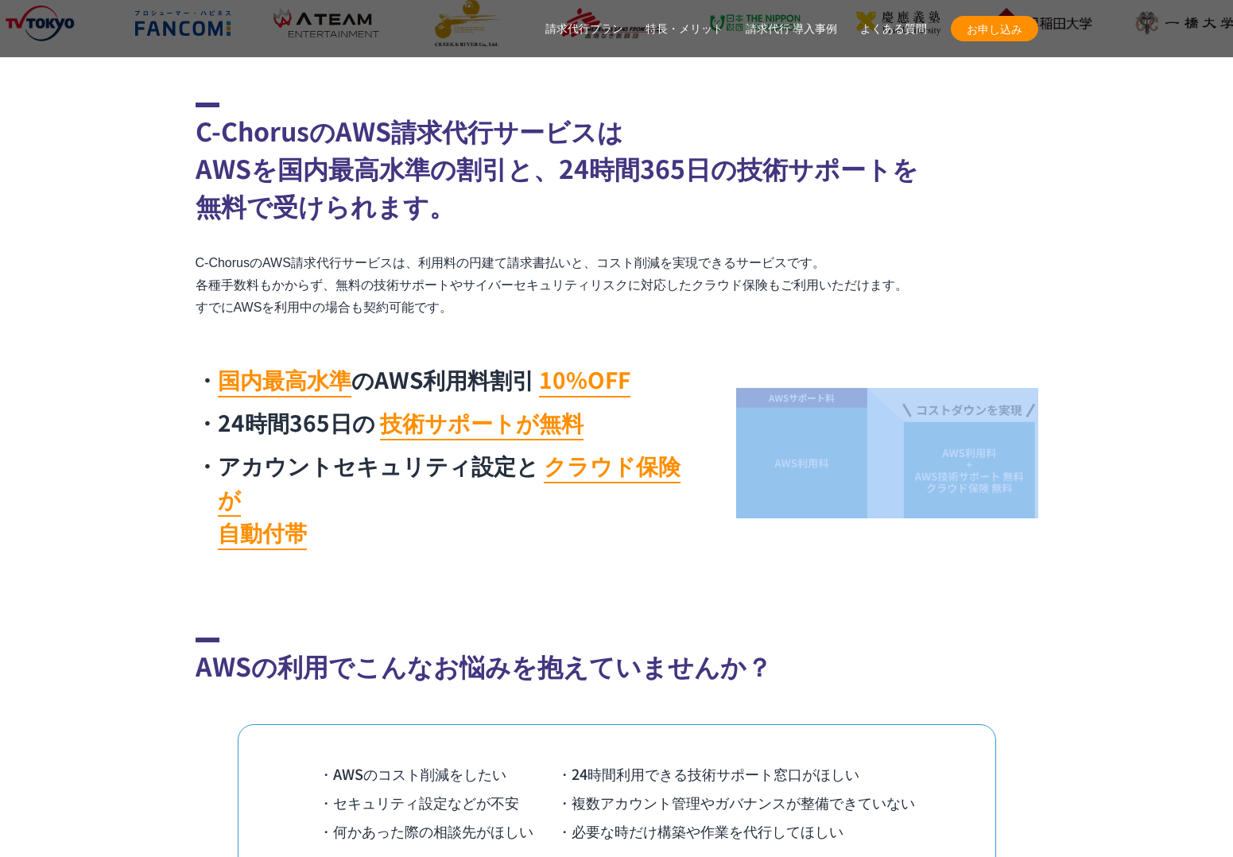
drag, startPoint x: 765, startPoint y: 339, endPoint x: 763, endPoint y: 537, distance: 197.9
drag, startPoint x: 726, startPoint y: 448, endPoint x: 719, endPoint y: 331, distance: 117.9
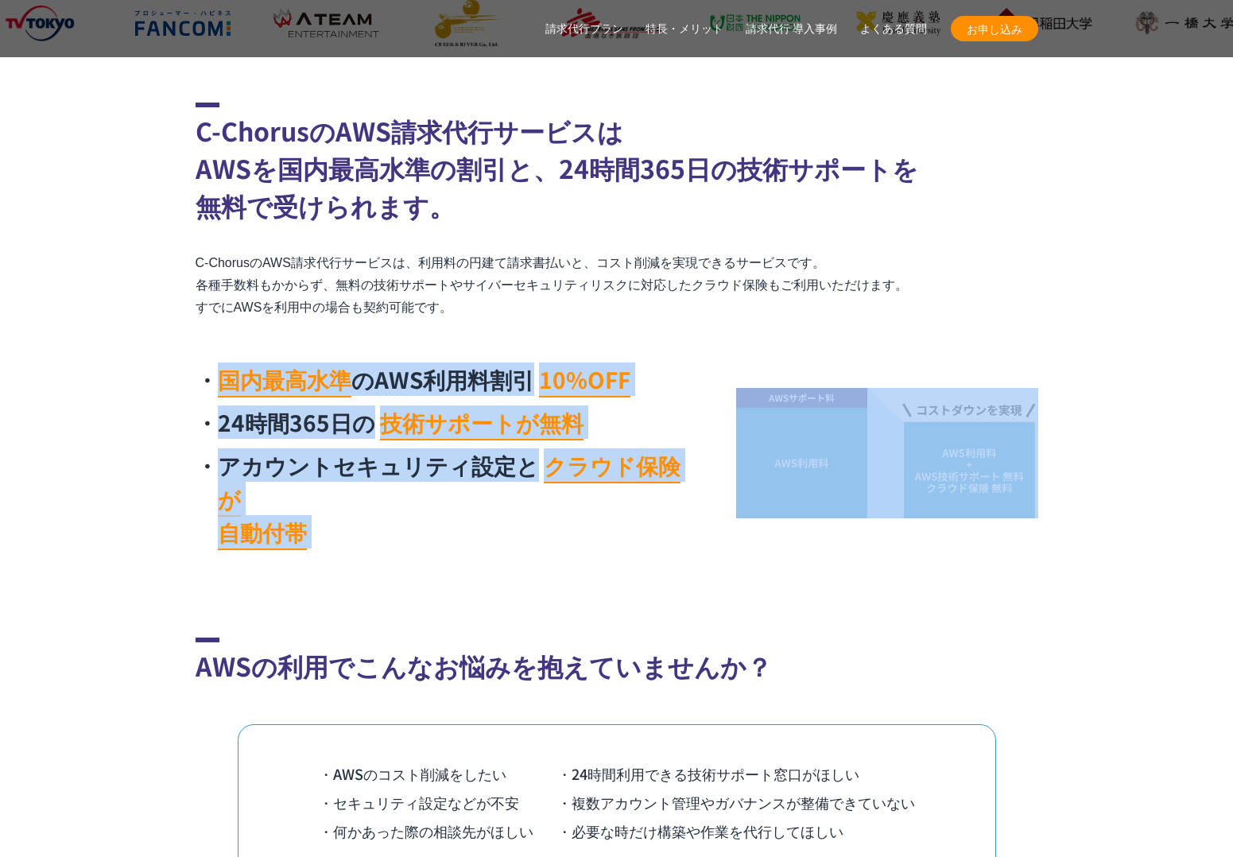
click at [719, 331] on div "C-ChorusのAWS請求代行サービスは AWSを国内最高水準の割引と、24時間365日の技術サポートを 無料で受けられます。 C-ChorusのAWS請求…" at bounding box center [617, 330] width 843 height 455
drag, startPoint x: 719, startPoint y: 331, endPoint x: 714, endPoint y: 537, distance: 205.9
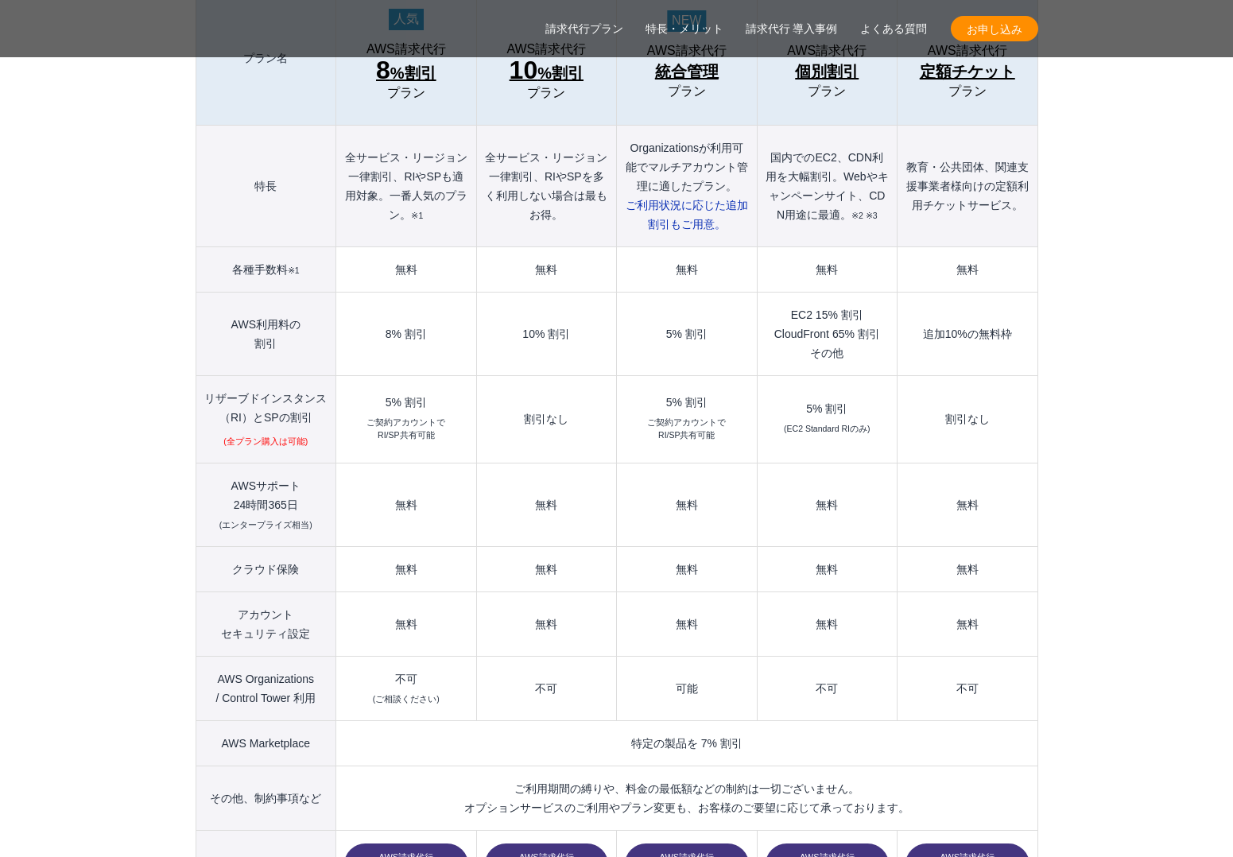
scroll to position [1857, 0]
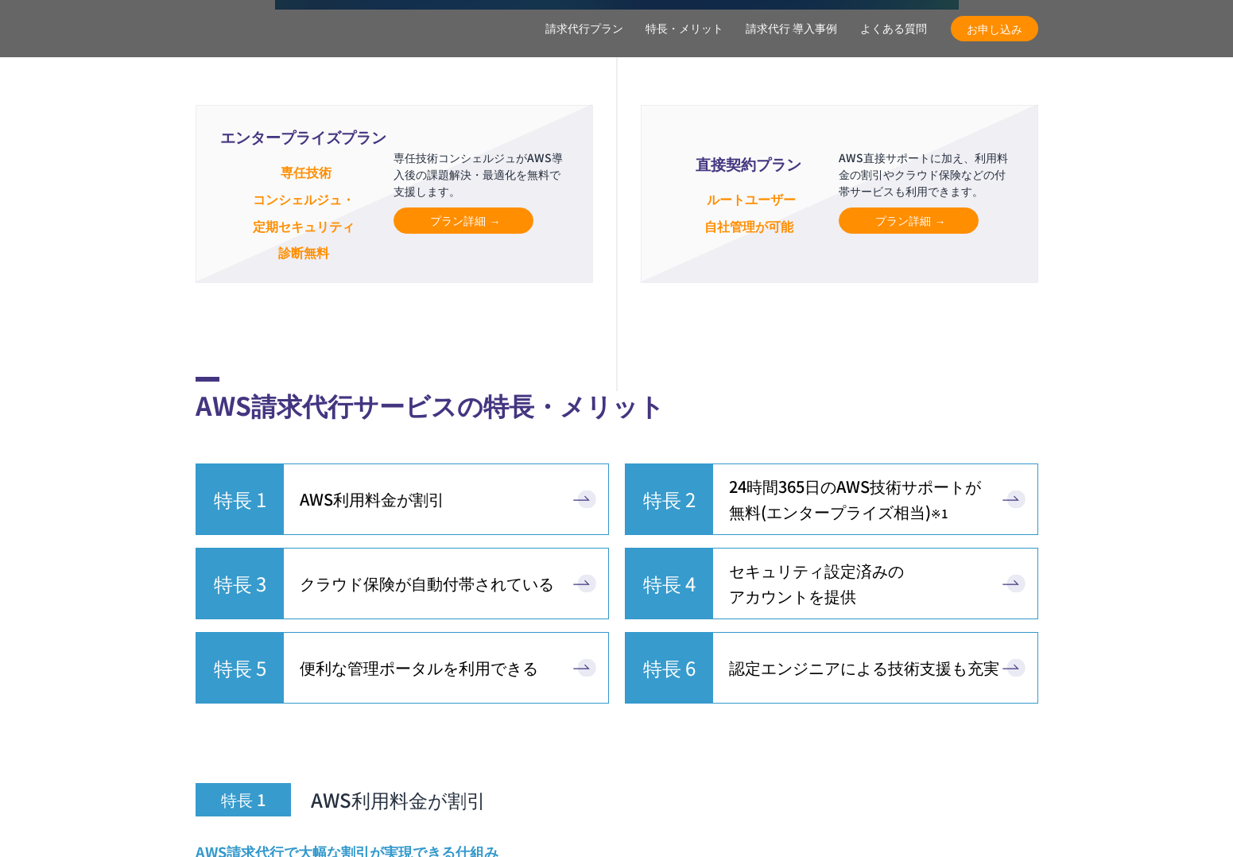
click at [572, 469] on link "特長 1 AWS利用料金が割引" at bounding box center [402, 499] width 413 height 72
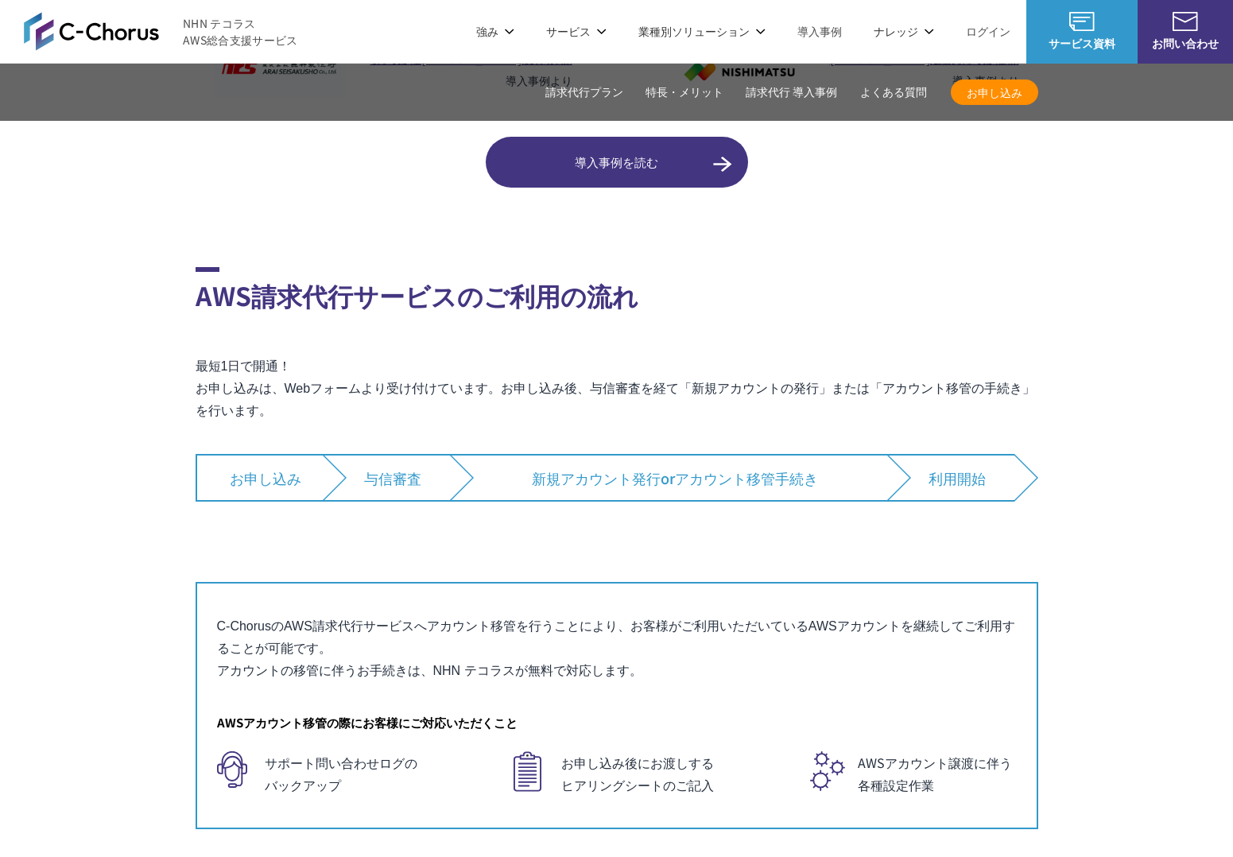
scroll to position [9777, 0]
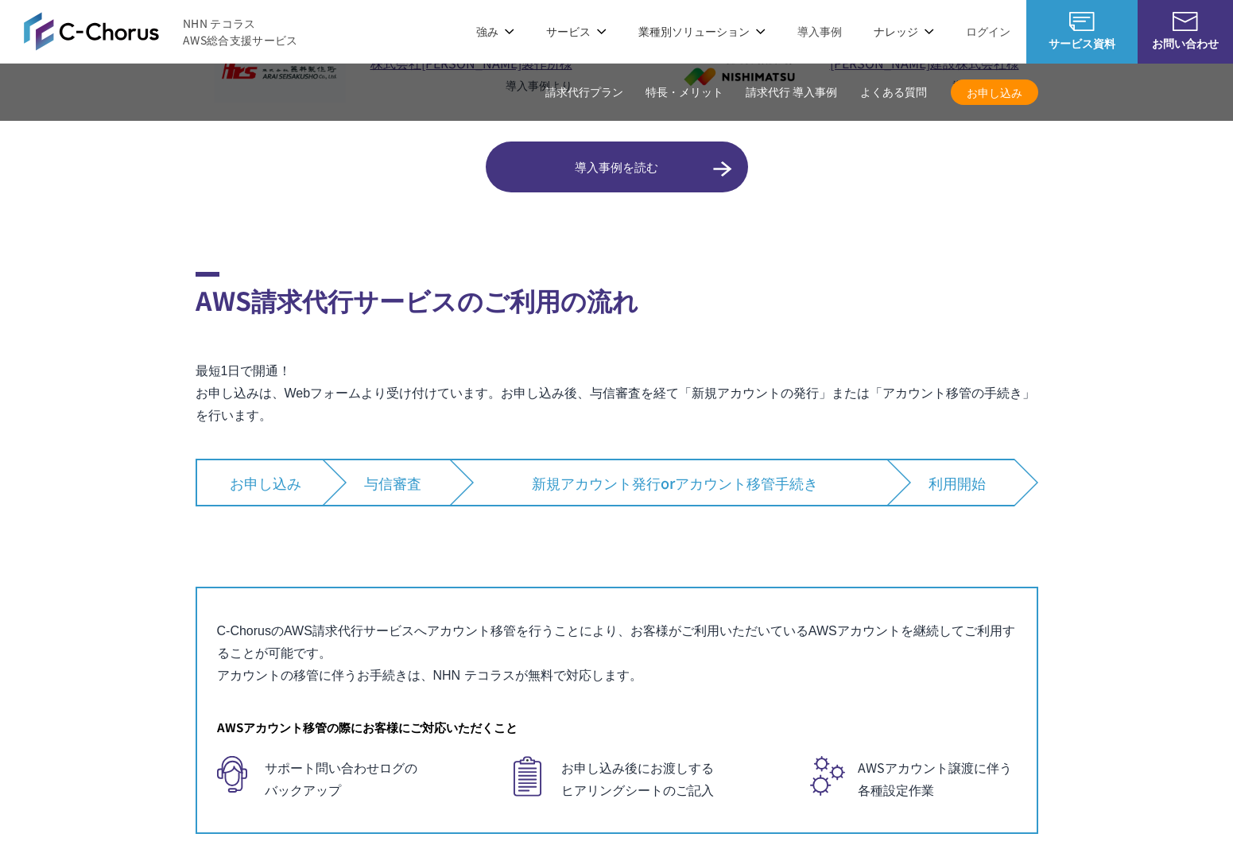
click at [766, 408] on div "AWS請求代行サービスのご利用の流れ 最短1日で開通！ お申し込みは、Webフォームより受け付けています。お申し込み後、与信審査を経て「新規アカウントの発行」…" at bounding box center [617, 553] width 843 height 562
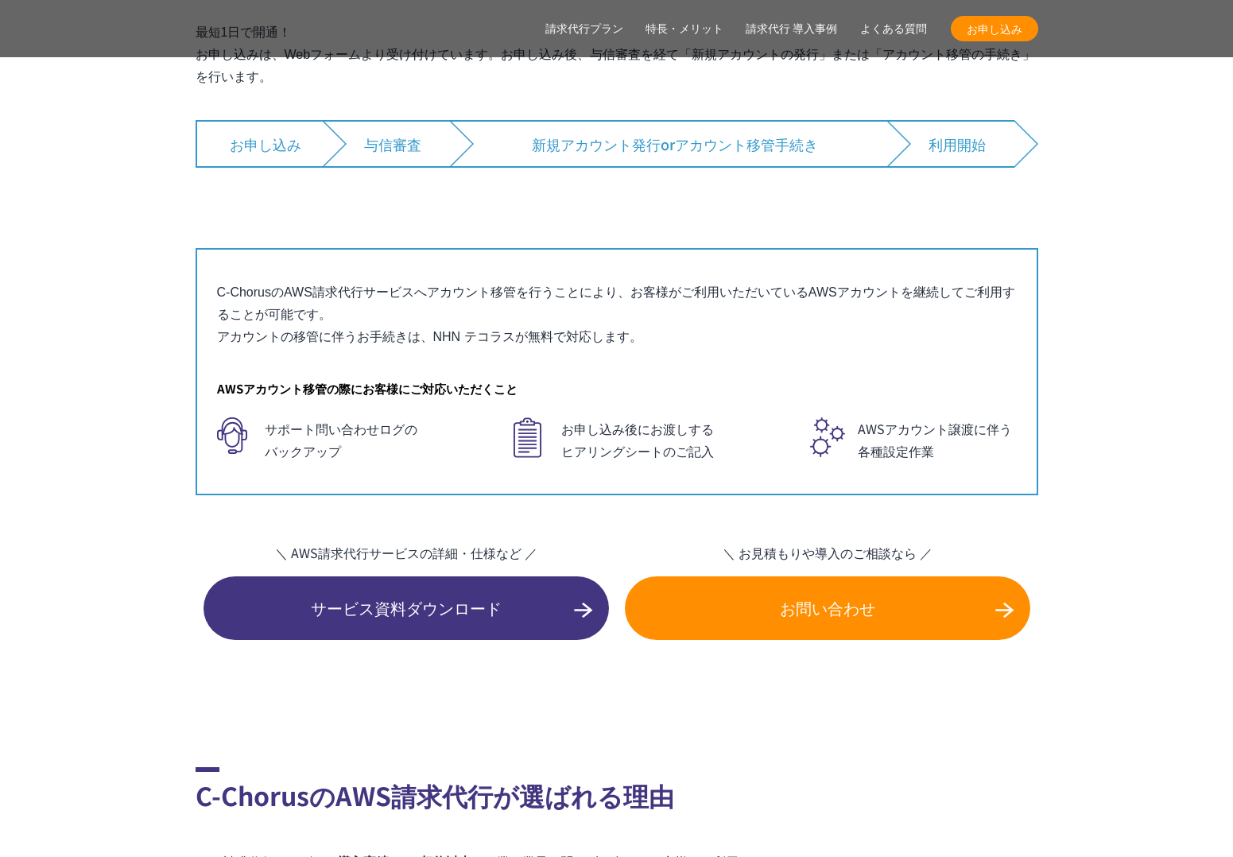
scroll to position [10116, 0]
click at [544, 587] on link "サービス資料ダウンロード" at bounding box center [405, 607] width 405 height 64
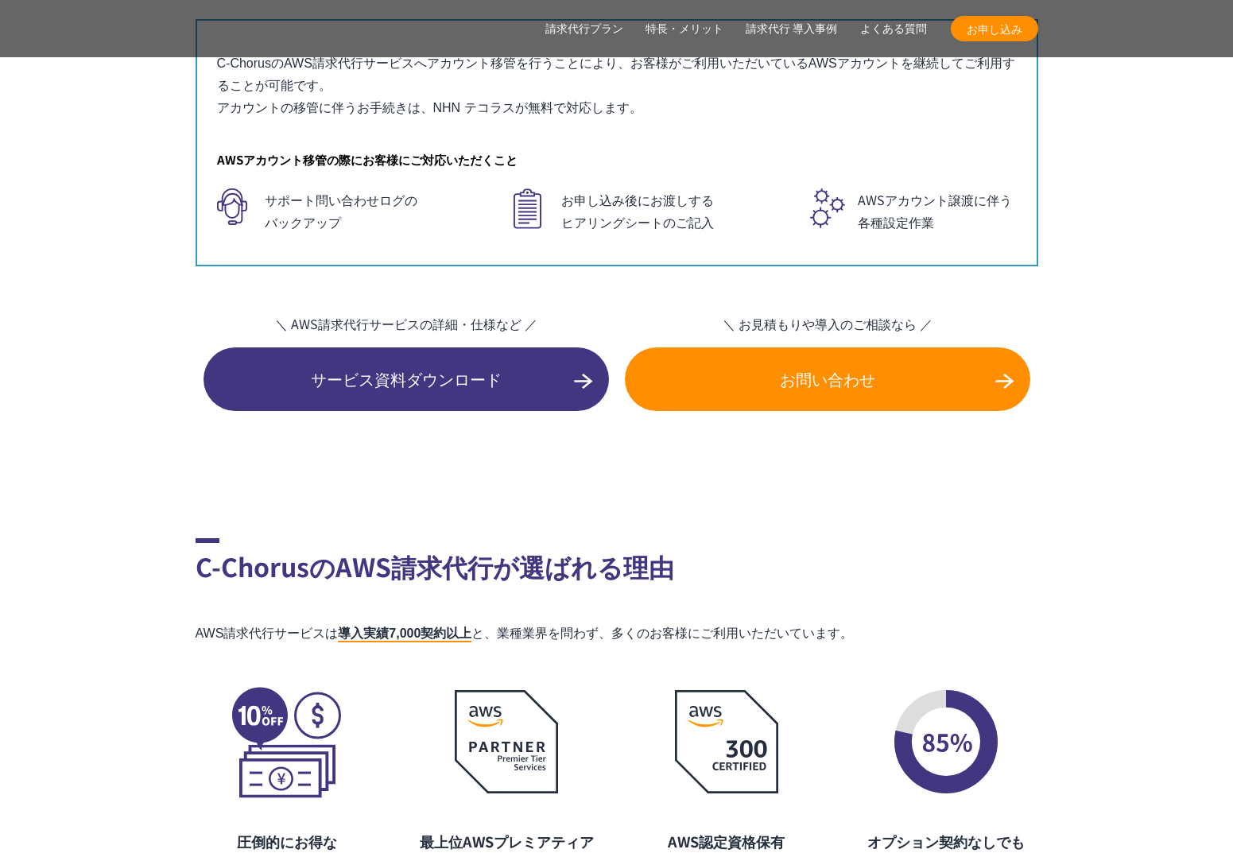
click at [773, 367] on span "お問い合わせ" at bounding box center [827, 379] width 405 height 24
drag, startPoint x: 590, startPoint y: 454, endPoint x: 631, endPoint y: 452, distance: 41.4
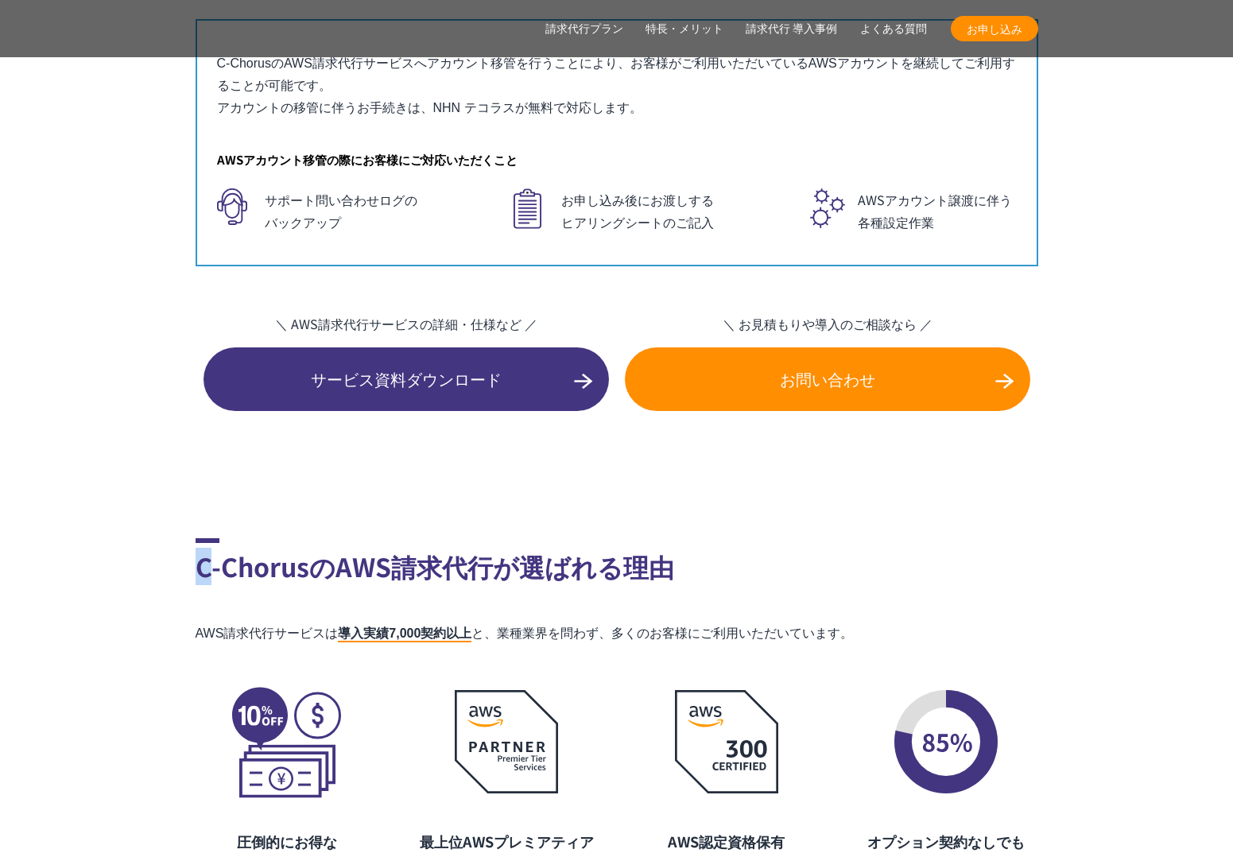
click at [602, 490] on section "C-ChorusのAWS請求代行が選ばれる理由 AWS請求代行サービスは 導入実績7,000契約以上 と、業種業界を問わず、多くのお客様にご利用いただいていま…" at bounding box center [617, 761] width 843 height 542
click at [677, 490] on section "C-ChorusのAWS請求代行が選ばれる理由 AWS請求代行サービスは 導入実績7,000契約以上 と、業種業界を問わず、多くのお客様にご利用いただいていま…" at bounding box center [617, 761] width 843 height 542
click at [611, 490] on section "C-ChorusのAWS請求代行が選ばれる理由 AWS請求代行サービスは 導入実績7,000契約以上 と、業種業界を問わず、多くのお客様にご利用いただいていま…" at bounding box center [617, 761] width 843 height 542
click at [608, 490] on section "C-ChorusのAWS請求代行が選ばれる理由 AWS請求代行サービスは 導入実績7,000契約以上 と、業種業界を問わず、多くのお客様にご利用いただいていま…" at bounding box center [617, 761] width 843 height 542
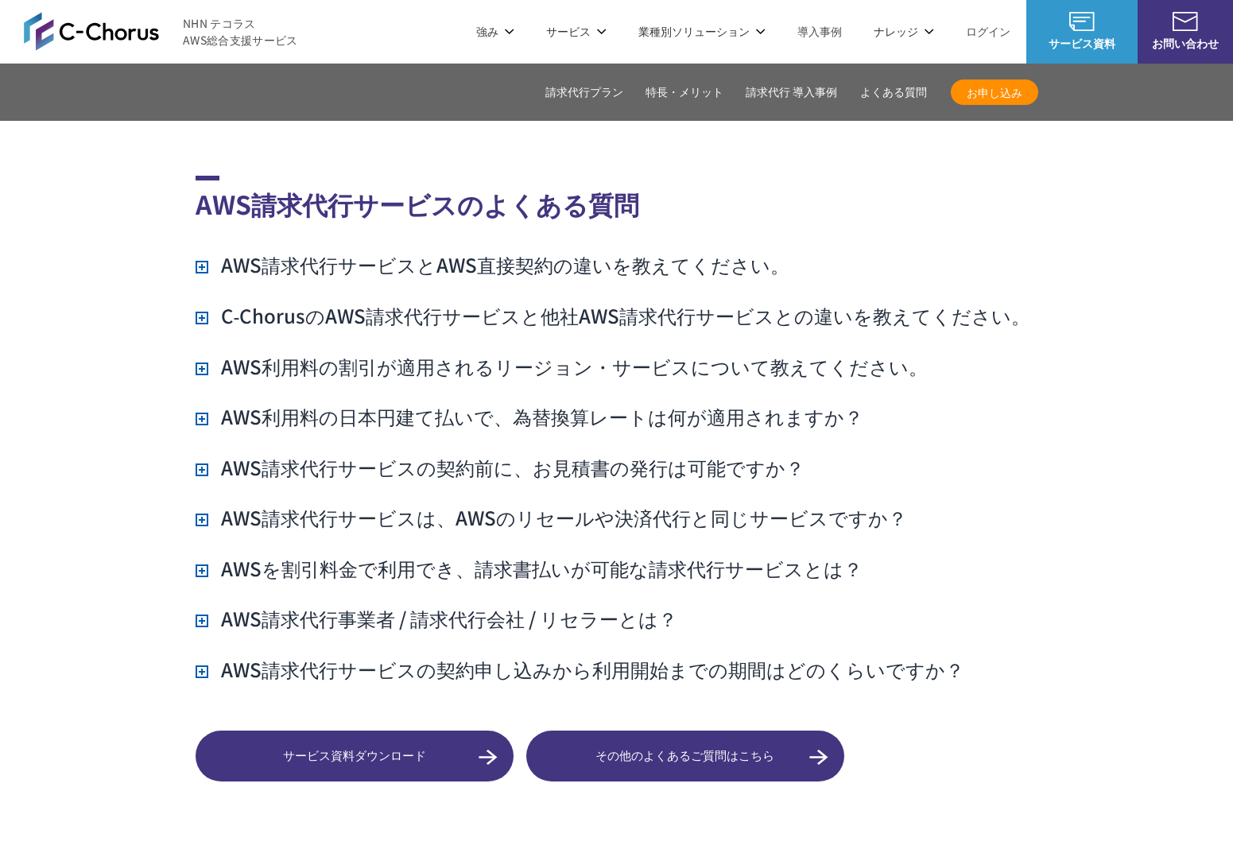
scroll to position [11235, 0]
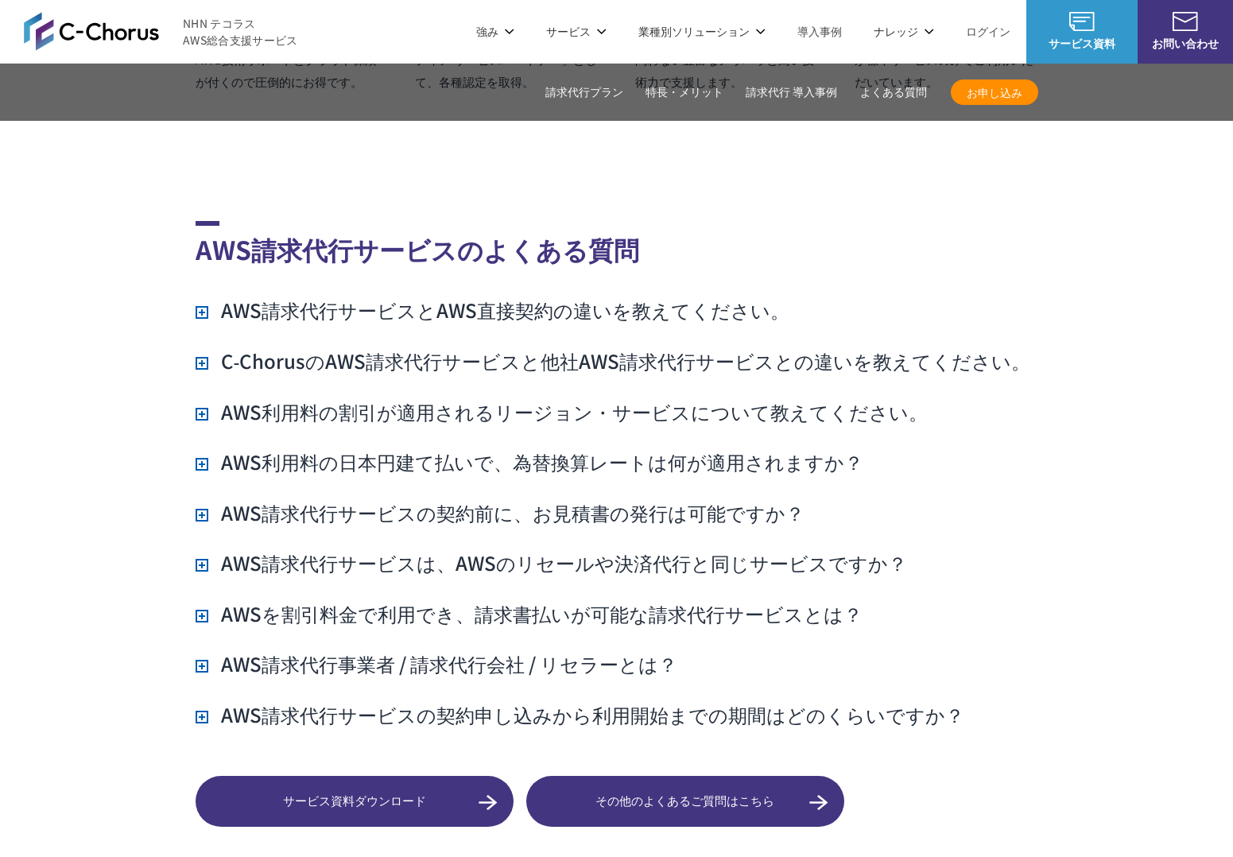
click at [563, 296] on h3 "AWS請求代行サービスとAWS直接契約の違いを教えてください。" at bounding box center [493, 309] width 594 height 27
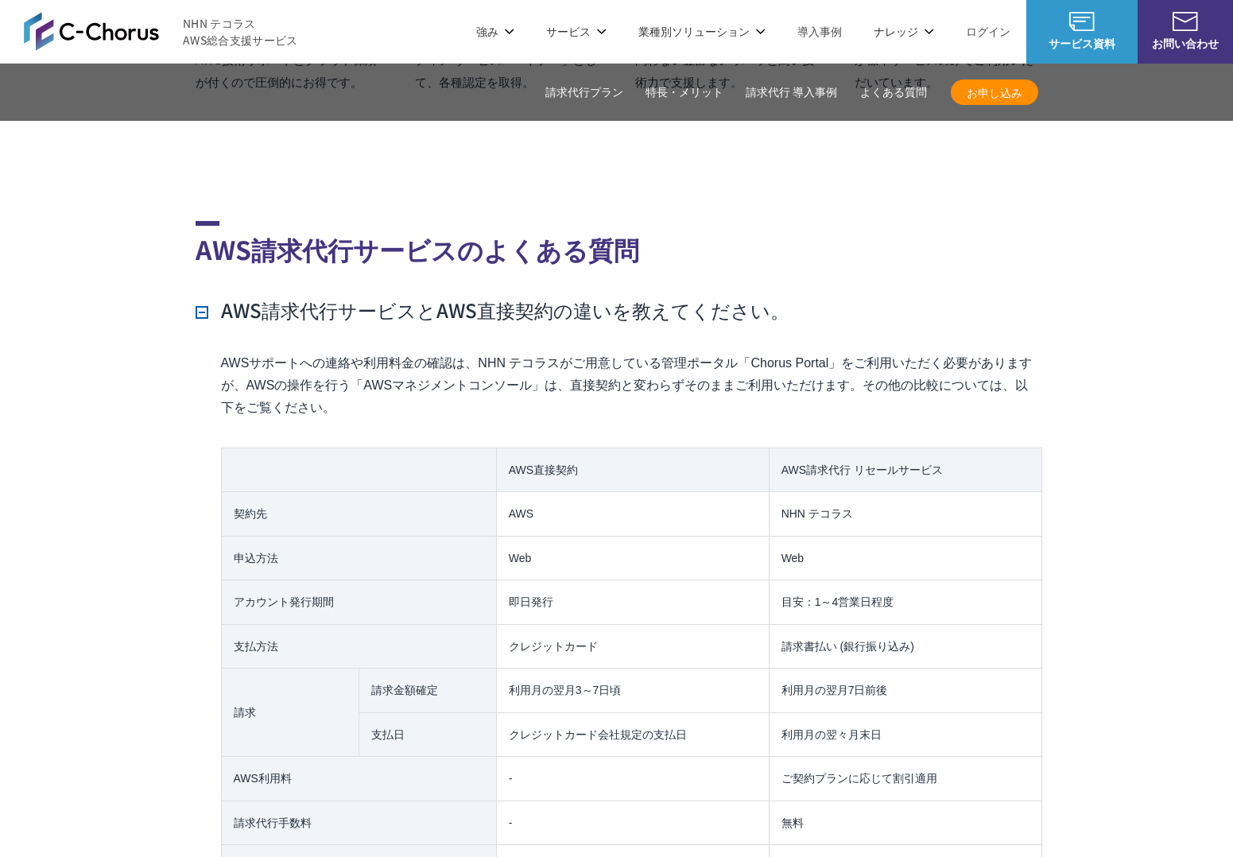
click at [563, 296] on h3 "AWS請求代行サービスとAWS直接契約の違いを教えてください。" at bounding box center [493, 309] width 594 height 27
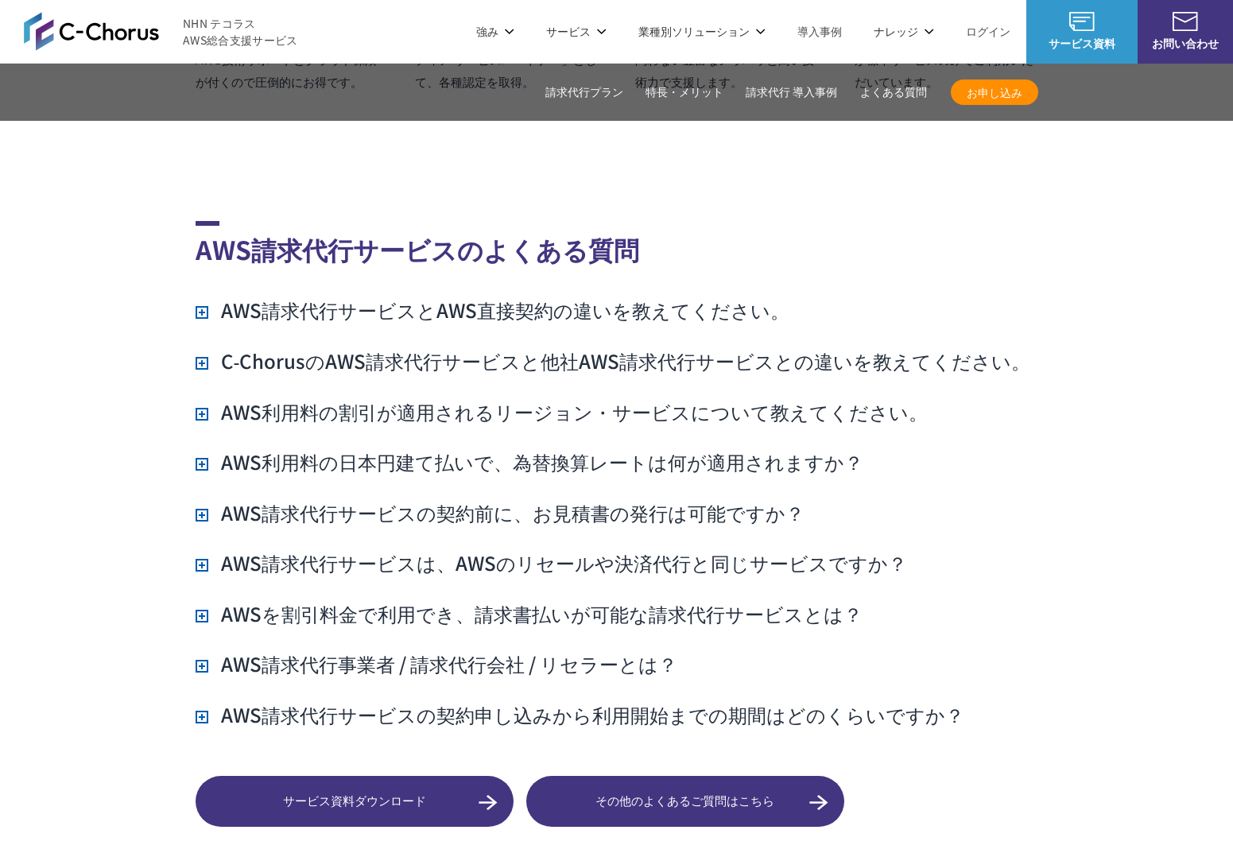
click at [509, 347] on h3 "C‑ChorusのAWS請求代行サービスと他社AWS請求代行サービスとの違いを教えてください。" at bounding box center [613, 360] width 835 height 27
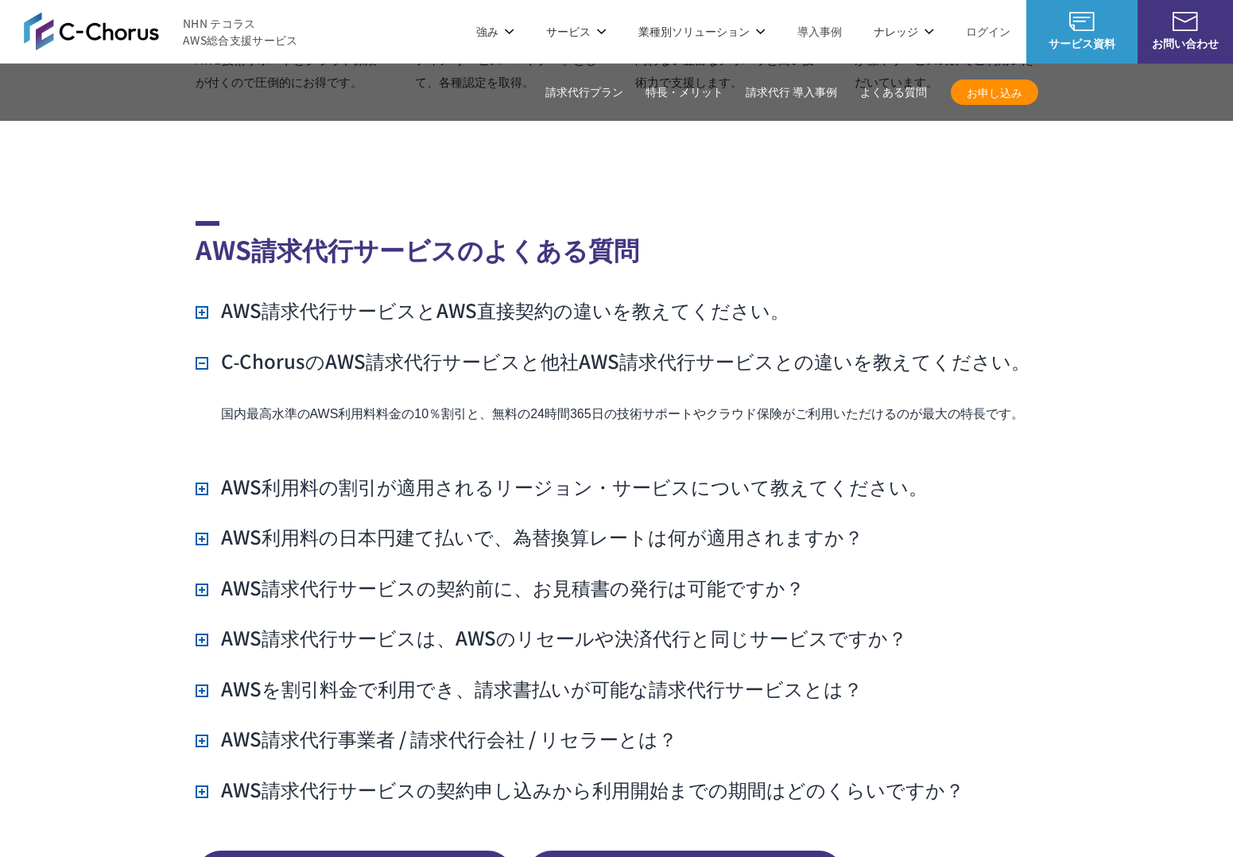
click at [509, 347] on h3 "C‑ChorusのAWS請求代行サービスと他社AWS請求代行サービスとの違いを教えてください。" at bounding box center [613, 360] width 835 height 27
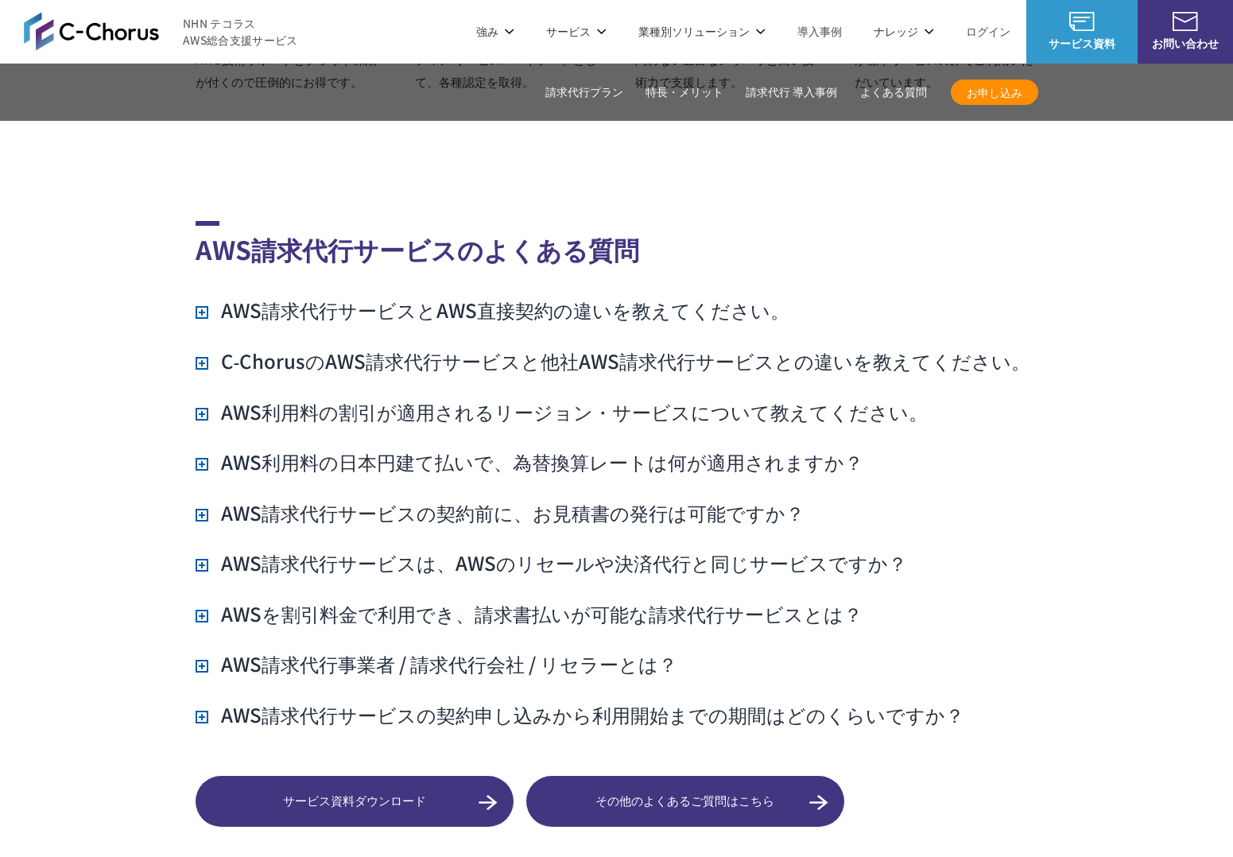
click at [497, 398] on h3 "AWS利用料の割引が適用されるリージョン・サービスについて教えてください。" at bounding box center [562, 411] width 732 height 27
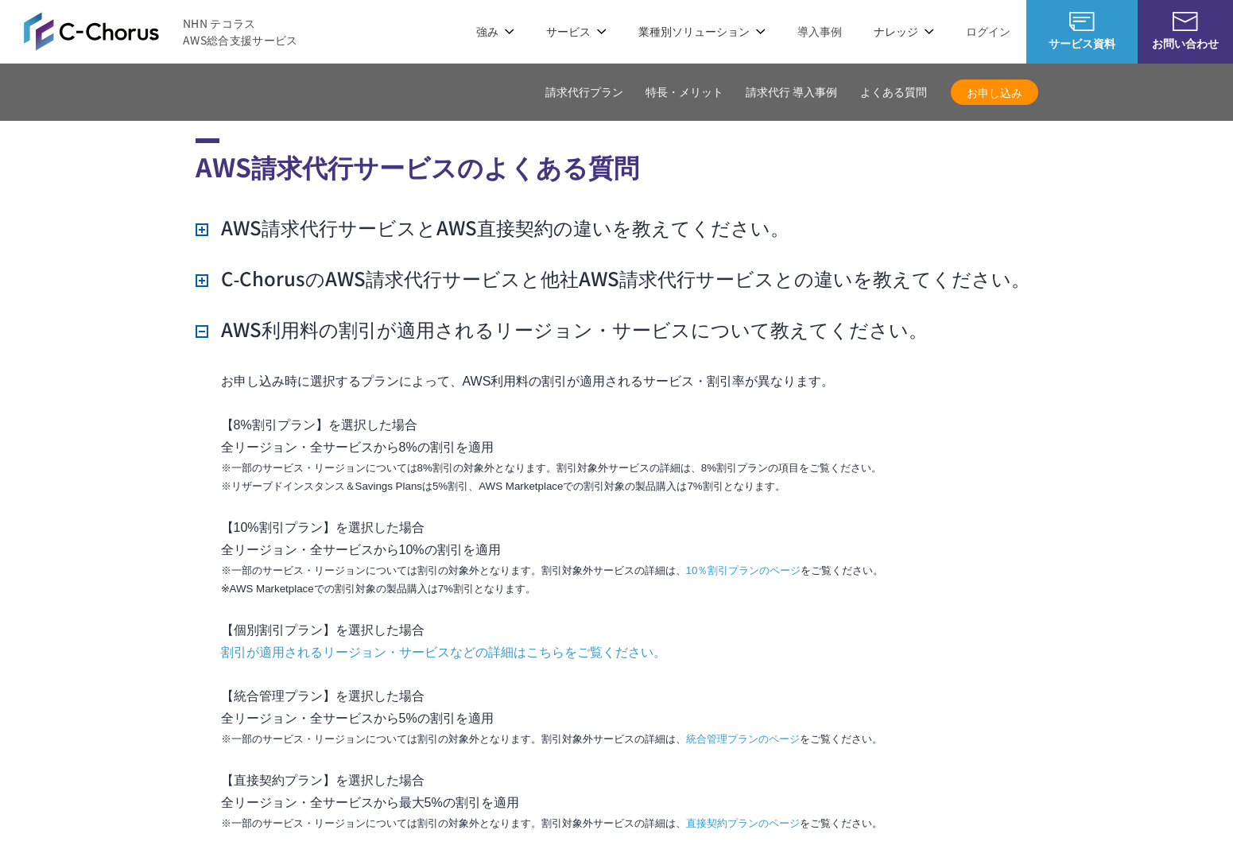
scroll to position [11256, 0]
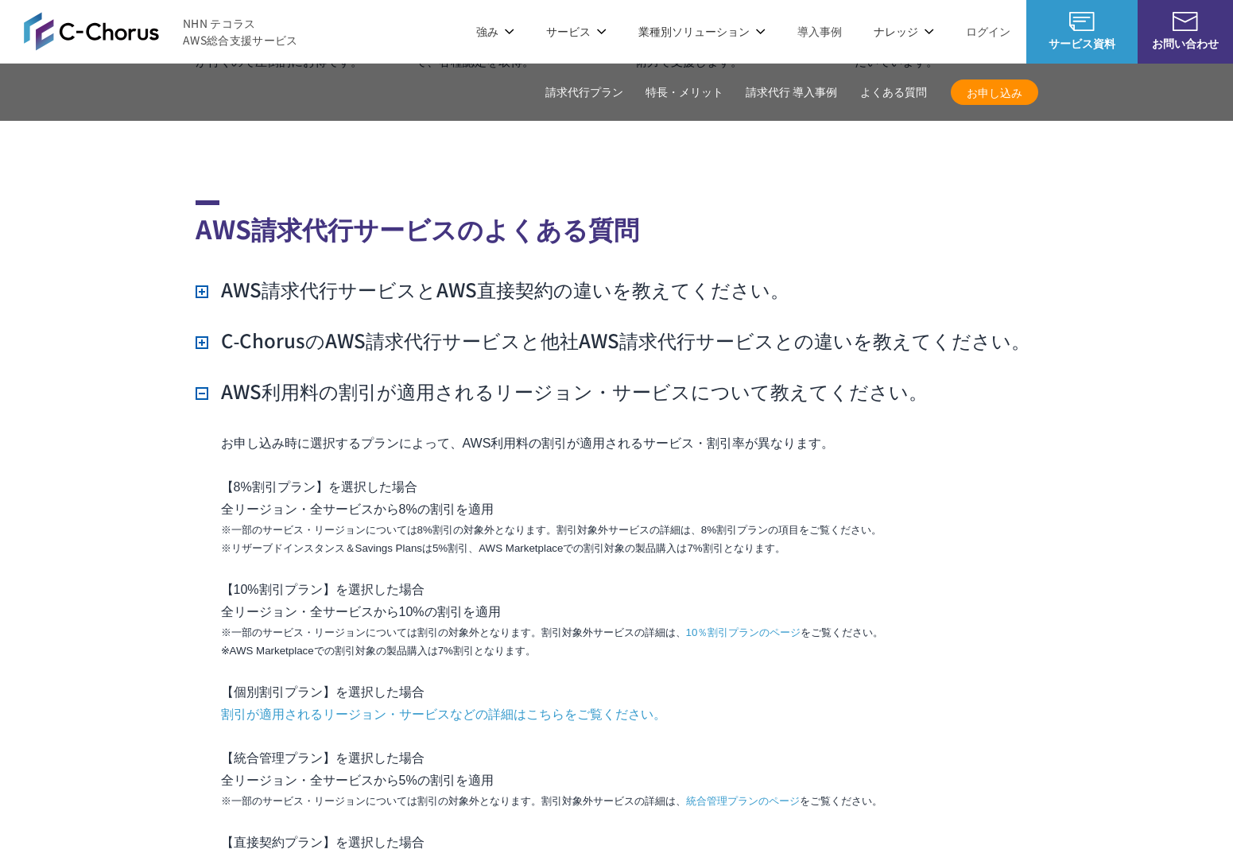
click at [506, 378] on h3 "AWS利用料の割引が適用されるリージョン・サービスについて教えてください。" at bounding box center [562, 391] width 732 height 27
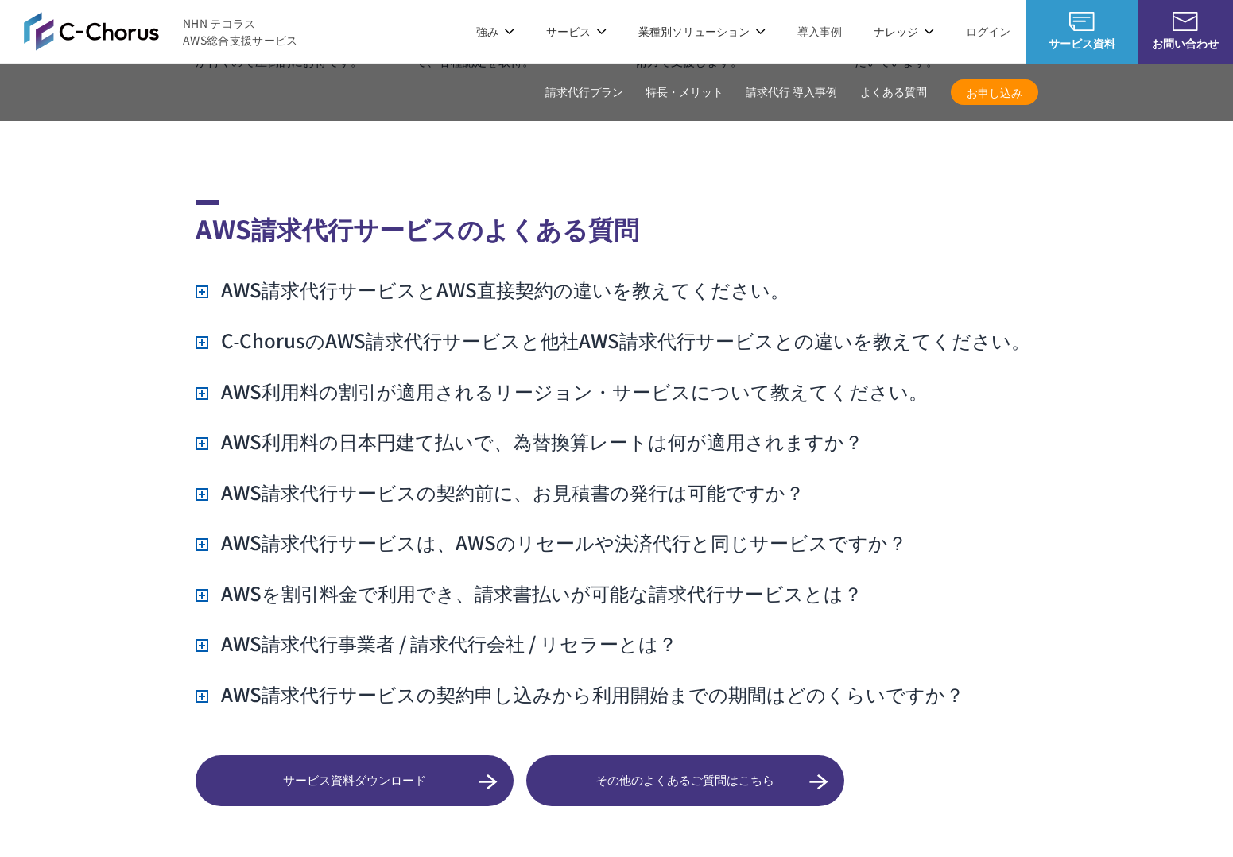
click at [467, 428] on h3 "AWS利用料の日本円建て払いで、為替換算レートは何が適用されますか？" at bounding box center [530, 441] width 668 height 27
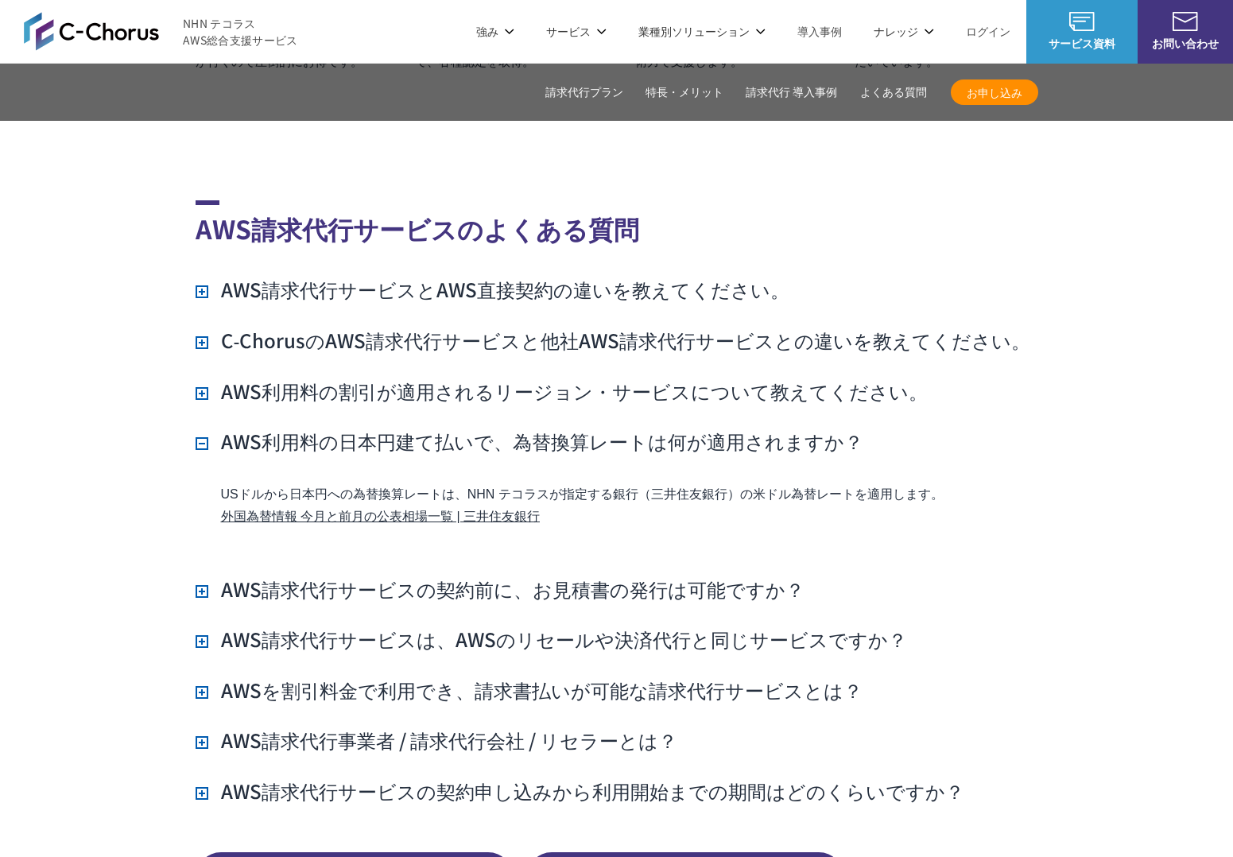
click at [467, 428] on h3 "AWS利用料の日本円建て払いで、為替換算レートは何が適用されますか？" at bounding box center [530, 441] width 668 height 27
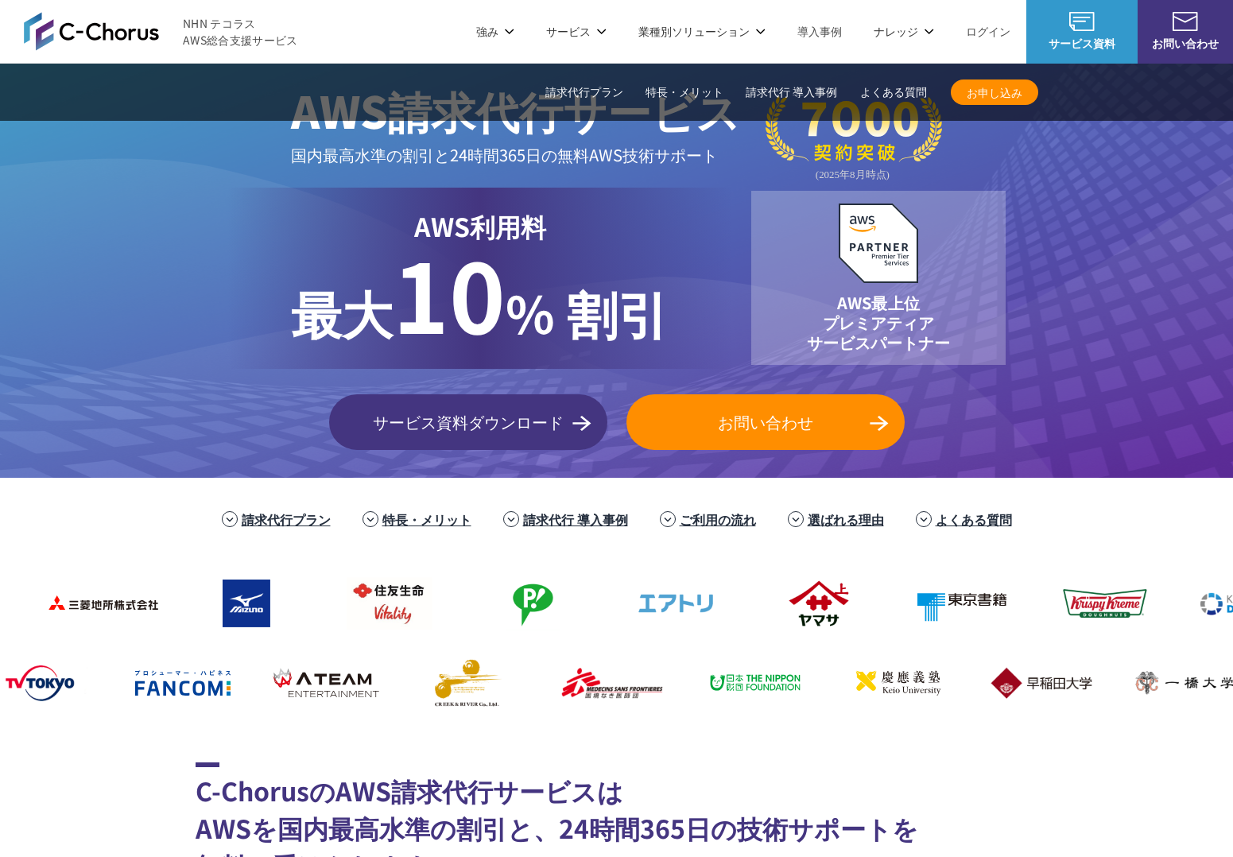
scroll to position [0, 0]
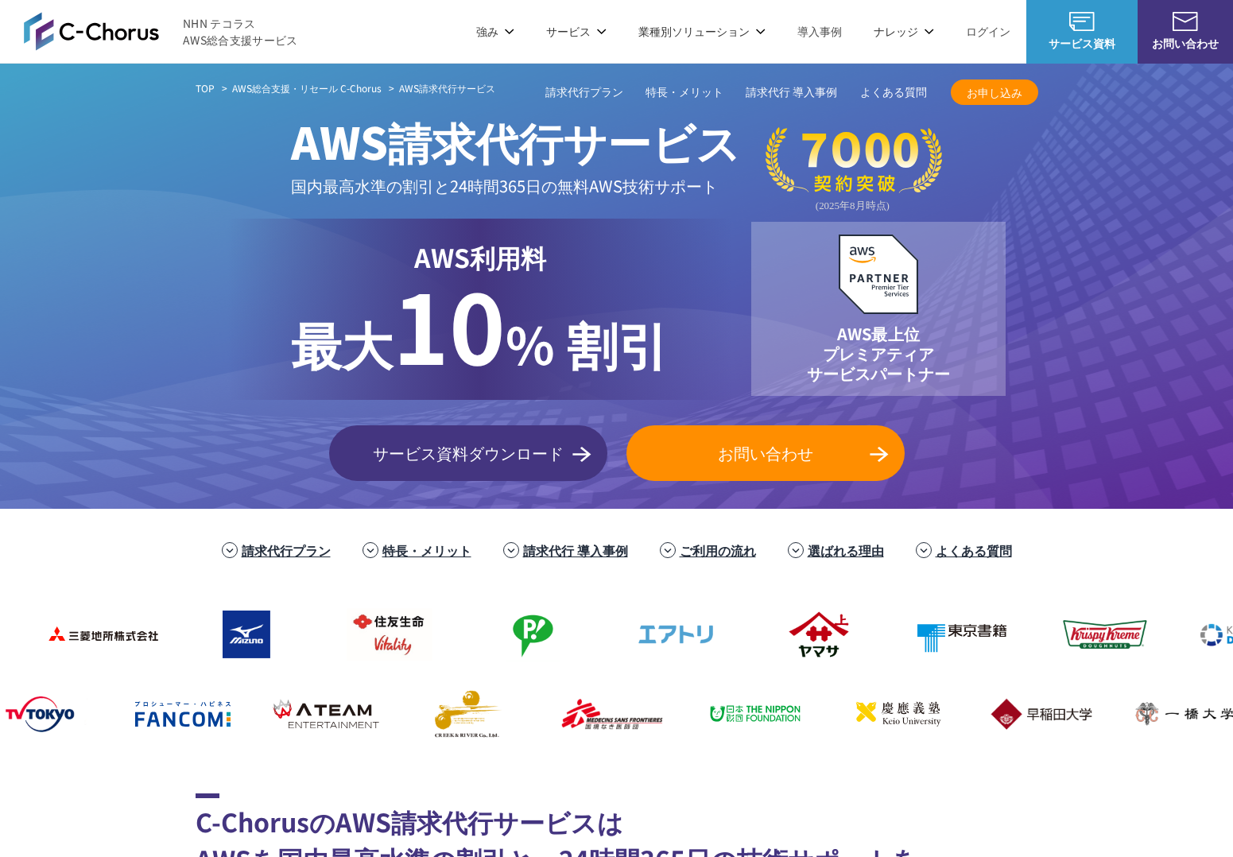
click at [157, 165] on div "TOP AWS総合支援・リセール C-Chorus AWS請求代行サービス AWS請求代行サービス 国内最高水準の割引と 24時間365日の無料AWS技術サポ…" at bounding box center [616, 286] width 1233 height 445
click at [118, 364] on div "TOP AWS総合支援・リセール C-Chorus AWS請求代行サービス AWS請求代行サービス 国内最高水準の割引と 24時間365日の無料AWS技術サポ…" at bounding box center [616, 286] width 1233 height 445
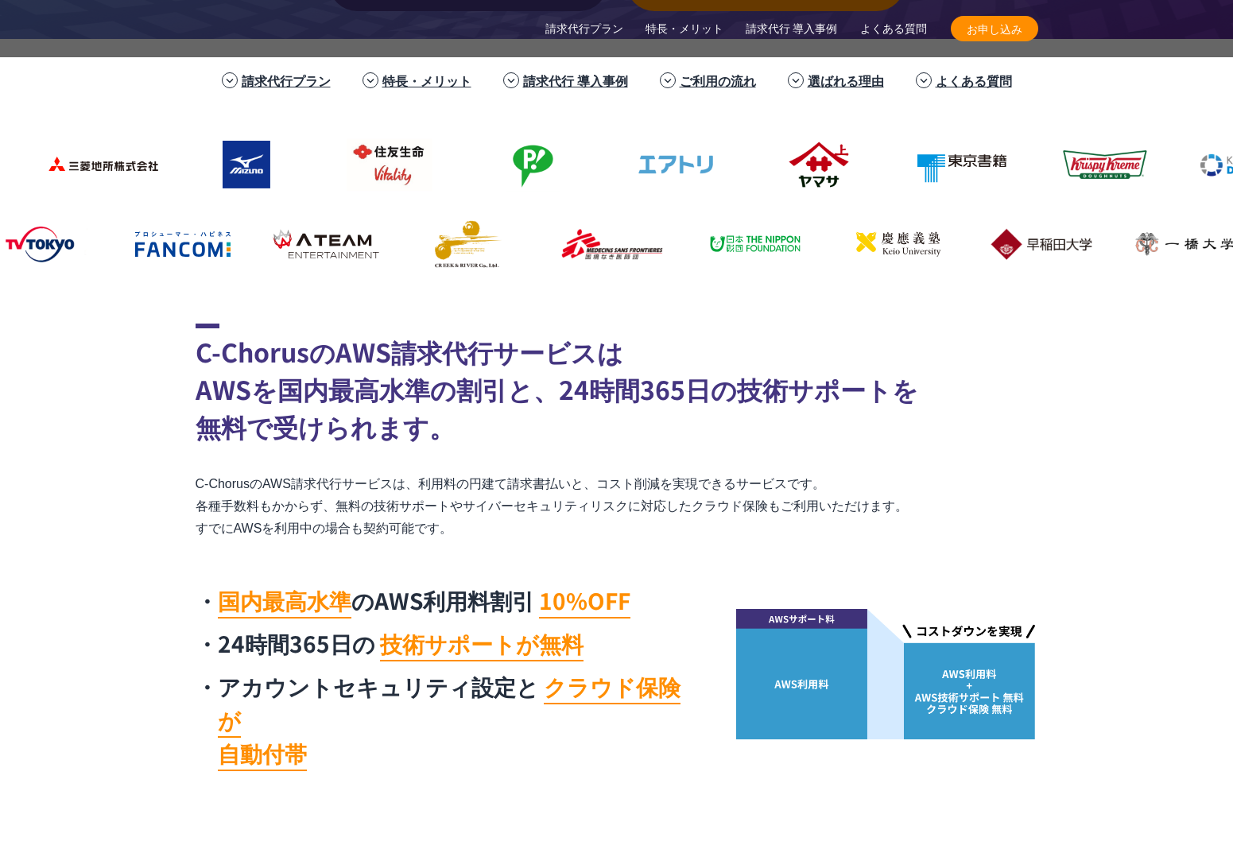
scroll to position [550, 0]
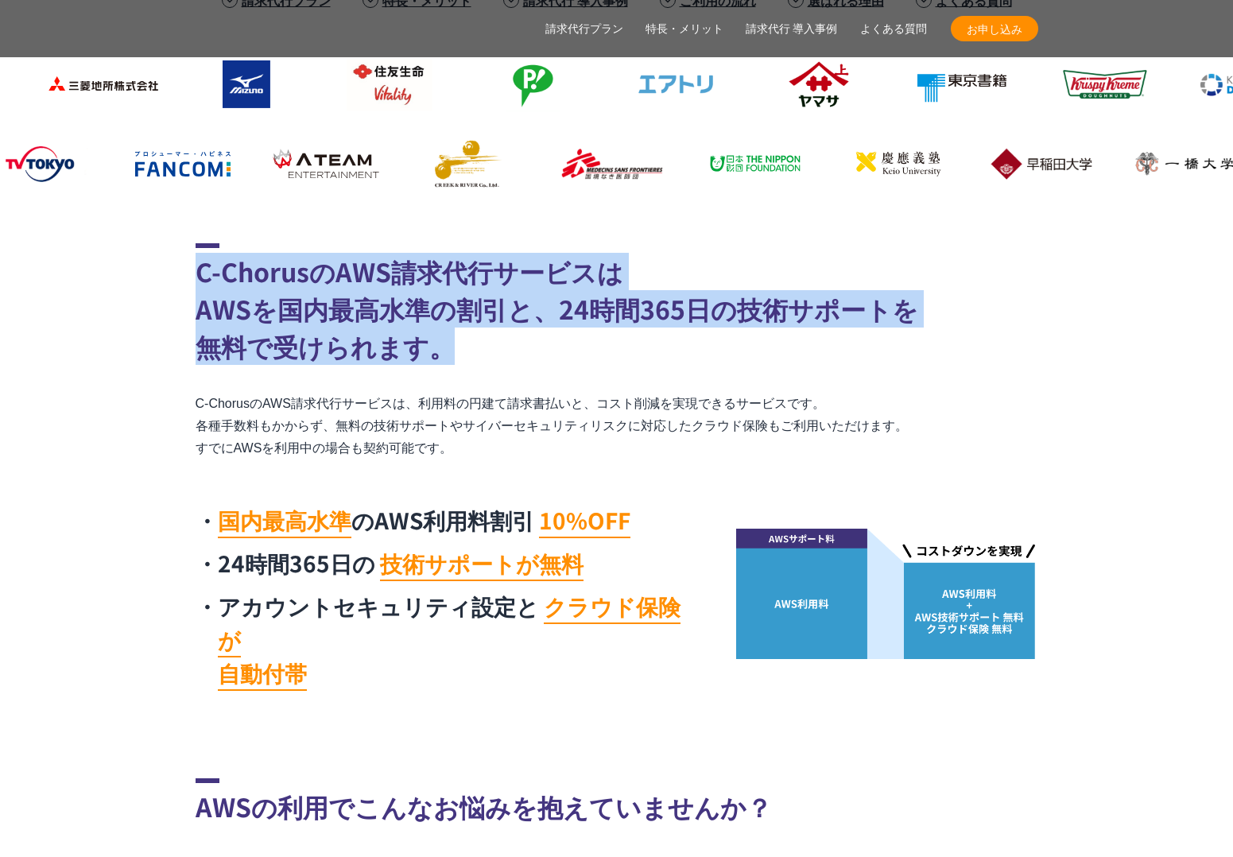
drag, startPoint x: 153, startPoint y: 284, endPoint x: 521, endPoint y: 349, distance: 373.7
click at [521, 349] on section "C-ChorusのAWS請求代行サービスは AWSを国内最高水準の割引と、24時間365日の技術サポートを 無料で受けられます。 C-ChorusのAWS請求…" at bounding box center [616, 470] width 1233 height 455
click at [521, 350] on h2 "C-ChorusのAWS請求代行サービスは AWSを国内最高水準の割引と、24時間365日の技術サポートを 無料で受けられます。" at bounding box center [617, 304] width 843 height 122
drag, startPoint x: 457, startPoint y: 342, endPoint x: 196, endPoint y: 277, distance: 269.3
click at [196, 277] on h2 "C-ChorusのAWS請求代行サービスは AWSを国内最高水準の割引と、24時間365日の技術サポートを 無料で受けられます。" at bounding box center [617, 304] width 843 height 122
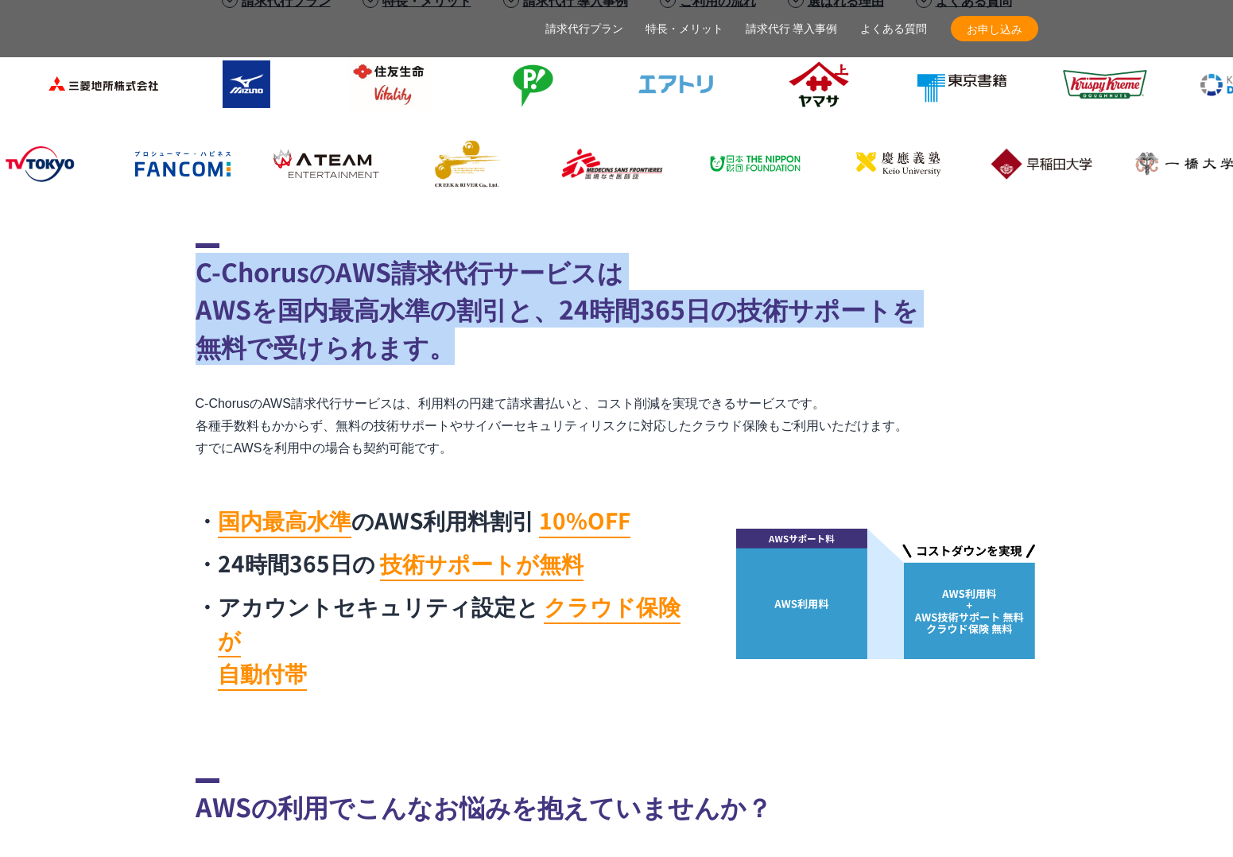
click at [196, 277] on h2 "C-ChorusのAWS請求代行サービスは AWSを国内最高水準の割引と、24時間365日の技術サポートを 無料で受けられます。" at bounding box center [617, 304] width 843 height 122
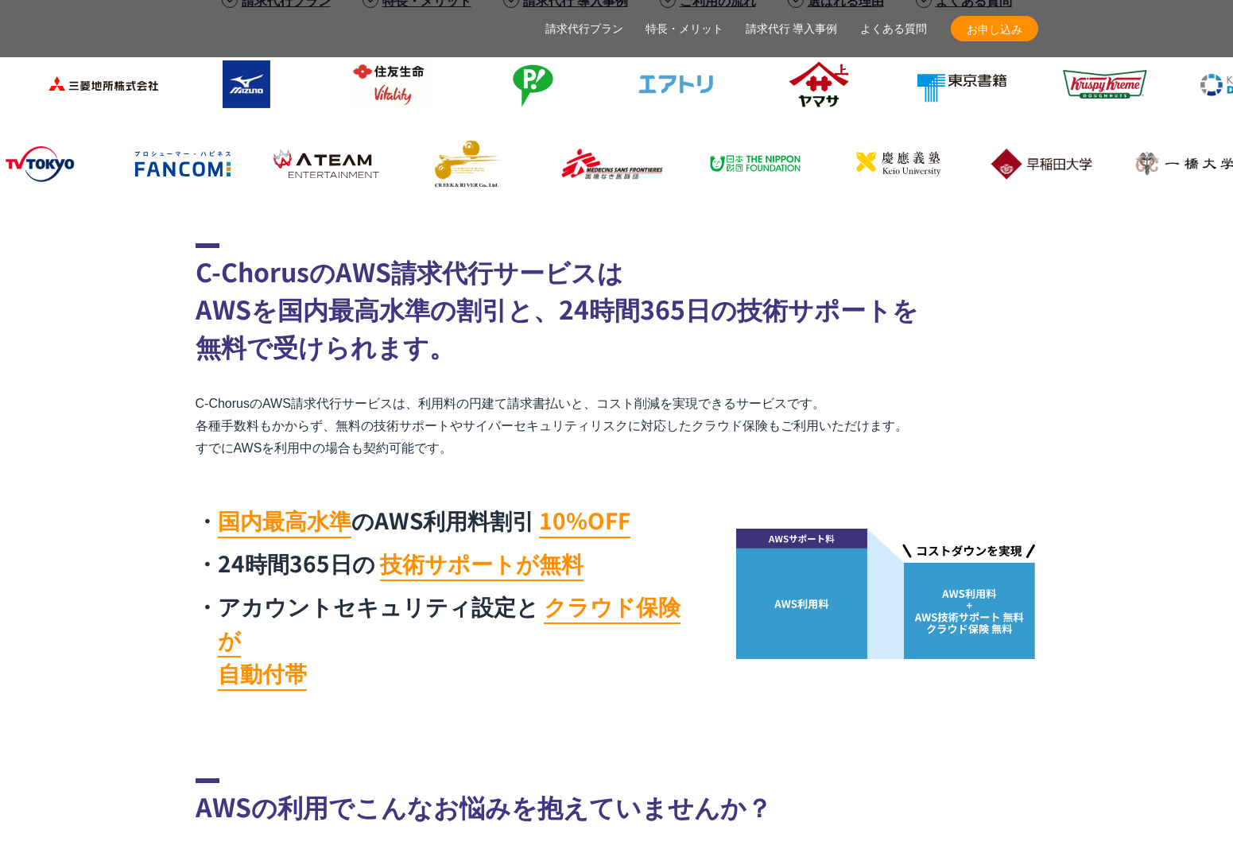
click at [226, 403] on p "C-ChorusのAWS請求代行サービスは、利用料の円建て請求書払いと、コスト削減を実現できるサービスです。 各種手数料もかからず、無料の技術サポートやサイバ…" at bounding box center [617, 426] width 843 height 67
drag, startPoint x: 173, startPoint y: 401, endPoint x: 551, endPoint y: 455, distance: 381.5
click at [551, 455] on section "C-ChorusのAWS請求代行サービスは AWSを国内最高水準の割引と、24時間365日の技術サポートを 無料で受けられます。 C-ChorusのAWS請求…" at bounding box center [616, 470] width 1233 height 455
drag, startPoint x: 551, startPoint y: 455, endPoint x: 509, endPoint y: 453, distance: 42.2
click at [548, 455] on p "C-ChorusのAWS請求代行サービスは、利用料の円建て請求書払いと、コスト削減を実現できるサービスです。 各種手数料もかからず、無料の技術サポートやサイバ…" at bounding box center [617, 426] width 843 height 67
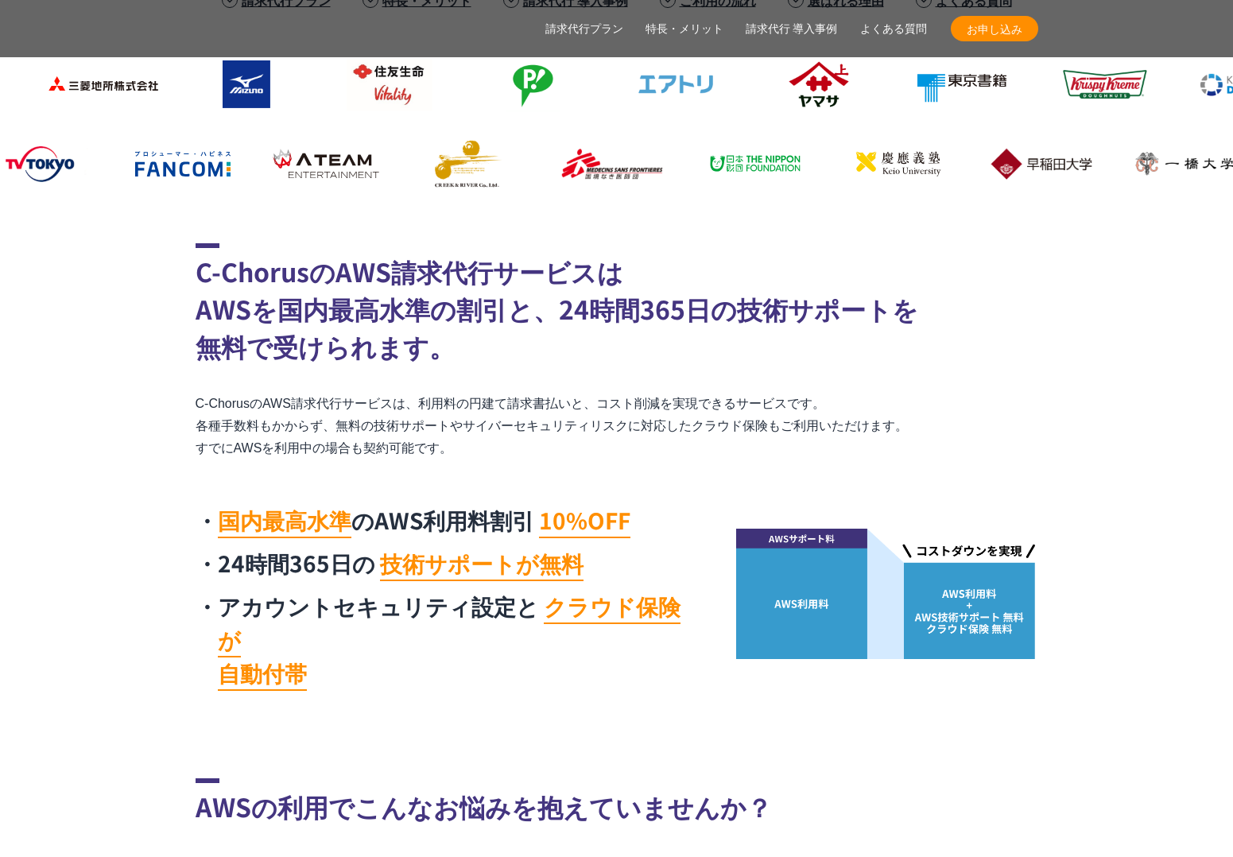
drag, startPoint x: 509, startPoint y: 453, endPoint x: 215, endPoint y: 392, distance: 300.4
click at [215, 393] on p "C-ChorusのAWS請求代行サービスは、利用料の円建て請求書払いと、コスト削減を実現できるサービスです。 各種手数料もかからず、無料の技術サポートやサイバ…" at bounding box center [617, 426] width 843 height 67
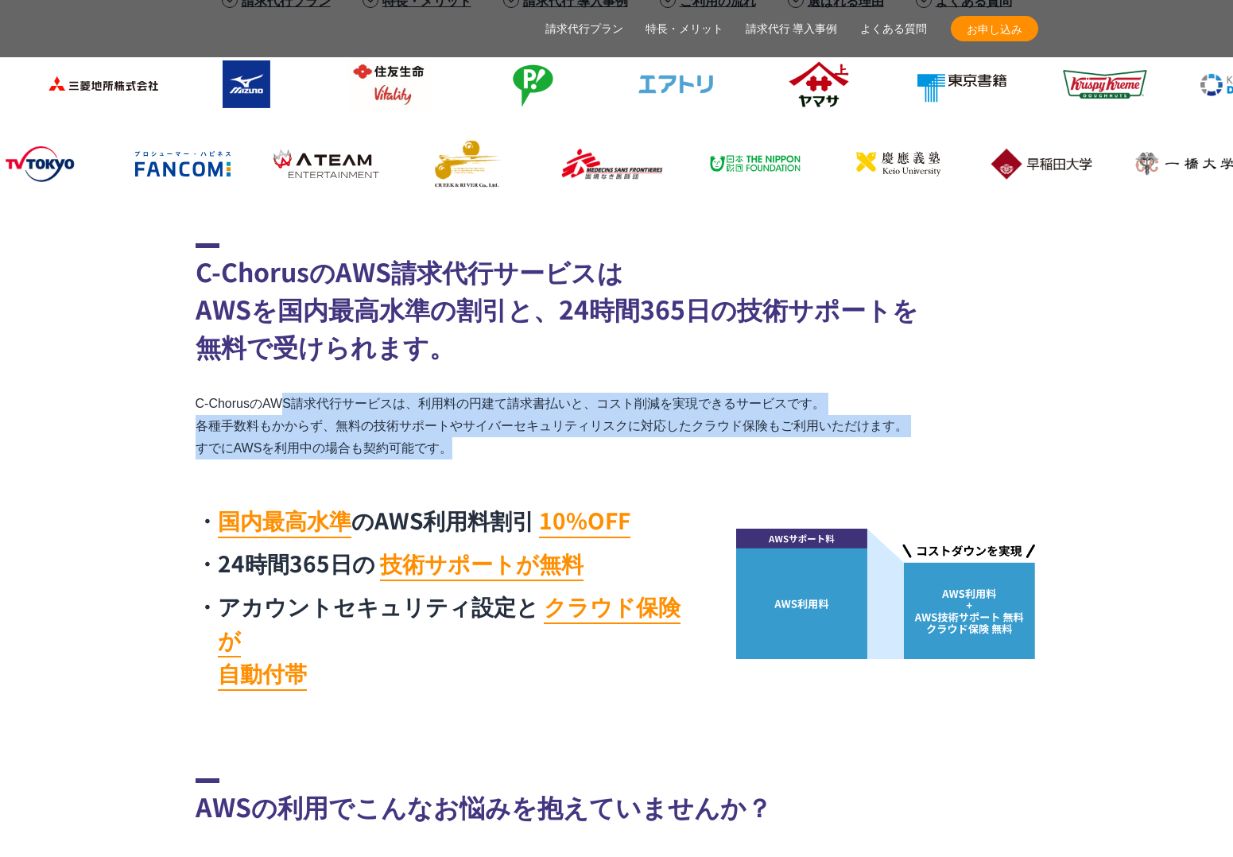
drag, startPoint x: 199, startPoint y: 401, endPoint x: 582, endPoint y: 471, distance: 389.5
click at [582, 471] on div "C-ChorusのAWS請求代行サービスは AWSを国内最高水準の割引と、24時間365日の技術サポートを 無料で受けられます。 C-ChorusのAWS請求…" at bounding box center [617, 470] width 843 height 455
drag, startPoint x: 413, startPoint y: 454, endPoint x: 130, endPoint y: 392, distance: 290.5
click at [130, 392] on section "C-ChorusのAWS請求代行サービスは AWSを国内最高水準の割引と、24時間365日の技術サポートを 無料で受けられます。 C-ChorusのAWS請求…" at bounding box center [616, 470] width 1233 height 455
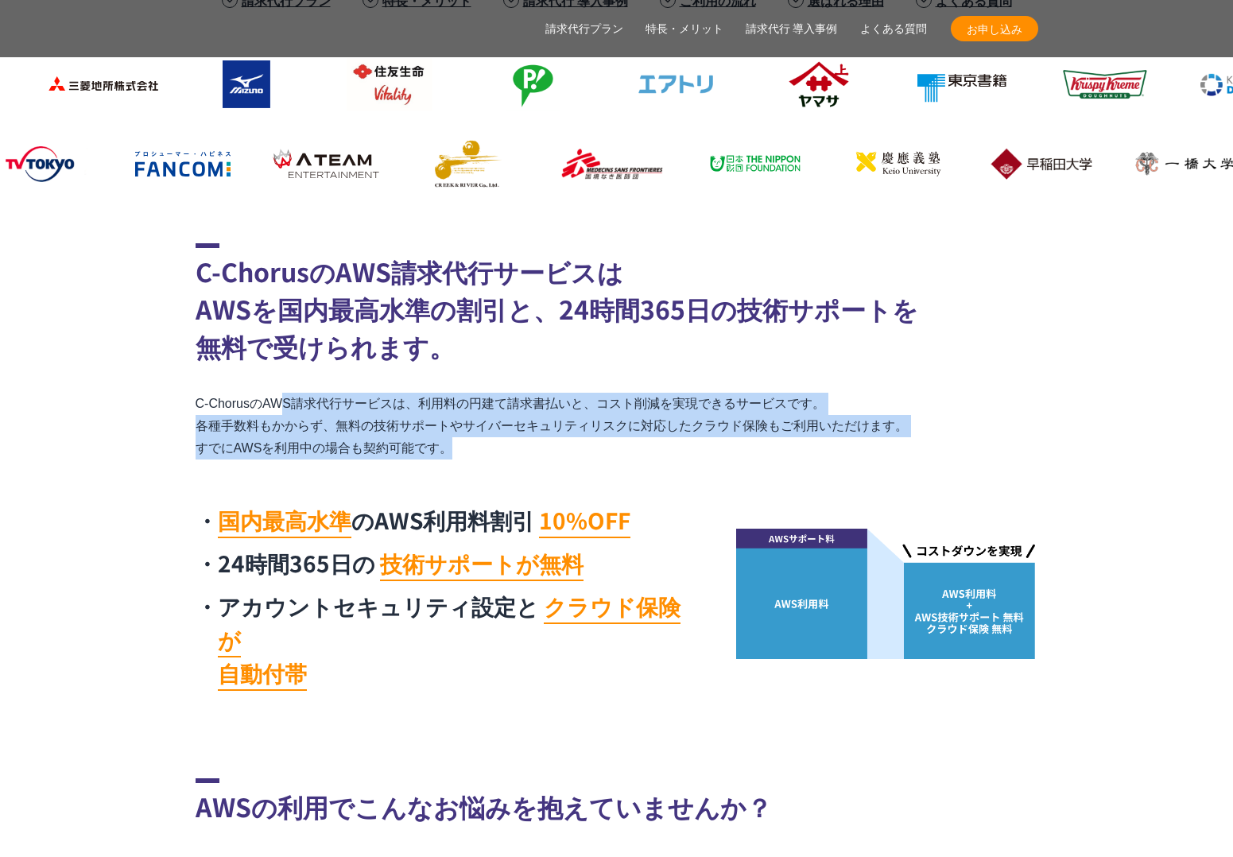
click at [132, 391] on section "C-ChorusのAWS請求代行サービスは AWSを国内最高水準の割引と、24時間365日の技術サポートを 無料で受けられます。 C-ChorusのAWS請求…" at bounding box center [616, 470] width 1233 height 455
drag, startPoint x: 210, startPoint y: 405, endPoint x: 702, endPoint y: 471, distance: 496.4
click at [702, 471] on section "C-ChorusのAWS請求代行サービスは AWSを国内最高水準の割引と、24時間365日の技術サポートを 無料で受けられます。 C-ChorusのAWS請求…" at bounding box center [616, 470] width 1233 height 455
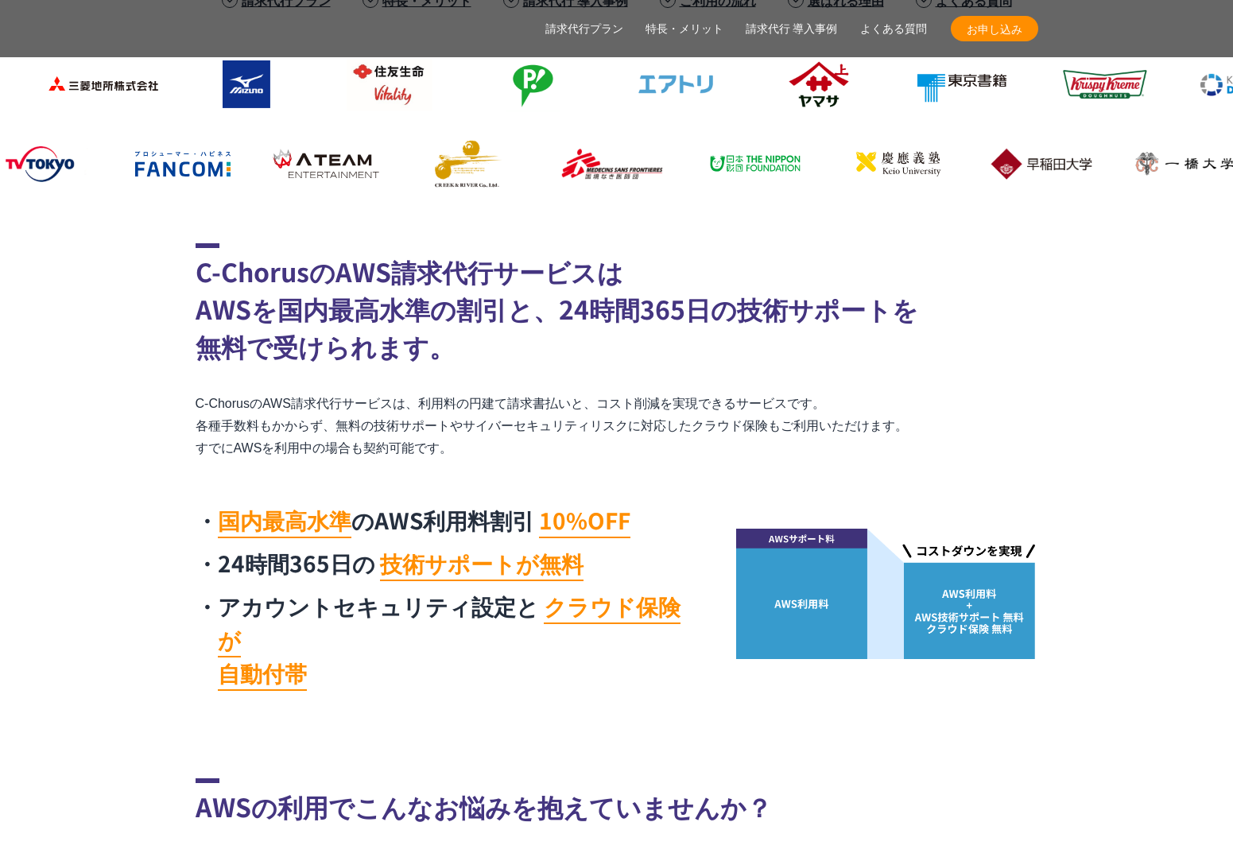
click at [702, 471] on div "C-ChorusのAWS請求代行サービスは AWSを国内最高水準の割引と、24時間365日の技術サポートを 無料で受けられます。 C-ChorusのAWS請求…" at bounding box center [617, 470] width 843 height 455
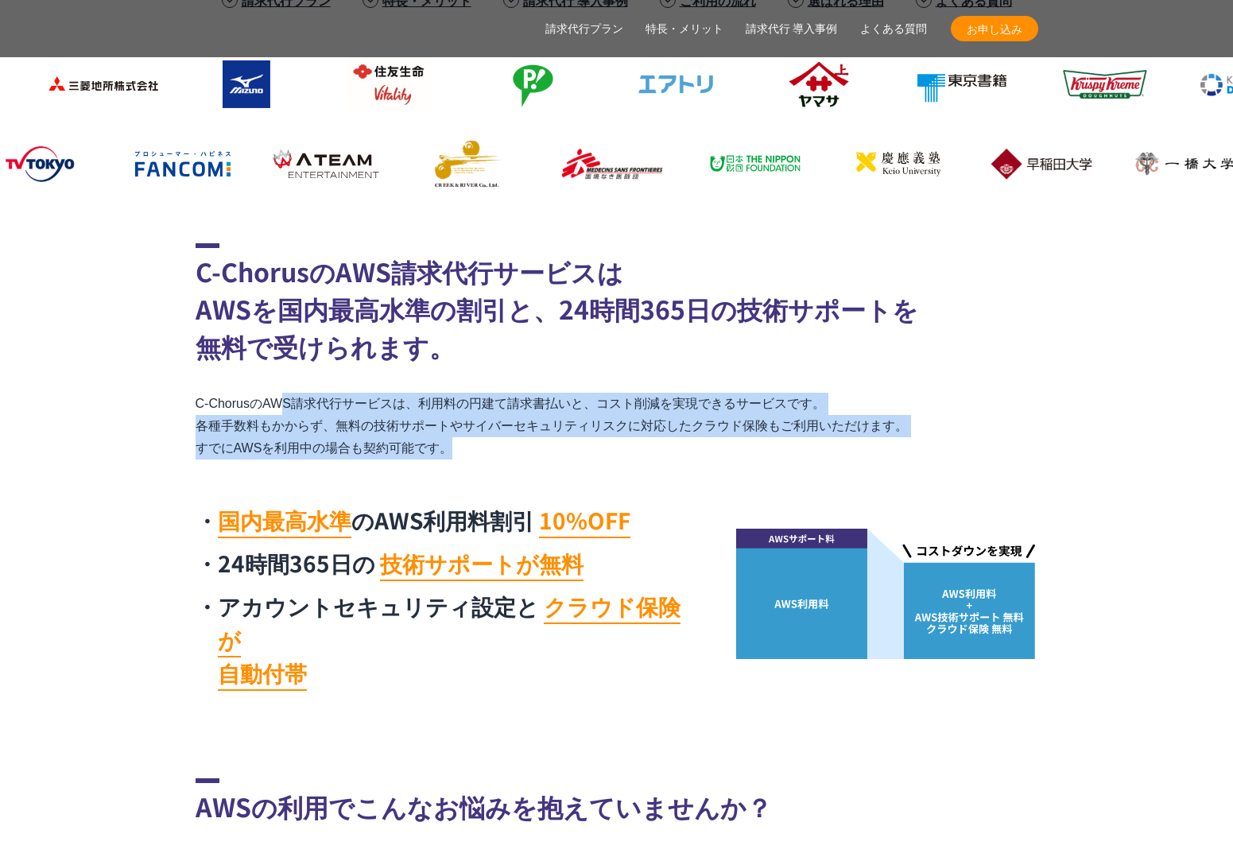
drag, startPoint x: 579, startPoint y: 468, endPoint x: 104, endPoint y: 393, distance: 481.3
click at [104, 393] on section "C-ChorusのAWS請求代行サービスは AWSを国内最高水準の割引と、24時間365日の技術サポートを 無料で受けられます。 C-ChorusのAWS請求…" at bounding box center [616, 470] width 1233 height 455
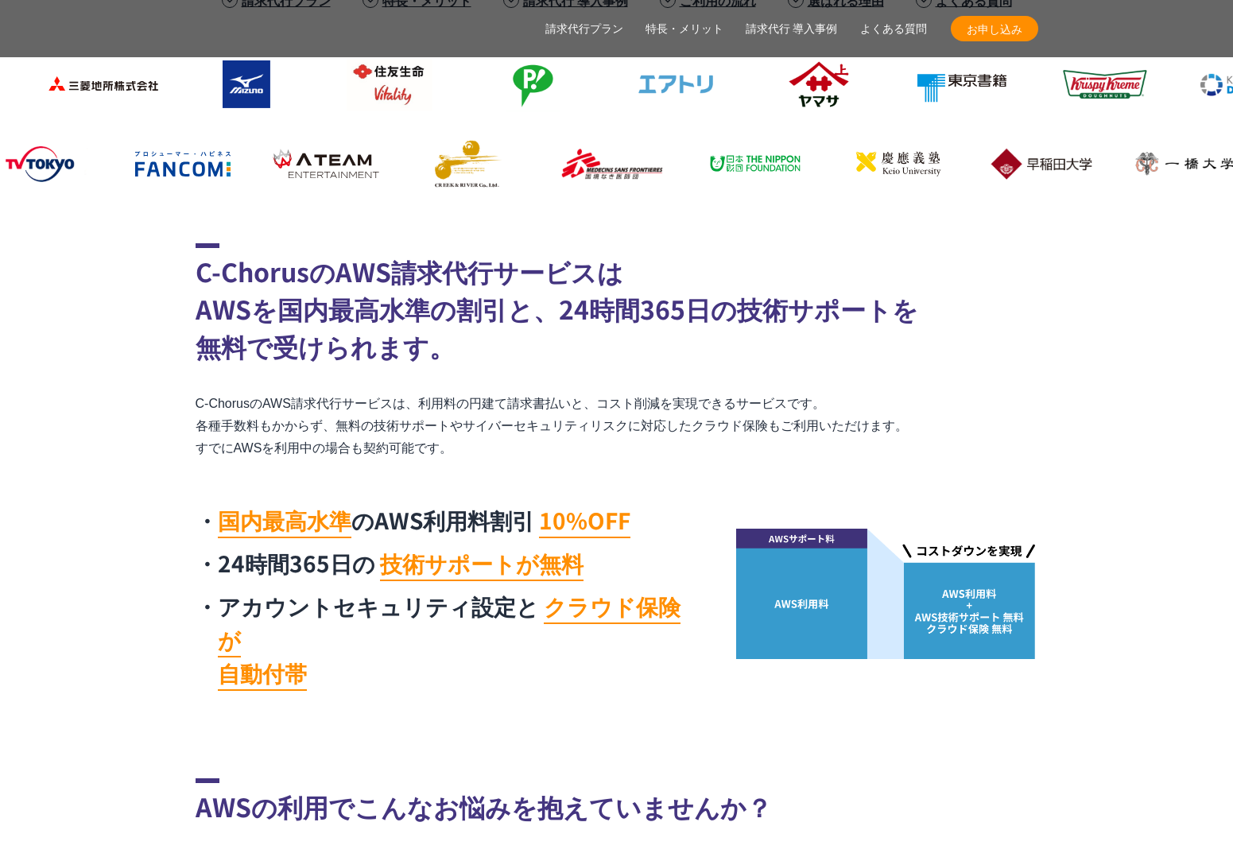
drag, startPoint x: 181, startPoint y: 401, endPoint x: 239, endPoint y: 409, distance: 58.7
click at [181, 401] on section "C-ChorusのAWS請求代行サービスは AWSを国内最高水準の割引と、24時間365日の技術サポートを 無料で受けられます。 C-ChorusのAWS請求…" at bounding box center [616, 470] width 1233 height 455
drag, startPoint x: 239, startPoint y: 409, endPoint x: 638, endPoint y: 440, distance: 400.2
click at [634, 440] on p "C-ChorusのAWS請求代行サービスは、利用料の円建て請求書払いと、コスト削減を実現できるサービスです。 各種手数料もかからず、無料の技術サポートやサイバ…" at bounding box center [617, 426] width 843 height 67
click at [638, 440] on p "C-ChorusのAWS請求代行サービスは、利用料の円建て請求書払いと、コスト削減を実現できるサービスです。 各種手数料もかからず、無料の技術サポートやサイバ…" at bounding box center [617, 426] width 843 height 67
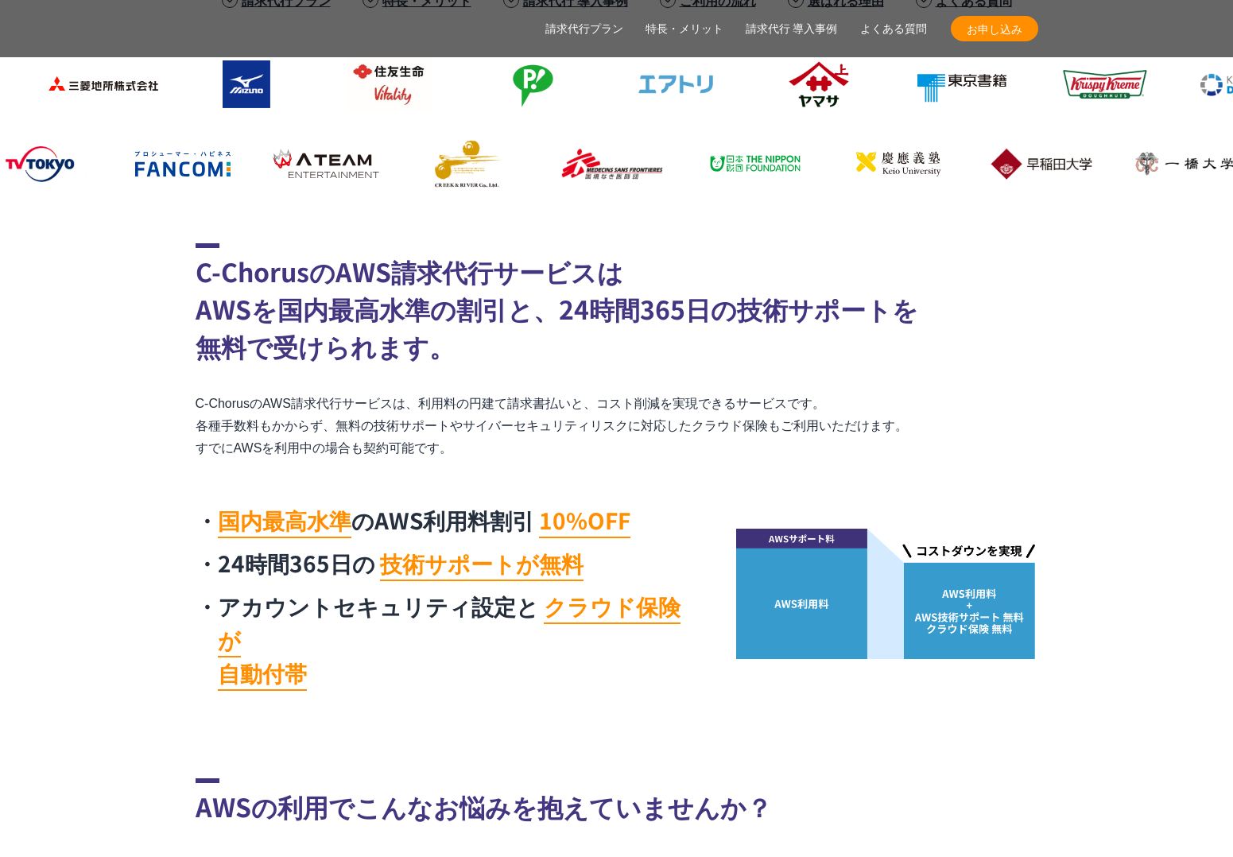
drag, startPoint x: 224, startPoint y: 407, endPoint x: 17, endPoint y: 353, distance: 214.4
click at [17, 353] on section "C-ChorusのAWS請求代行サービスは AWSを国内最高水準の割引と、24時間365日の技術サポートを 無料で受けられます。 C-ChorusのAWS請求…" at bounding box center [616, 470] width 1233 height 455
drag, startPoint x: 60, startPoint y: 366, endPoint x: 96, endPoint y: 381, distance: 39.6
click at [68, 370] on section "C-ChorusのAWS請求代行サービスは AWSを国内最高水準の割引と、24時間365日の技術サポートを 無料で受けられます。 C-ChorusのAWS請求…" at bounding box center [616, 470] width 1233 height 455
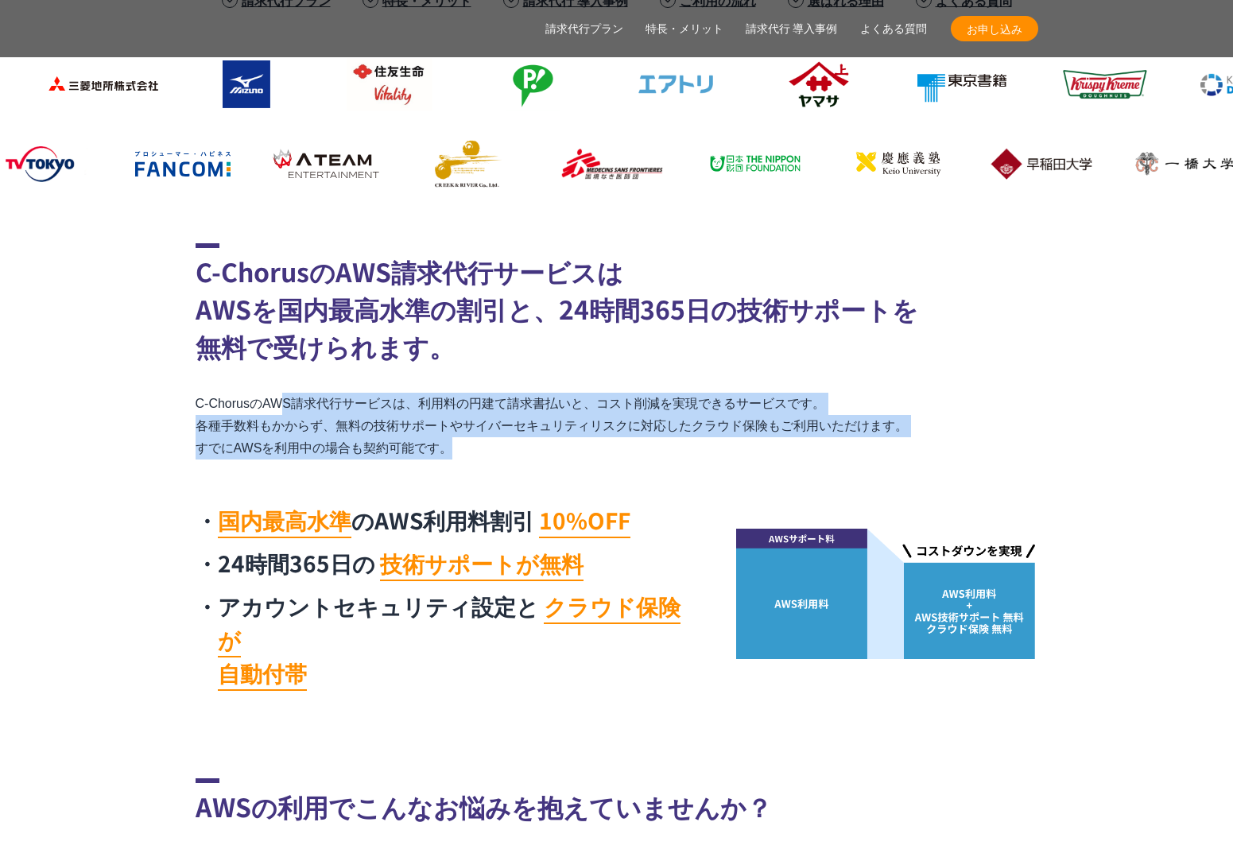
drag, startPoint x: 96, startPoint y: 381, endPoint x: 654, endPoint y: 472, distance: 565.4
click at [654, 472] on section "C-ChorusのAWS請求代行サービスは AWSを国内最高水準の割引と、24時間365日の技術サポートを 無料で受けられます。 C-ChorusのAWS請求…" at bounding box center [616, 470] width 1233 height 455
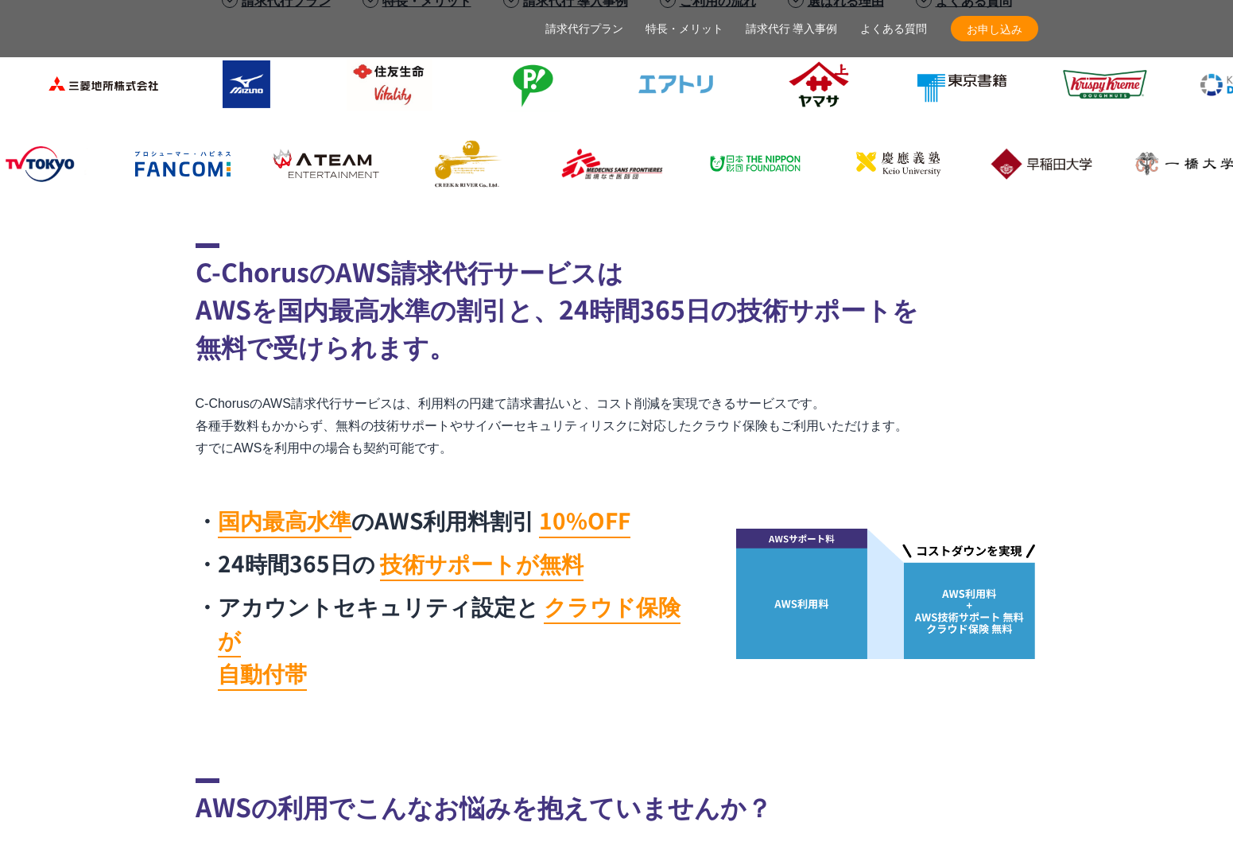
click at [654, 472] on div "C-ChorusのAWS請求代行サービスは AWSを国内最高水準の割引と、24時間365日の技術サポートを 無料で受けられます。 C-ChorusのAWS請求…" at bounding box center [617, 470] width 843 height 455
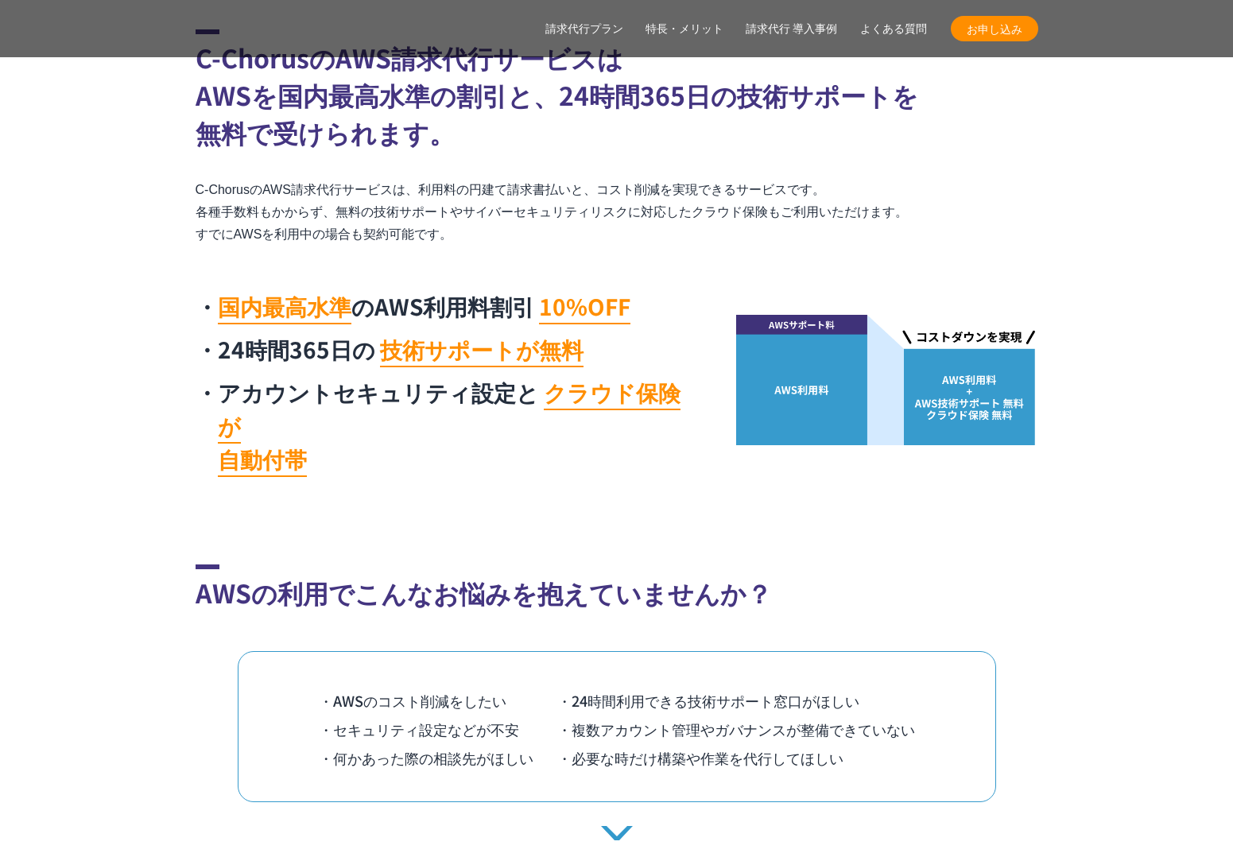
scroll to position [995, 0]
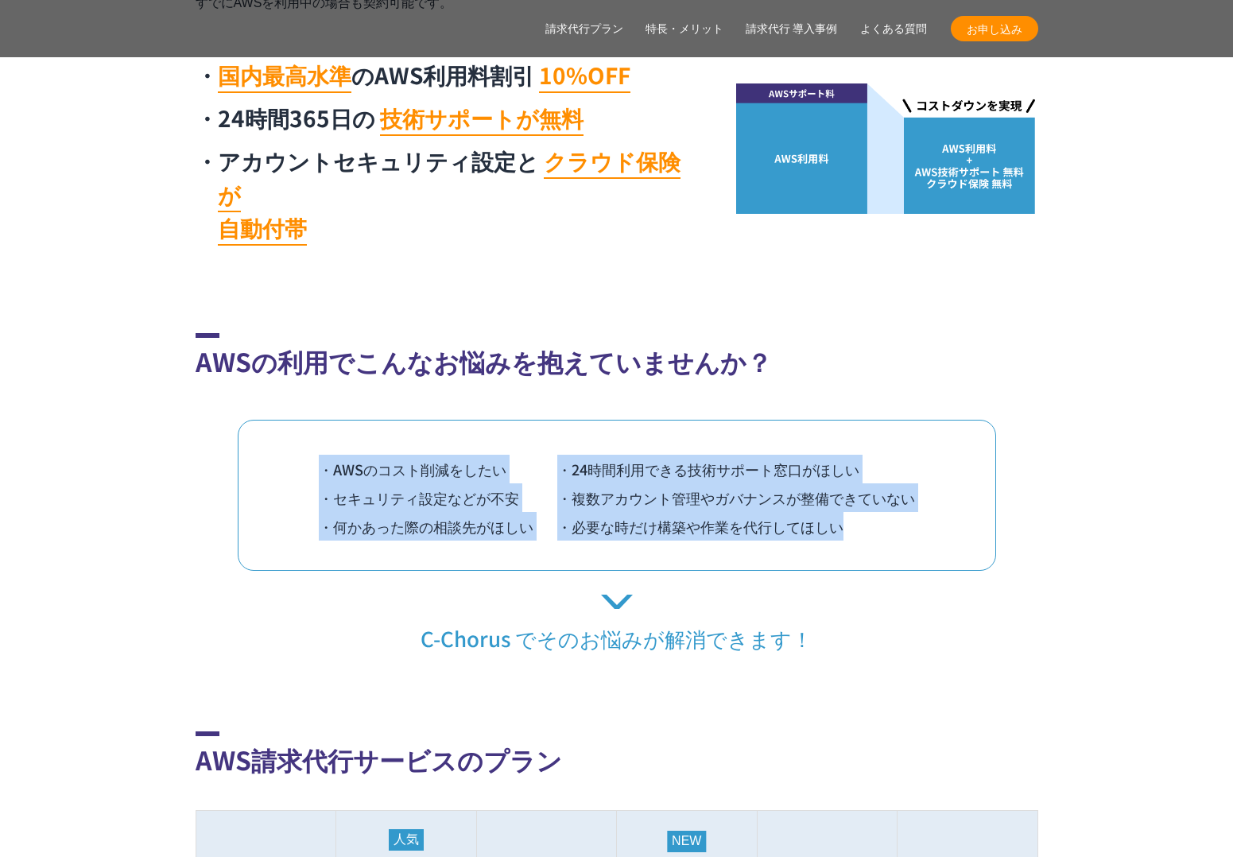
drag, startPoint x: 259, startPoint y: 533, endPoint x: 247, endPoint y: 394, distance: 139.6
click at [247, 420] on div "・AWSのコスト削減をしたい ・24時間利用できる技術サポート窓口がほしい ・セキュリティ設定などが不安 ・複数アカウント管理やガバナンスが整備できていない …" at bounding box center [617, 495] width 758 height 151
drag, startPoint x: 247, startPoint y: 394, endPoint x: 245, endPoint y: 547, distance: 152.6
click at [245, 547] on div "AWSの利用でこんなお悩みを抱えていませんか？ ・AWSのコスト削減をしたい ・24時間利用できる技術サポート窓口がほしい ・セキュリティ設定などが不安 ・複…" at bounding box center [617, 492] width 843 height 319
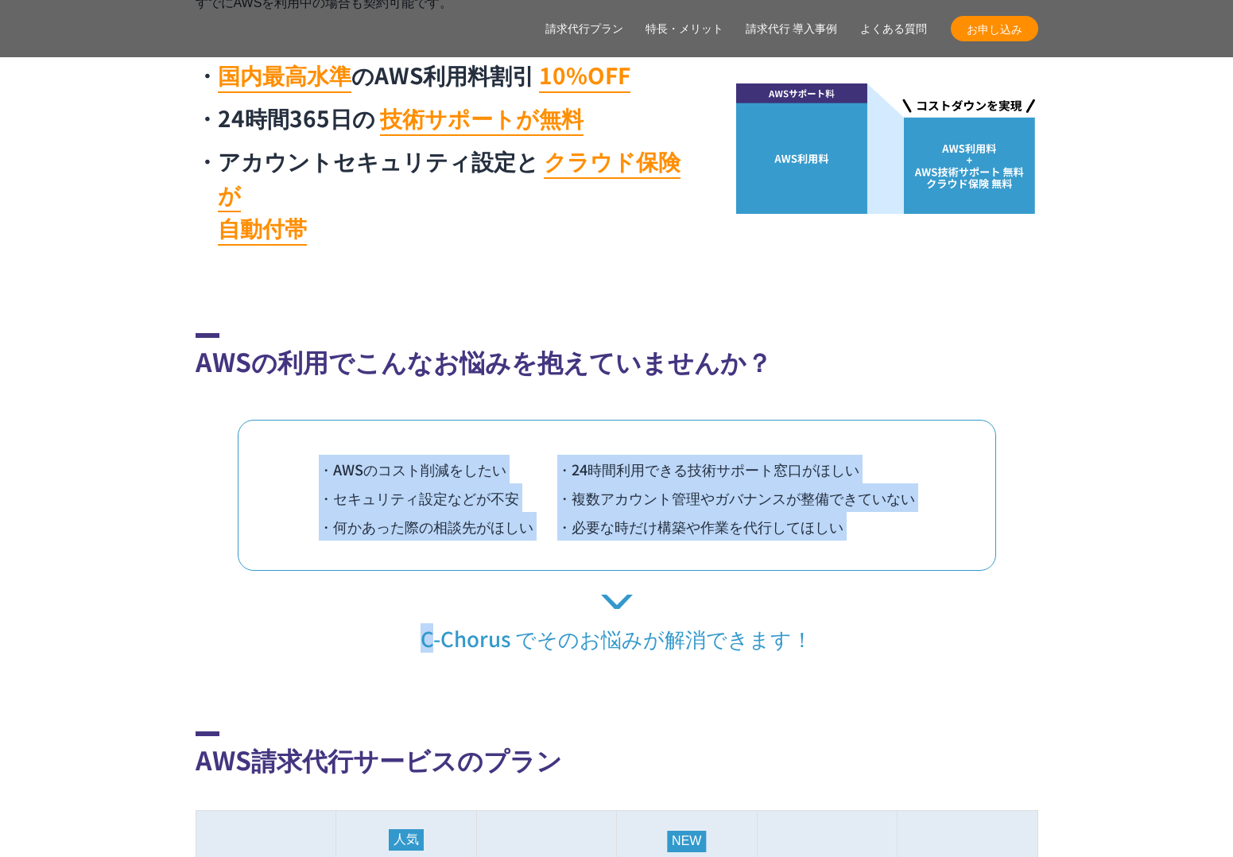
click at [245, 548] on div "AWSの利用でこんなお悩みを抱えていませんか？ ・AWSのコスト削減をしたい ・24時間利用できる技術サポート窓口がほしい ・セキュリティ設定などが不安 ・複…" at bounding box center [617, 492] width 843 height 319
drag, startPoint x: 206, startPoint y: 397, endPoint x: 210, endPoint y: 352, distance: 44.7
click at [207, 358] on div "AWSの利用でこんなお悩みを抱えていませんか？ ・AWSのコスト削減をしたい ・24時間利用できる技術サポート窓口がほしい ・セキュリティ設定などが不安 ・複…" at bounding box center [617, 492] width 843 height 319
click at [210, 352] on div "AWSの利用でこんなお悩みを抱えていませんか？ ・AWSのコスト削減をしたい ・24時間利用できる技術サポート窓口がほしい ・セキュリティ設定などが不安 ・複…" at bounding box center [617, 492] width 843 height 319
drag, startPoint x: 219, startPoint y: 535, endPoint x: 219, endPoint y: 547, distance: 11.9
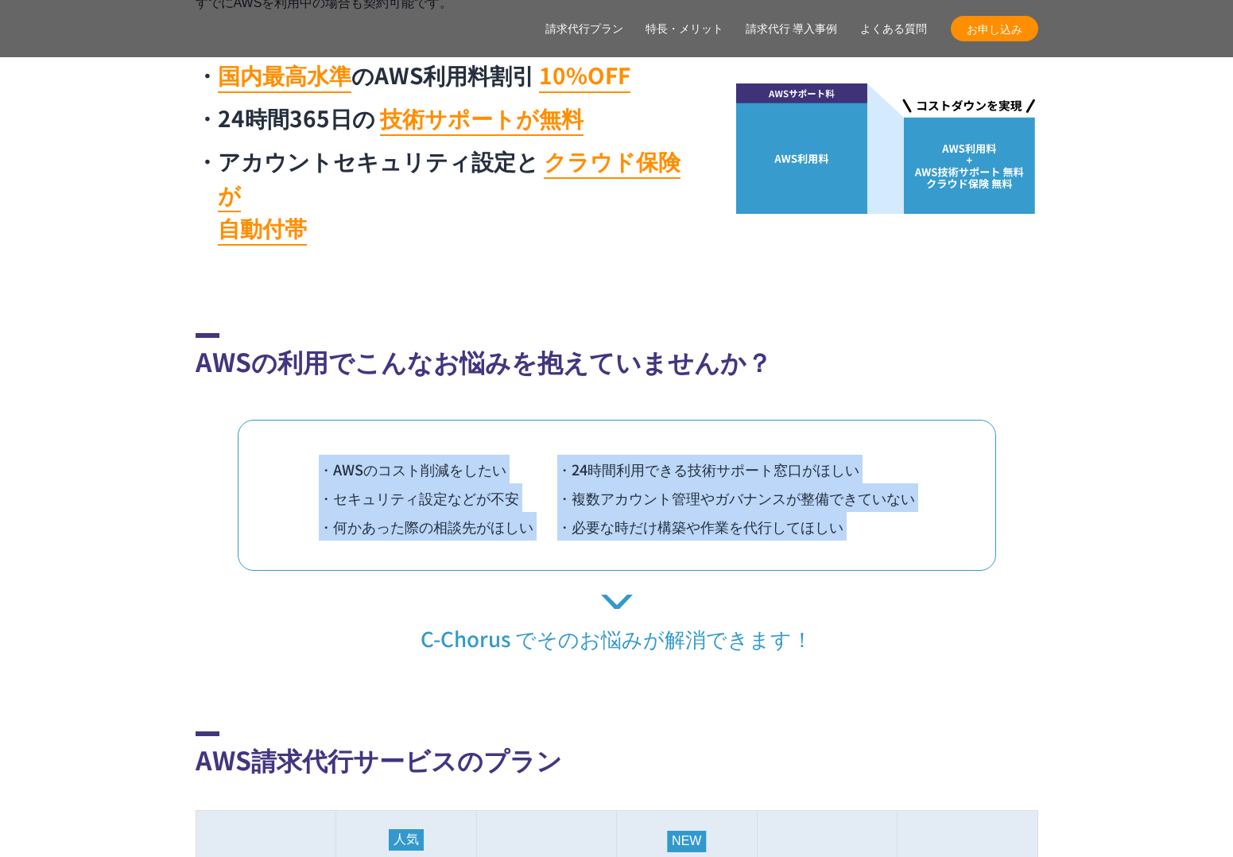
click at [219, 544] on div "AWSの利用でこんなお悩みを抱えていませんか？ ・AWSのコスト削減をしたい ・24時間利用できる技術サポート窓口がほしい ・セキュリティ設定などが不安 ・複…" at bounding box center [617, 492] width 843 height 319
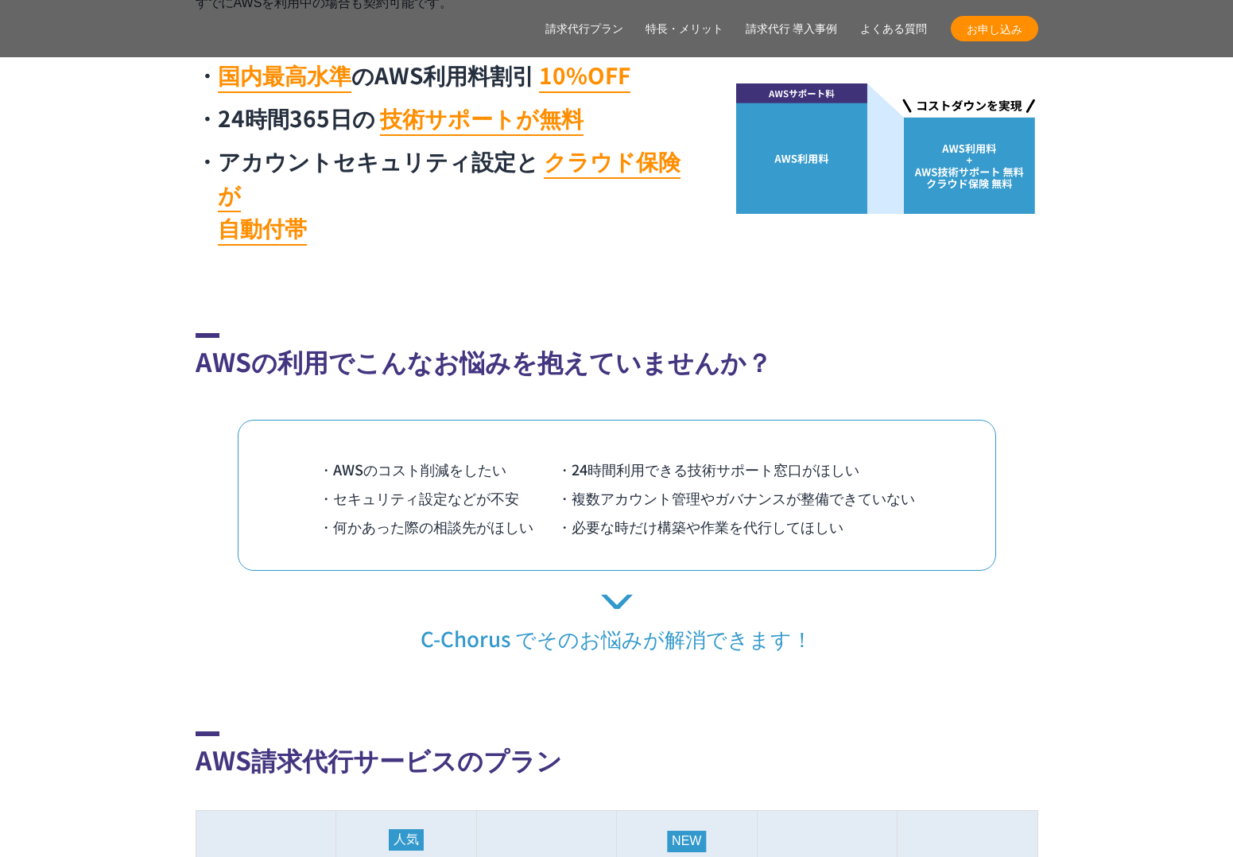
click at [219, 547] on div "AWSの利用でこんなお悩みを抱えていませんか？ ・AWSのコスト削減をしたい ・24時間利用できる技術サポート窓口がほしい ・セキュリティ設定などが不安 ・複…" at bounding box center [617, 492] width 843 height 319
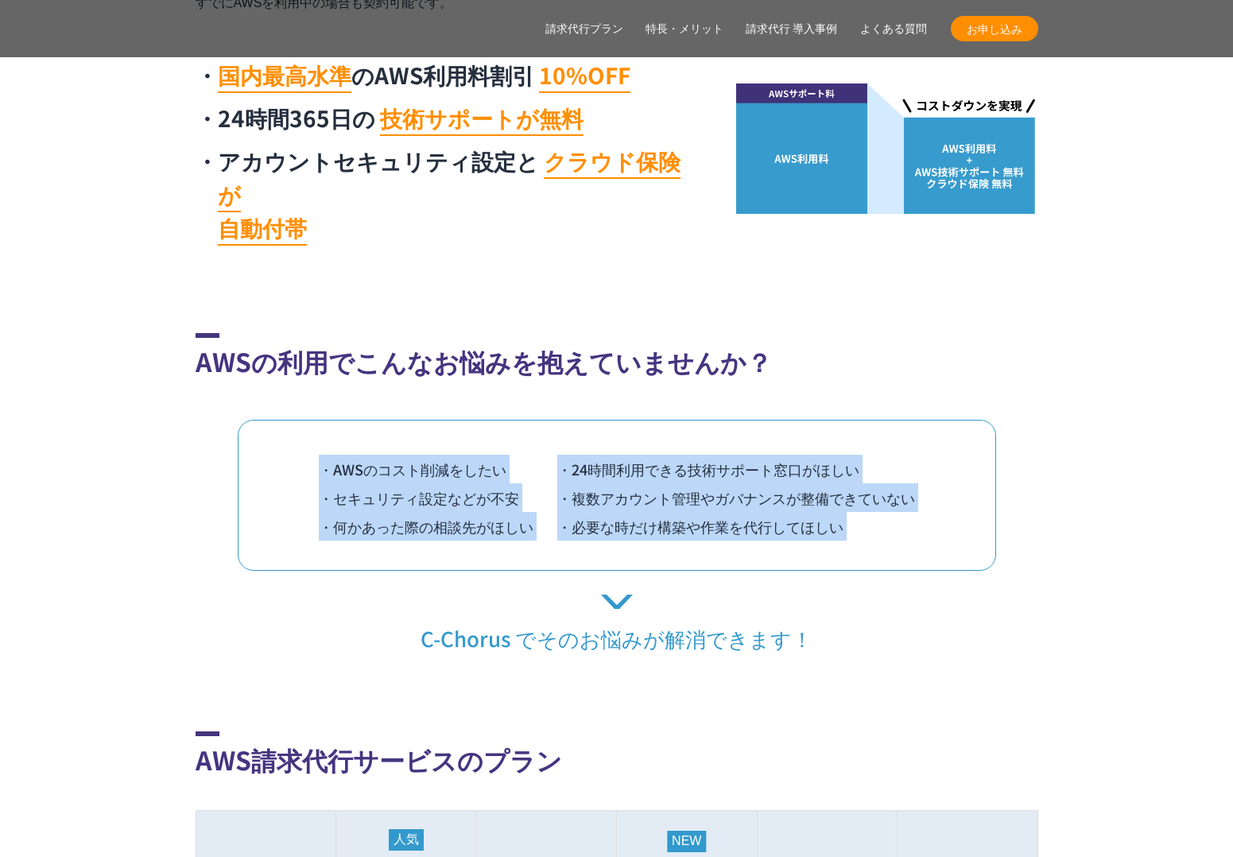
drag, startPoint x: 224, startPoint y: 486, endPoint x: 253, endPoint y: 381, distance: 108.8
click at [253, 381] on div "AWSの利用でこんなお悩みを抱えていませんか？ ・AWSのコスト削減をしたい ・24時間利用できる技術サポート窓口がほしい ・セキュリティ設定などが不安 ・複…" at bounding box center [617, 492] width 843 height 319
